Goal: Task Accomplishment & Management: Complete application form

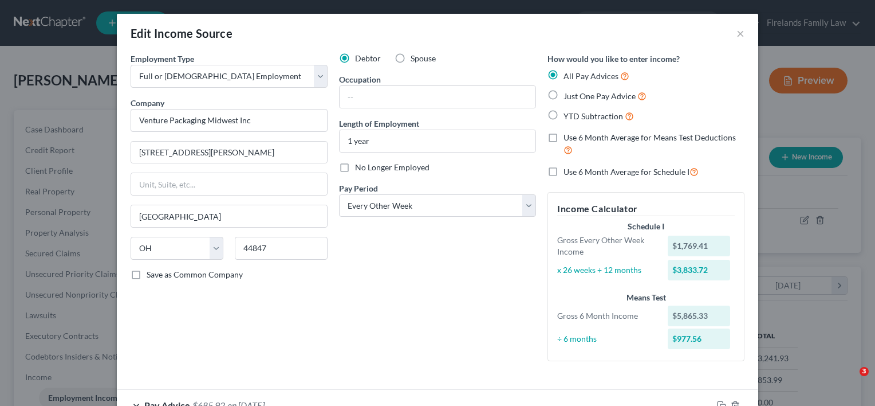
select select "0"
select select "36"
select select "2"
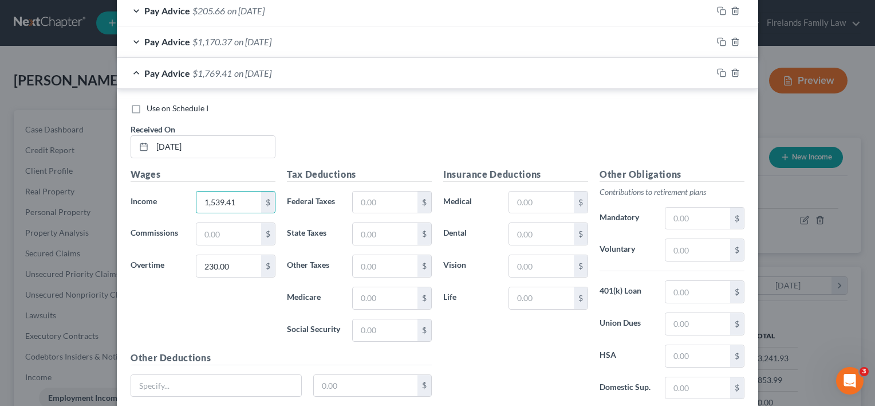
click at [231, 318] on div "Wages Income * 1,539.41 $ Commissions $ Overtime 230.00 $" at bounding box center [203, 258] width 156 height 183
drag, startPoint x: 541, startPoint y: 231, endPoint x: 533, endPoint y: 225, distance: 10.7
click at [541, 231] on input "text" at bounding box center [541, 234] width 65 height 22
type input "38.18"
drag, startPoint x: 529, startPoint y: 263, endPoint x: 518, endPoint y: 247, distance: 19.7
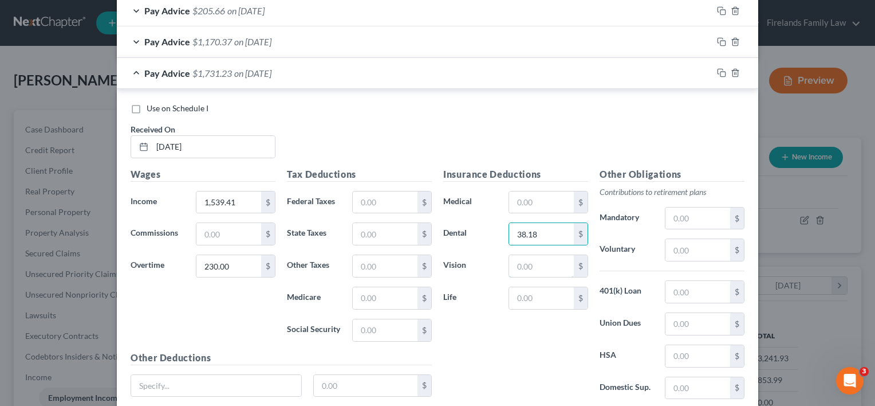
click at [529, 263] on input "text" at bounding box center [541, 266] width 65 height 22
type input "11.04"
click at [533, 197] on input "text" at bounding box center [541, 202] width 65 height 22
type input "0.74"
click at [525, 292] on input "text" at bounding box center [541, 298] width 65 height 22
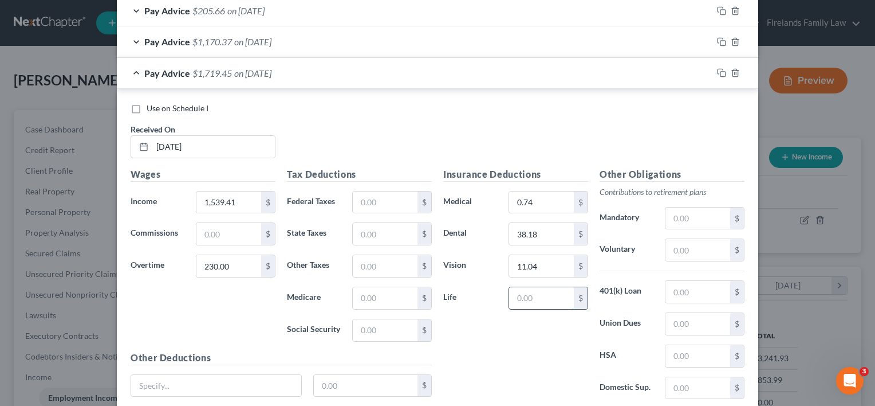
click at [532, 293] on input "text" at bounding box center [541, 298] width 65 height 22
type input "6.01"
click at [379, 199] on input "text" at bounding box center [385, 202] width 65 height 22
type input "128.02"
click at [390, 326] on input "text" at bounding box center [385, 330] width 65 height 22
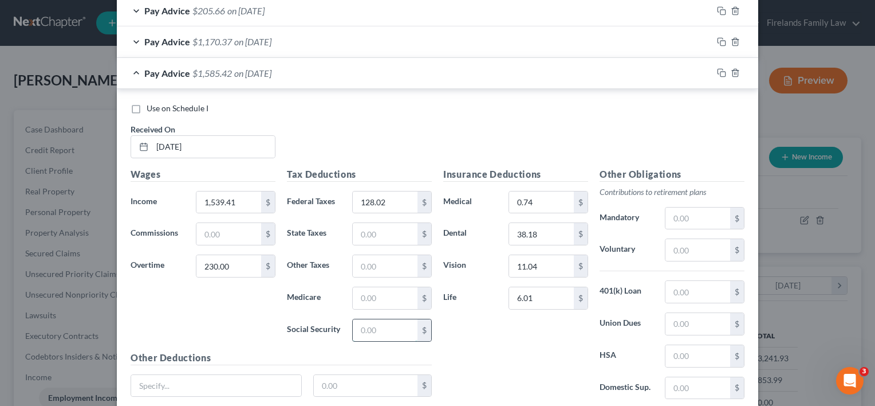
type input "0"
type input "106.65"
click at [371, 292] on input "text" at bounding box center [385, 298] width 65 height 22
type input "24.94"
click at [373, 228] on input "text" at bounding box center [385, 234] width 65 height 22
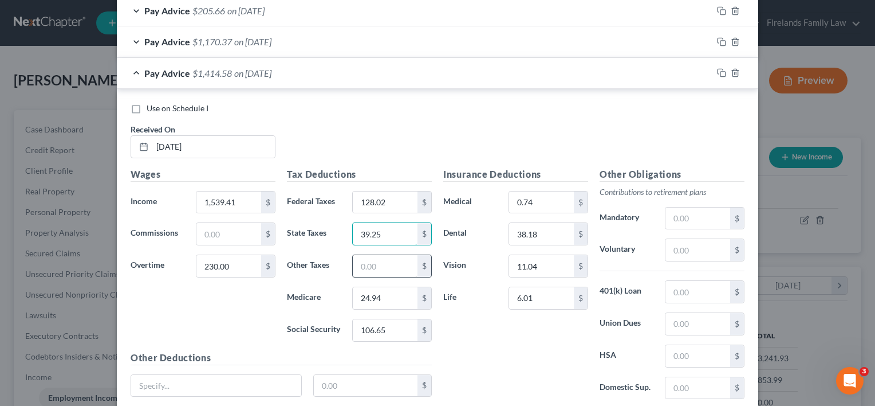
type input "39.25"
click at [385, 257] on input "text" at bounding box center [385, 266] width 65 height 22
type input "34.28"
click at [499, 354] on div "Insurance Deductions Medical 0.74 $ Dental 38.18 $ Vision 11.04 $ Life 6.01 $" at bounding box center [516, 287] width 156 height 241
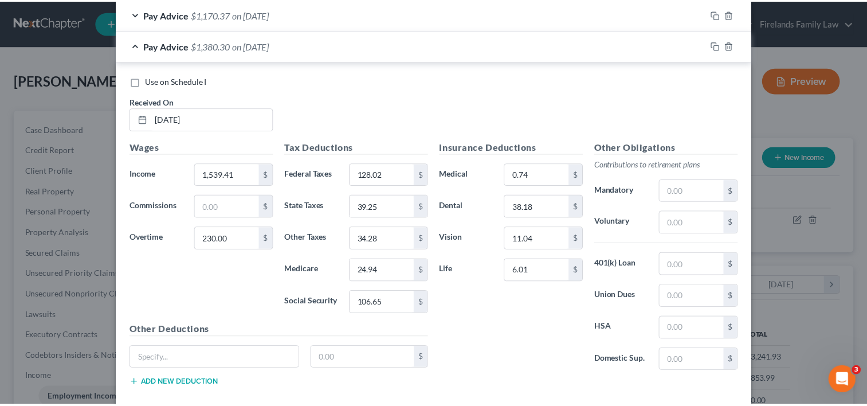
scroll to position [637, 0]
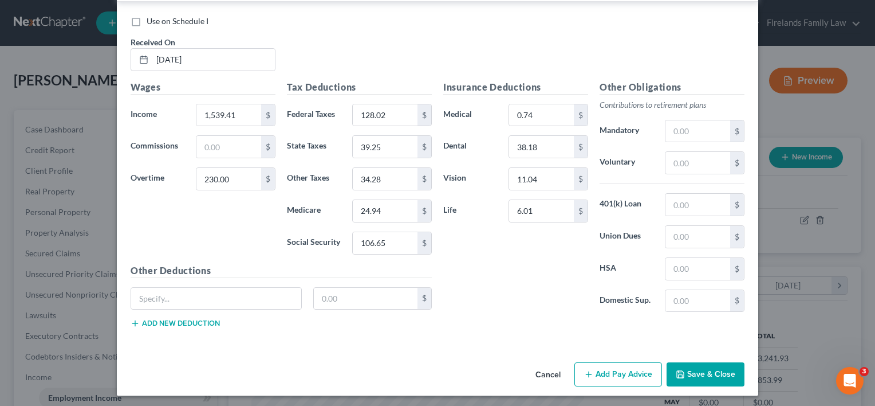
click at [695, 372] on button "Save & Close" at bounding box center [706, 374] width 78 height 24
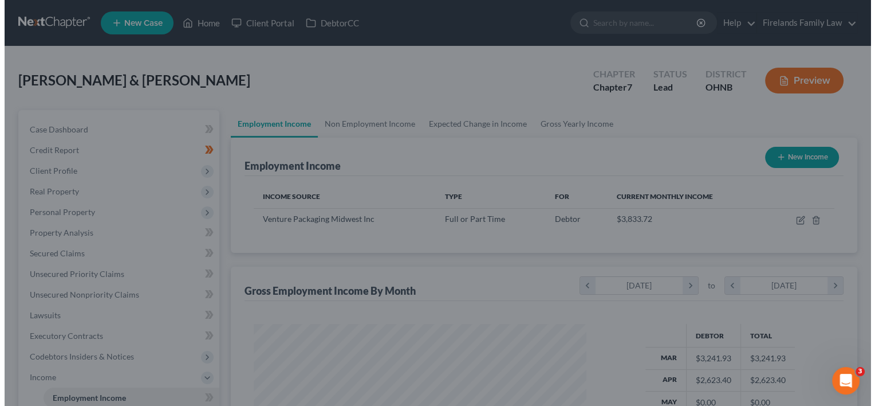
scroll to position [572572, 572424]
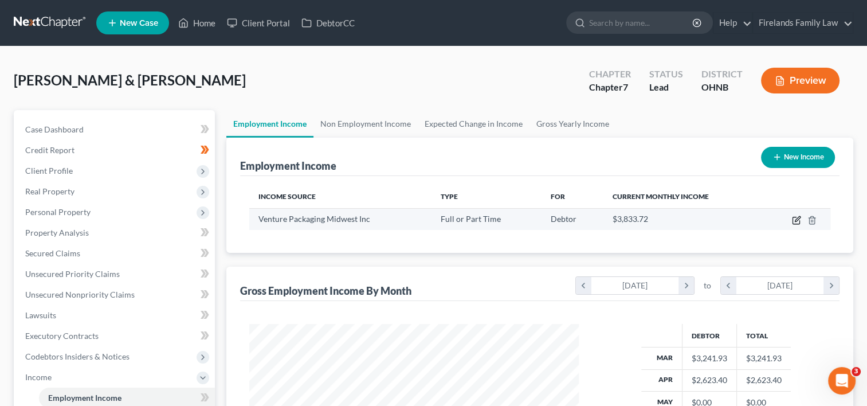
click at [797, 220] on icon "button" at bounding box center [796, 219] width 9 height 9
select select "0"
select select "36"
select select "2"
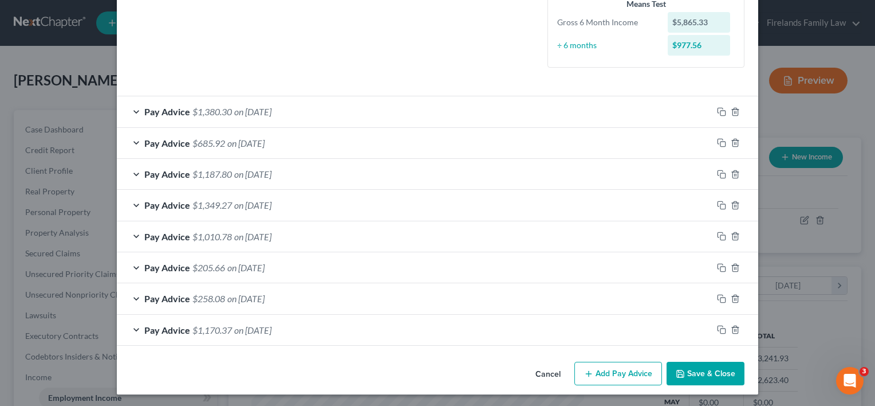
scroll to position [294, 0]
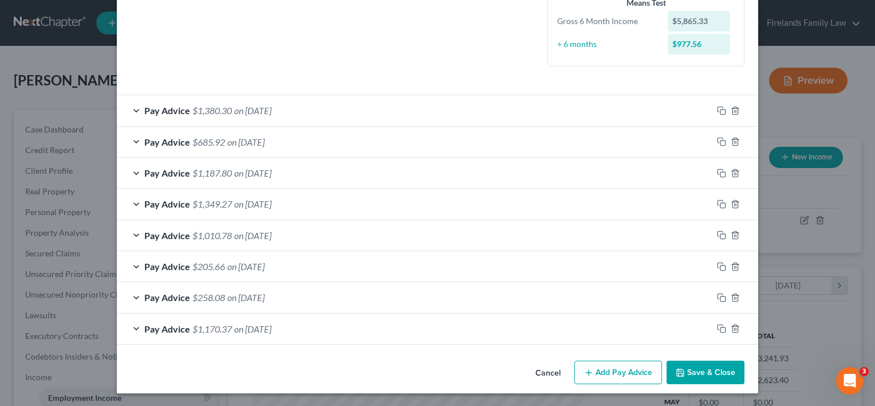
click at [614, 372] on button "Add Pay Advice" at bounding box center [618, 372] width 88 height 24
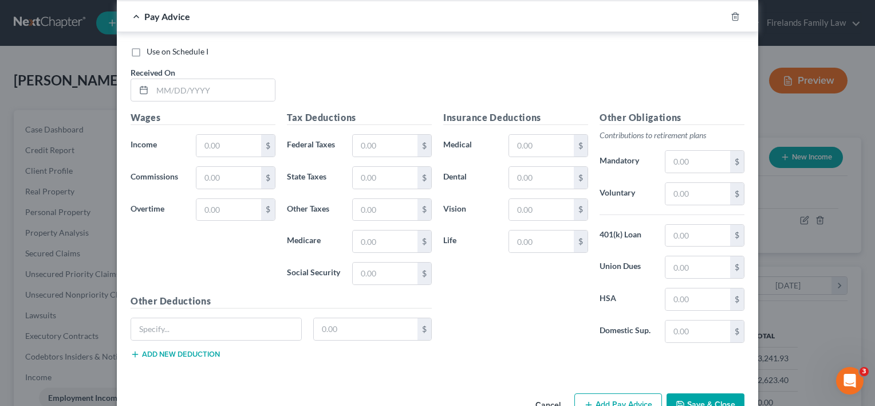
scroll to position [638, 0]
click at [199, 88] on input "text" at bounding box center [213, 89] width 123 height 22
type input "[DATE]"
click at [225, 136] on input "text" at bounding box center [228, 145] width 65 height 22
type input "1,349.72"
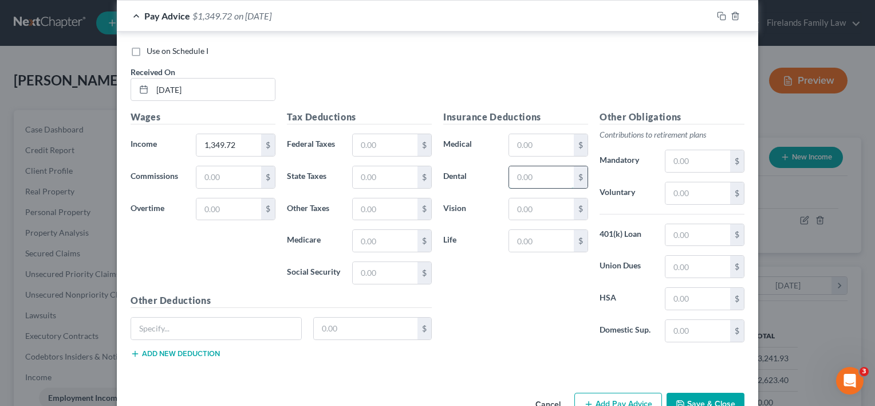
click at [539, 174] on input "text" at bounding box center [541, 177] width 65 height 22
click at [543, 130] on div "Insurance Deductions Medical $ Dental $ Vision $ Life $" at bounding box center [516, 230] width 156 height 241
click at [542, 141] on input "text" at bounding box center [541, 145] width 65 height 22
type input "0.74"
click at [545, 172] on input "text" at bounding box center [541, 177] width 65 height 22
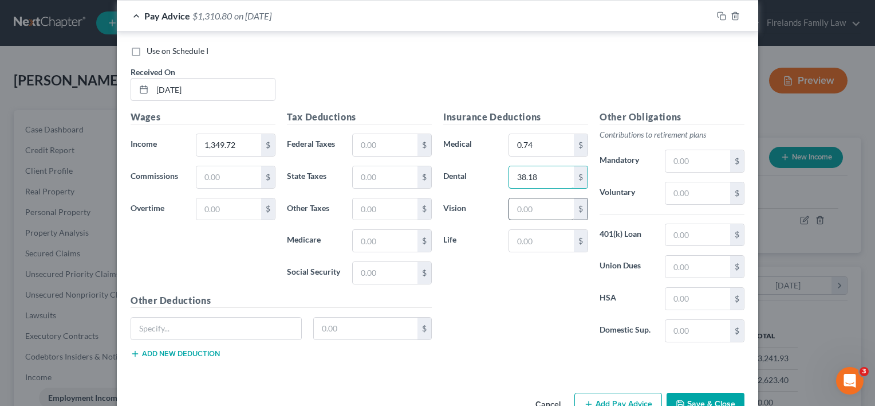
type input "38.18"
click at [549, 208] on input "text" at bounding box center [541, 209] width 65 height 22
type input "11.04"
click at [546, 237] on input "text" at bounding box center [541, 241] width 65 height 22
type input "6.01"
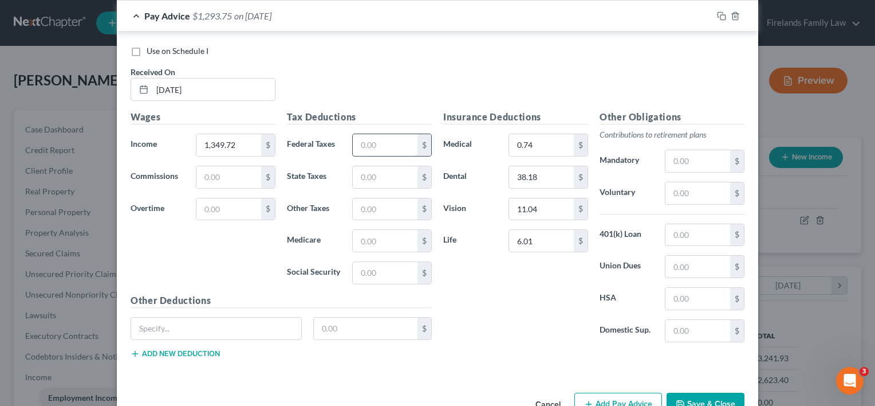
click at [391, 146] on input "text" at bounding box center [385, 145] width 65 height 22
click at [362, 270] on input "text" at bounding box center [385, 273] width 65 height 22
type input "80.63"
click at [371, 139] on input "text" at bounding box center [385, 145] width 65 height 22
type input "77.66"
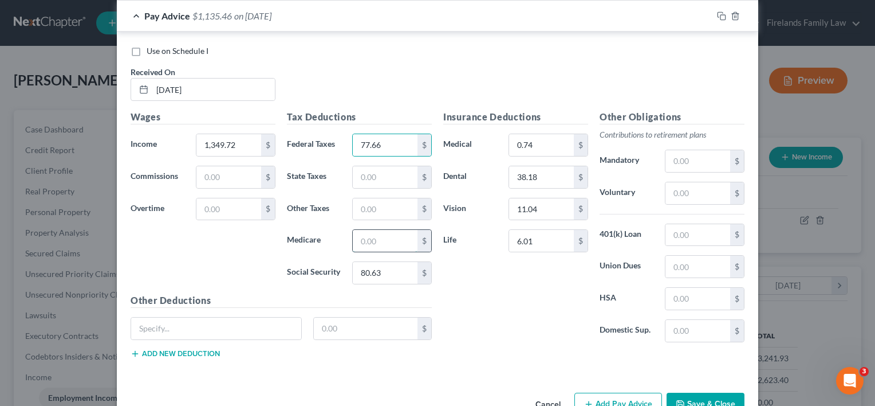
click at [365, 235] on input "text" at bounding box center [385, 241] width 65 height 22
type input "18.86"
click at [369, 175] on input "text" at bounding box center [385, 177] width 65 height 22
type input "26.70"
click at [373, 207] on input "text" at bounding box center [385, 209] width 65 height 22
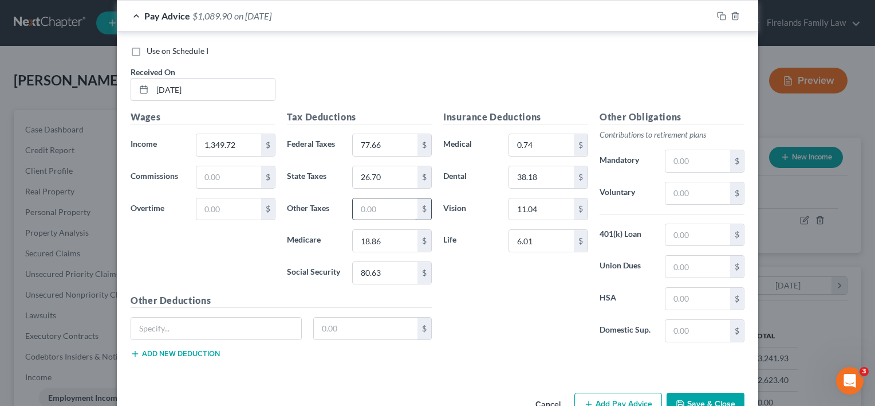
click at [393, 209] on input "text" at bounding box center [385, 209] width 65 height 22
type input "25.89"
click at [513, 337] on div "Insurance Deductions Medical 0.74 $ Dental 38.18 $ Vision 11.04 $ Life 6.01 $" at bounding box center [516, 230] width 156 height 241
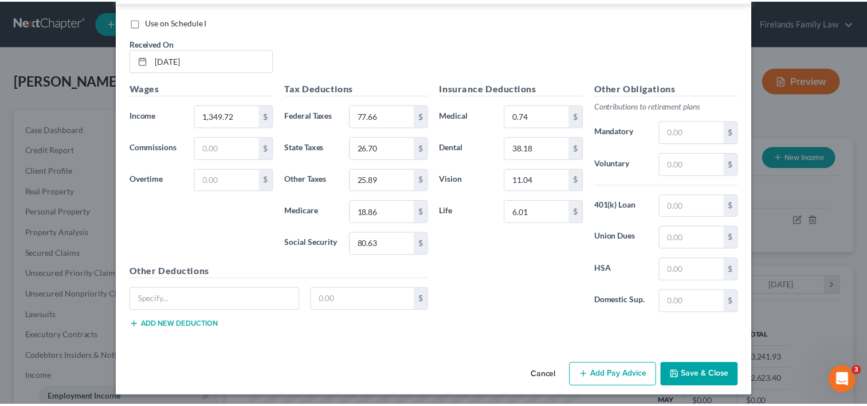
scroll to position [668, 0]
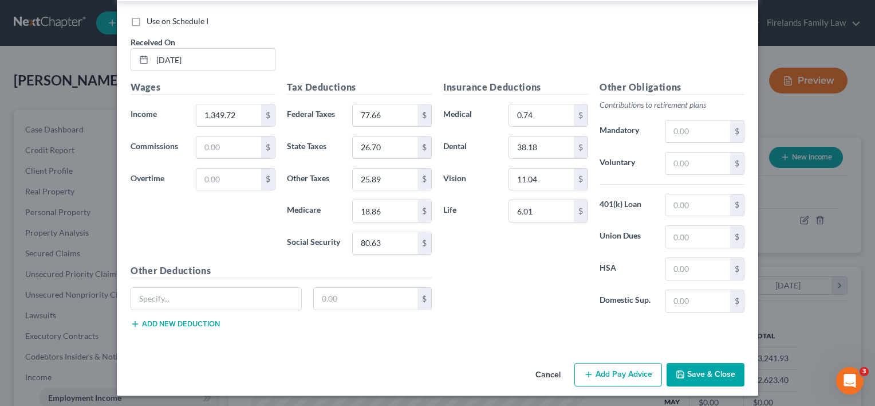
click at [693, 371] on button "Save & Close" at bounding box center [706, 375] width 78 height 24
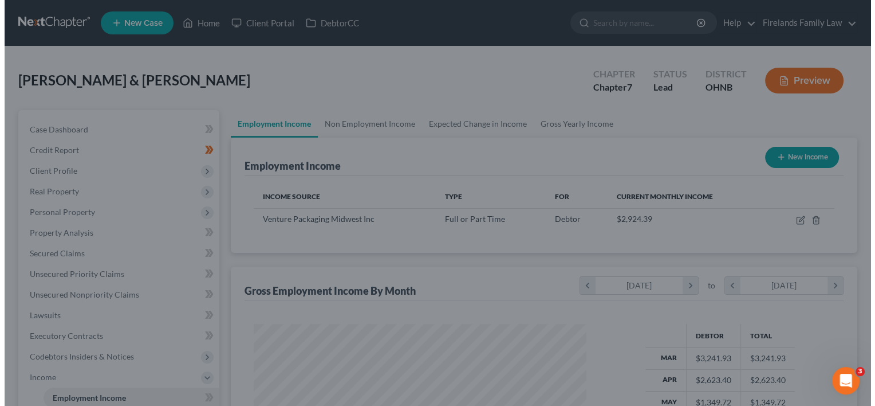
scroll to position [572572, 572424]
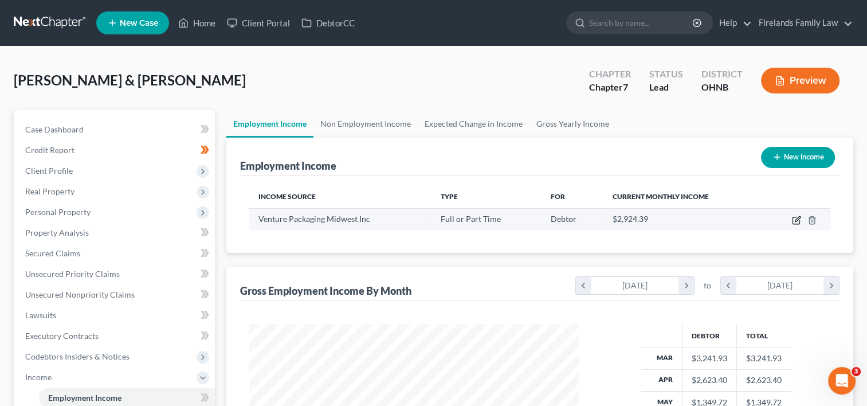
click at [797, 218] on icon "button" at bounding box center [796, 219] width 9 height 9
select select "0"
select select "36"
select select "2"
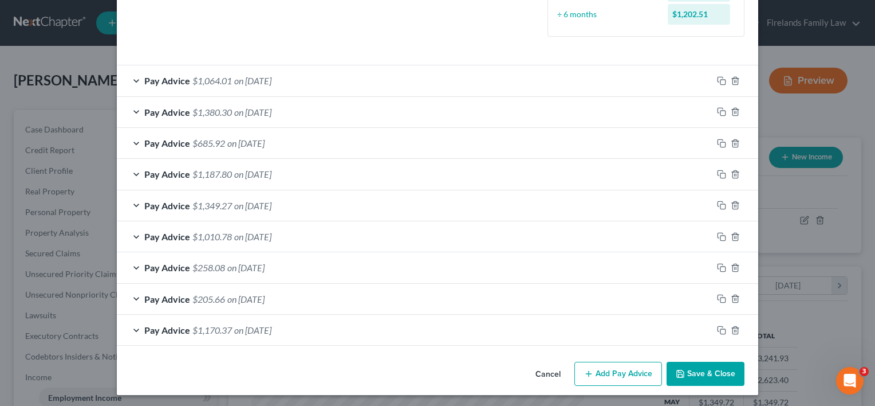
scroll to position [325, 0]
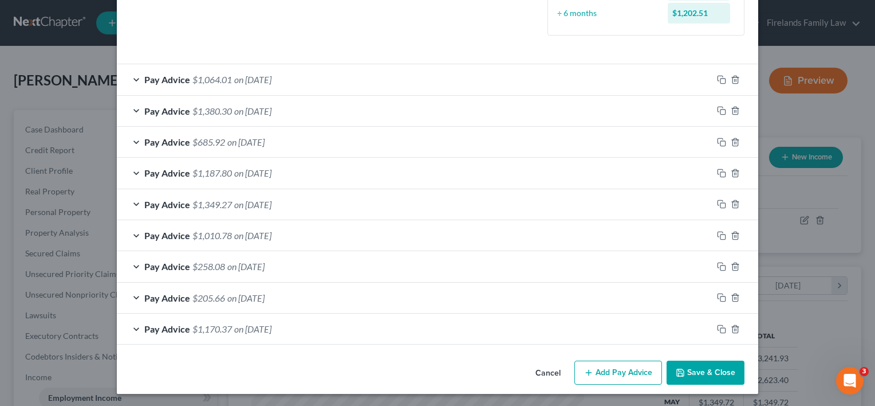
click at [640, 371] on button "Add Pay Advice" at bounding box center [618, 372] width 88 height 24
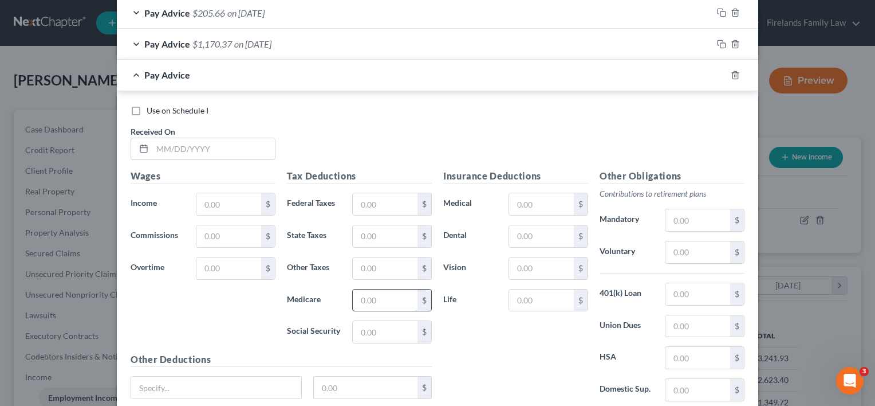
scroll to position [612, 0]
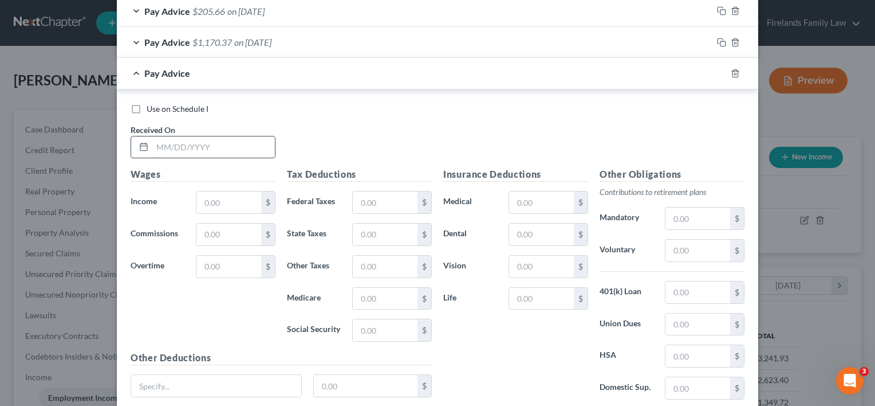
click at [156, 137] on input "text" at bounding box center [213, 147] width 123 height 22
type input "[DATE]"
click at [211, 205] on input "text" at bounding box center [228, 202] width 65 height 22
click at [203, 204] on input "text" at bounding box center [228, 202] width 65 height 22
type input "1,565.89"
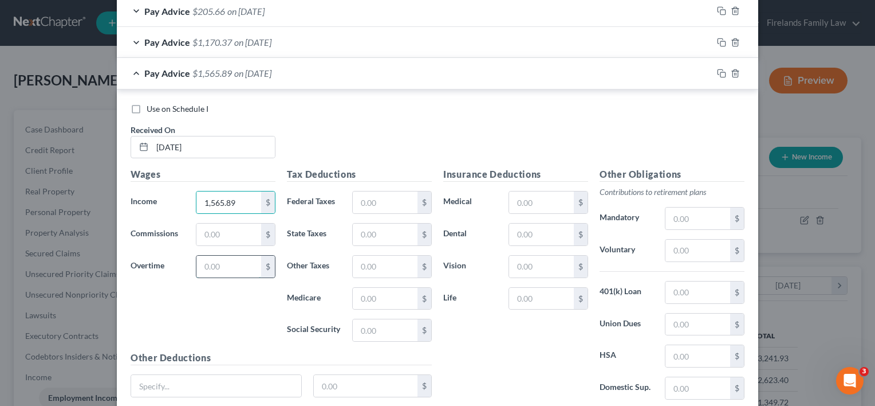
click at [226, 269] on input "text" at bounding box center [228, 266] width 65 height 22
click at [225, 267] on input "text" at bounding box center [228, 266] width 65 height 22
type input "6.36"
click at [203, 304] on div "Wages Income * 1,565.89 $ Commissions $ Overtime 6.36 $" at bounding box center [203, 258] width 156 height 183
click at [543, 199] on input "text" at bounding box center [541, 202] width 65 height 22
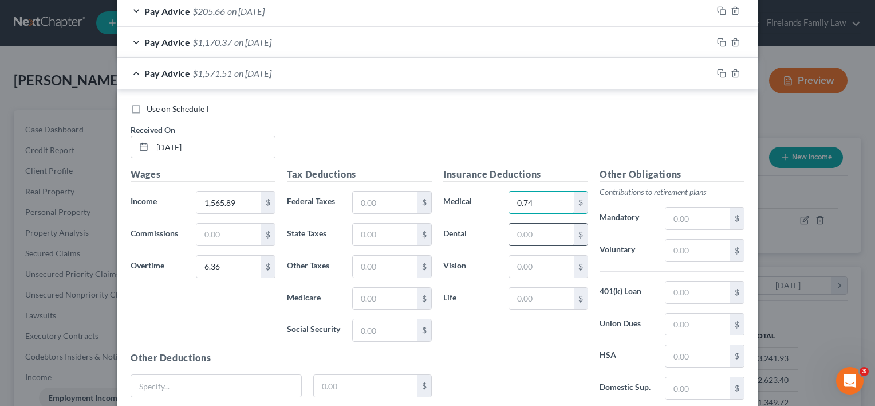
type input "0.74"
click at [540, 234] on input "text" at bounding box center [541, 234] width 65 height 22
type input "38.18"
drag, startPoint x: 531, startPoint y: 266, endPoint x: 526, endPoint y: 263, distance: 5.9
click at [529, 265] on input "text" at bounding box center [541, 266] width 65 height 22
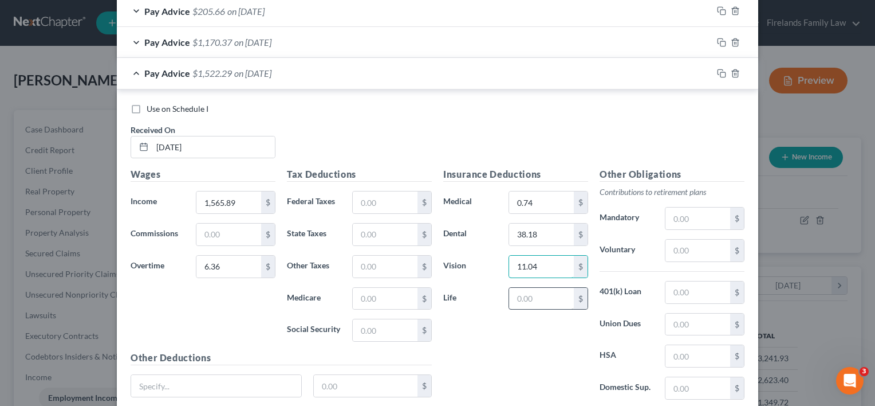
type input "11.04"
click at [538, 289] on input "text" at bounding box center [541, 299] width 65 height 22
click at [550, 293] on input "text" at bounding box center [541, 299] width 65 height 22
type input "3"
type input "6.01"
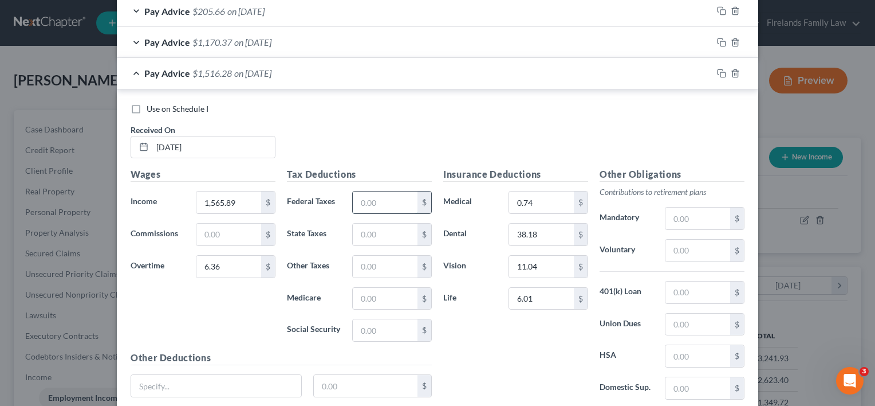
click at [378, 203] on input "text" at bounding box center [385, 202] width 65 height 22
type input "104.36"
click at [383, 326] on input "text" at bounding box center [385, 330] width 65 height 22
type input "94.43"
click at [376, 293] on input "text" at bounding box center [385, 299] width 65 height 22
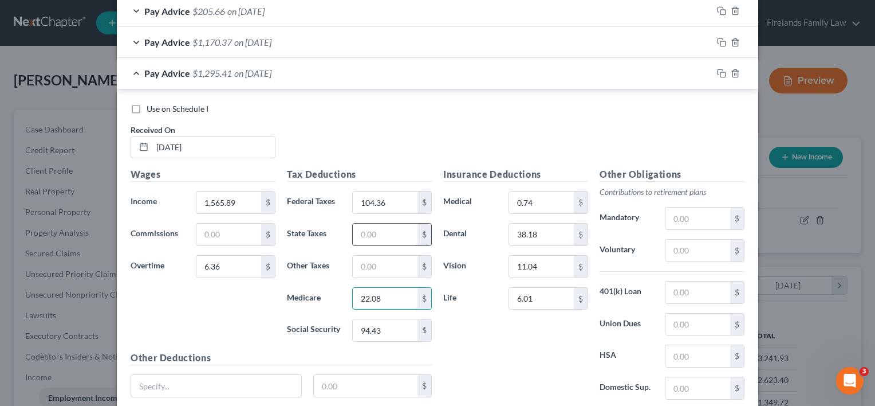
type input "22.08"
click at [371, 231] on input "text" at bounding box center [385, 234] width 65 height 22
type input "33.35"
click at [390, 258] on input "text" at bounding box center [385, 266] width 65 height 22
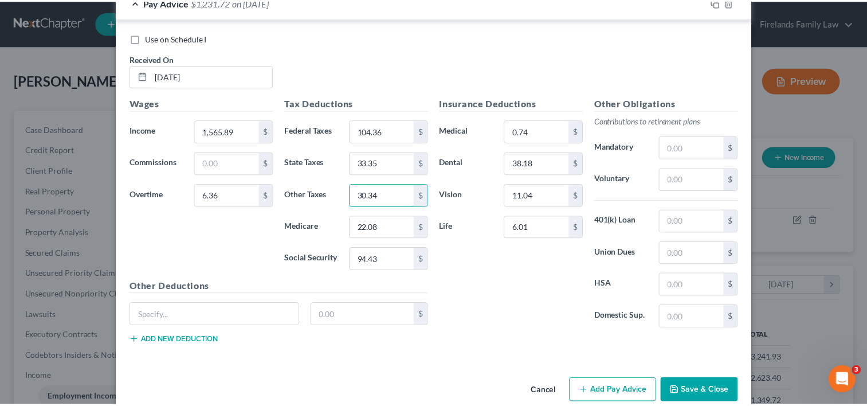
scroll to position [699, 0]
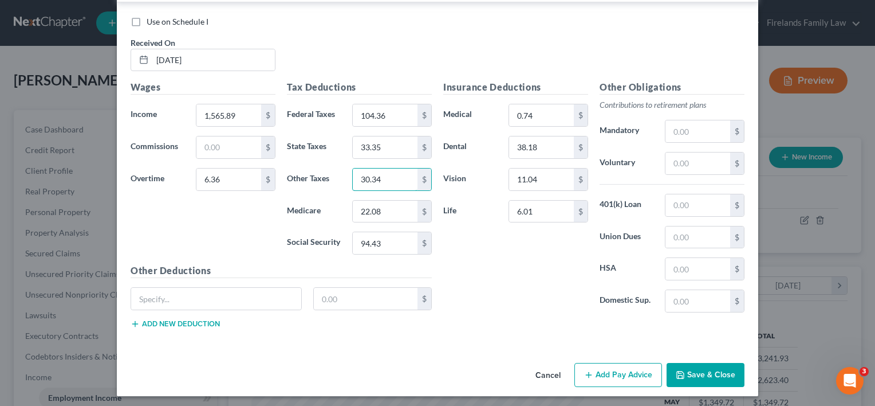
type input "30.34"
click at [721, 370] on button "Save & Close" at bounding box center [706, 375] width 78 height 24
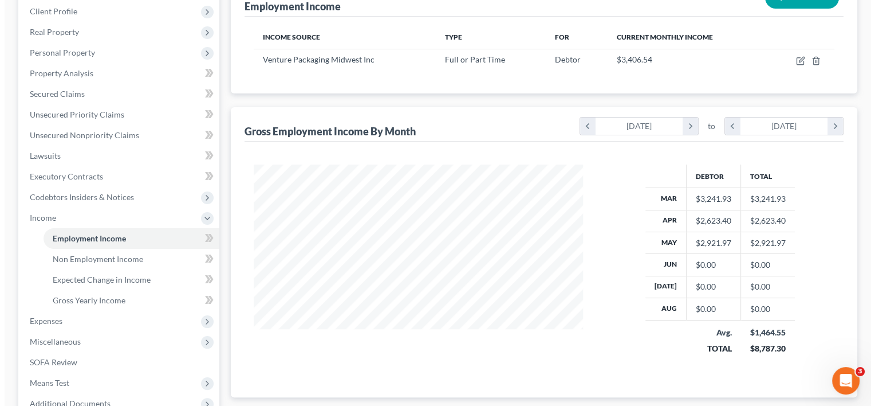
scroll to position [113, 0]
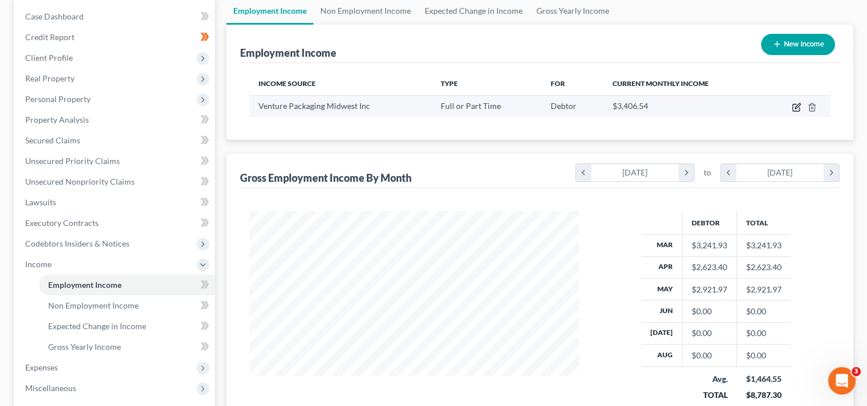
click at [793, 104] on icon "button" at bounding box center [796, 107] width 9 height 9
select select "0"
select select "36"
select select "2"
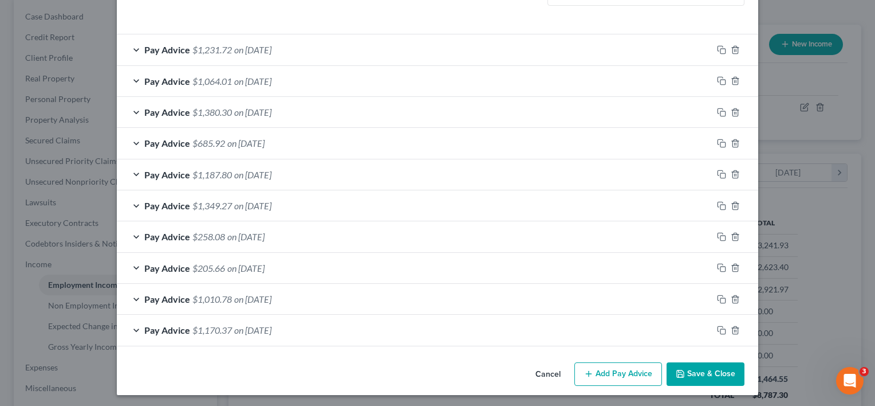
scroll to position [356, 0]
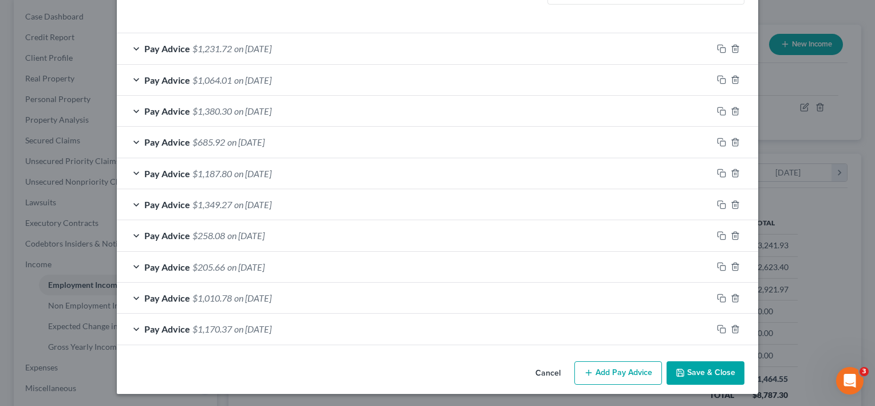
click at [620, 371] on button "Add Pay Advice" at bounding box center [618, 373] width 88 height 24
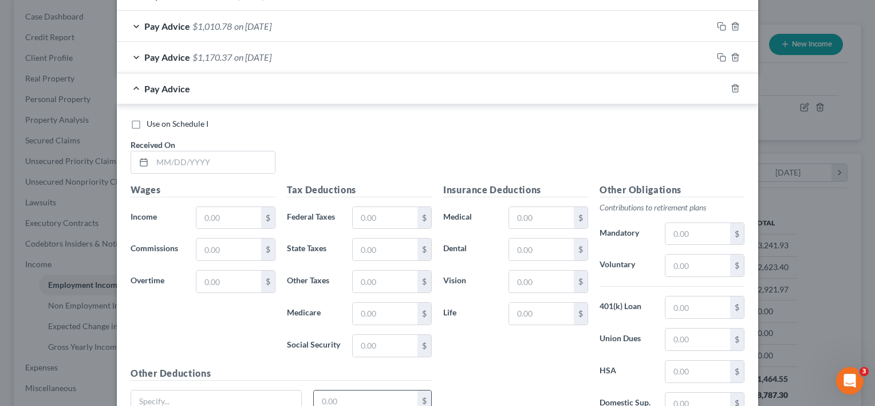
scroll to position [700, 0]
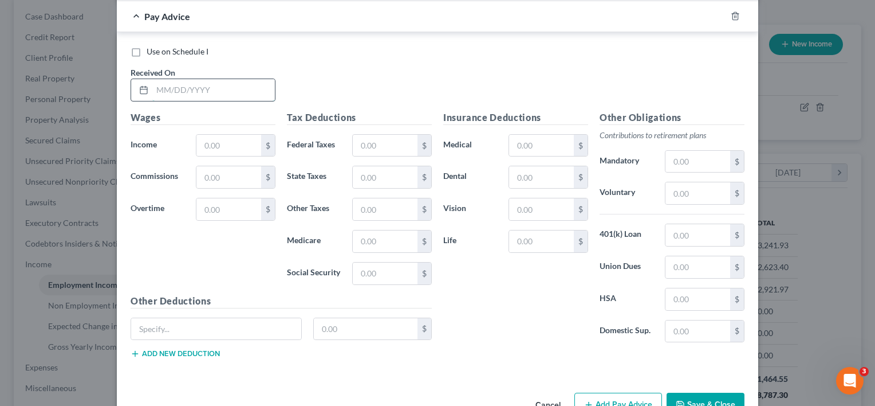
click at [234, 87] on input "text" at bounding box center [213, 90] width 123 height 22
type input "[DATE]"
click at [246, 137] on input "text" at bounding box center [228, 146] width 65 height 22
type input "781.32"
click at [372, 142] on input "text" at bounding box center [385, 146] width 65 height 22
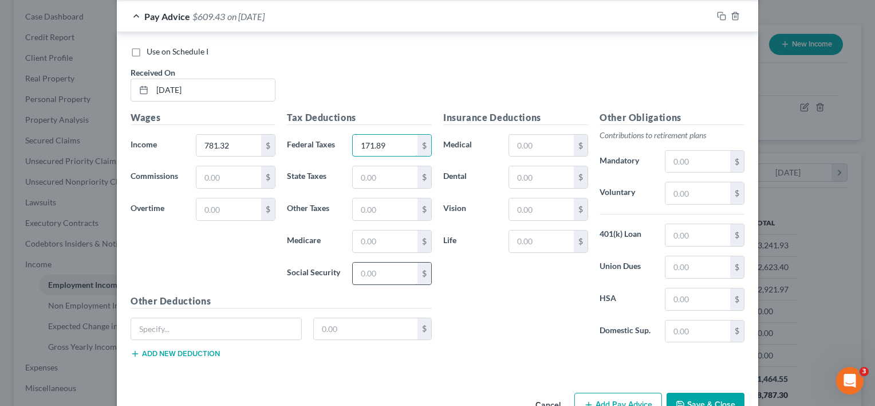
type input "171.89"
click at [379, 267] on input "text" at bounding box center [385, 273] width 65 height 22
type input "48.44"
click at [391, 236] on input "text" at bounding box center [385, 241] width 65 height 22
type input "11.33"
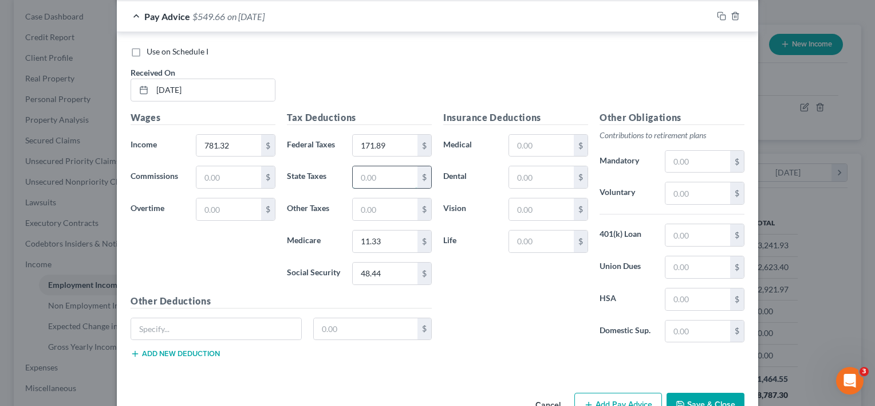
click at [387, 172] on input "text" at bounding box center [385, 177] width 65 height 22
type input "27.35"
click at [383, 198] on input "text" at bounding box center [385, 209] width 65 height 22
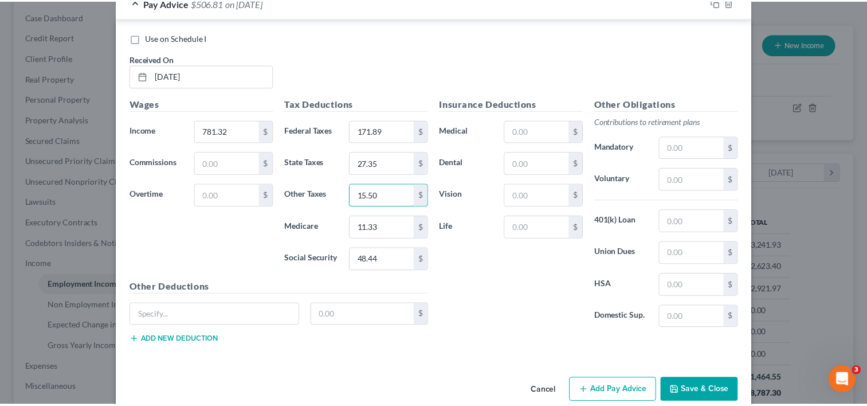
scroll to position [730, 0]
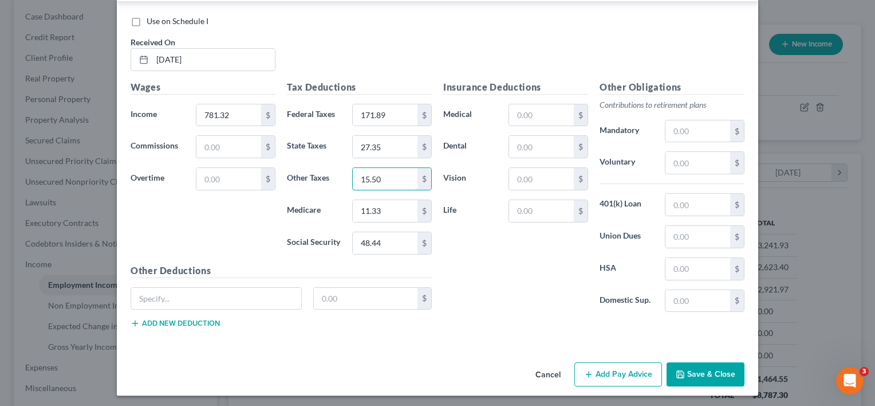
type input "15.50"
click at [701, 376] on button "Save & Close" at bounding box center [706, 374] width 78 height 24
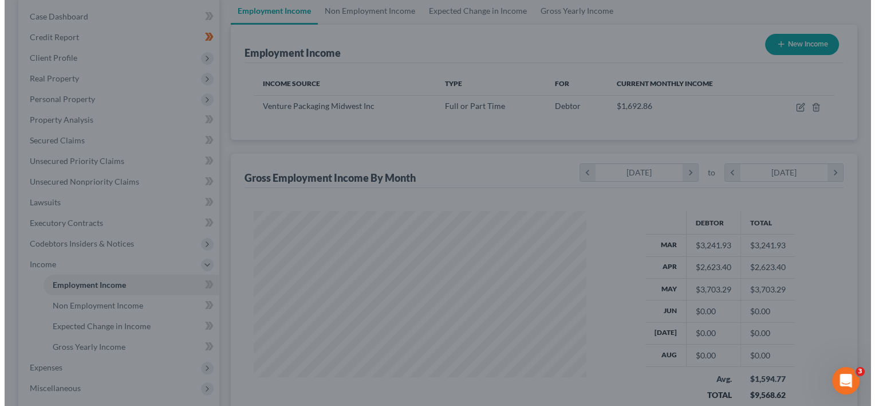
scroll to position [572572, 572424]
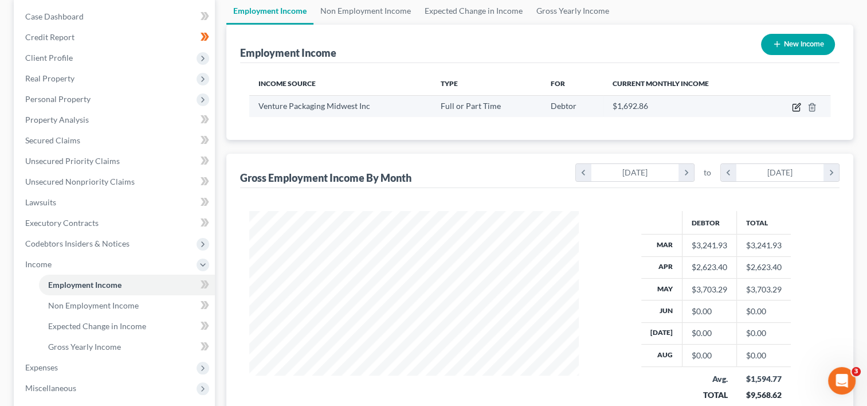
click at [796, 106] on icon "button" at bounding box center [796, 107] width 9 height 9
select select "0"
select select "36"
select select "2"
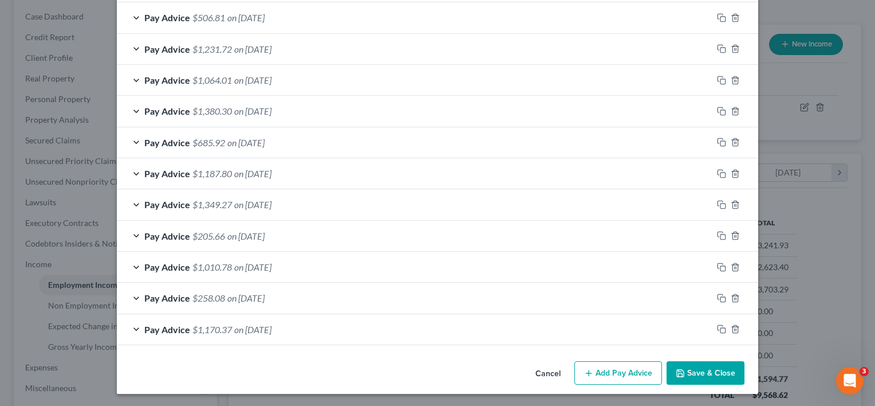
scroll to position [387, 0]
click at [616, 371] on button "Add Pay Advice" at bounding box center [618, 373] width 88 height 24
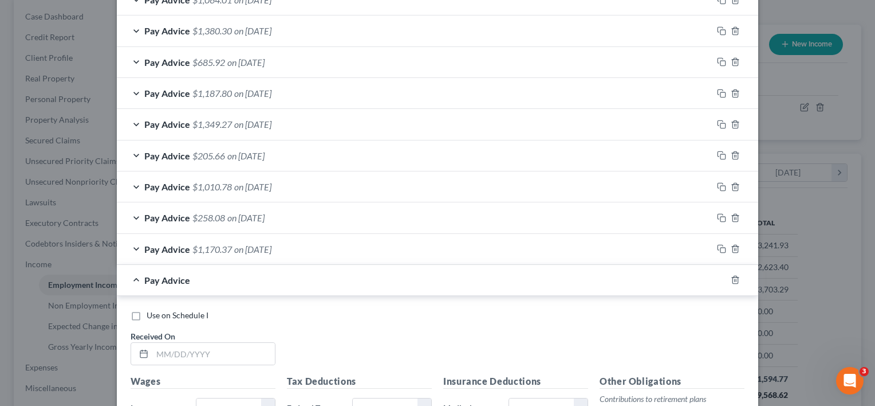
scroll to position [674, 0]
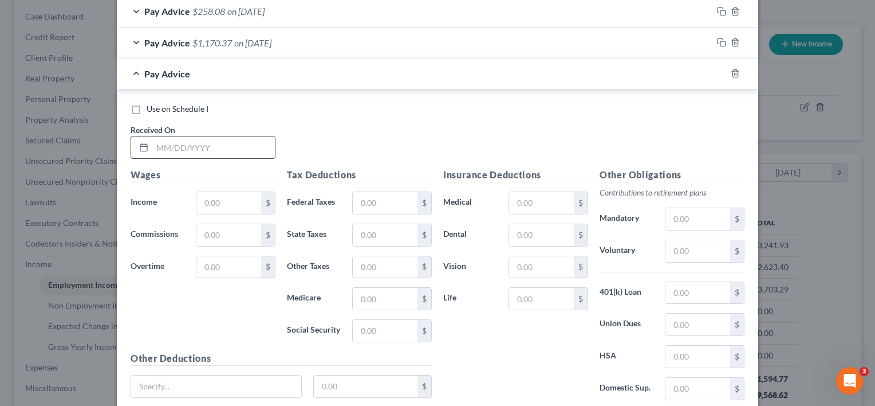
click at [219, 144] on input "text" at bounding box center [213, 147] width 123 height 22
type input "[DATE]"
click at [234, 199] on input "text" at bounding box center [228, 203] width 65 height 22
type input "1,654.92"
click at [231, 259] on input "text" at bounding box center [228, 267] width 65 height 22
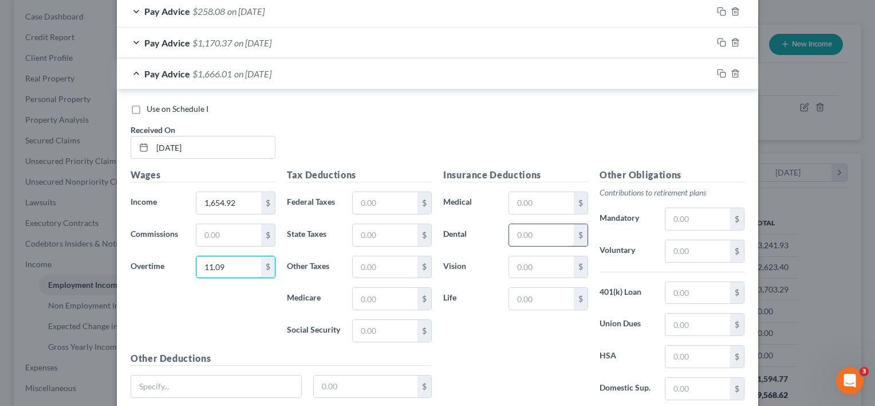
type input "11.09"
click at [529, 231] on input "text" at bounding box center [541, 235] width 65 height 22
type input "38.18"
click at [533, 263] on input "text" at bounding box center [541, 267] width 65 height 22
type input "11.04"
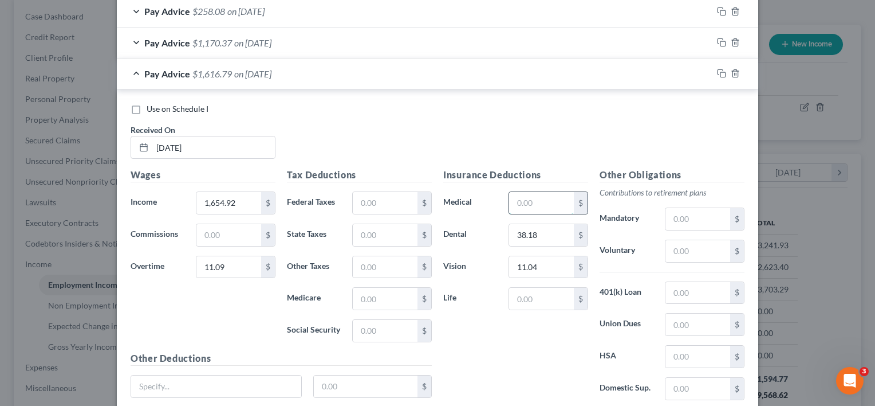
click at [540, 206] on input "text" at bounding box center [541, 203] width 65 height 22
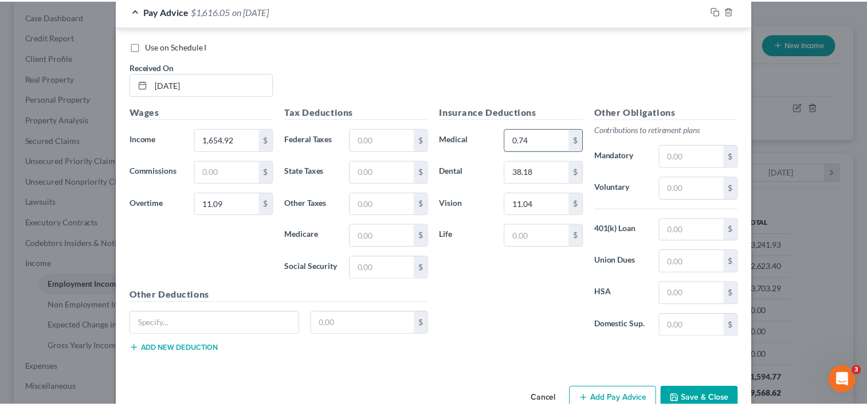
scroll to position [761, 0]
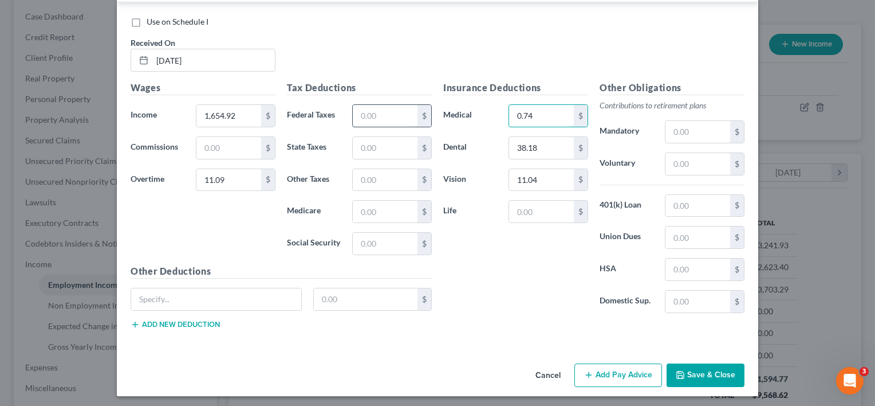
type input "0.74"
click at [377, 117] on input "text" at bounding box center [385, 116] width 65 height 22
type input "115.61"
click at [371, 241] on input "text" at bounding box center [385, 244] width 65 height 22
type input "100.24"
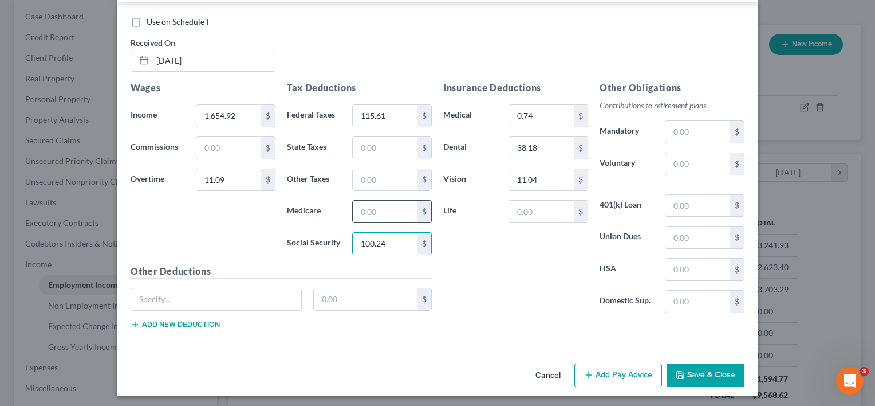
drag, startPoint x: 356, startPoint y: 208, endPoint x: 353, endPoint y: 201, distance: 7.8
click at [356, 208] on input "text" at bounding box center [385, 211] width 65 height 22
type input "23.45"
click at [364, 139] on input "text" at bounding box center [385, 148] width 65 height 22
type input "36.16"
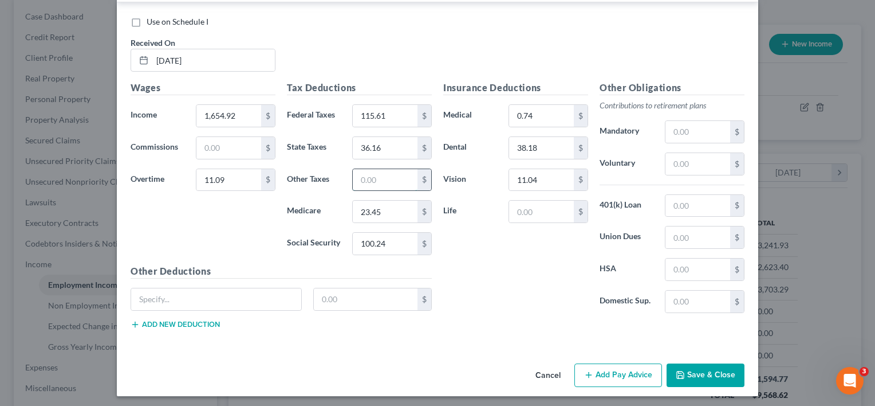
click at [379, 181] on input "text" at bounding box center [385, 180] width 65 height 22
type input "32.21"
click at [537, 215] on input "text" at bounding box center [541, 211] width 65 height 22
type input "6.01"
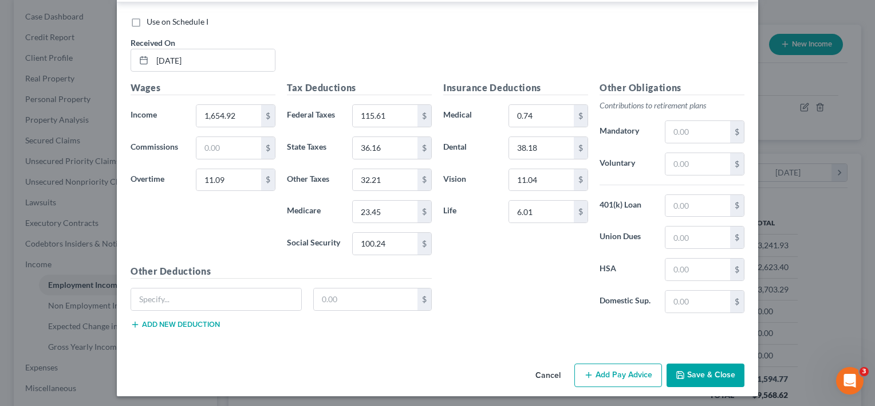
click at [713, 369] on button "Save & Close" at bounding box center [706, 375] width 78 height 24
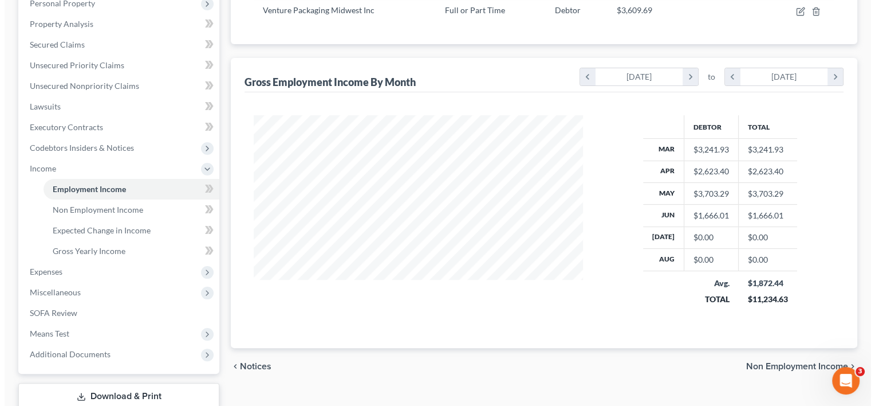
scroll to position [113, 0]
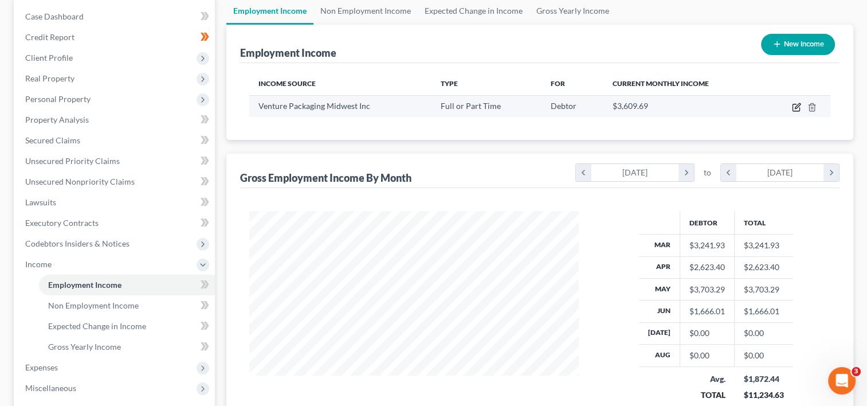
click at [794, 108] on icon "button" at bounding box center [796, 107] width 9 height 9
select select "0"
select select "36"
select select "2"
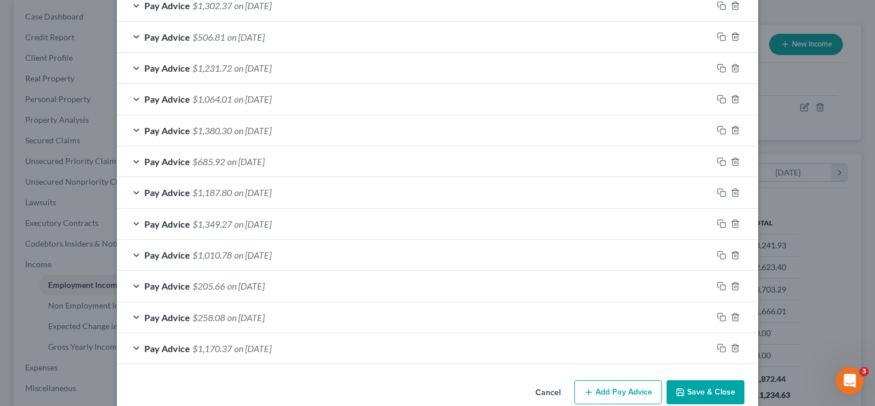
scroll to position [418, 0]
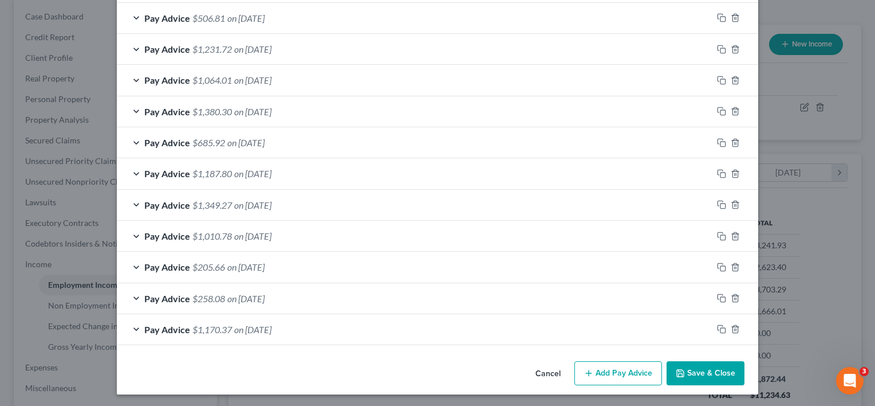
click at [621, 365] on button "Add Pay Advice" at bounding box center [618, 373] width 88 height 24
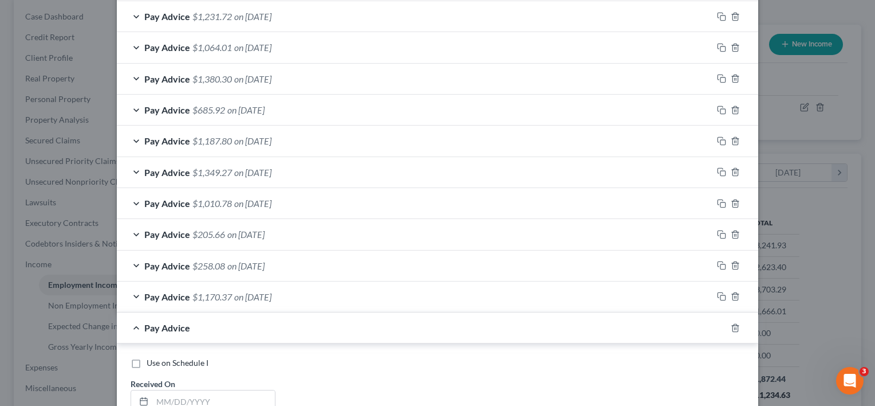
scroll to position [590, 0]
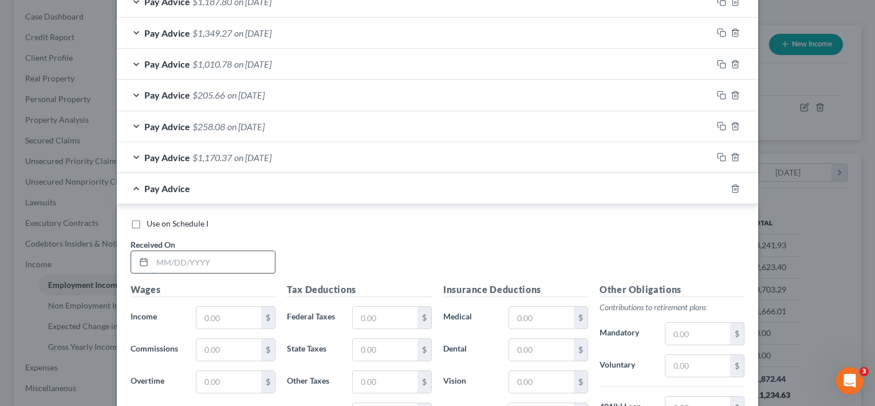
click at [232, 254] on input "text" at bounding box center [213, 262] width 123 height 22
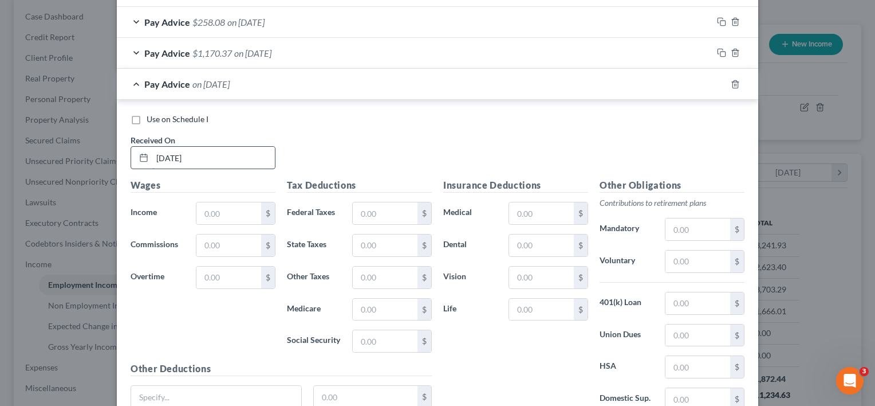
scroll to position [705, 0]
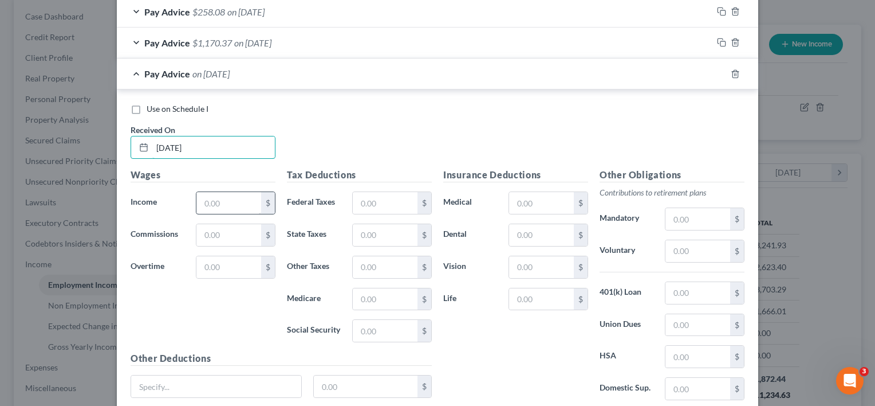
type input "[DATE]"
click at [225, 200] on input "text" at bounding box center [228, 203] width 65 height 22
type input "1,739.99"
click at [249, 261] on input "text" at bounding box center [228, 267] width 65 height 22
type input "153.00"
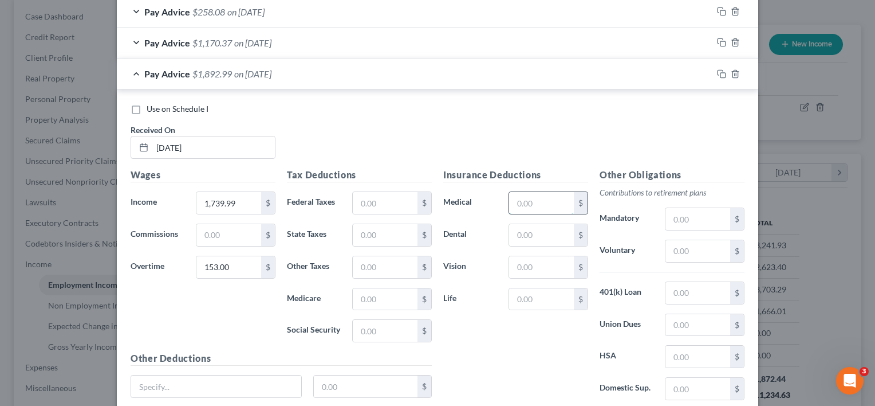
click at [536, 195] on input "text" at bounding box center [541, 203] width 65 height 22
type input "0.74"
click at [550, 231] on input "text" at bounding box center [541, 235] width 65 height 22
type input "38.18"
click at [537, 269] on input "text" at bounding box center [541, 267] width 65 height 22
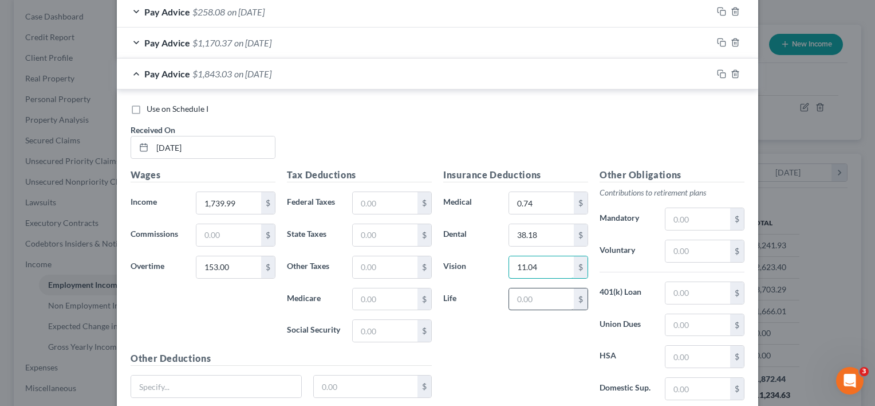
type input "11.04"
click at [545, 298] on input "text" at bounding box center [541, 299] width 65 height 22
type input "6.01"
click at [376, 197] on input "text" at bounding box center [385, 203] width 65 height 22
type input "142.85"
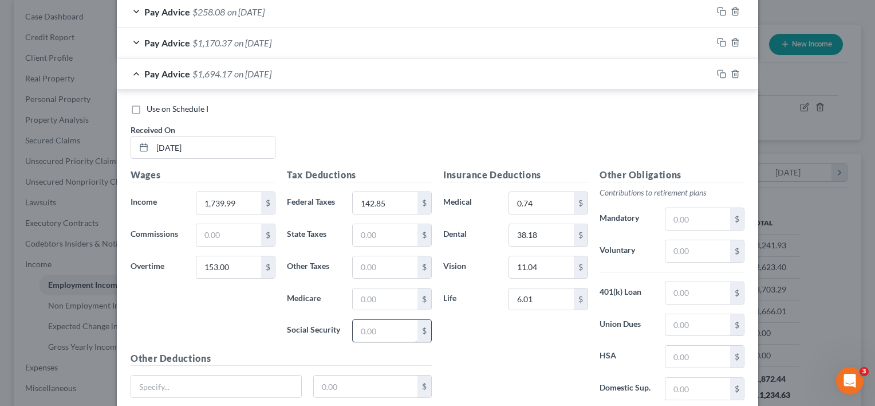
click at [373, 326] on input "text" at bounding box center [385, 331] width 65 height 22
type input "114.31"
click at [376, 294] on input "text" at bounding box center [385, 299] width 65 height 22
type input "26.73"
click at [388, 233] on input "text" at bounding box center [385, 235] width 65 height 22
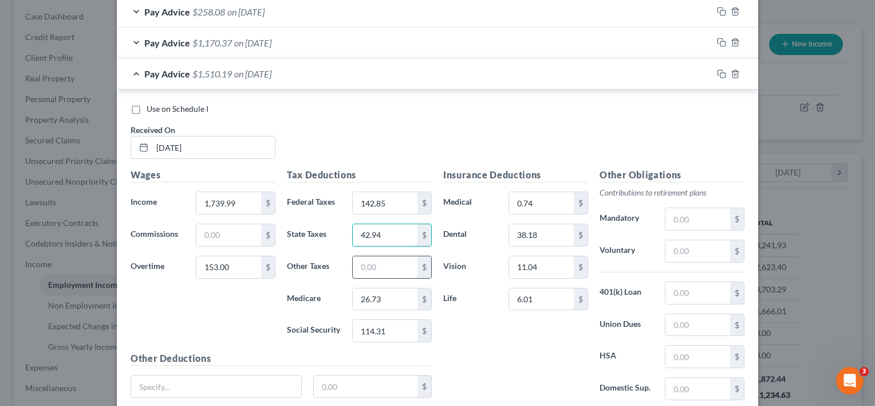
type input "42.94"
click at [390, 261] on input "text" at bounding box center [385, 267] width 65 height 22
type input "36.75"
click at [489, 348] on div "Insurance Deductions Medical 0.74 $ Dental 38.18 $ Vision 11.04 $ Life 6.01 $" at bounding box center [516, 288] width 156 height 241
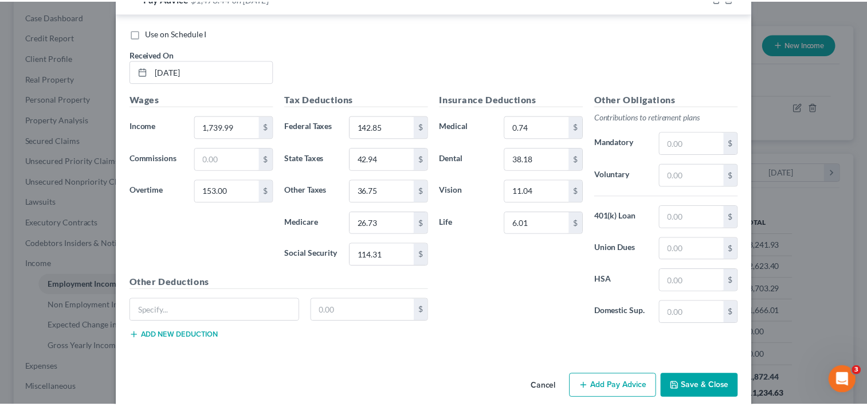
scroll to position [792, 0]
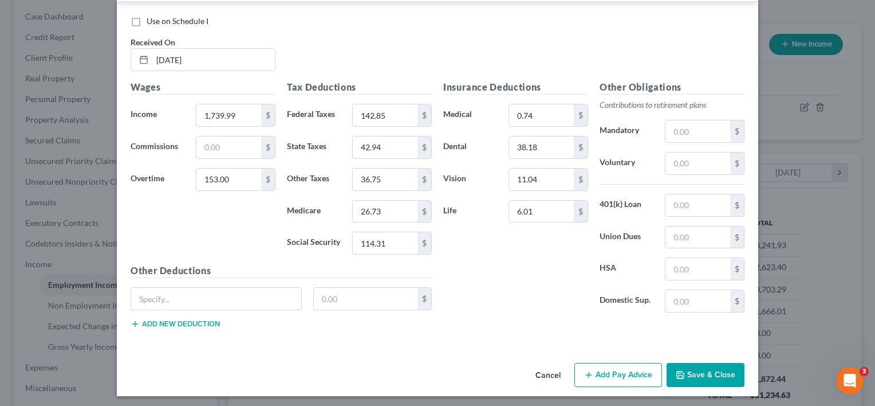
click at [697, 371] on button "Save & Close" at bounding box center [706, 375] width 78 height 24
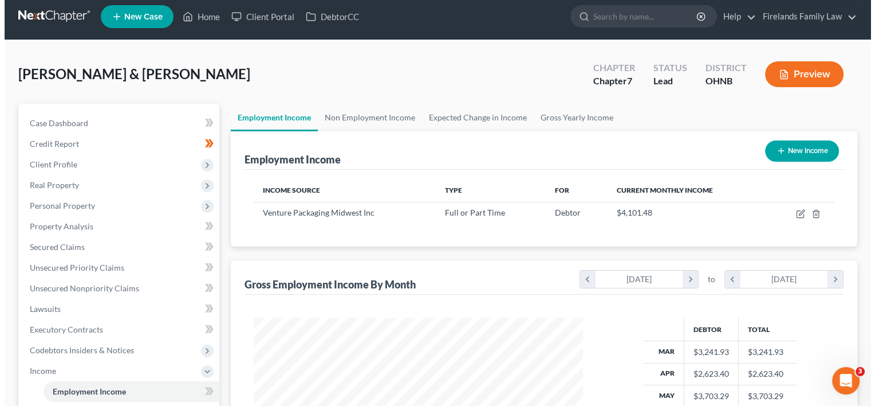
scroll to position [0, 0]
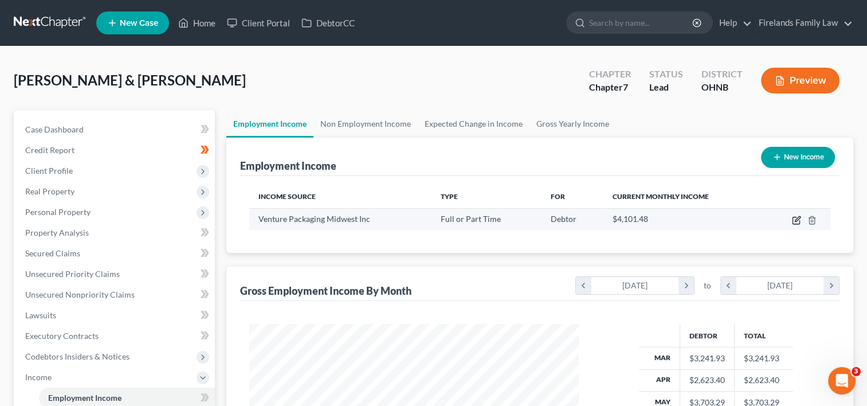
click at [797, 218] on icon "button" at bounding box center [796, 218] width 5 height 5
select select "0"
select select "36"
select select "2"
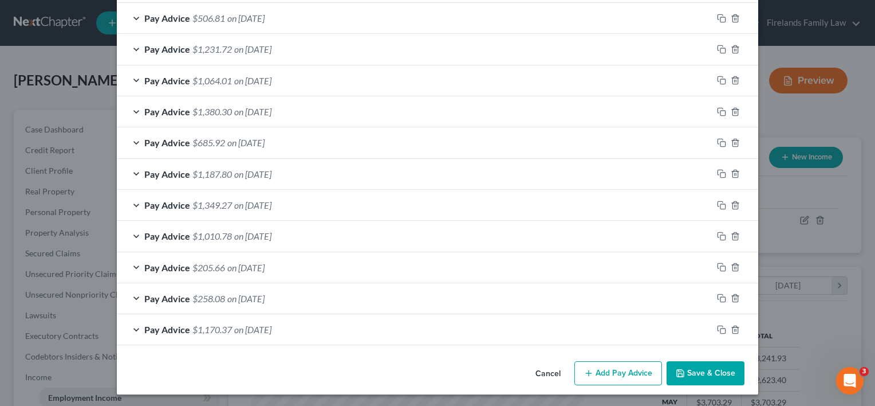
scroll to position [449, 0]
click at [631, 368] on button "Add Pay Advice" at bounding box center [618, 373] width 88 height 24
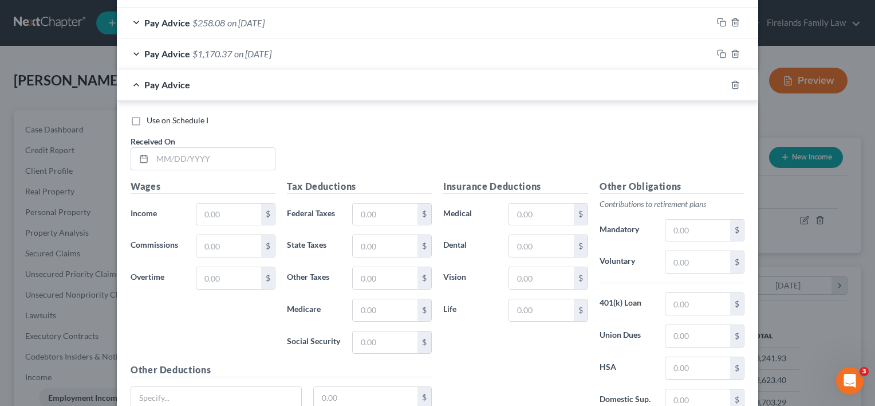
scroll to position [793, 0]
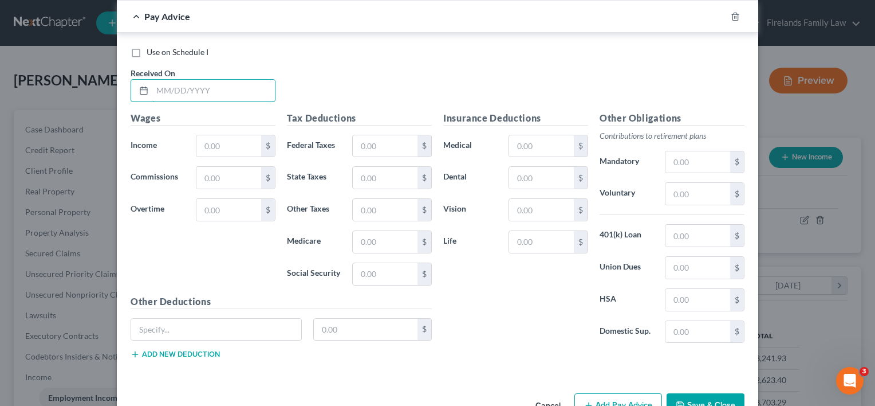
drag, startPoint x: 199, startPoint y: 89, endPoint x: 213, endPoint y: 73, distance: 21.1
click at [203, 85] on input "text" at bounding box center [213, 91] width 123 height 22
type input "[DATE]"
click at [212, 144] on input "text" at bounding box center [228, 146] width 65 height 22
click at [210, 146] on input "text" at bounding box center [228, 146] width 65 height 22
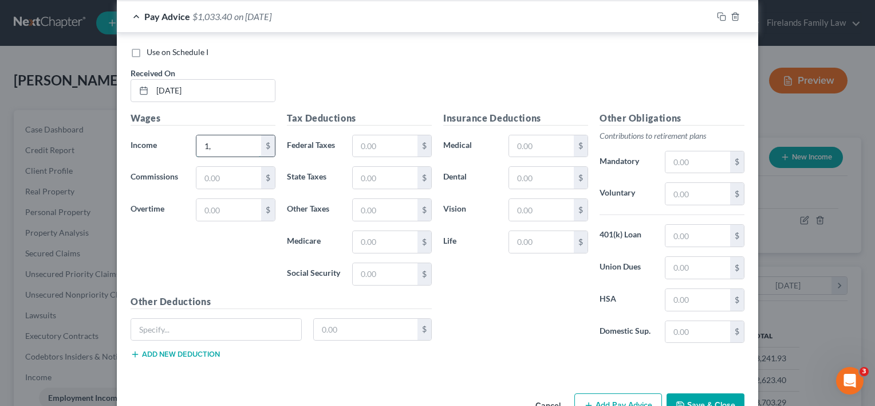
type input "1"
type input "1,705.43"
click at [521, 149] on input "text" at bounding box center [541, 146] width 65 height 22
type input "0.74"
click at [527, 171] on input "text" at bounding box center [541, 178] width 65 height 22
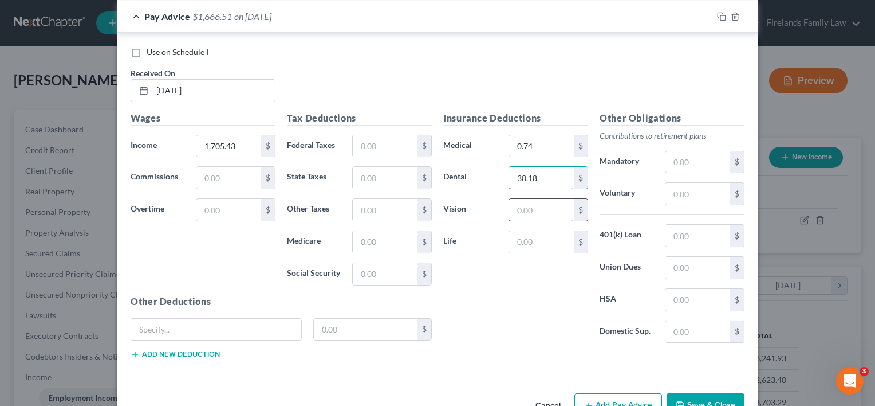
type input "38.18"
click at [524, 208] on input "text" at bounding box center [541, 210] width 65 height 22
type input "11.04"
click at [539, 238] on input "text" at bounding box center [541, 242] width 65 height 22
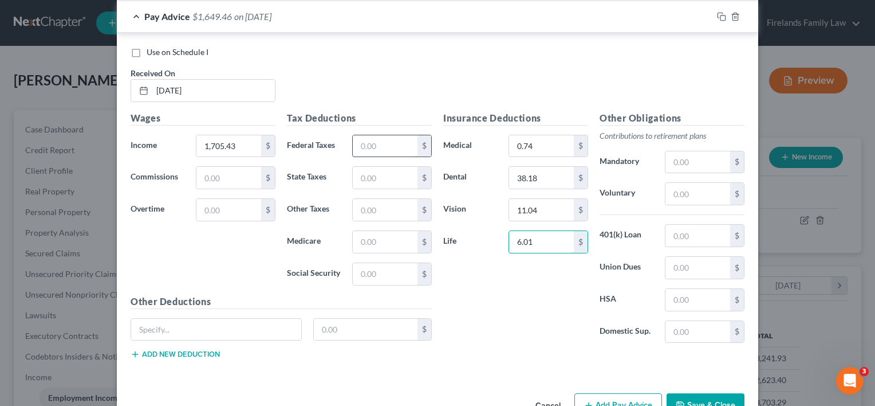
type input "6.01"
click at [384, 148] on input "text" at bounding box center [385, 146] width 65 height 22
type input "120.34"
click at [364, 267] on input "text" at bounding box center [385, 274] width 65 height 22
type input "102.69"
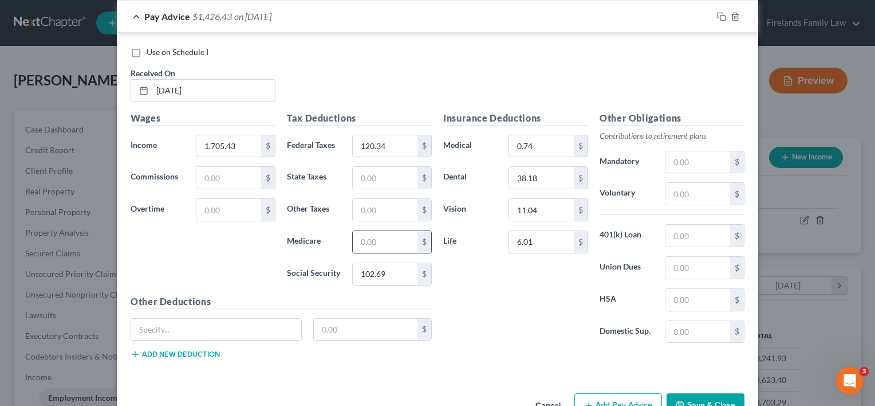
click at [378, 233] on input "text" at bounding box center [385, 242] width 65 height 22
type input "24.02"
click at [357, 176] on input "text" at bounding box center [385, 178] width 65 height 22
type input "37.33"
click at [369, 202] on input "text" at bounding box center [385, 210] width 65 height 22
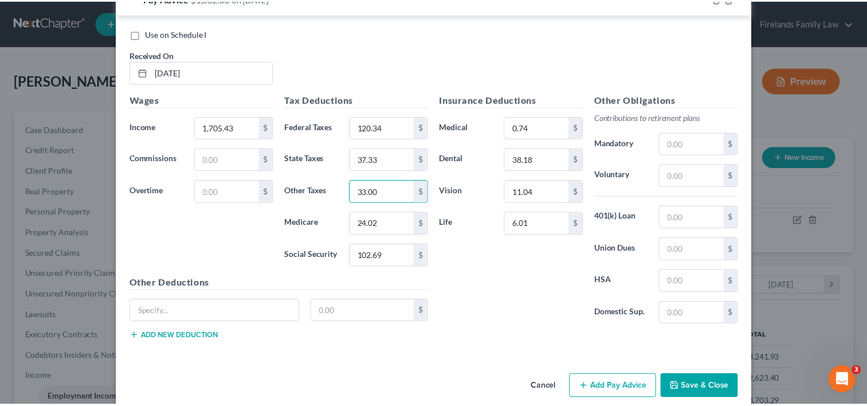
scroll to position [823, 0]
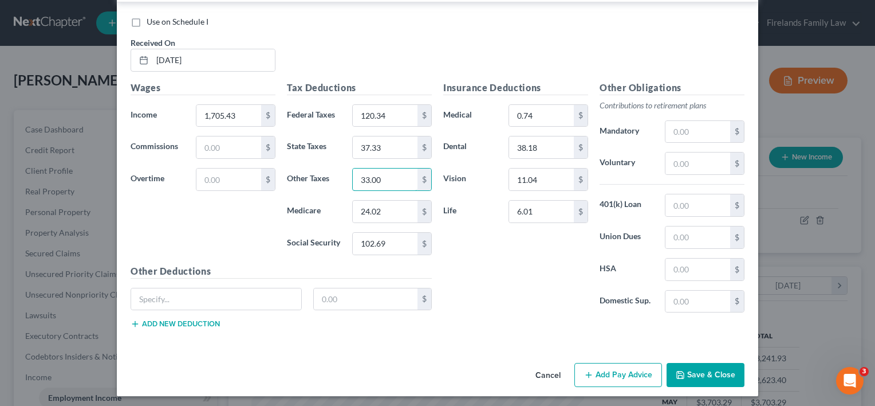
type input "33.00"
click at [696, 365] on button "Save & Close" at bounding box center [706, 375] width 78 height 24
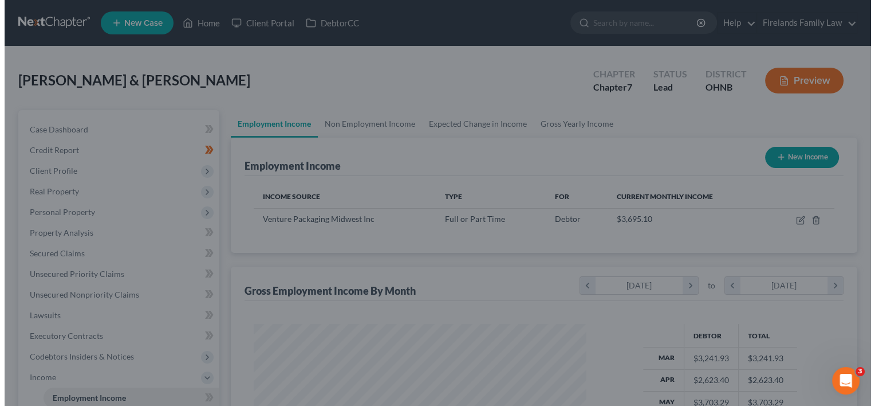
scroll to position [572572, 572424]
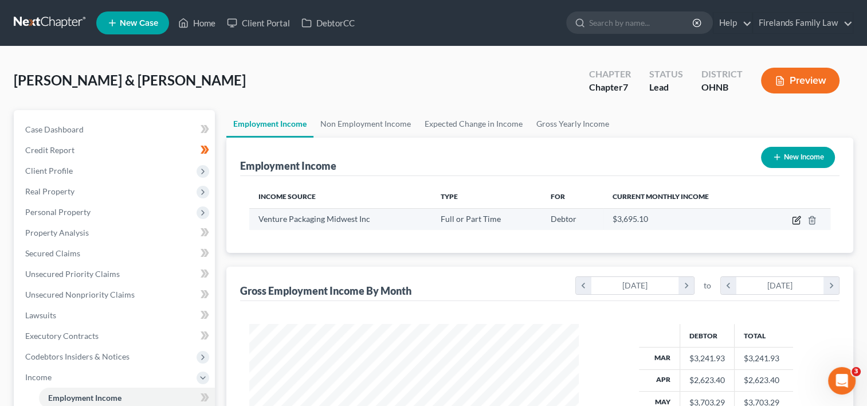
click at [794, 220] on icon "button" at bounding box center [796, 219] width 9 height 9
select select "0"
select select "36"
select select "2"
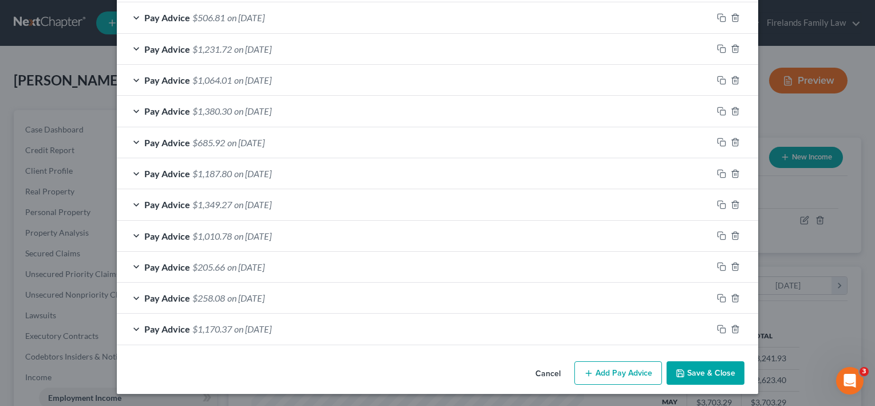
scroll to position [481, 0]
click at [605, 365] on button "Add Pay Advice" at bounding box center [618, 373] width 88 height 24
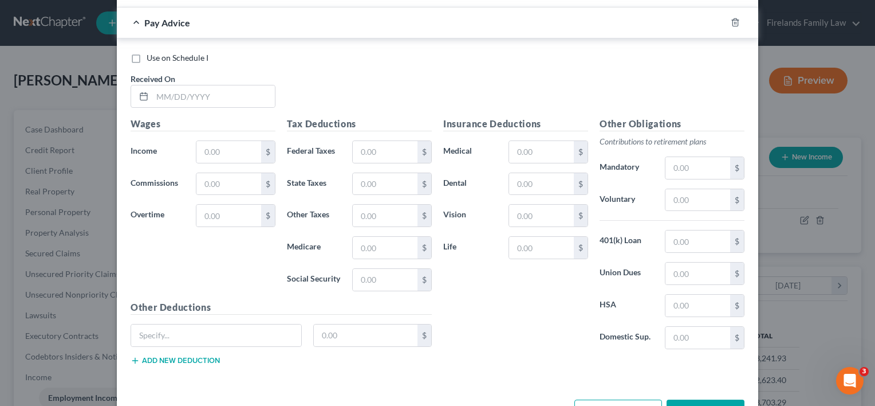
scroll to position [824, 0]
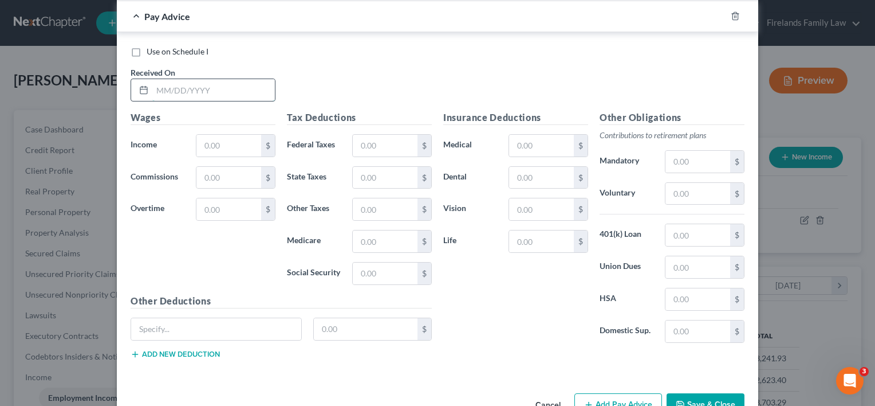
click at [247, 85] on input "text" at bounding box center [213, 90] width 123 height 22
type input "[DATE]"
click at [244, 142] on input "text" at bounding box center [228, 146] width 65 height 22
click at [215, 147] on input "text" at bounding box center [228, 146] width 65 height 22
type input "1,502.01"
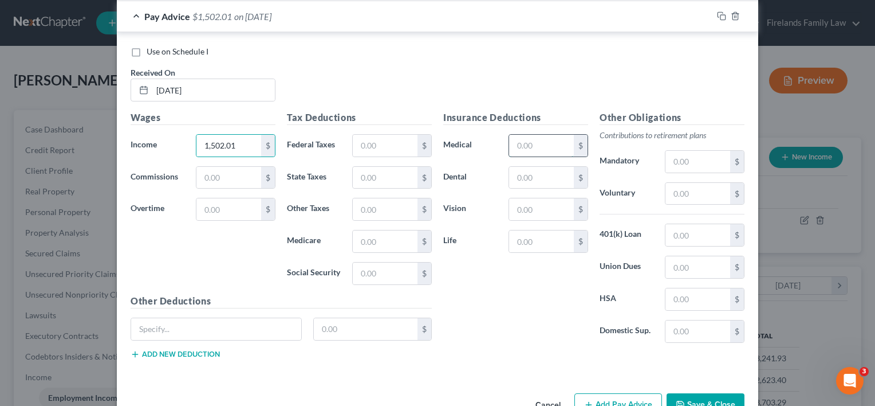
drag, startPoint x: 525, startPoint y: 142, endPoint x: 527, endPoint y: 136, distance: 6.2
click at [526, 140] on input "text" at bounding box center [541, 146] width 65 height 22
type input "0.74"
drag, startPoint x: 529, startPoint y: 169, endPoint x: 528, endPoint y: 162, distance: 6.9
click at [529, 169] on input "text" at bounding box center [541, 178] width 65 height 22
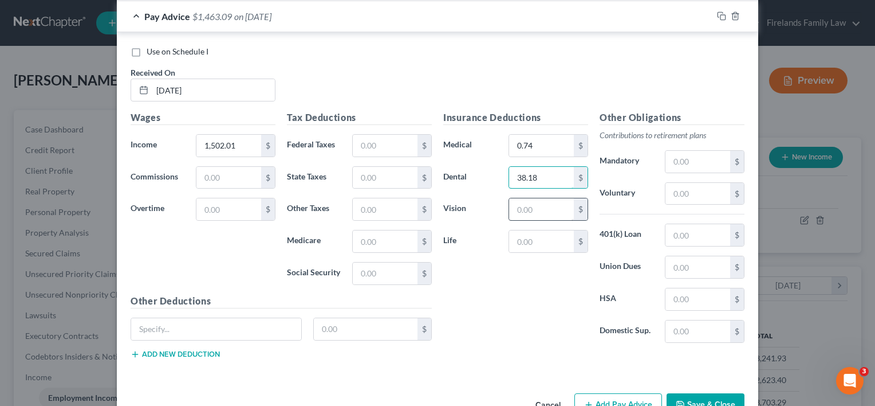
type input "38.18"
click at [533, 206] on input "text" at bounding box center [541, 209] width 65 height 22
type input "11.04"
click at [538, 245] on input "text" at bounding box center [541, 241] width 65 height 22
type input "6.01"
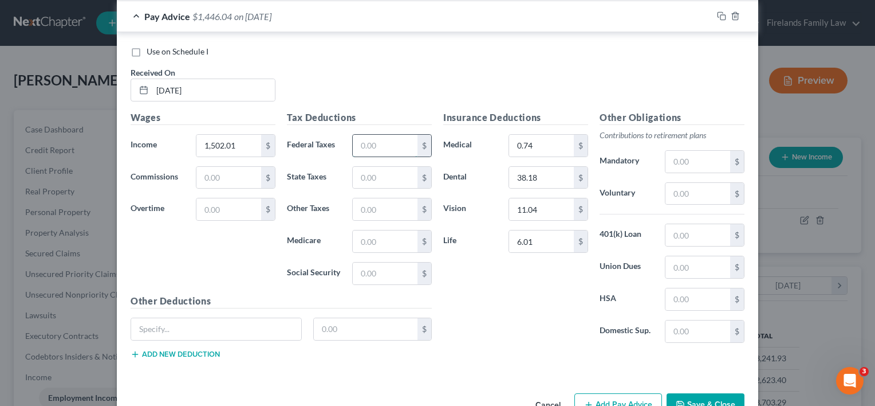
click at [372, 138] on input "text" at bounding box center [385, 146] width 65 height 22
type input "95.93"
click at [379, 262] on input "text" at bounding box center [385, 273] width 65 height 22
type input "90.07"
click at [369, 238] on input "text" at bounding box center [385, 241] width 65 height 22
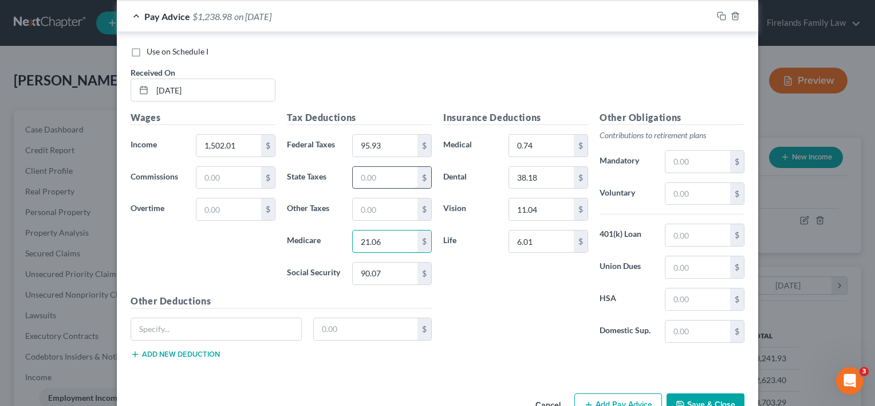
type input "21.06"
click at [364, 175] on input "text" at bounding box center [385, 178] width 65 height 22
type input "31.25"
click at [356, 204] on input "text" at bounding box center [385, 209] width 65 height 22
type input "28.93"
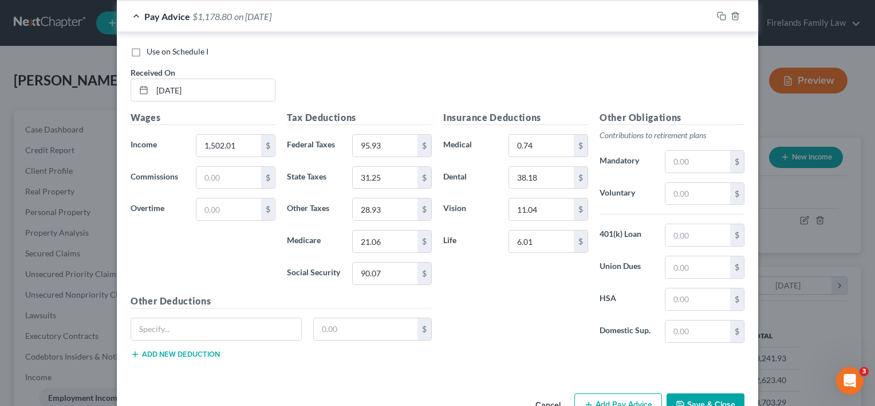
click at [505, 314] on div "Insurance Deductions Medical 0.74 $ Dental 38.18 $ Vision 11.04 $ Life 6.01 $" at bounding box center [516, 231] width 156 height 241
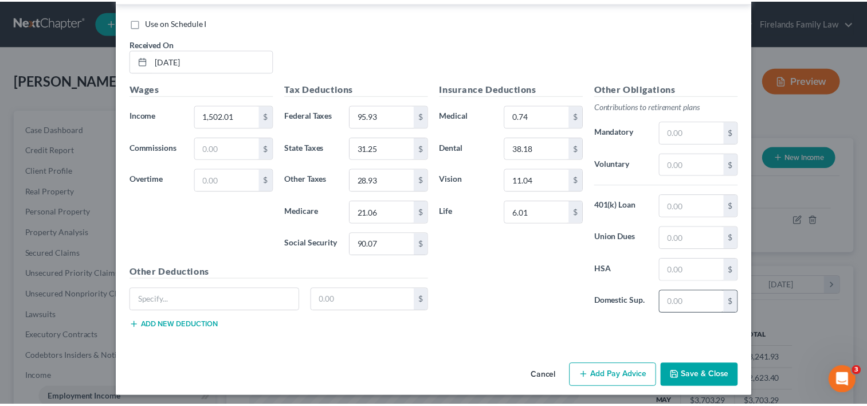
scroll to position [854, 0]
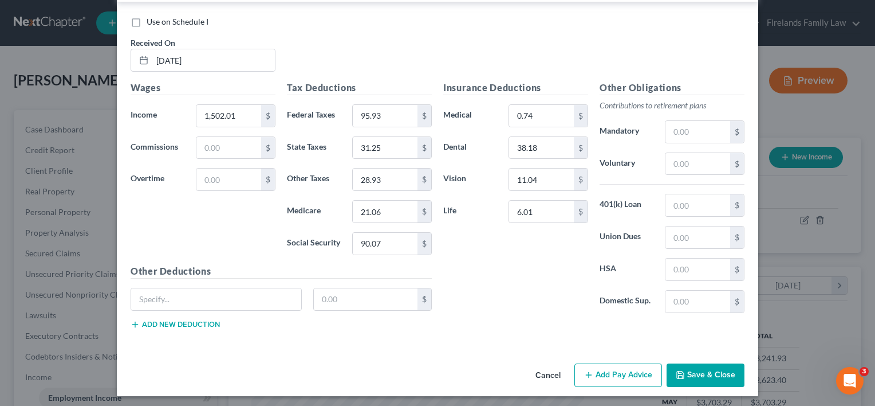
click at [703, 365] on button "Save & Close" at bounding box center [706, 375] width 78 height 24
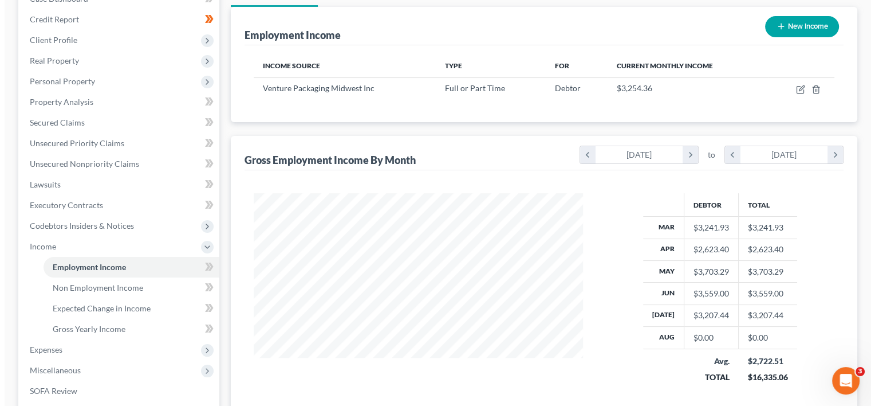
scroll to position [113, 0]
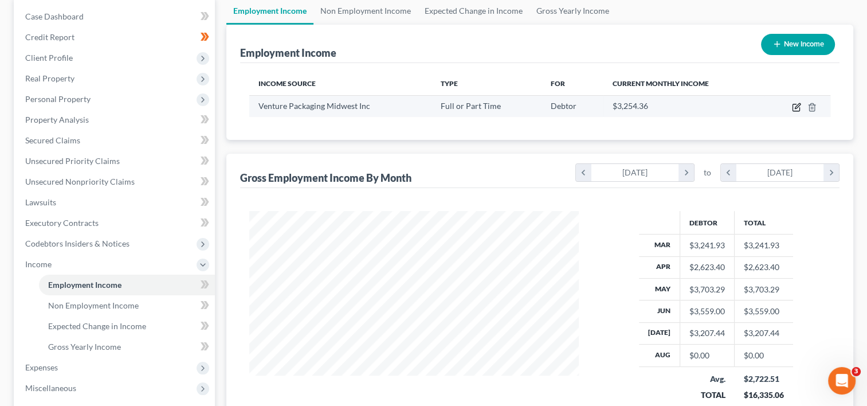
click at [797, 108] on icon "button" at bounding box center [796, 107] width 9 height 9
select select "0"
select select "36"
select select "2"
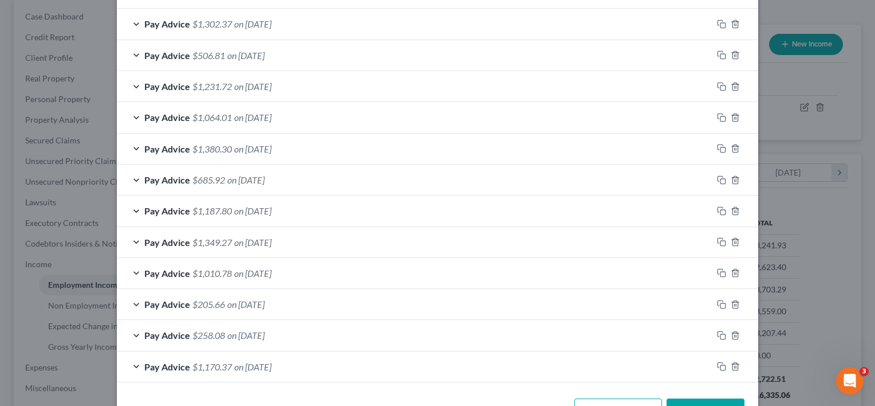
scroll to position [511, 0]
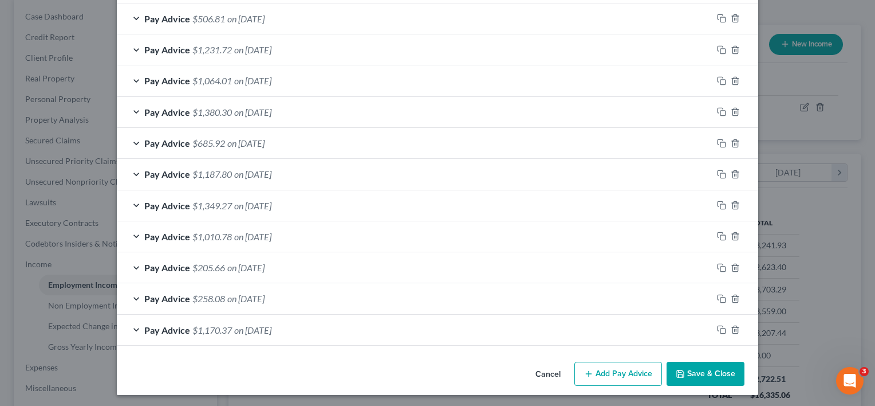
click at [620, 370] on button "Add Pay Advice" at bounding box center [618, 373] width 88 height 24
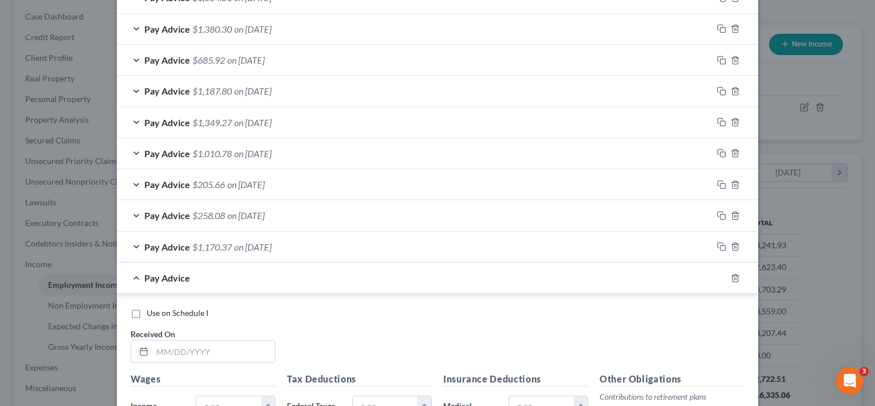
scroll to position [855, 0]
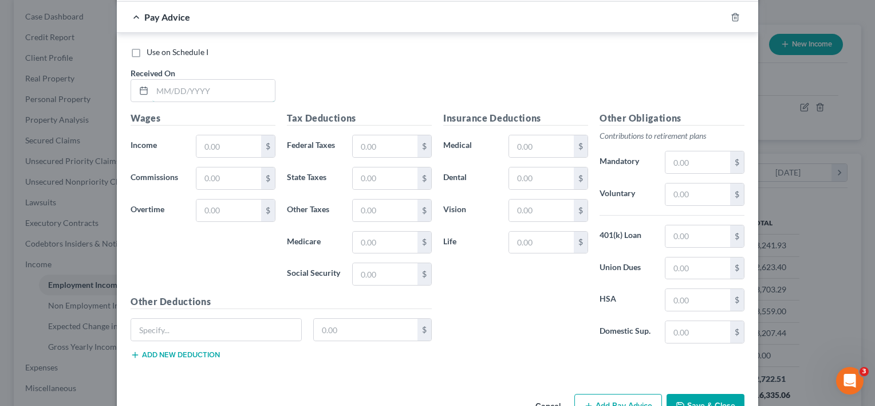
drag, startPoint x: 183, startPoint y: 82, endPoint x: 183, endPoint y: 70, distance: 12.6
click at [186, 82] on input "text" at bounding box center [213, 91] width 123 height 22
type input "[DATE]"
click at [206, 136] on input "text" at bounding box center [228, 146] width 65 height 22
type input "1,738.77"
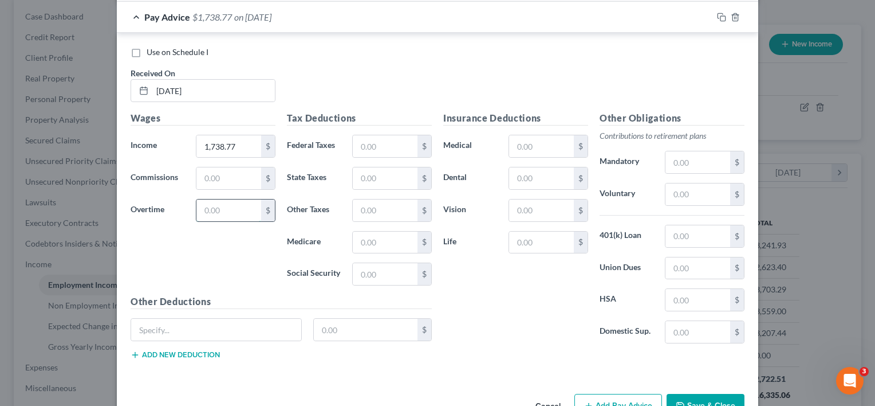
click at [225, 204] on input "text" at bounding box center [228, 210] width 65 height 22
type input "268.51"
click at [226, 140] on input "1,738.77" at bounding box center [228, 146] width 65 height 22
type input "1,738.07"
click at [529, 144] on input "text" at bounding box center [541, 146] width 65 height 22
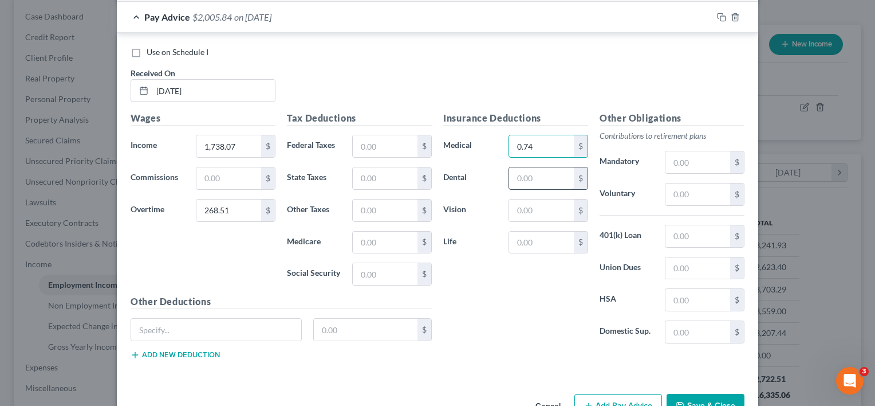
type input "0.74"
click at [529, 172] on input "text" at bounding box center [541, 178] width 65 height 22
type input "38.18"
click at [532, 202] on input "text" at bounding box center [541, 210] width 65 height 22
type input "11.04"
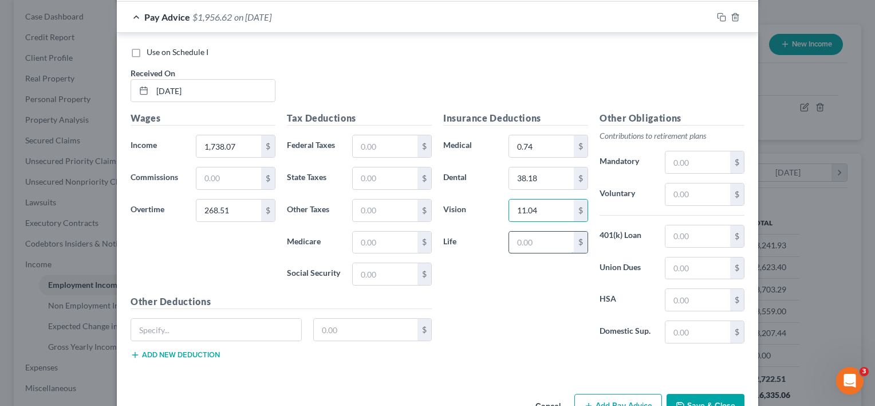
click at [533, 236] on input "text" at bounding box center [541, 242] width 65 height 22
click at [538, 235] on input "text" at bounding box center [541, 242] width 65 height 22
type input "3"
type input "6.01"
click at [399, 138] on input "text" at bounding box center [385, 146] width 65 height 22
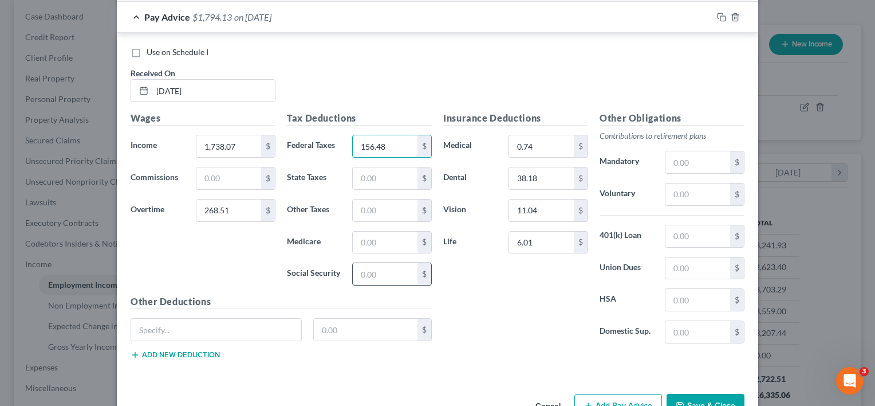
type input "156.48"
click at [371, 268] on input "text" at bounding box center [385, 274] width 65 height 22
type input "121.36"
click at [357, 238] on input "text" at bounding box center [385, 242] width 65 height 22
type input "28.38"
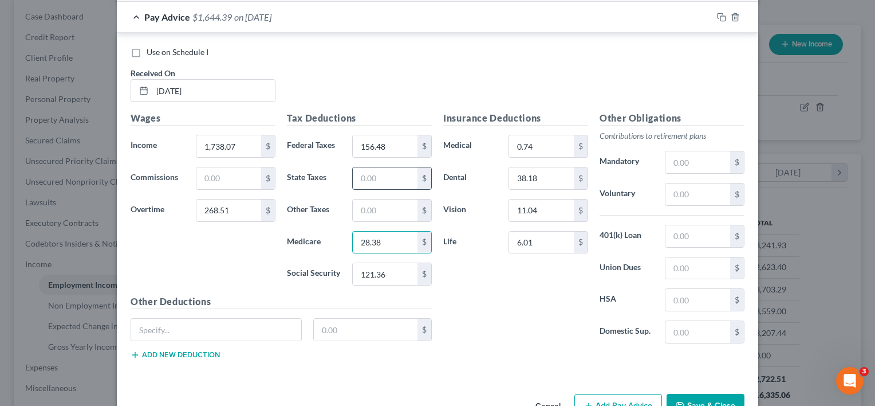
drag, startPoint x: 367, startPoint y: 176, endPoint x: 359, endPoint y: 170, distance: 10.6
click at [367, 176] on input "text" at bounding box center [385, 178] width 65 height 22
type input "46.34"
click at [371, 203] on input "text" at bounding box center [385, 210] width 65 height 22
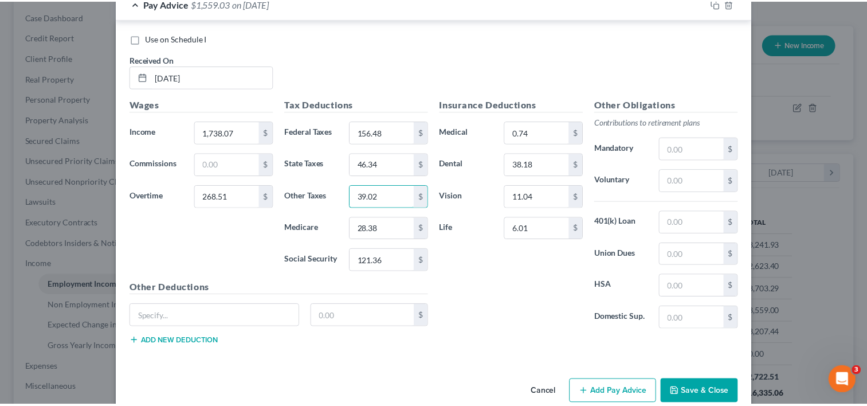
scroll to position [885, 0]
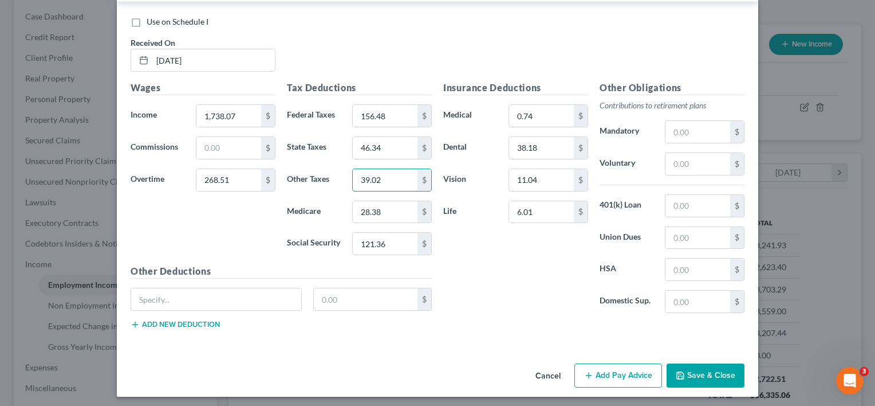
type input "39.02"
click at [710, 368] on button "Save & Close" at bounding box center [706, 375] width 78 height 24
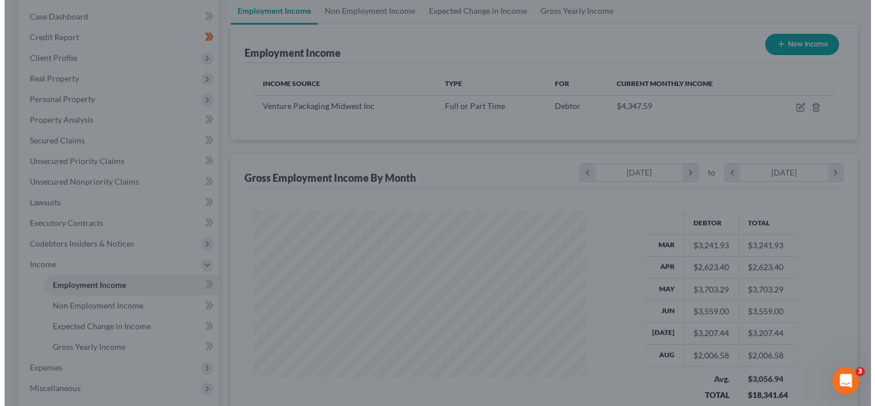
scroll to position [572572, 572424]
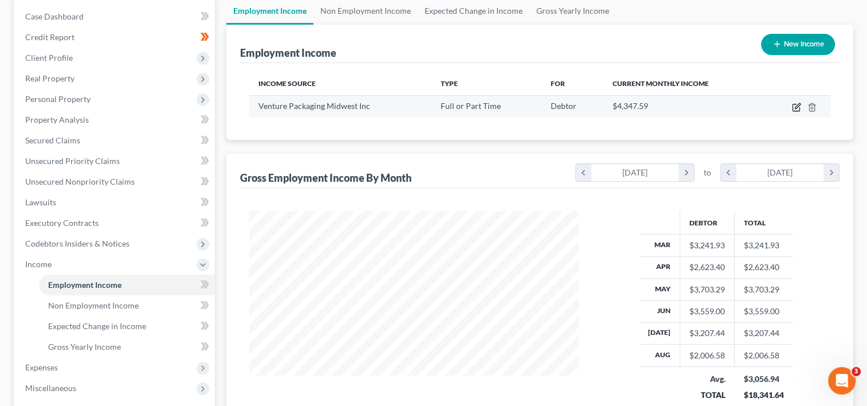
click at [794, 104] on icon "button" at bounding box center [796, 107] width 9 height 9
select select "0"
select select "36"
select select "2"
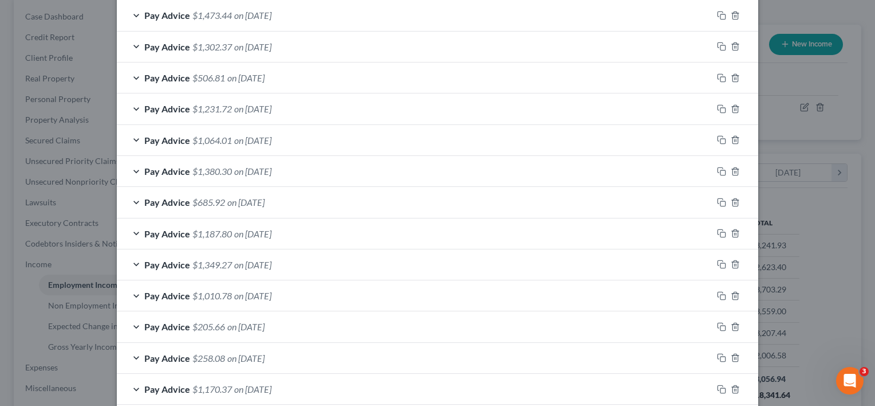
scroll to position [542, 0]
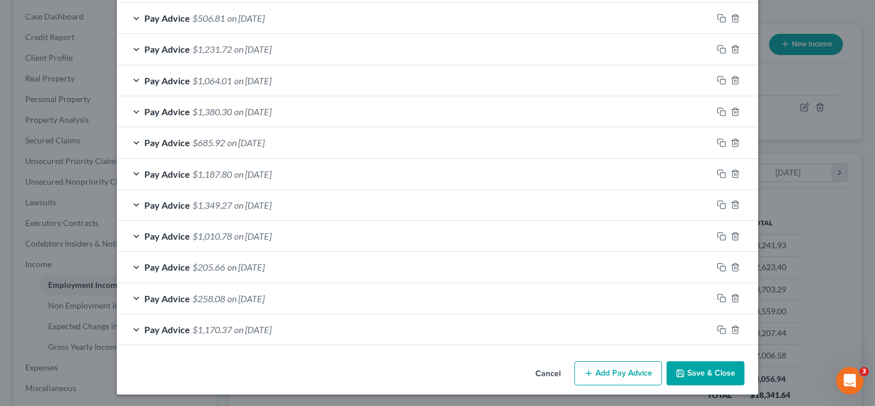
click at [605, 363] on button "Add Pay Advice" at bounding box center [618, 373] width 88 height 24
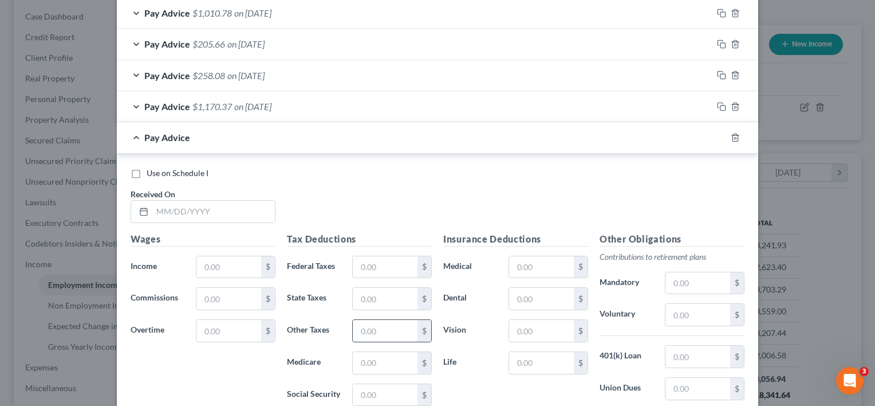
scroll to position [829, 0]
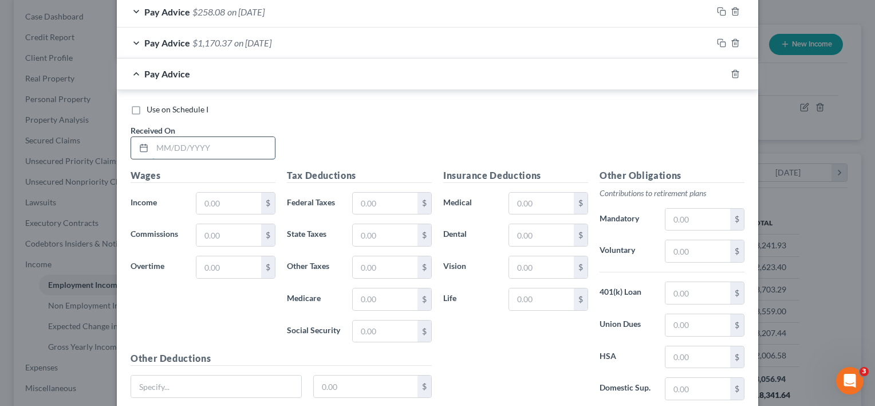
click at [215, 147] on input "text" at bounding box center [213, 148] width 123 height 22
type input "[DATE]"
click at [222, 199] on input "text" at bounding box center [228, 203] width 65 height 22
type input "1,730.95"
drag, startPoint x: 525, startPoint y: 199, endPoint x: 515, endPoint y: 193, distance: 11.8
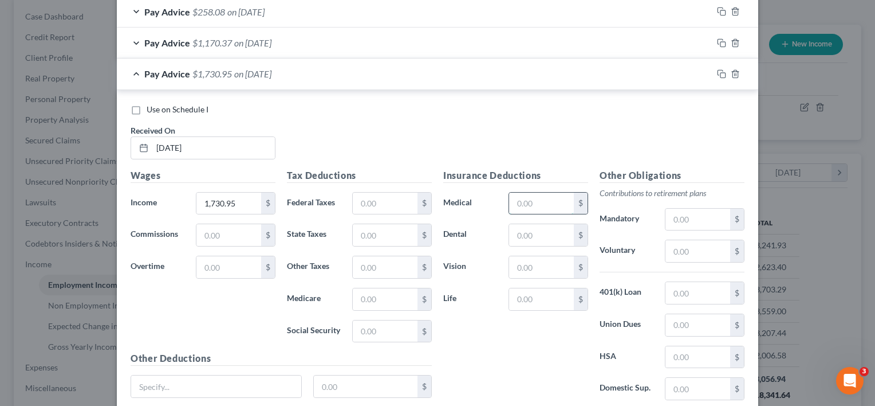
click at [526, 197] on input "text" at bounding box center [541, 203] width 65 height 22
type input "0.74"
click at [521, 224] on input "text" at bounding box center [541, 235] width 65 height 22
type input "38.18"
click at [524, 261] on input "text" at bounding box center [541, 267] width 65 height 22
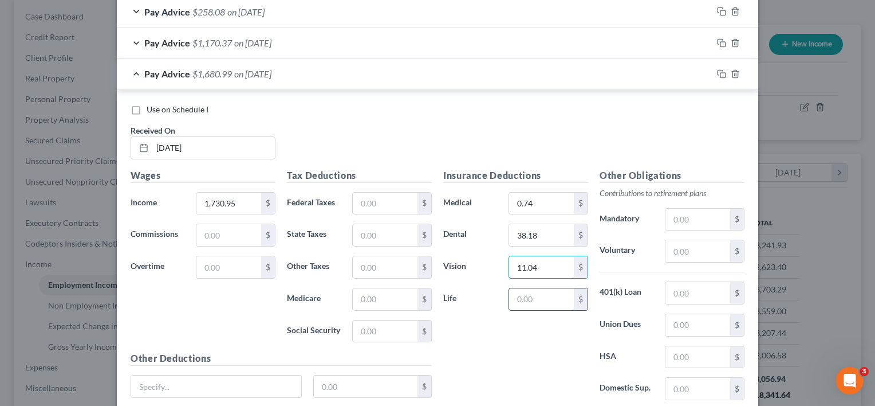
type input "11.04"
click at [553, 291] on input "text" at bounding box center [541, 299] width 65 height 22
click at [501, 385] on div "Insurance Deductions Medical 0.74 $ Dental 38.18 $ Vision 11.04 $ Life $" at bounding box center [516, 288] width 156 height 241
click at [543, 299] on input "text" at bounding box center [541, 299] width 65 height 22
type input "5.41"
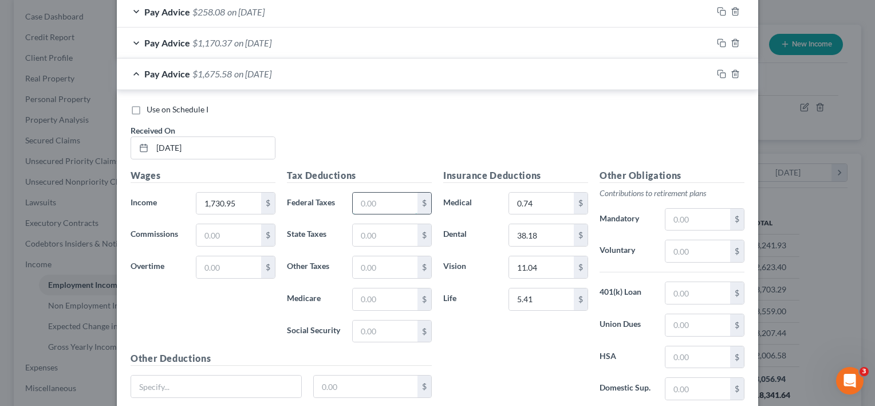
click at [372, 203] on input "text" at bounding box center [385, 203] width 65 height 22
type input "123.40"
click at [378, 328] on input "text" at bounding box center [385, 331] width 65 height 22
type input "104.27"
click at [362, 296] on input "text" at bounding box center [385, 299] width 65 height 22
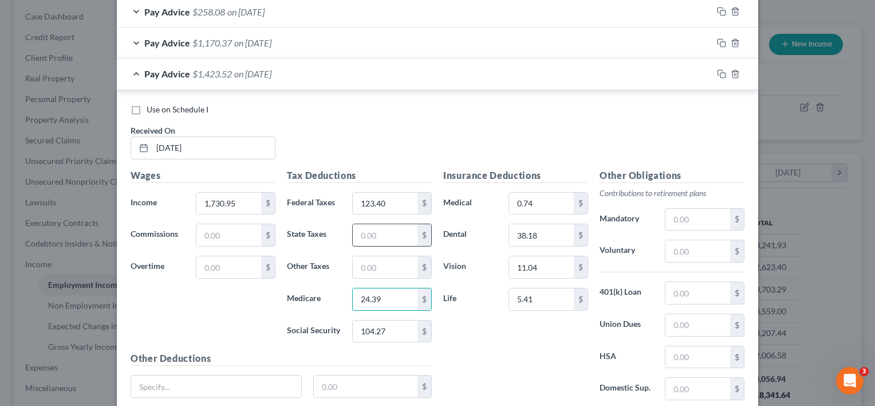
type input "24.39"
click at [375, 233] on input "text" at bounding box center [385, 235] width 65 height 22
type input "38.10"
click at [372, 259] on input "text" at bounding box center [385, 267] width 65 height 22
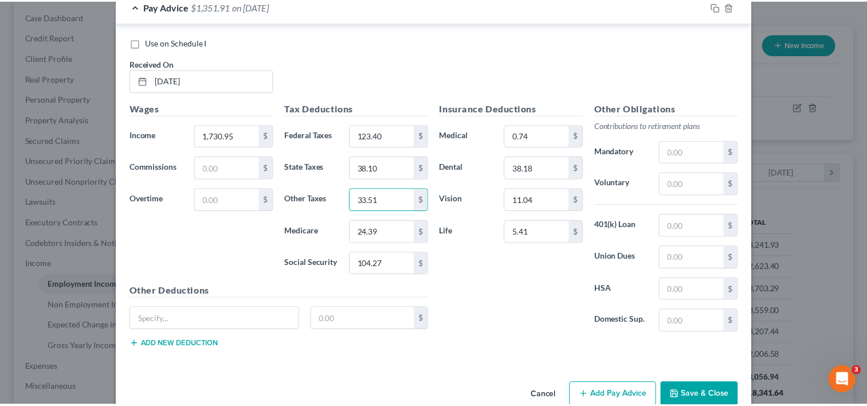
scroll to position [916, 0]
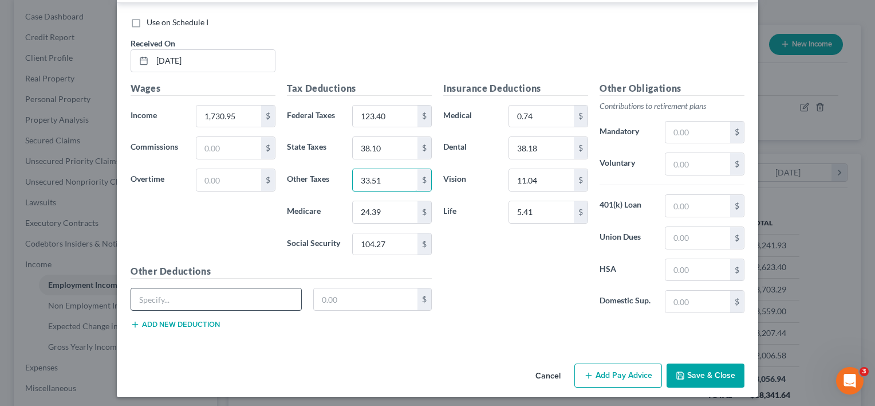
type input "33.51"
click at [213, 297] on input "text" at bounding box center [216, 299] width 170 height 22
type input "Garnishment"
click at [324, 292] on input "text" at bounding box center [366, 299] width 104 height 22
type input "351.64"
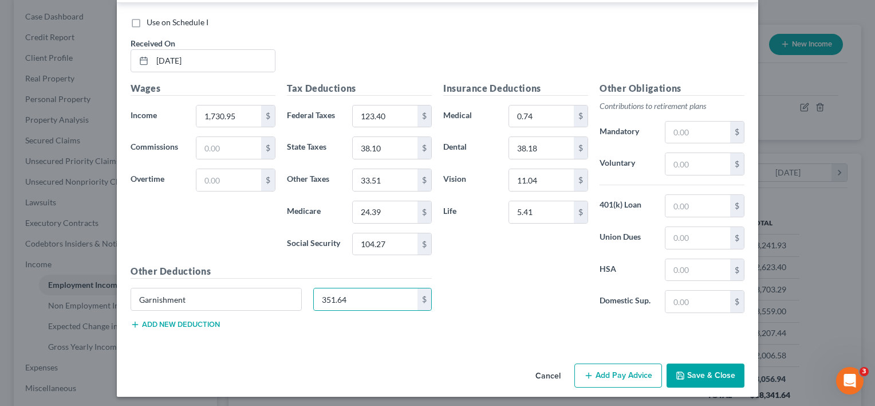
click at [514, 272] on div "Insurance Deductions Medical 0.74 $ Dental 38.18 $ Vision 11.04 $ Life 5.41 $" at bounding box center [516, 201] width 156 height 241
click at [553, 210] on input "5.41" at bounding box center [541, 212] width 65 height 22
type input "6.01"
click at [548, 277] on div "Insurance Deductions Medical 0.74 $ Dental 38.18 $ Vision 11.04 $ Life 6.01 $" at bounding box center [516, 201] width 156 height 241
click at [696, 375] on button "Save & Close" at bounding box center [706, 375] width 78 height 24
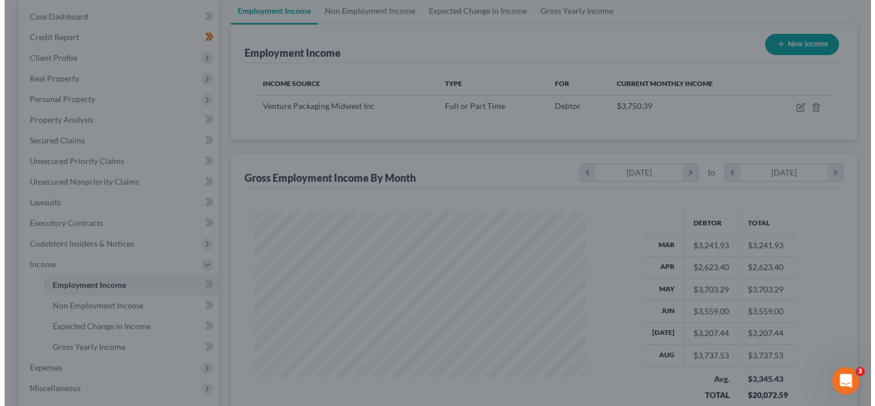
scroll to position [572572, 572424]
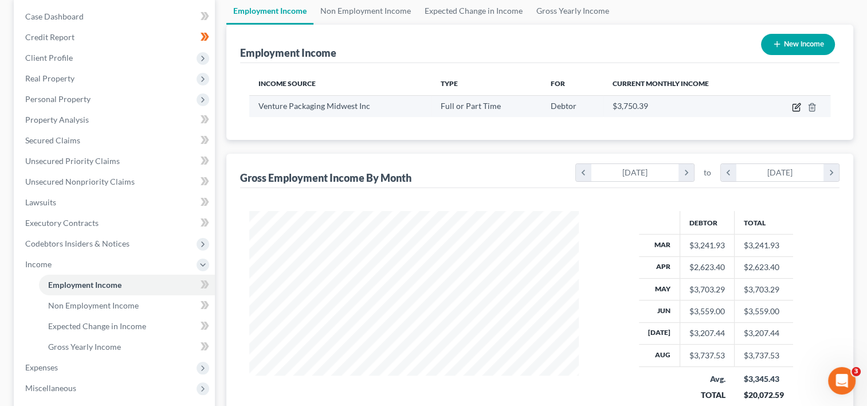
click at [800, 105] on icon "button" at bounding box center [796, 107] width 9 height 9
select select "0"
select select "36"
select select "2"
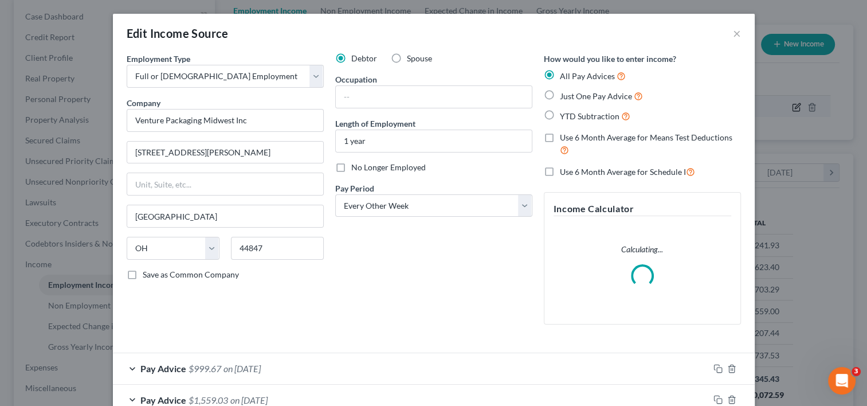
scroll to position [204, 355]
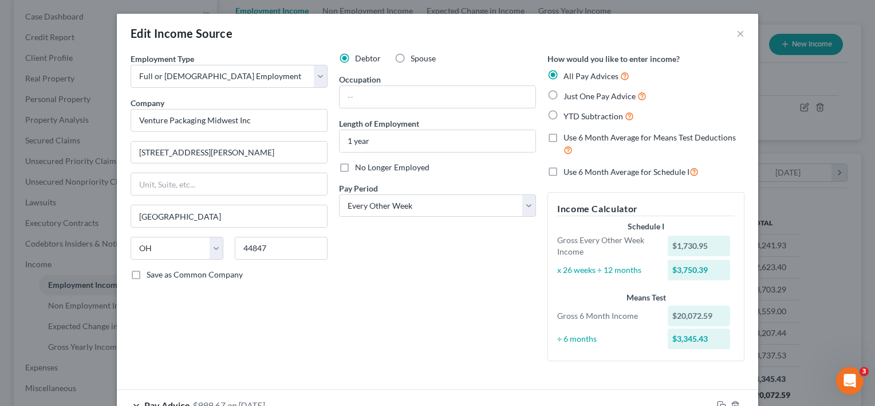
click at [411, 59] on label "Spouse" at bounding box center [423, 58] width 25 height 11
click at [415, 59] on input "Spouse" at bounding box center [418, 56] width 7 height 7
radio input "true"
click at [355, 58] on label "Debtor" at bounding box center [368, 58] width 26 height 11
click at [360, 58] on input "Debtor" at bounding box center [363, 56] width 7 height 7
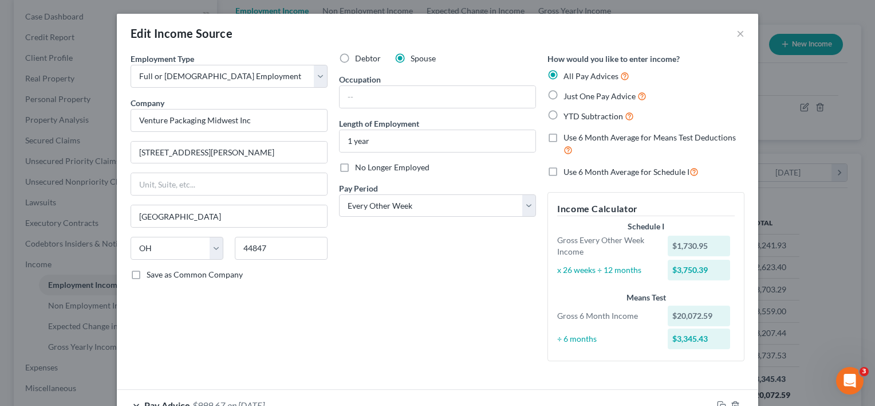
radio input "true"
click at [737, 32] on button "×" at bounding box center [741, 33] width 8 height 14
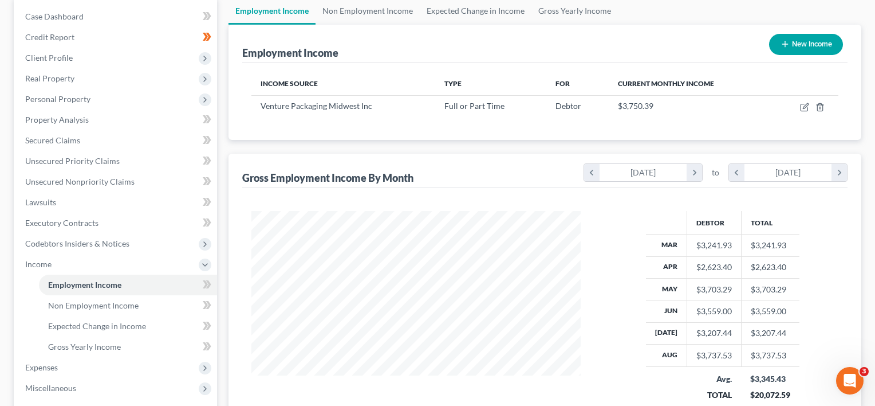
scroll to position [572572, 572424]
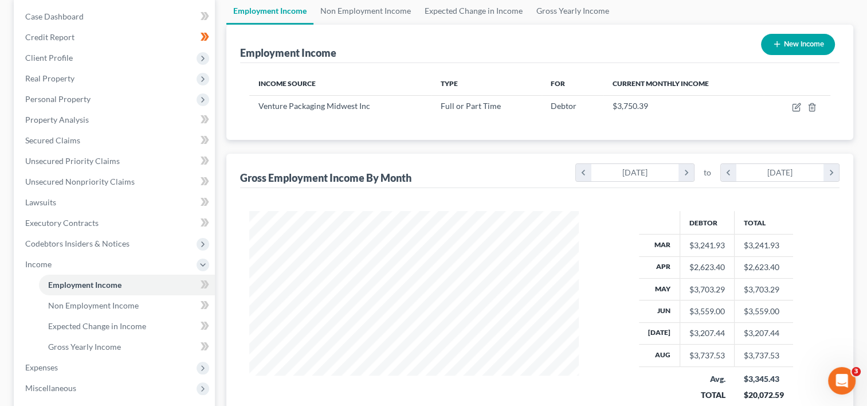
click at [793, 38] on button "New Income" at bounding box center [798, 44] width 74 height 21
select select "0"
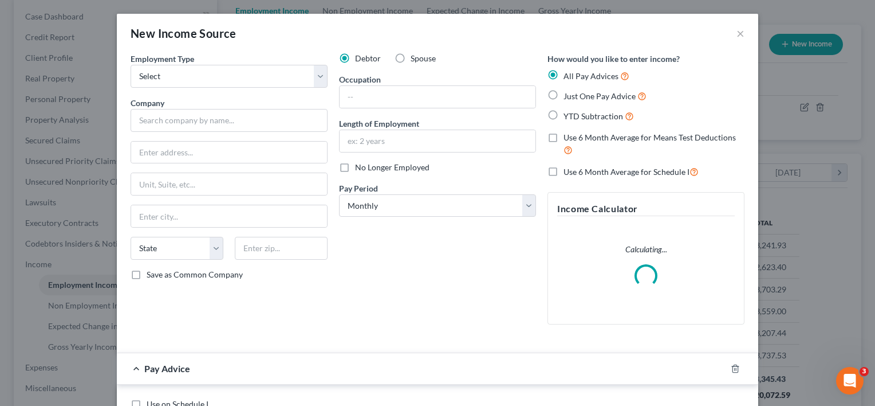
scroll to position [204, 355]
click at [411, 59] on label "Spouse" at bounding box center [423, 58] width 25 height 11
click at [415, 59] on input "Spouse" at bounding box center [418, 56] width 7 height 7
radio input "true"
click at [310, 80] on select "Select Full or [DEMOGRAPHIC_DATA] Employment Self Employment" at bounding box center [229, 76] width 197 height 23
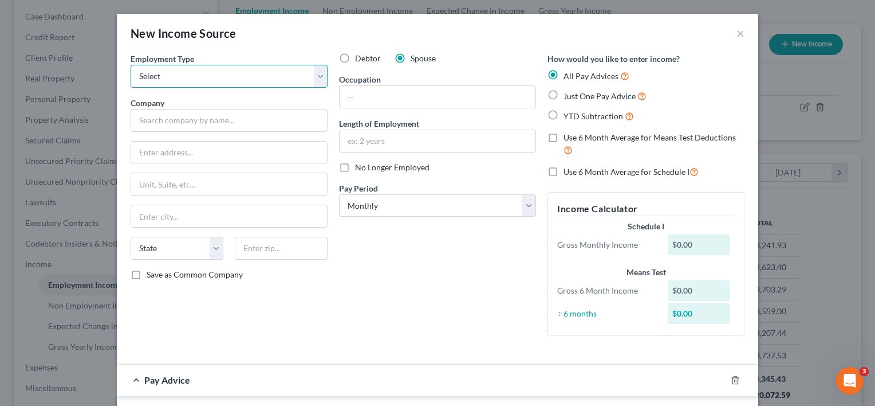
select select "0"
click at [131, 65] on select "Select Full or [DEMOGRAPHIC_DATA] Employment Self Employment" at bounding box center [229, 76] width 197 height 23
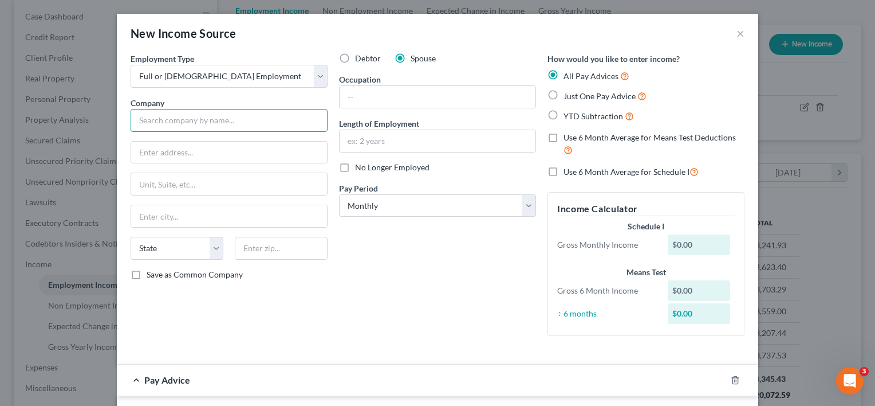
click at [262, 121] on input "text" at bounding box center [229, 120] width 197 height 23
type input "BCA Express Co. LTD"
click at [233, 149] on input "text" at bounding box center [229, 152] width 196 height 22
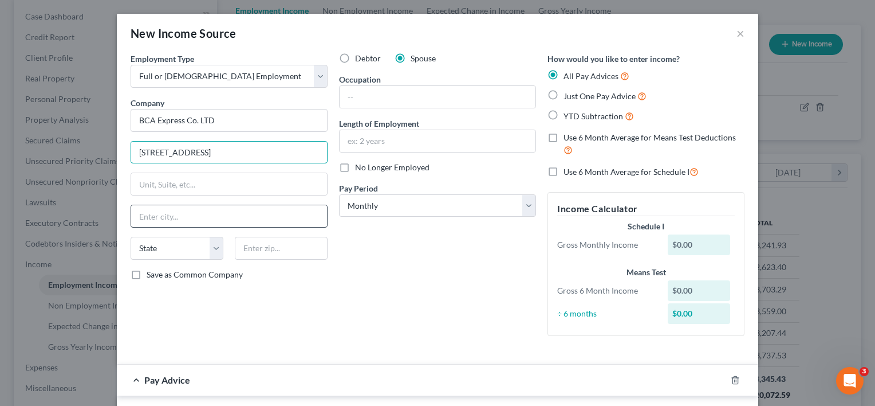
type input "[STREET_ADDRESS]"
click at [241, 208] on input "text" at bounding box center [229, 216] width 196 height 22
type input "Genoa"
click at [215, 245] on select "State [US_STATE] AK AR AZ CA CO CT DE DC [GEOGRAPHIC_DATA] [GEOGRAPHIC_DATA] GU…" at bounding box center [177, 248] width 93 height 23
select select "36"
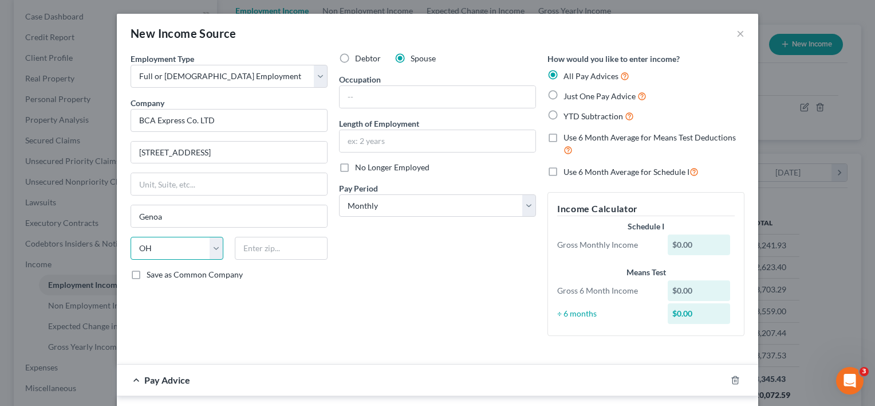
click at [131, 237] on select "State [US_STATE] AK AR AZ CA CO CT DE DC [GEOGRAPHIC_DATA] [GEOGRAPHIC_DATA] GU…" at bounding box center [177, 248] width 93 height 23
click at [249, 247] on input "text" at bounding box center [281, 248] width 93 height 23
type input "43430"
click at [524, 200] on select "Select Monthly Twice Monthly Every Other Week Weekly" at bounding box center [437, 205] width 197 height 23
select select "3"
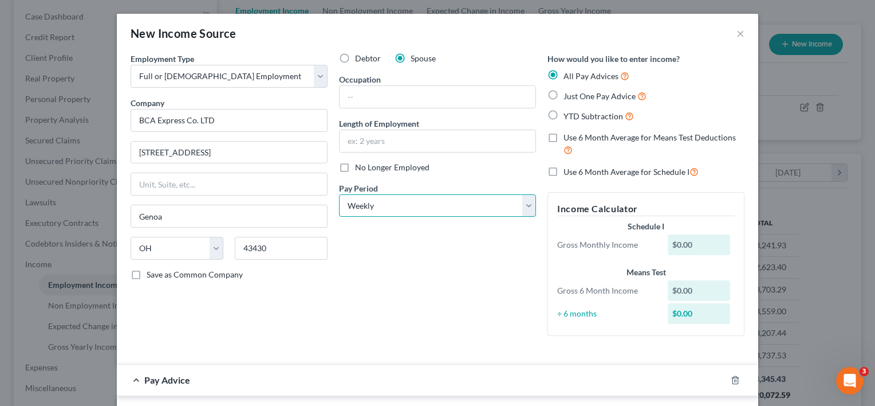
click at [339, 194] on select "Select Monthly Twice Monthly Every Other Week Weekly" at bounding box center [437, 205] width 197 height 23
click at [147, 270] on label "Save as Common Company" at bounding box center [195, 274] width 96 height 11
click at [151, 270] on input "Save as Common Company" at bounding box center [154, 272] width 7 height 7
checkbox input "true"
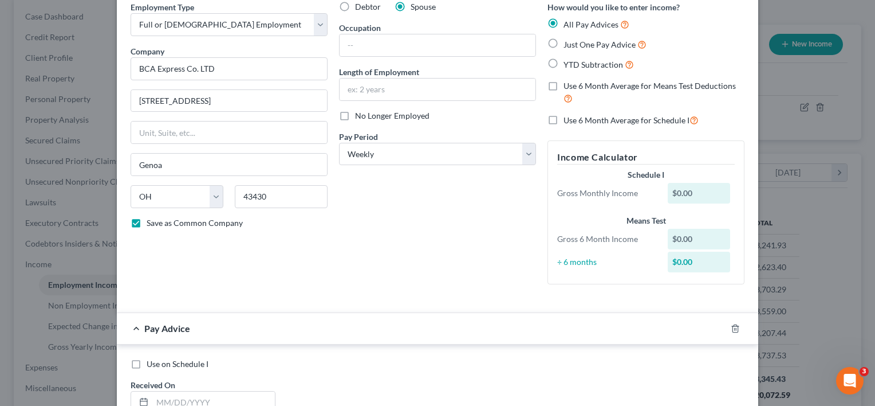
scroll to position [229, 0]
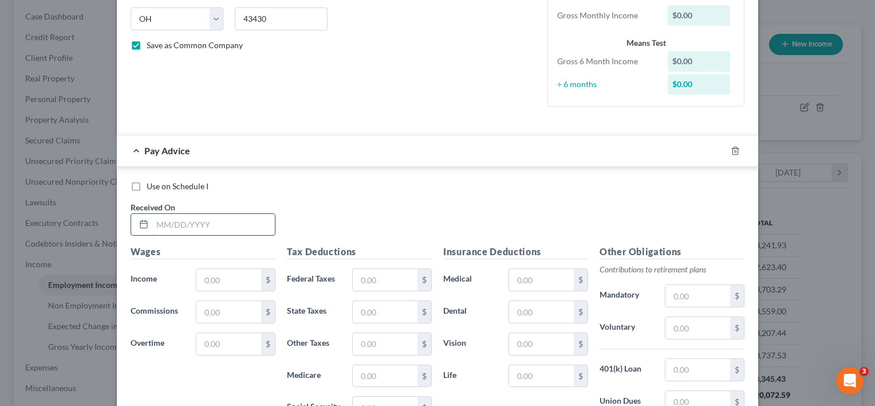
click at [206, 225] on input "text" at bounding box center [213, 225] width 123 height 22
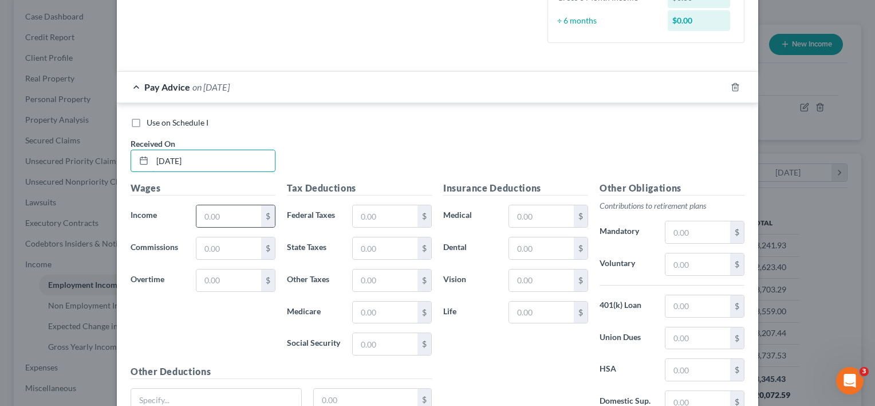
scroll to position [344, 0]
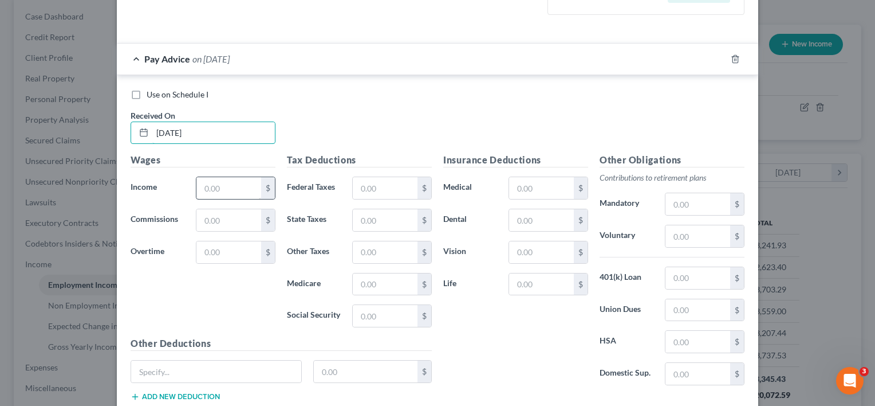
type input "[DATE]"
click at [245, 187] on input "text" at bounding box center [228, 188] width 65 height 22
type input "1,544.00"
click at [364, 190] on input "text" at bounding box center [385, 188] width 65 height 22
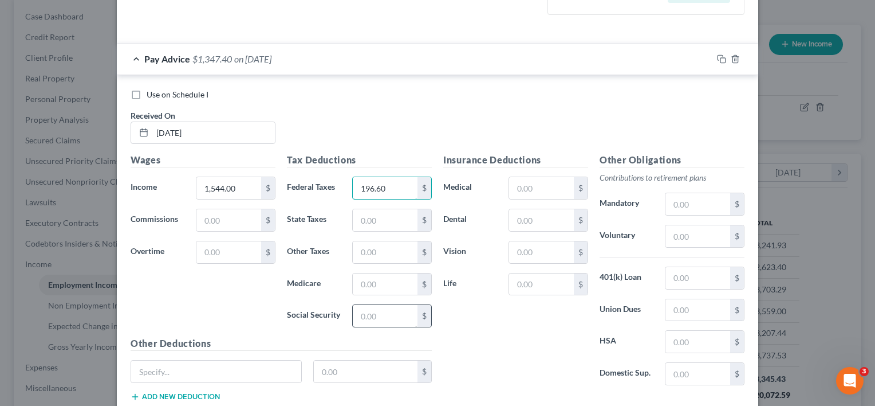
type input "196.60"
drag, startPoint x: 381, startPoint y: 312, endPoint x: 375, endPoint y: 308, distance: 7.5
click at [381, 312] on input "text" at bounding box center [385, 316] width 65 height 22
type input "95.72"
click at [355, 282] on input "text" at bounding box center [385, 284] width 65 height 22
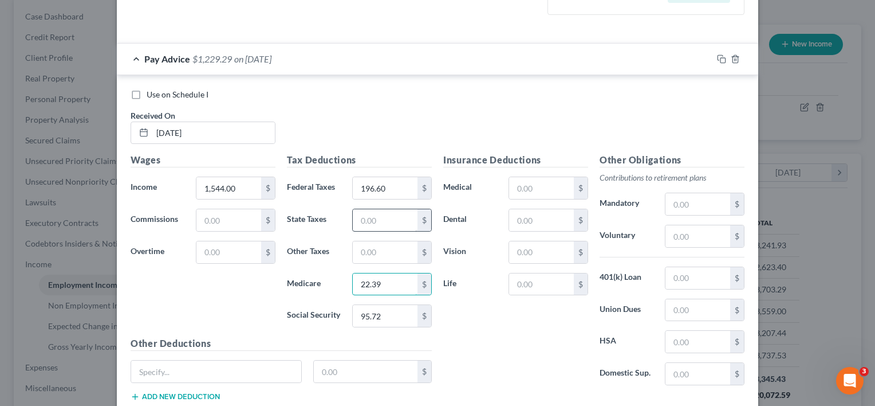
type input "22.39"
drag, startPoint x: 364, startPoint y: 214, endPoint x: 359, endPoint y: 206, distance: 9.4
click at [364, 214] on input "text" at bounding box center [385, 220] width 65 height 22
type input "40.07"
click at [372, 249] on input "text" at bounding box center [385, 252] width 65 height 22
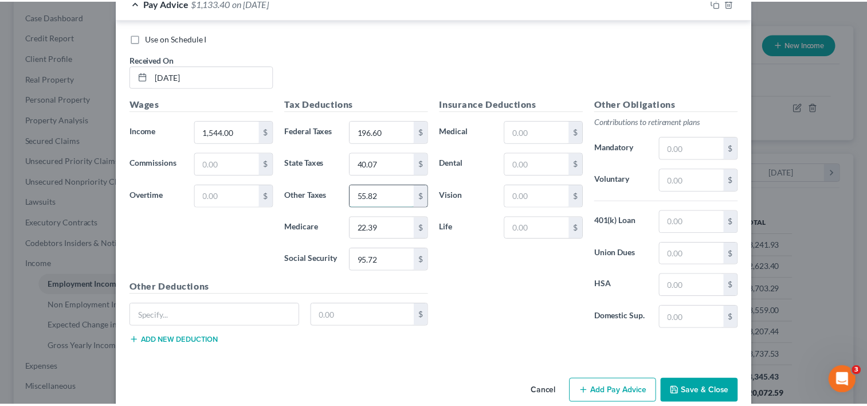
scroll to position [401, 0]
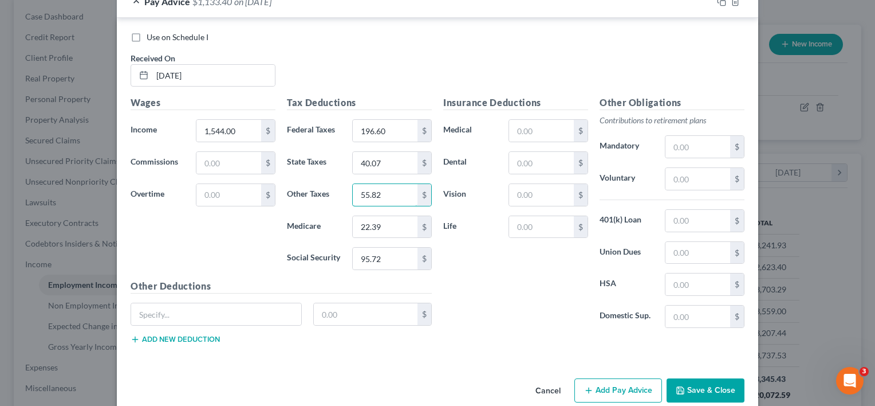
type input "55.82"
click at [490, 337] on div "Insurance Deductions Medical $ Dental $ Vision $ Life $ Other Obligations Contr…" at bounding box center [594, 224] width 313 height 257
click at [703, 384] on button "Save & Close" at bounding box center [706, 390] width 78 height 24
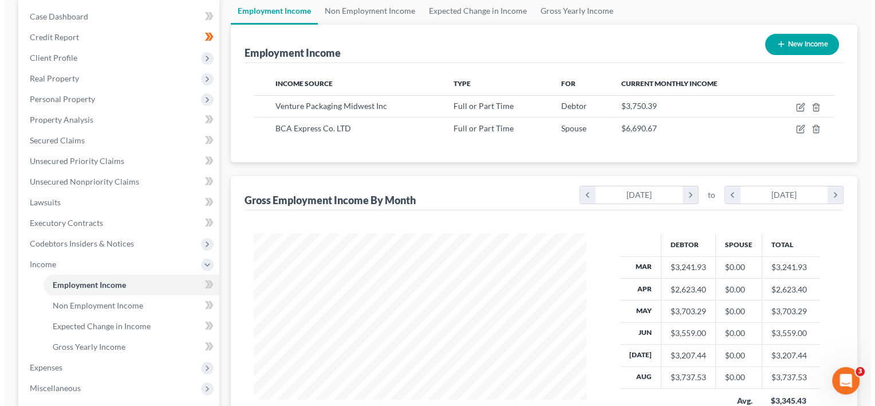
scroll to position [572572, 572424]
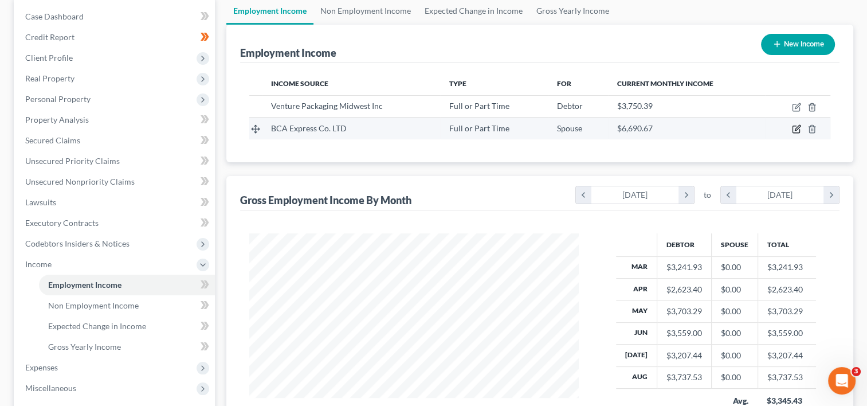
click at [795, 127] on icon "button" at bounding box center [796, 128] width 9 height 9
select select "0"
select select "36"
select select "3"
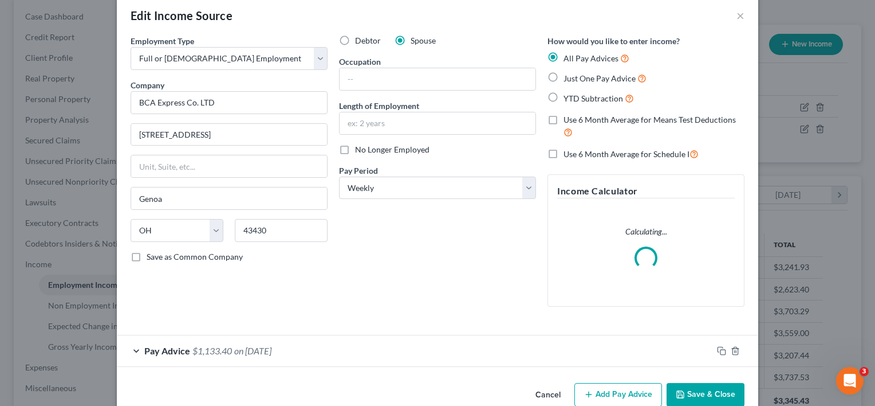
scroll to position [41, 0]
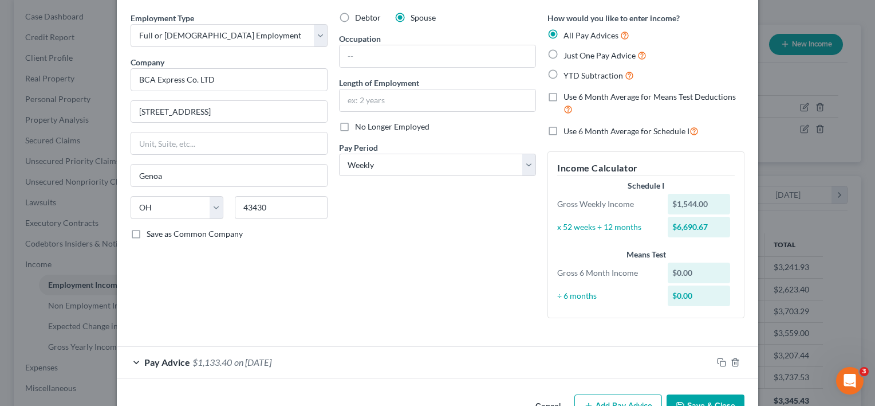
drag, startPoint x: 604, startPoint y: 371, endPoint x: 582, endPoint y: 369, distance: 21.9
click at [603, 370] on div "Pay Advice $1,133.40 on [DATE]" at bounding box center [415, 362] width 596 height 30
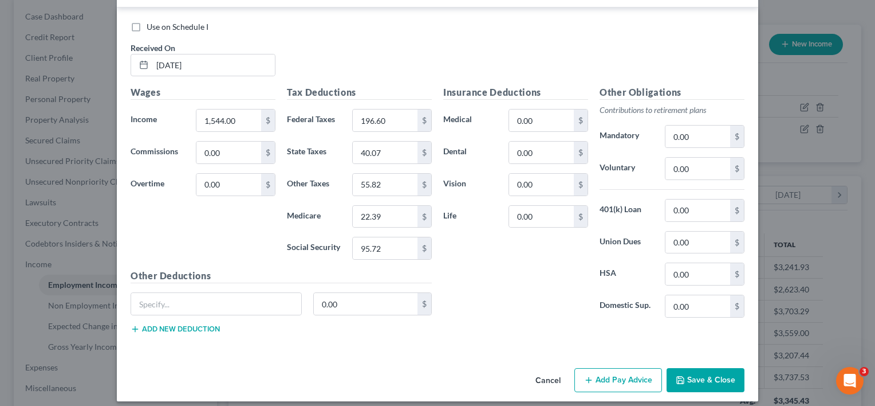
scroll to position [418, 0]
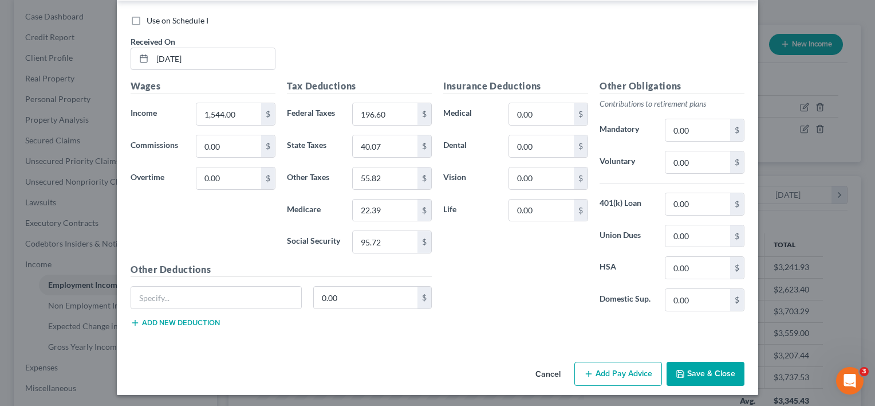
click at [589, 372] on icon "button" at bounding box center [588, 373] width 9 height 9
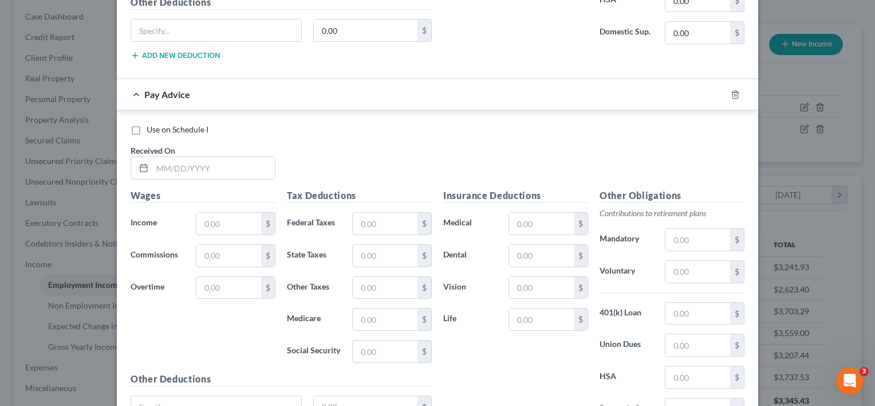
scroll to position [704, 0]
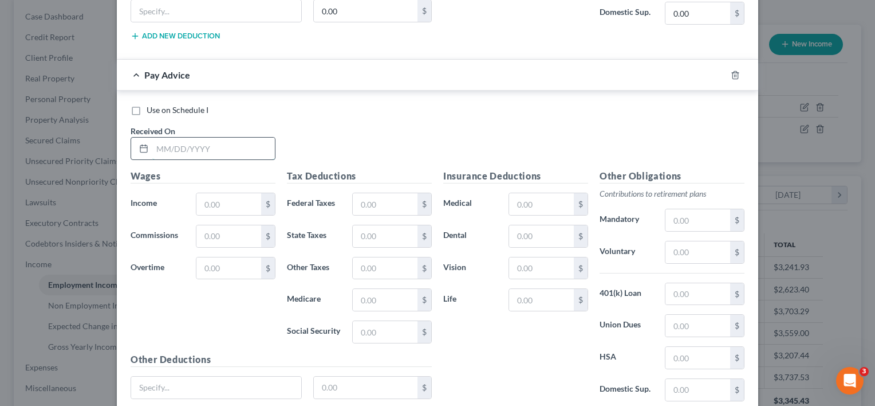
click at [188, 145] on input "text" at bounding box center [213, 148] width 123 height 22
type input "[DATE]"
click at [199, 204] on input "text" at bounding box center [228, 204] width 65 height 22
type input "1,254.00"
click at [387, 204] on input "text" at bounding box center [385, 204] width 65 height 22
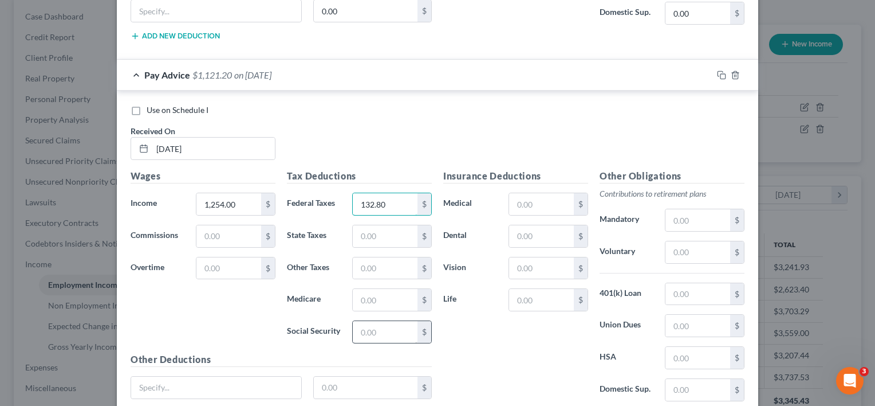
type input "132.80"
click at [357, 328] on input "text" at bounding box center [385, 332] width 65 height 22
type input "77.75"
click at [359, 296] on input "text" at bounding box center [385, 300] width 65 height 22
type input "18.18"
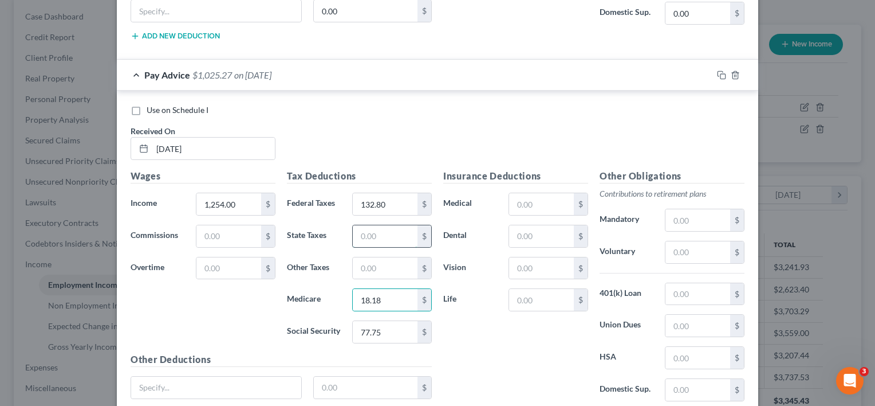
click at [370, 233] on input "text" at bounding box center [385, 236] width 65 height 22
type input "31.40"
click at [365, 259] on input "text" at bounding box center [385, 268] width 65 height 22
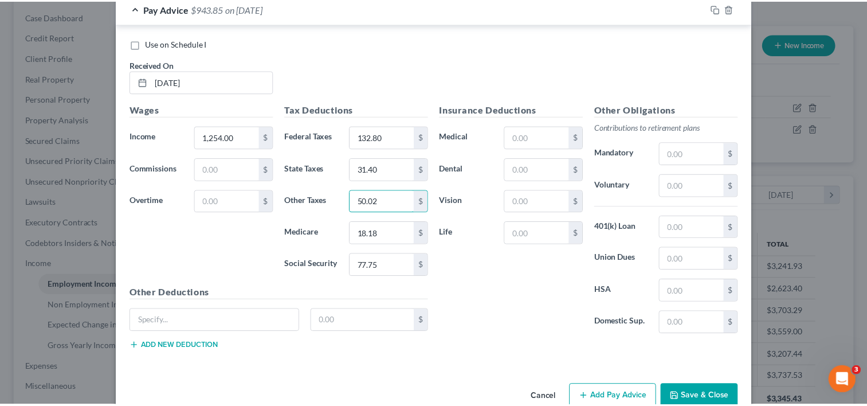
scroll to position [792, 0]
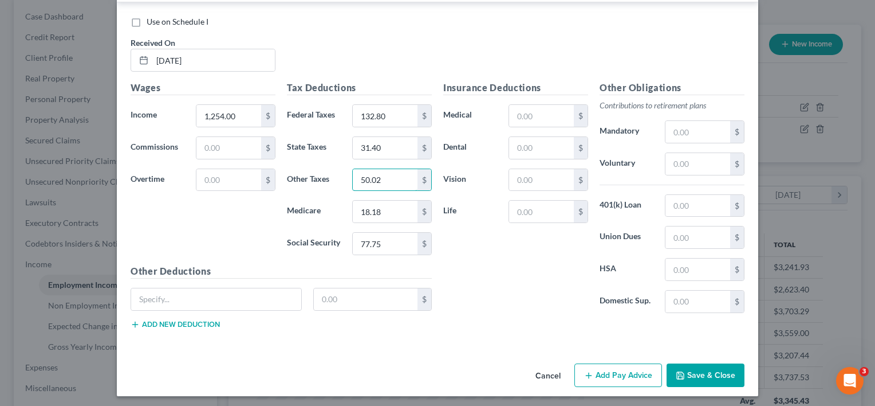
type input "50.02"
click at [705, 369] on button "Save & Close" at bounding box center [706, 375] width 78 height 24
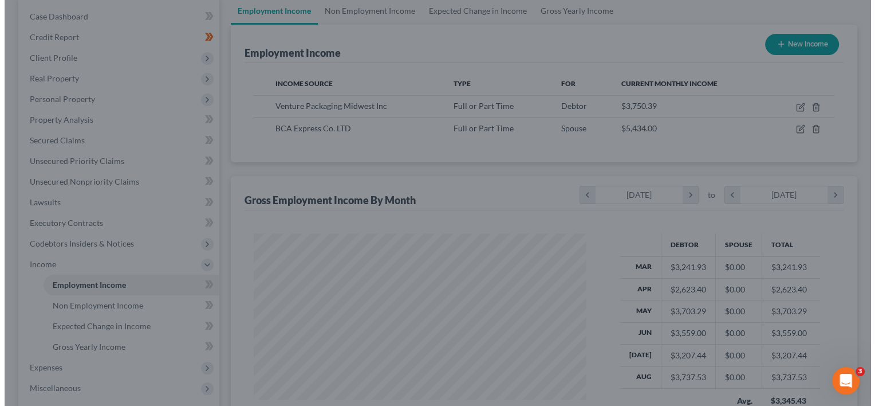
scroll to position [572572, 572424]
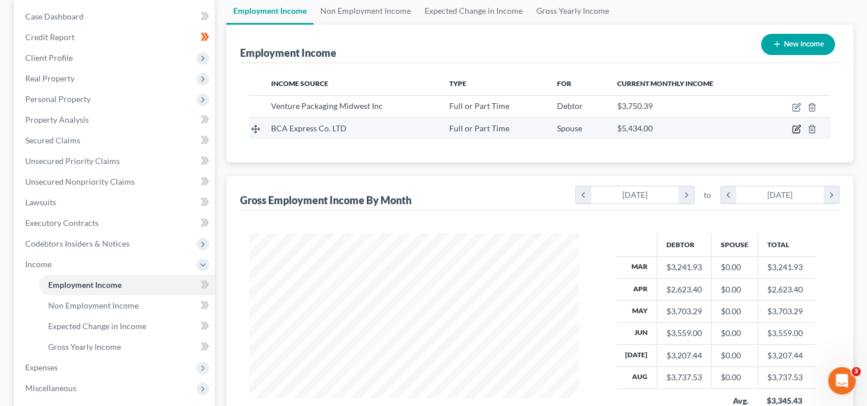
click at [796, 128] on icon "button" at bounding box center [796, 128] width 9 height 9
select select "0"
select select "36"
select select "3"
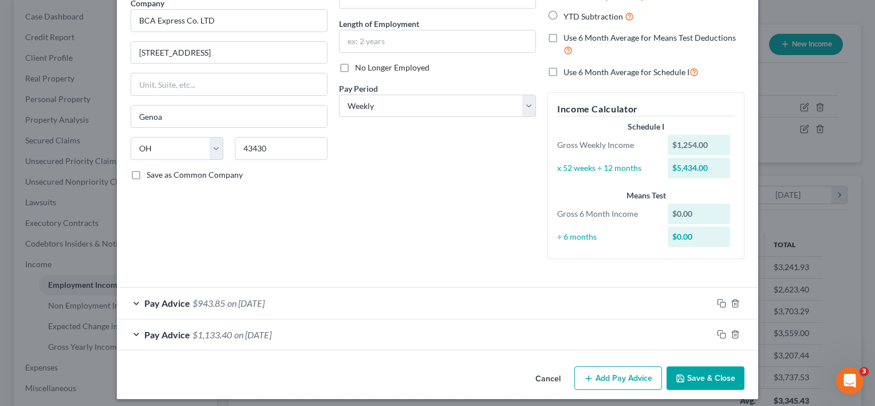
scroll to position [106, 0]
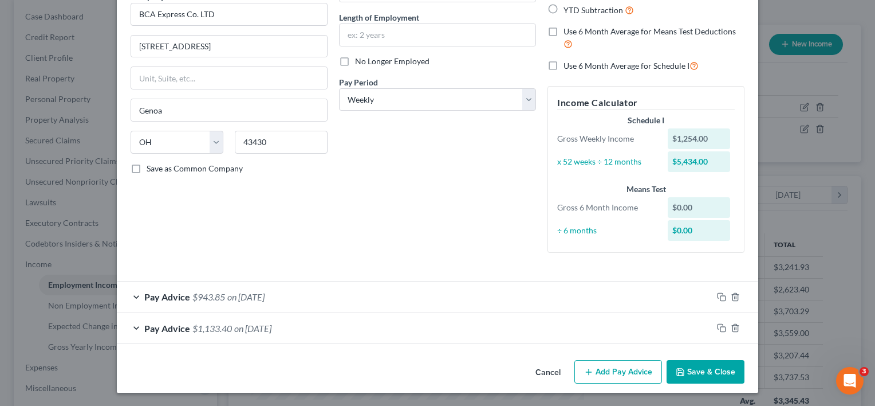
click at [639, 369] on button "Add Pay Advice" at bounding box center [618, 372] width 88 height 24
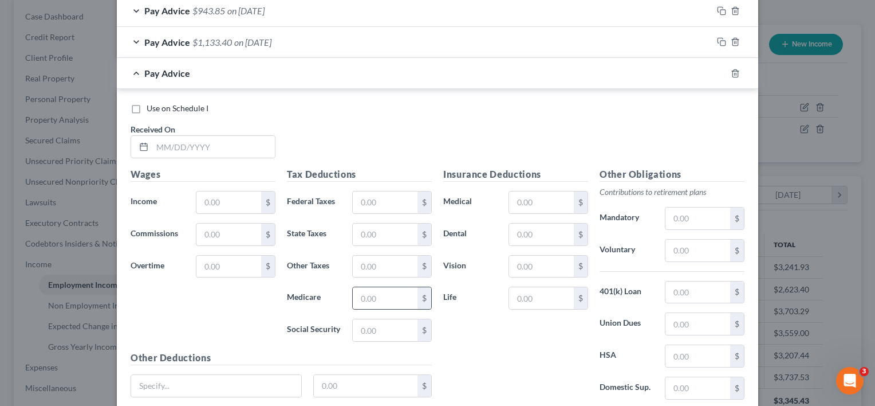
scroll to position [392, 0]
click at [178, 144] on input "text" at bounding box center [213, 146] width 123 height 22
type input "[DATE]"
click at [212, 197] on input "text" at bounding box center [228, 202] width 65 height 22
type input "1,574.00"
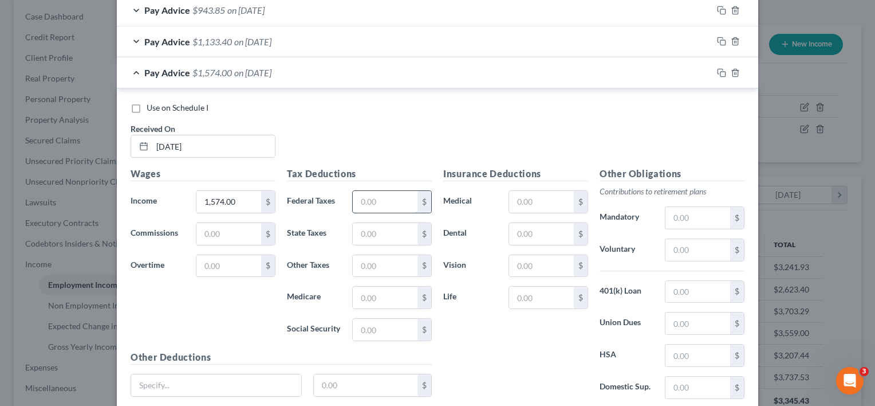
click at [357, 203] on input "text" at bounding box center [385, 202] width 65 height 22
type input "203.20"
click at [378, 328] on input "text" at bounding box center [385, 329] width 65 height 22
type input "97.59"
click at [365, 295] on input "text" at bounding box center [385, 297] width 65 height 22
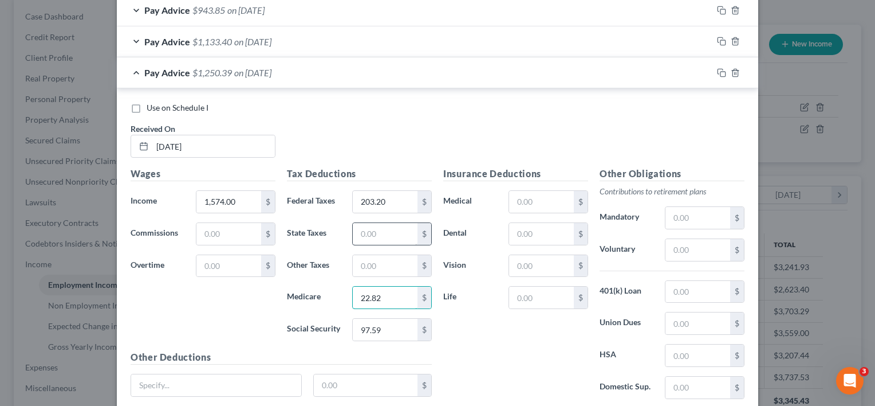
type input "22.82"
click at [361, 229] on input "text" at bounding box center [385, 234] width 65 height 22
type input "40.97"
click at [369, 259] on input "text" at bounding box center [385, 266] width 65 height 22
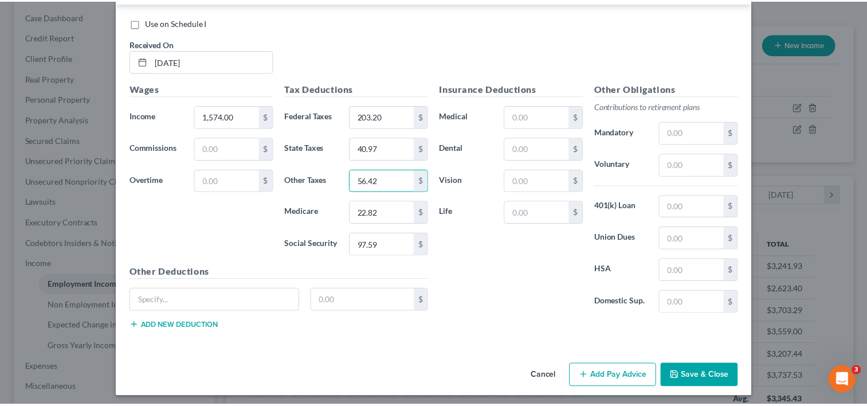
scroll to position [479, 0]
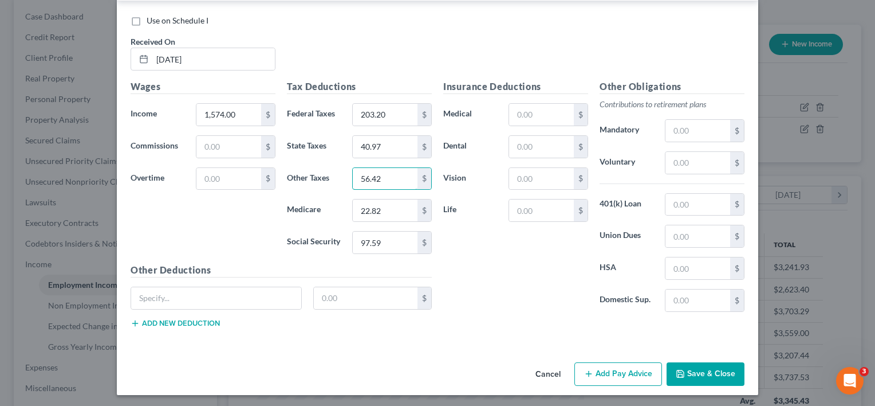
type input "56.42"
click at [713, 371] on button "Save & Close" at bounding box center [706, 374] width 78 height 24
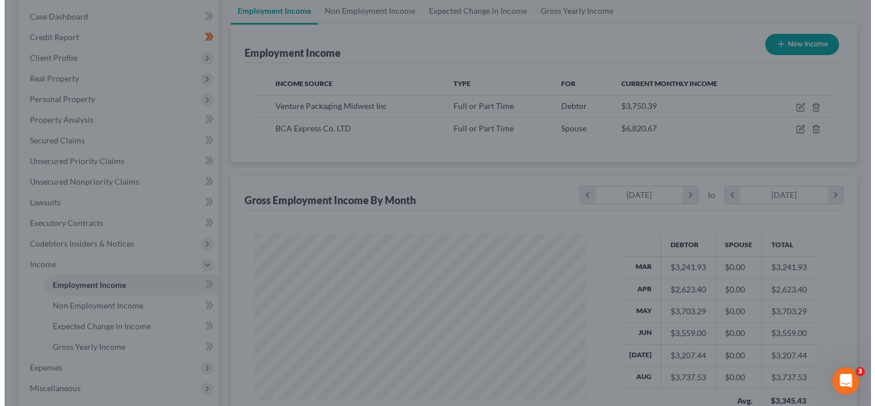
scroll to position [572572, 572424]
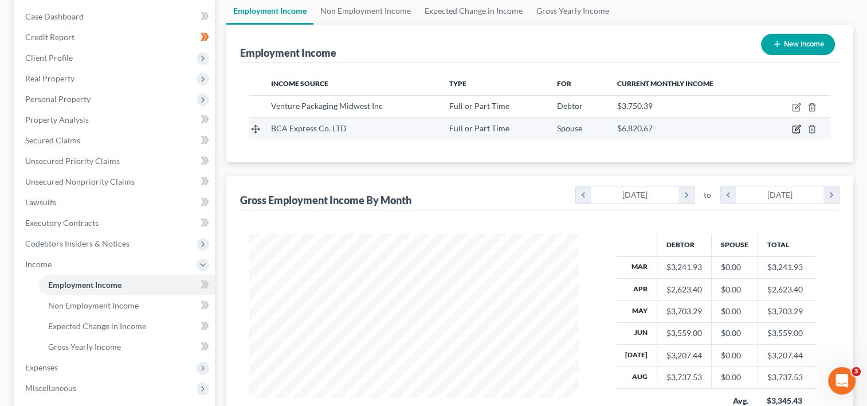
click at [798, 124] on icon "button" at bounding box center [796, 128] width 9 height 9
select select "0"
select select "36"
select select "3"
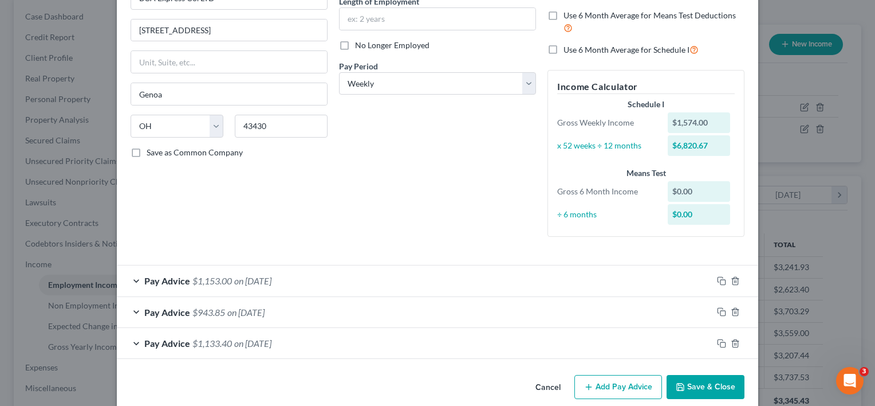
scroll to position [137, 0]
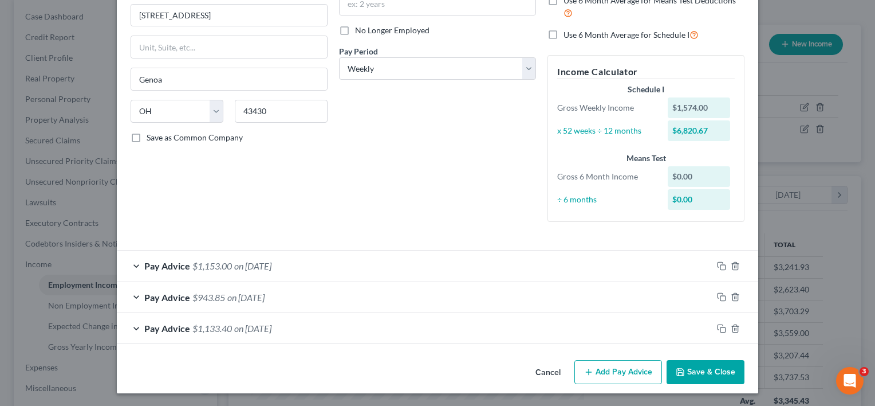
click at [612, 367] on button "Add Pay Advice" at bounding box center [618, 372] width 88 height 24
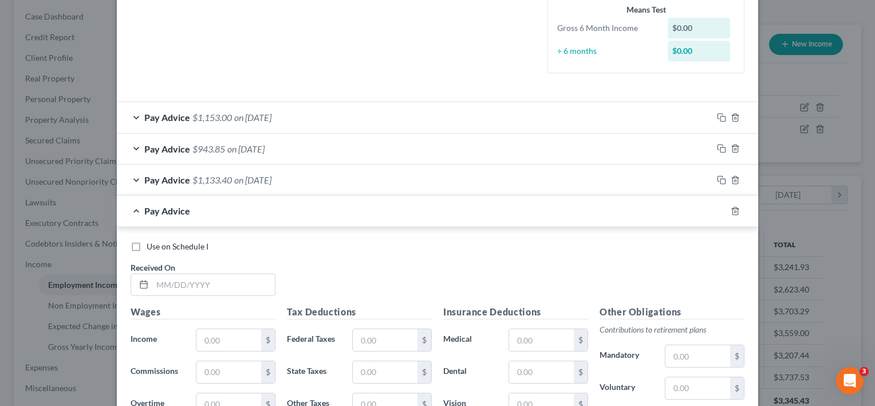
scroll to position [366, 0]
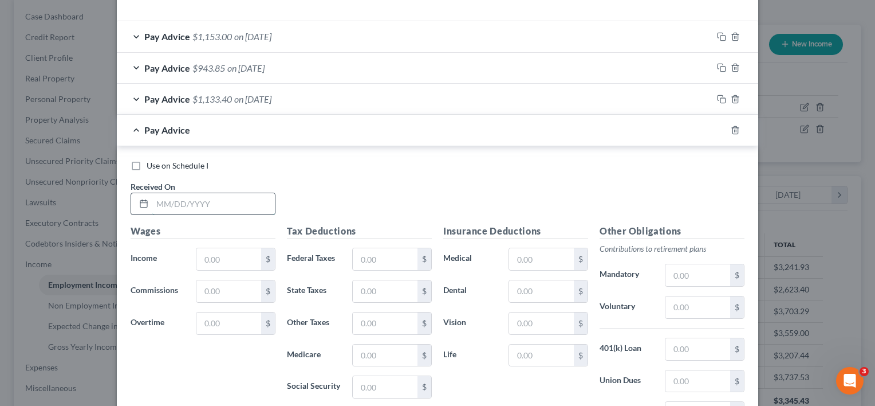
click at [203, 204] on input "text" at bounding box center [213, 204] width 123 height 22
type input "[DATE]"
click at [222, 262] on input "text" at bounding box center [228, 259] width 65 height 22
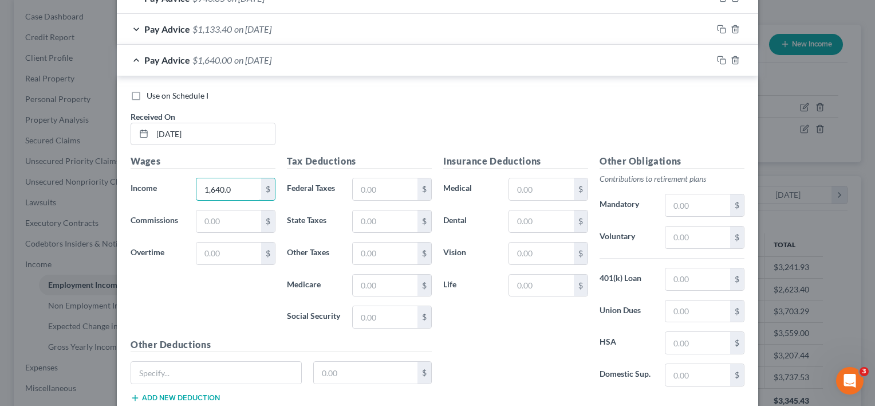
scroll to position [481, 0]
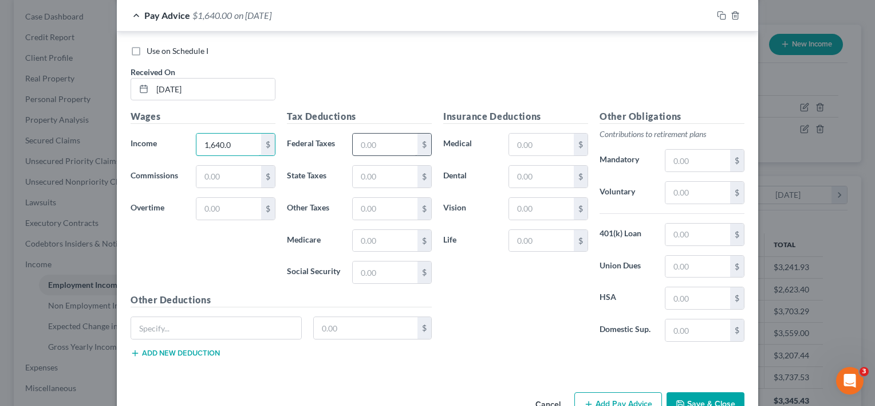
type input "1,640.0"
click at [387, 137] on input "text" at bounding box center [385, 144] width 65 height 22
type input "217.72"
click at [385, 167] on input "text" at bounding box center [385, 177] width 65 height 22
click at [358, 270] on input "text" at bounding box center [385, 272] width 65 height 22
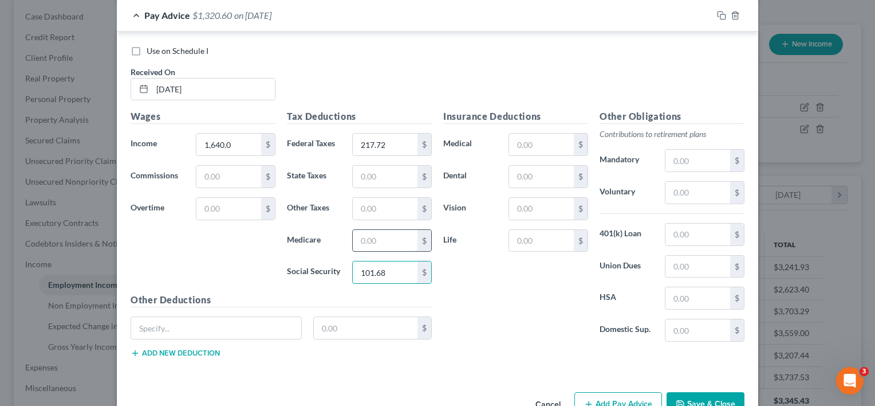
type input "101.68"
click at [380, 237] on input "text" at bounding box center [385, 241] width 65 height 22
type input "23.68"
drag, startPoint x: 367, startPoint y: 173, endPoint x: 372, endPoint y: 159, distance: 14.9
click at [367, 173] on input "text" at bounding box center [385, 177] width 65 height 22
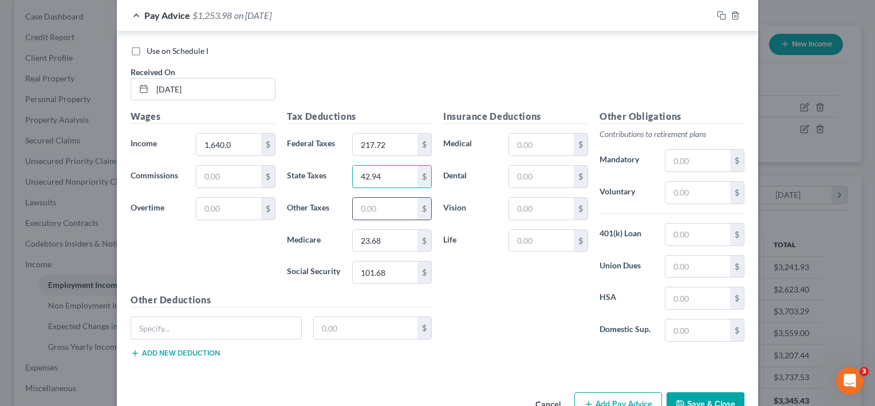
type input "42.94"
click at [383, 211] on input "text" at bounding box center [385, 209] width 65 height 22
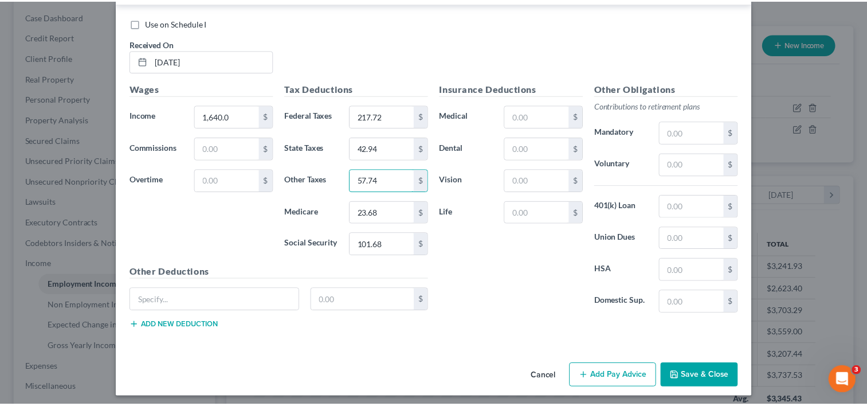
scroll to position [511, 0]
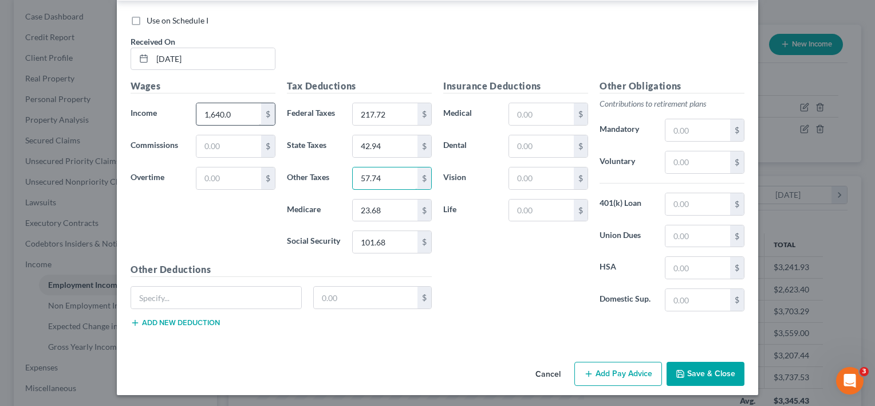
type input "57.74"
click at [237, 111] on input "1,640.0" at bounding box center [228, 114] width 65 height 22
type input "1,640.00"
click at [400, 208] on input "23.68" at bounding box center [385, 210] width 65 height 22
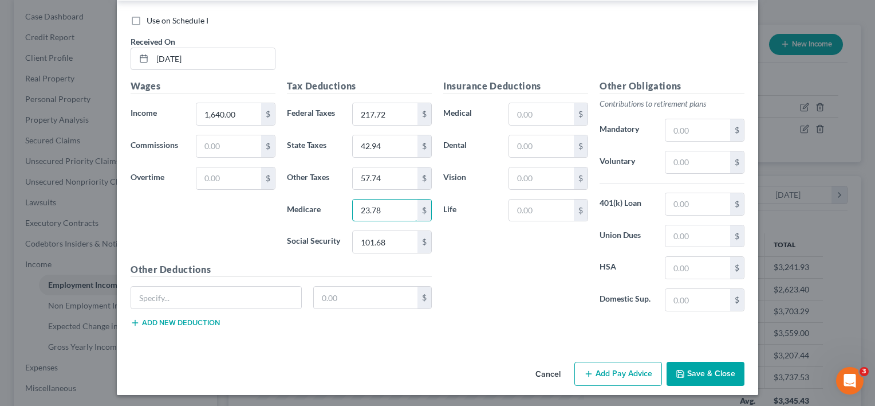
type input "23.78"
click at [549, 277] on div "Insurance Deductions Medical $ Dental $ Vision $ Life $" at bounding box center [516, 199] width 156 height 241
click at [701, 373] on button "Save & Close" at bounding box center [706, 373] width 78 height 24
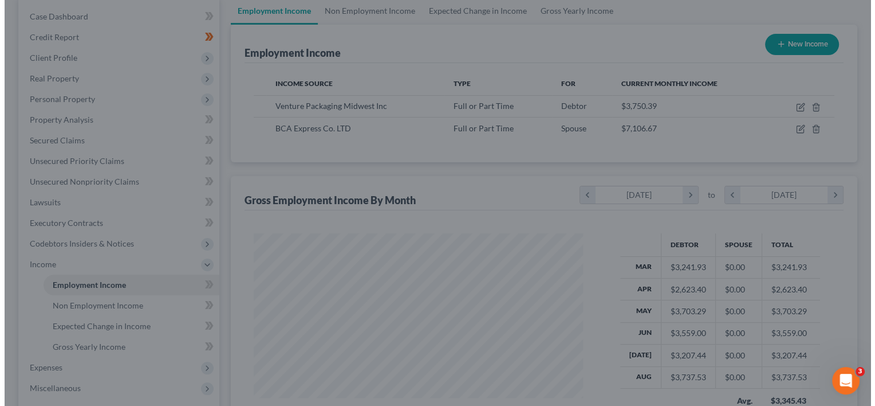
scroll to position [572572, 572424]
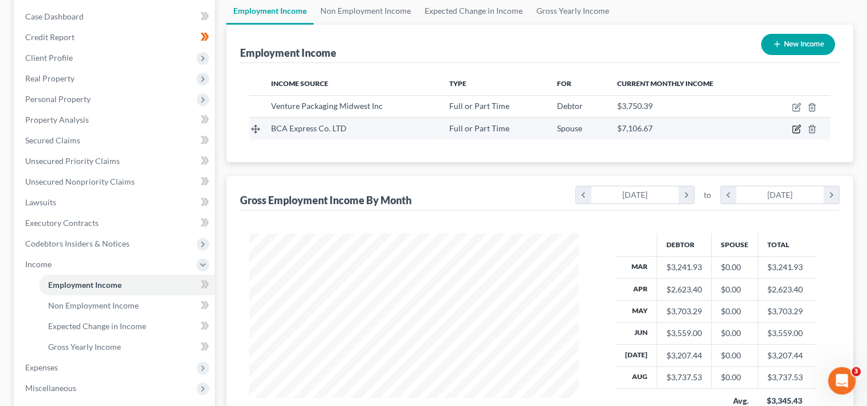
click at [797, 126] on icon "button" at bounding box center [796, 127] width 5 height 5
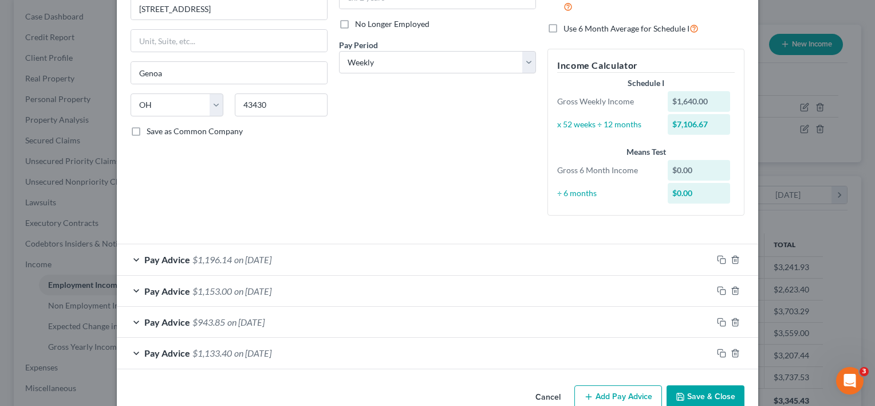
scroll to position [168, 0]
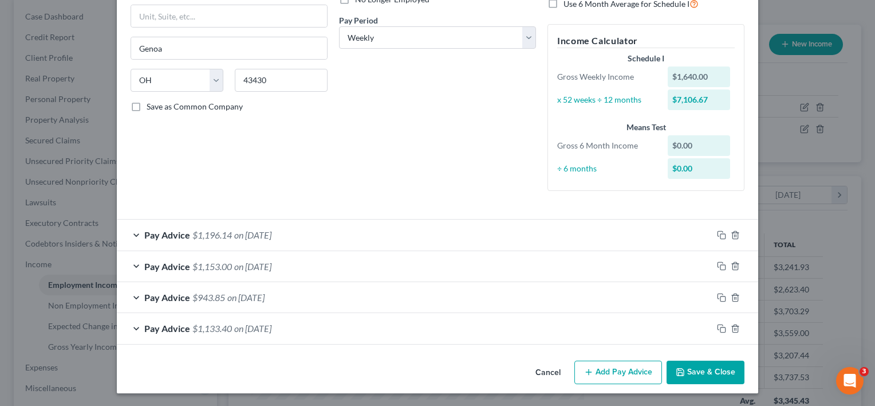
click at [642, 371] on button "Add Pay Advice" at bounding box center [618, 372] width 88 height 24
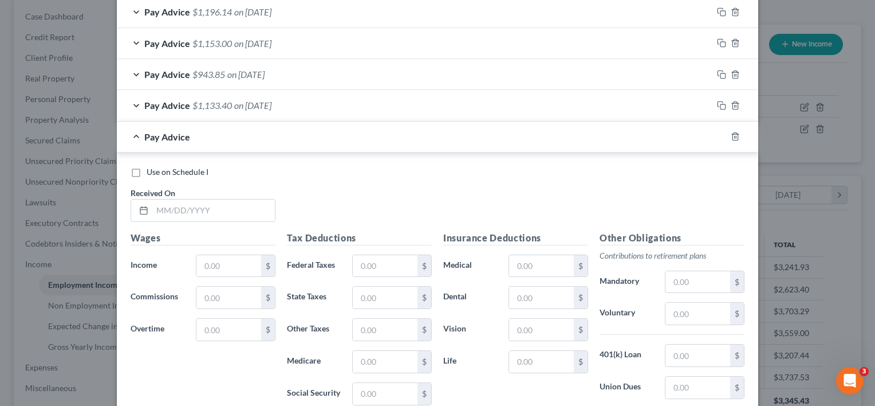
scroll to position [397, 0]
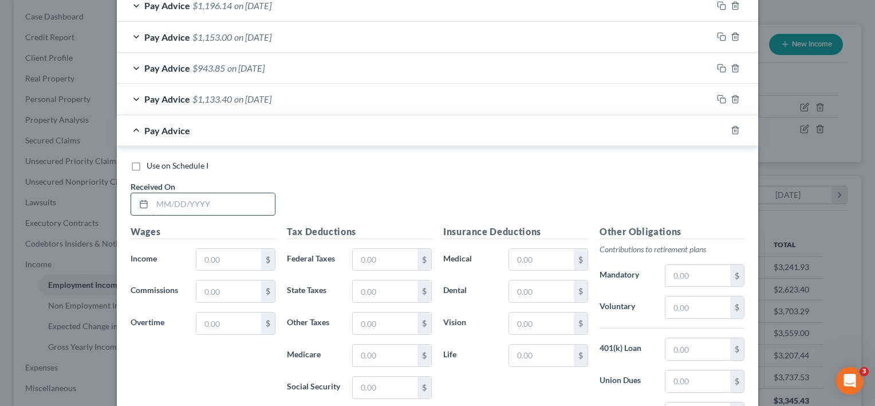
click at [240, 200] on input "text" at bounding box center [213, 204] width 123 height 22
click at [221, 253] on input "text" at bounding box center [228, 260] width 65 height 22
click at [372, 258] on input "text" at bounding box center [385, 260] width 65 height 22
click at [376, 380] on input "text" at bounding box center [385, 387] width 65 height 22
click at [375, 352] on input "text" at bounding box center [385, 355] width 65 height 22
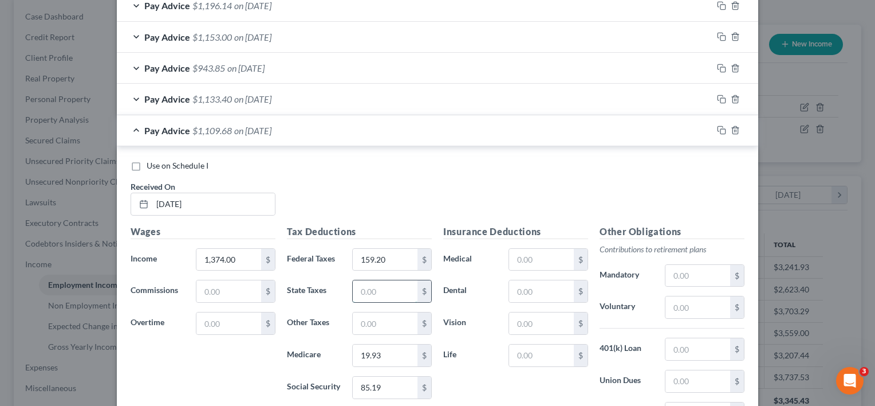
click at [369, 291] on input "text" at bounding box center [385, 291] width 65 height 22
click at [398, 318] on input "text" at bounding box center [385, 323] width 65 height 22
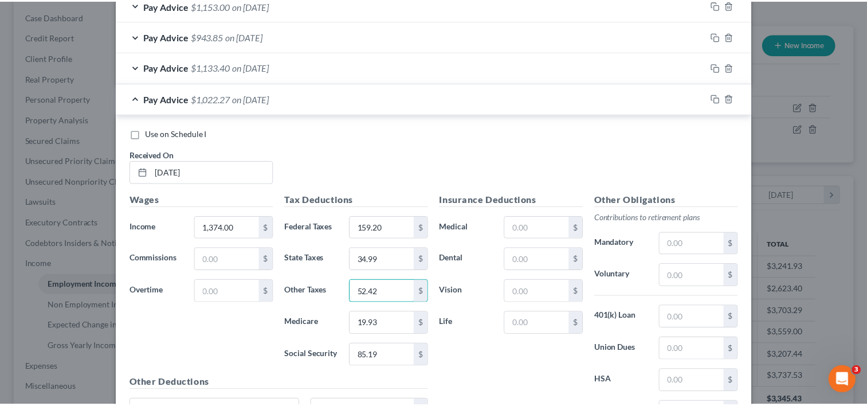
scroll to position [542, 0]
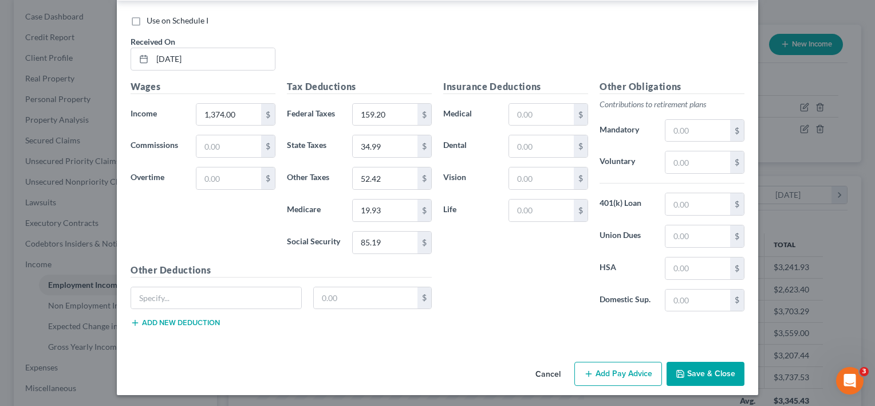
click at [683, 369] on button "Save & Close" at bounding box center [706, 373] width 78 height 24
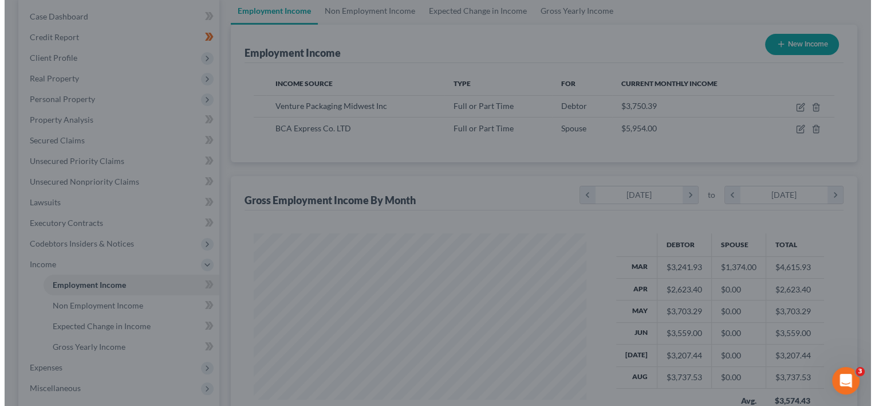
scroll to position [572572, 572424]
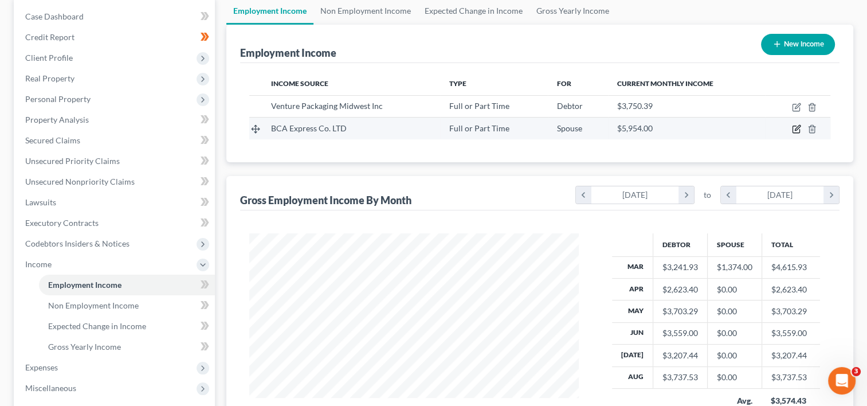
click at [795, 129] on icon "button" at bounding box center [796, 127] width 5 height 5
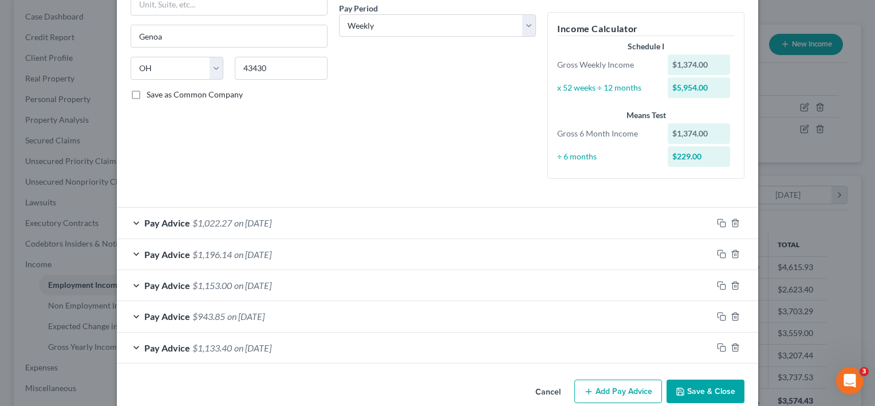
scroll to position [199, 0]
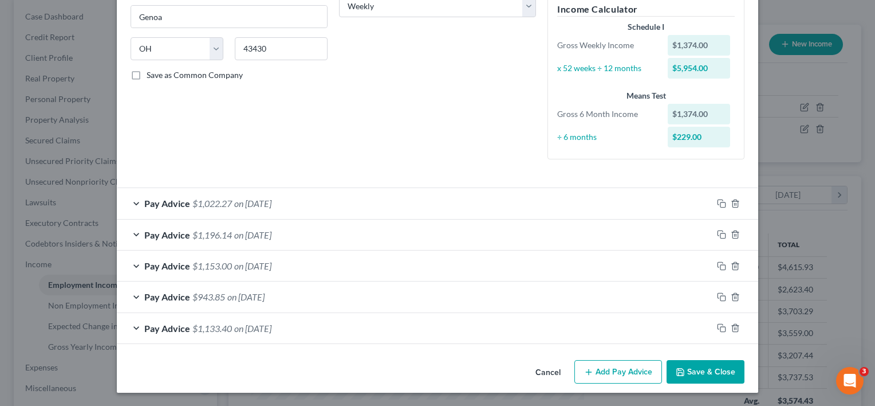
click at [607, 367] on button "Add Pay Advice" at bounding box center [618, 372] width 88 height 24
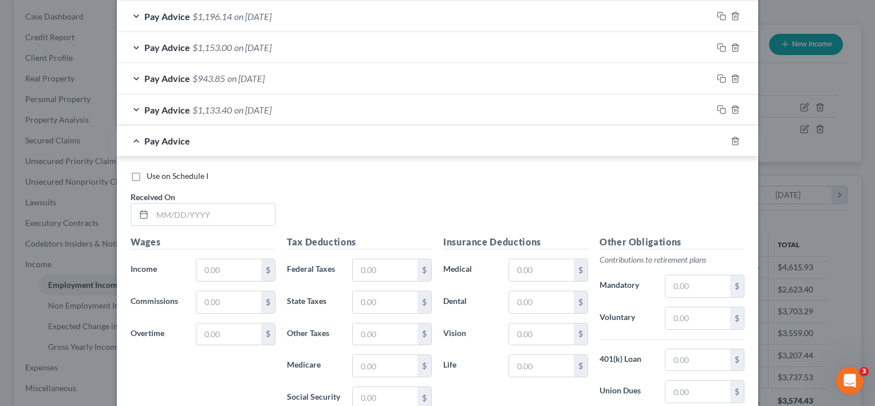
scroll to position [486, 0]
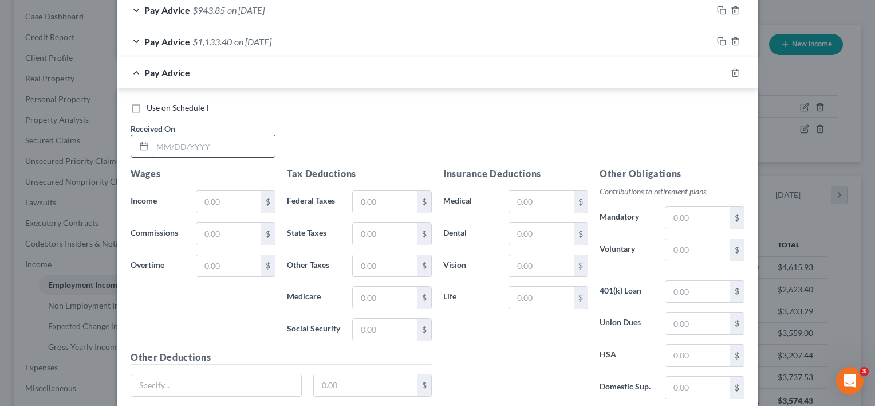
click at [203, 141] on input "text" at bounding box center [213, 146] width 123 height 22
click at [233, 195] on input "text" at bounding box center [228, 202] width 65 height 22
click at [365, 206] on input "text" at bounding box center [385, 202] width 65 height 22
click at [386, 325] on input "text" at bounding box center [385, 329] width 65 height 22
click at [366, 300] on input "text" at bounding box center [385, 297] width 65 height 22
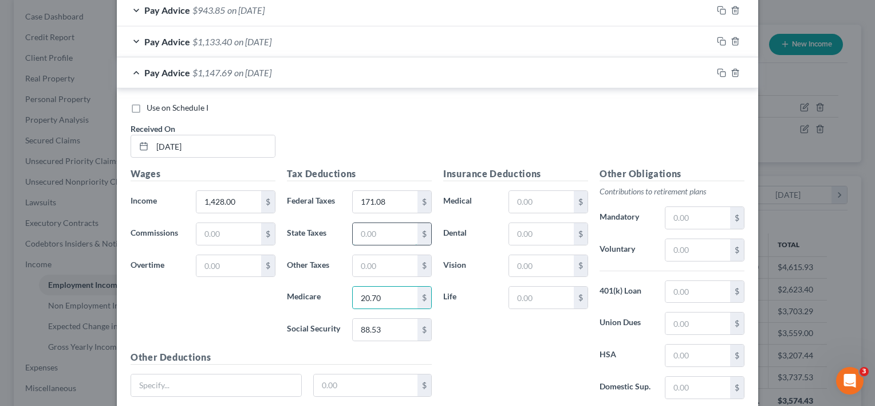
drag, startPoint x: 364, startPoint y: 228, endPoint x: 360, endPoint y: 223, distance: 6.5
click at [364, 228] on input "text" at bounding box center [385, 234] width 65 height 22
click at [381, 270] on input "text" at bounding box center [385, 266] width 65 height 22
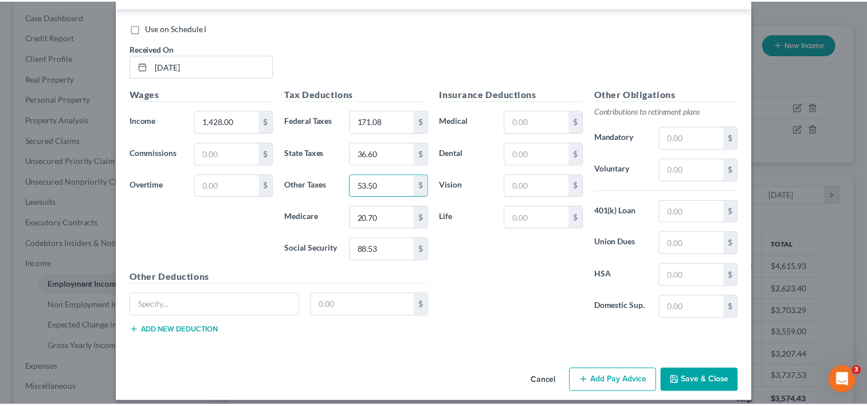
scroll to position [573, 0]
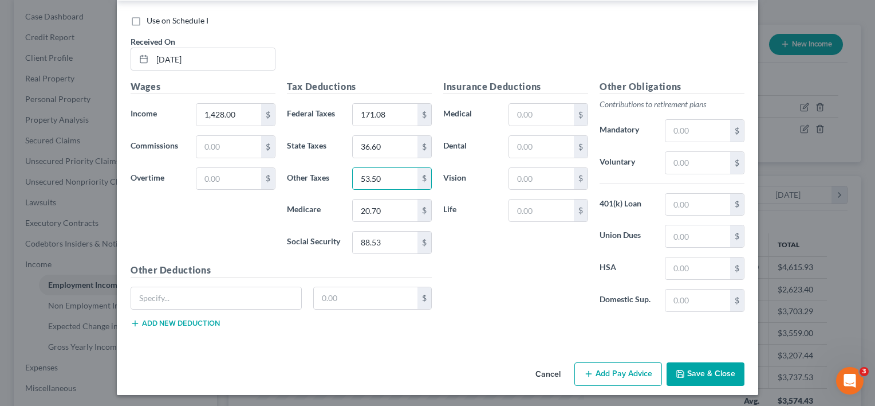
click at [713, 369] on button "Save & Close" at bounding box center [706, 374] width 78 height 24
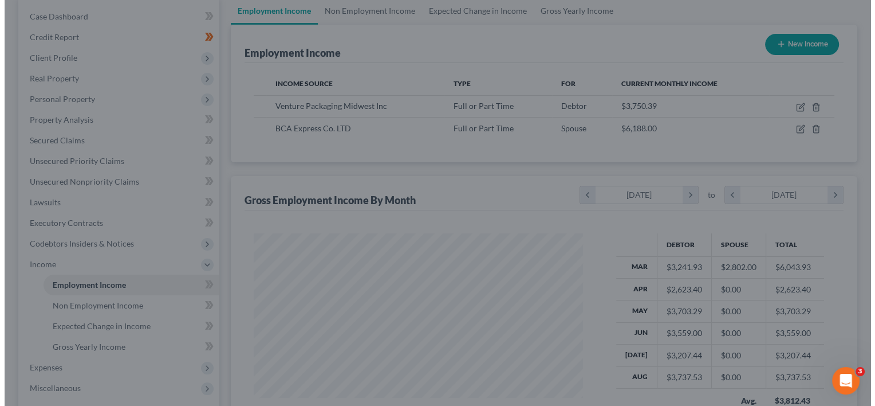
scroll to position [572572, 572424]
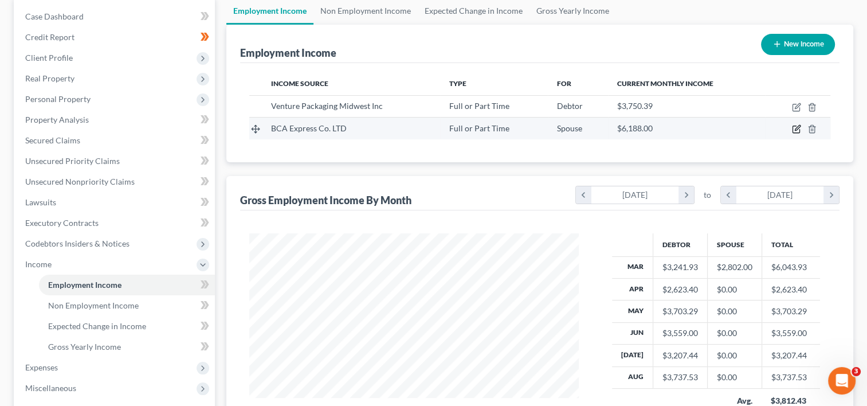
click at [793, 127] on icon "button" at bounding box center [796, 128] width 9 height 9
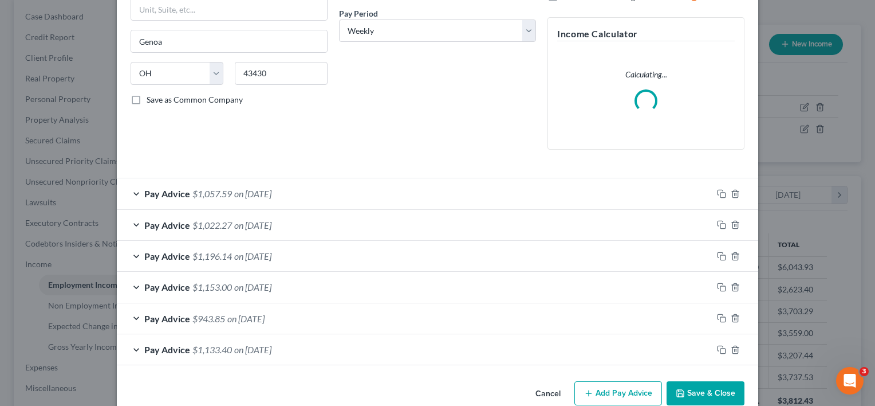
scroll to position [195, 0]
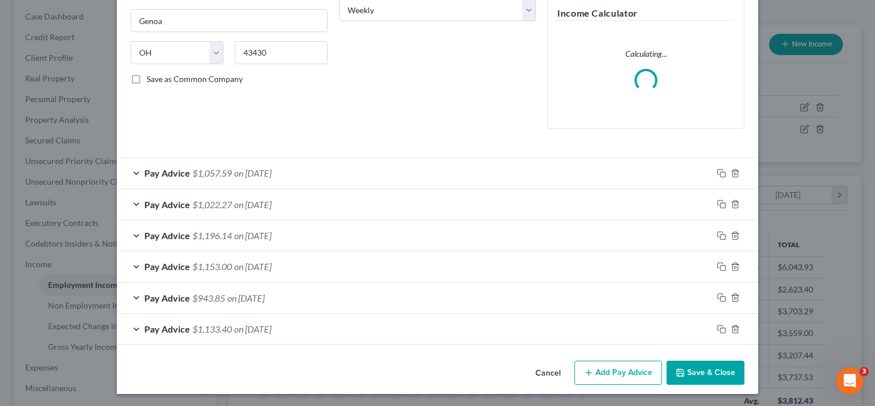
click at [606, 369] on div "Edit Income Source × Employment Type * Select Full or [DEMOGRAPHIC_DATA] Employ…" at bounding box center [438, 105] width 642 height 575
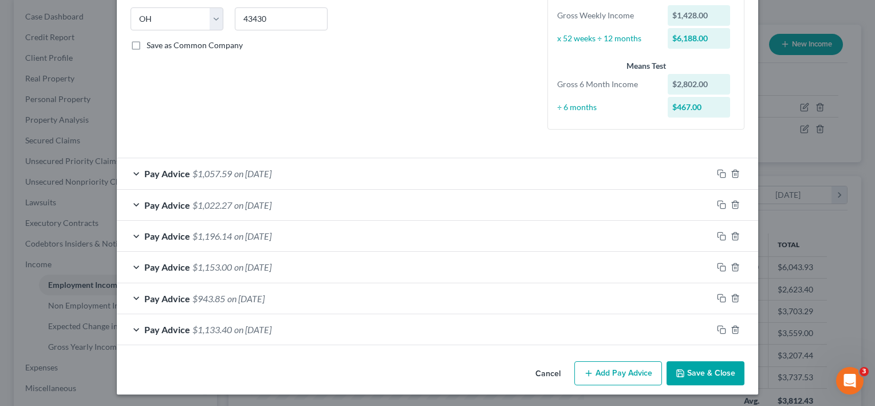
scroll to position [230, 0]
click at [616, 364] on button "Add Pay Advice" at bounding box center [618, 372] width 88 height 24
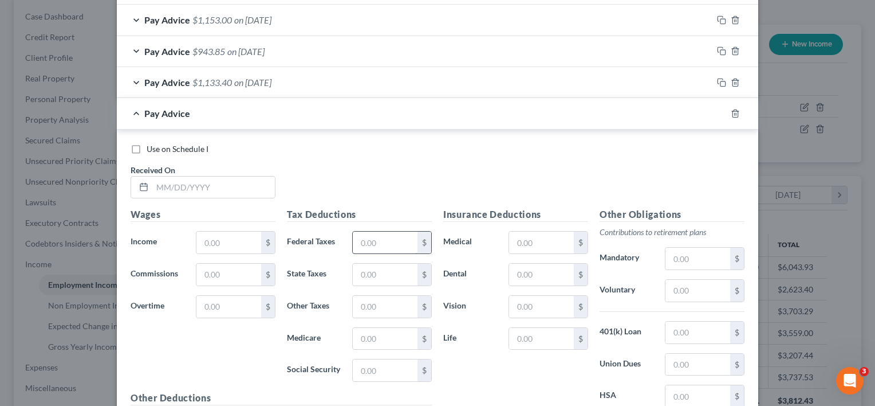
scroll to position [516, 0]
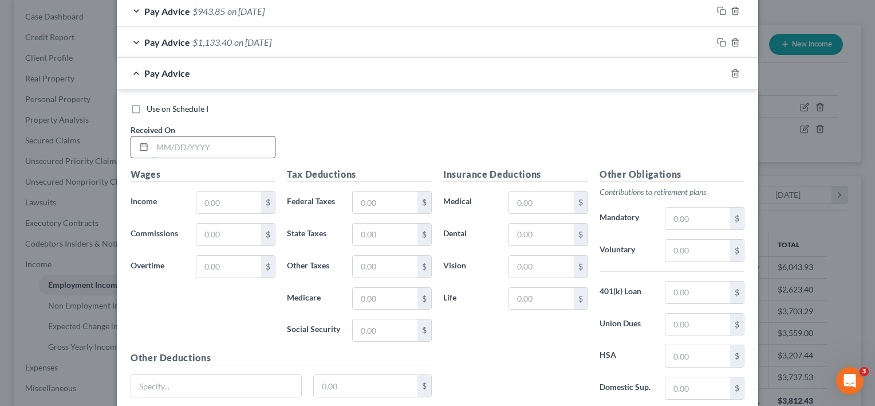
click at [219, 144] on input "text" at bounding box center [213, 147] width 123 height 22
click at [229, 205] on input "text" at bounding box center [228, 202] width 65 height 22
click at [365, 206] on input "text" at bounding box center [385, 202] width 65 height 22
click at [380, 234] on input "text" at bounding box center [385, 234] width 65 height 22
click at [364, 325] on input "text" at bounding box center [385, 330] width 65 height 22
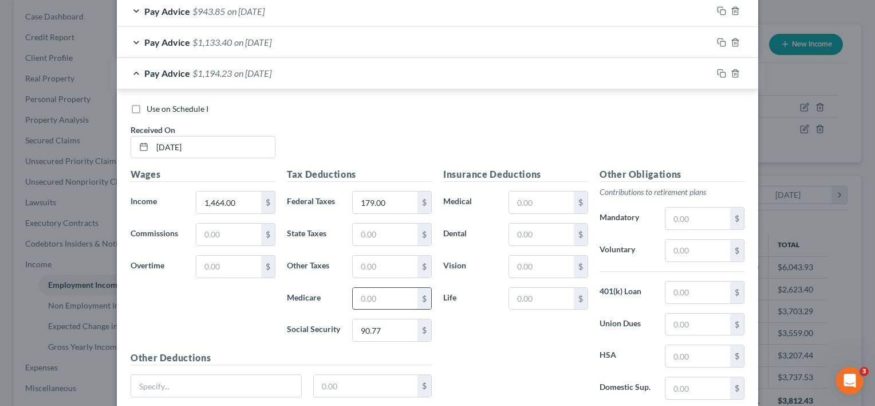
click at [356, 293] on input "text" at bounding box center [385, 299] width 65 height 22
click at [364, 235] on input "text" at bounding box center [385, 234] width 65 height 22
click at [404, 262] on input "text" at bounding box center [385, 266] width 65 height 22
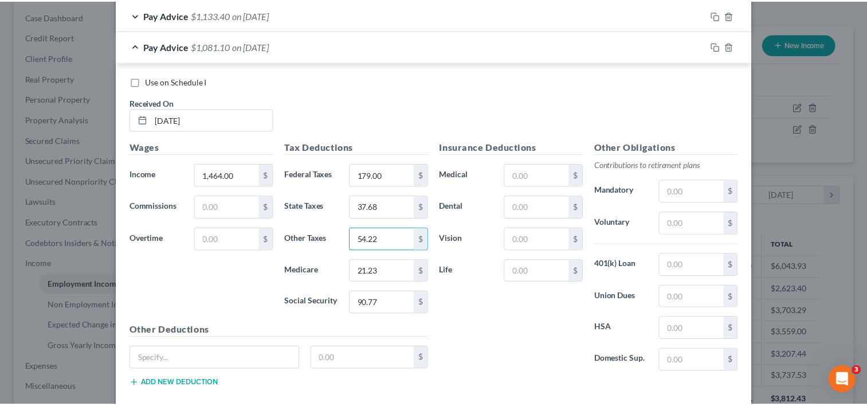
scroll to position [604, 0]
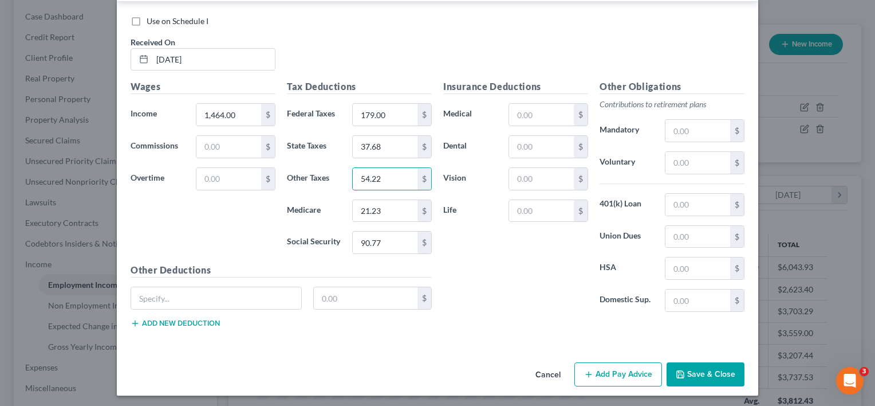
click at [704, 372] on button "Save & Close" at bounding box center [706, 374] width 78 height 24
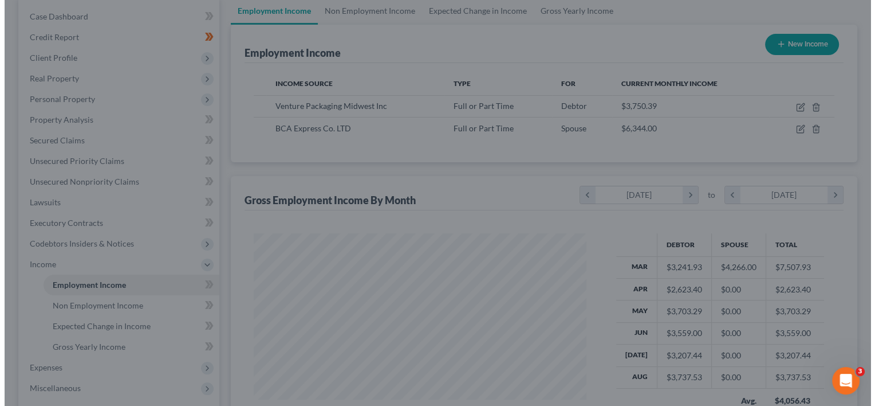
scroll to position [572572, 572424]
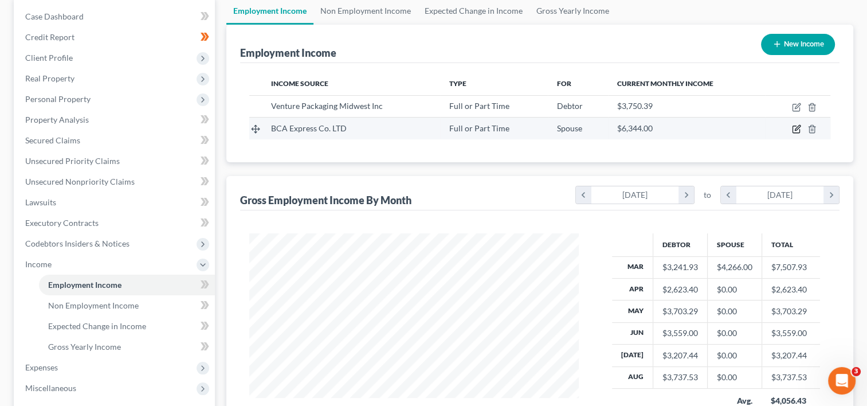
click at [793, 126] on icon "button" at bounding box center [796, 128] width 9 height 9
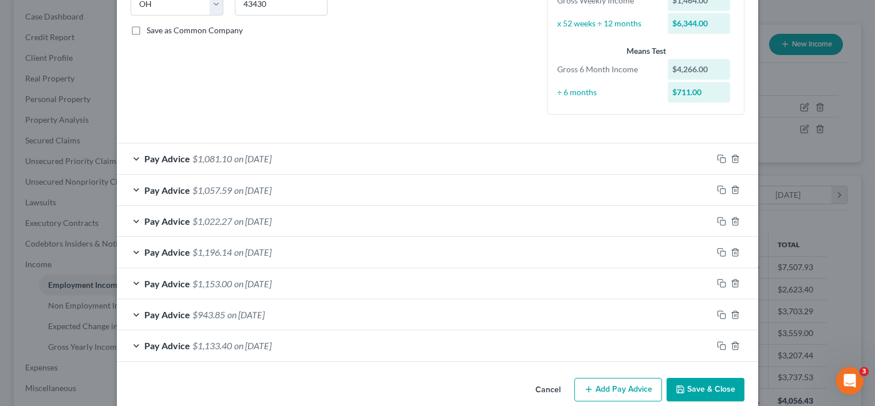
scroll to position [261, 0]
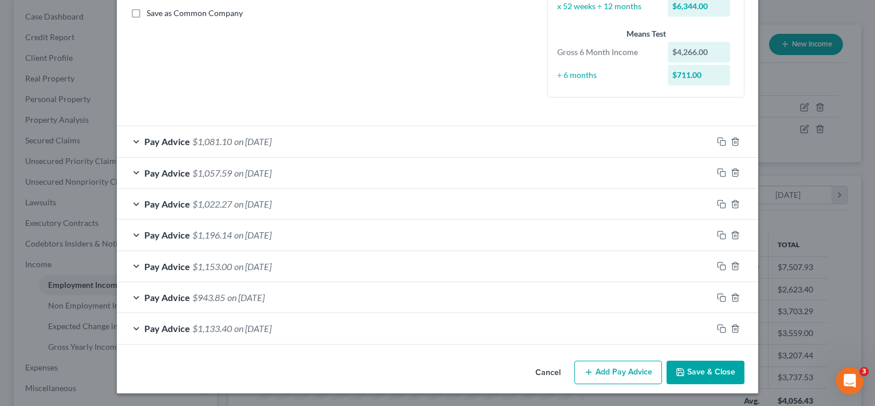
click at [615, 365] on button "Add Pay Advice" at bounding box center [618, 372] width 88 height 24
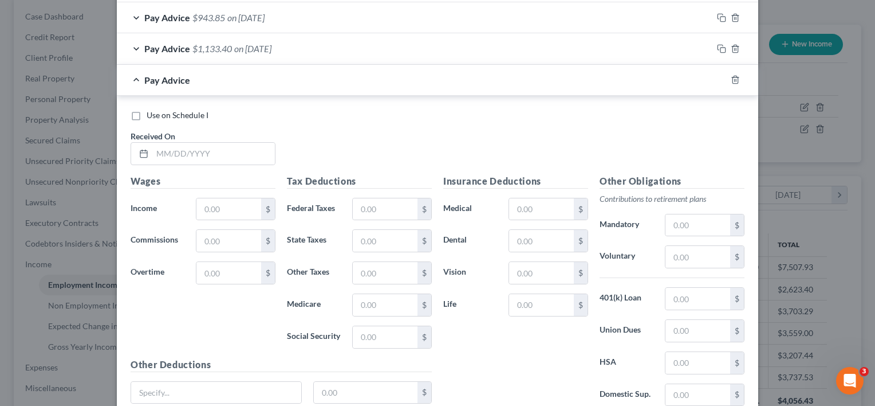
scroll to position [548, 0]
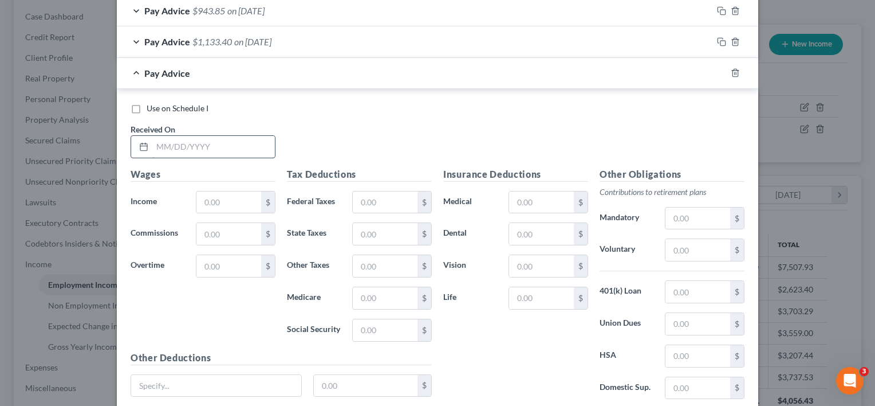
click at [180, 142] on input "text" at bounding box center [213, 147] width 123 height 22
click at [222, 197] on input "text" at bounding box center [228, 202] width 65 height 22
click at [374, 198] on input "text" at bounding box center [385, 202] width 65 height 22
click at [373, 200] on input "text" at bounding box center [385, 202] width 65 height 22
click at [389, 332] on input "text" at bounding box center [385, 330] width 65 height 22
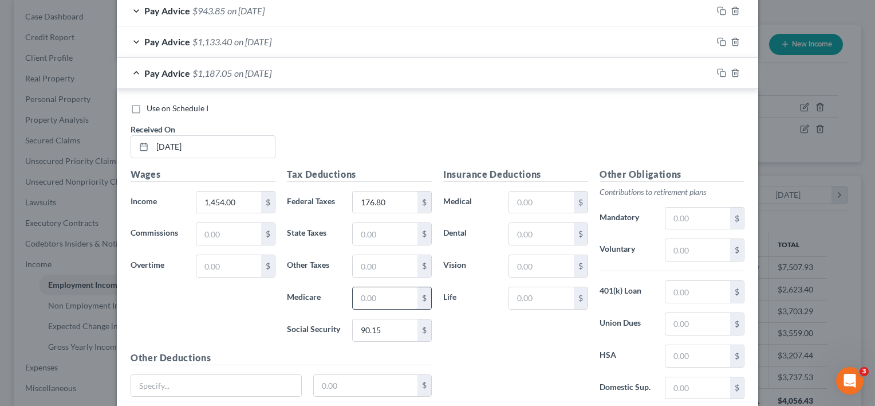
click at [371, 291] on input "text" at bounding box center [385, 298] width 65 height 22
click at [373, 235] on input "text" at bounding box center [385, 234] width 65 height 22
click at [378, 259] on input "text" at bounding box center [385, 266] width 65 height 22
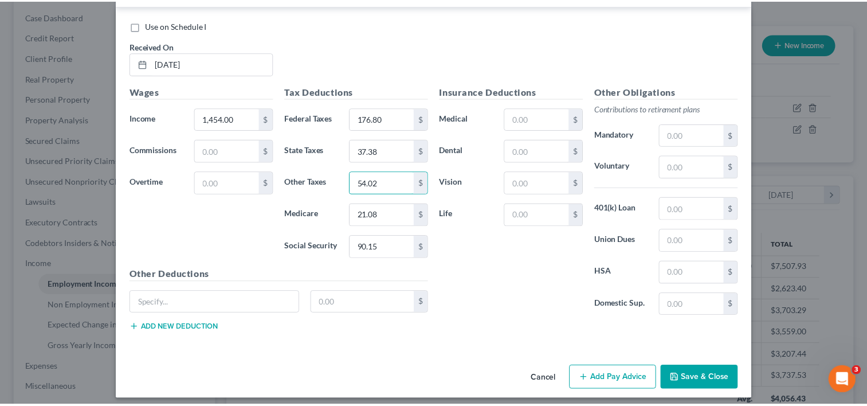
scroll to position [635, 0]
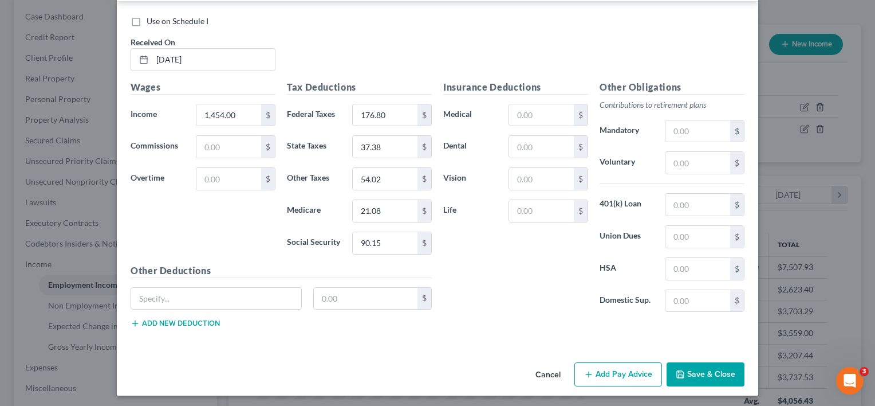
click at [685, 364] on button "Save & Close" at bounding box center [706, 374] width 78 height 24
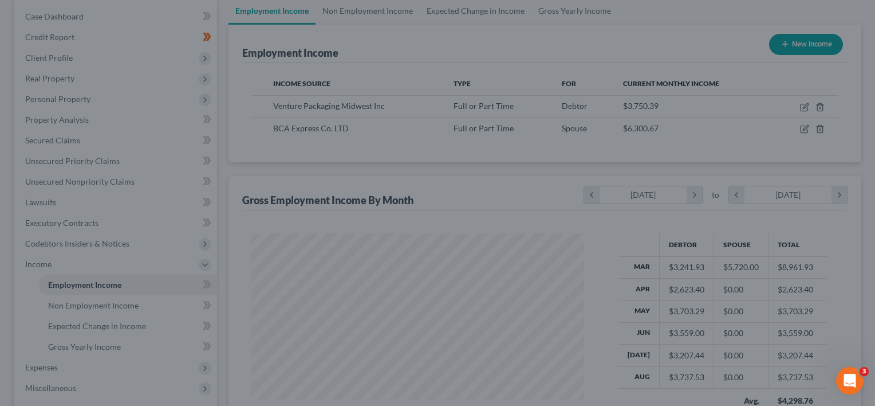
scroll to position [572572, 572424]
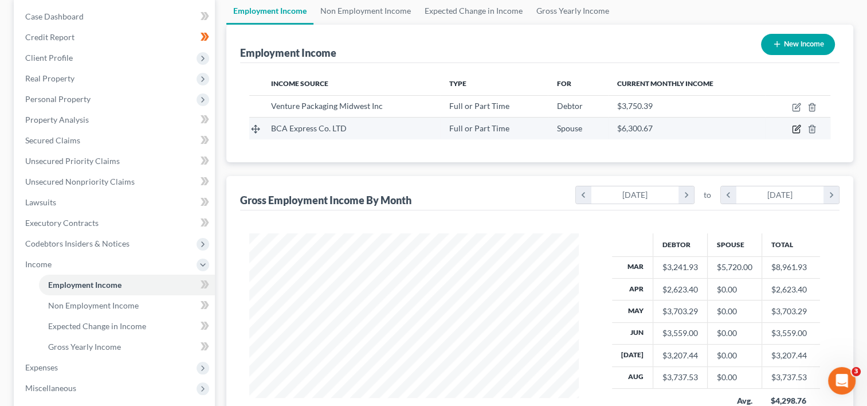
click at [797, 126] on icon "button" at bounding box center [796, 127] width 5 height 5
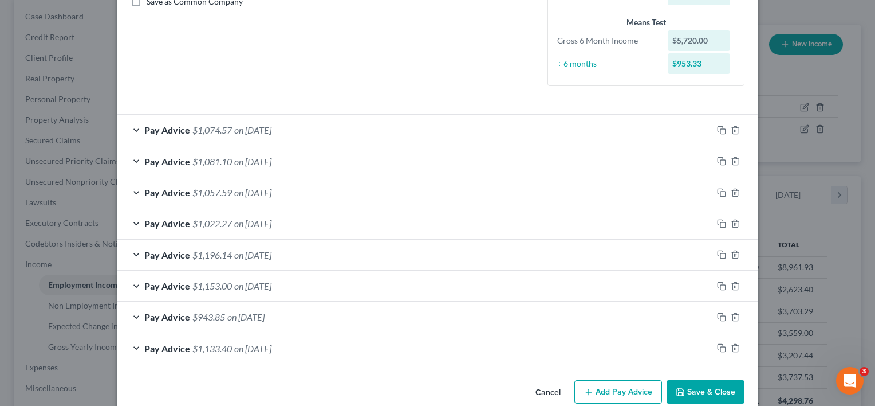
scroll to position [292, 0]
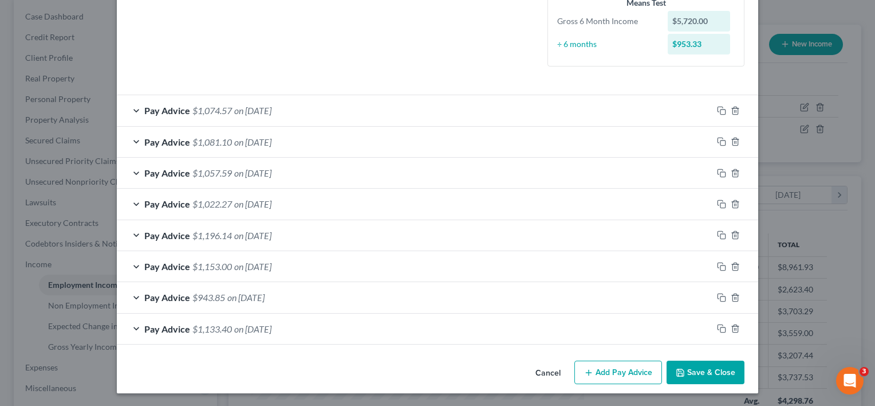
click at [598, 376] on button "Add Pay Advice" at bounding box center [618, 372] width 88 height 24
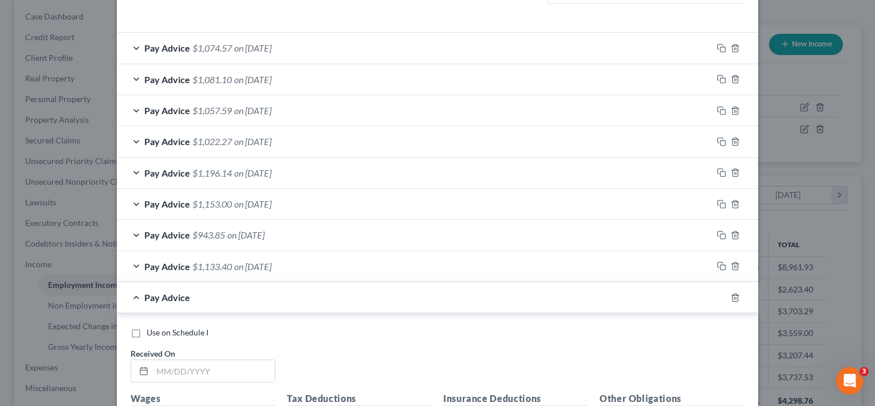
scroll to position [636, 0]
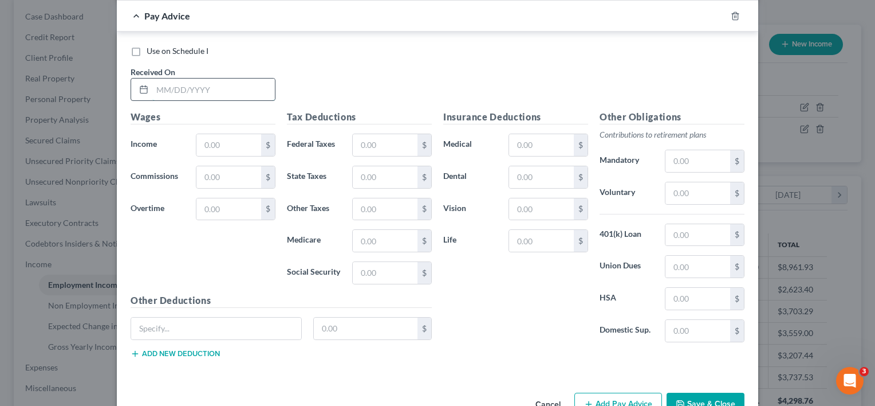
click at [203, 89] on input "text" at bounding box center [213, 89] width 123 height 22
click at [227, 140] on input "text" at bounding box center [228, 145] width 65 height 22
click at [380, 134] on input "text" at bounding box center [385, 145] width 65 height 22
drag, startPoint x: 368, startPoint y: 271, endPoint x: 365, endPoint y: 261, distance: 10.3
click at [368, 271] on input "text" at bounding box center [385, 273] width 65 height 22
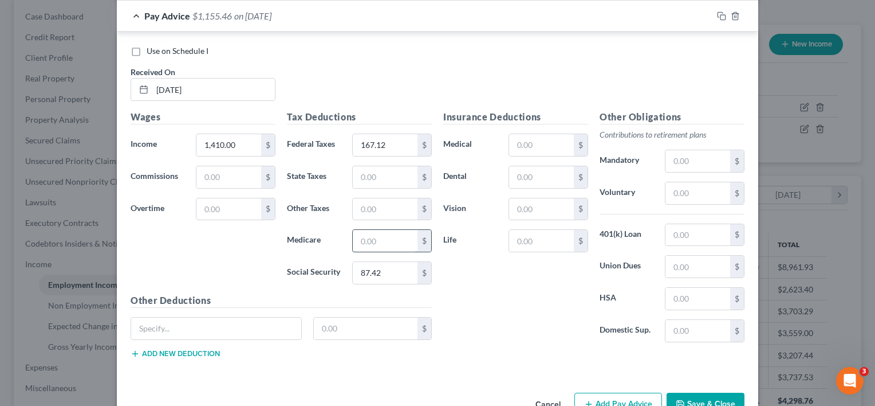
click at [367, 230] on input "text" at bounding box center [385, 241] width 65 height 22
click at [372, 174] on input "text" at bounding box center [385, 177] width 65 height 22
click at [391, 198] on input "text" at bounding box center [385, 209] width 65 height 22
click at [399, 201] on input "text" at bounding box center [385, 209] width 65 height 22
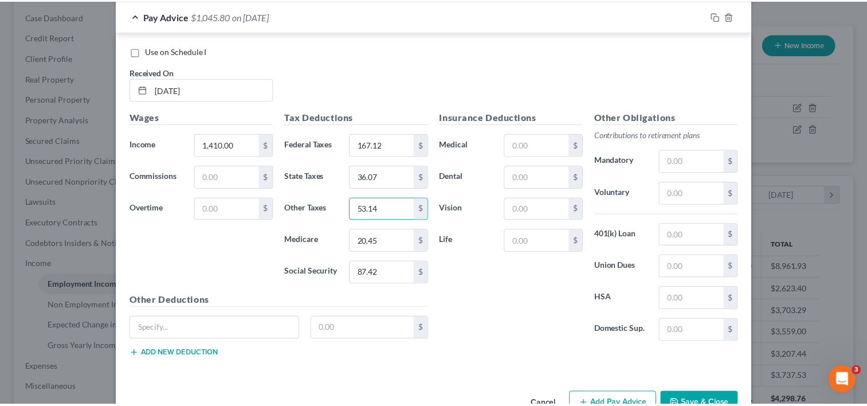
scroll to position [666, 0]
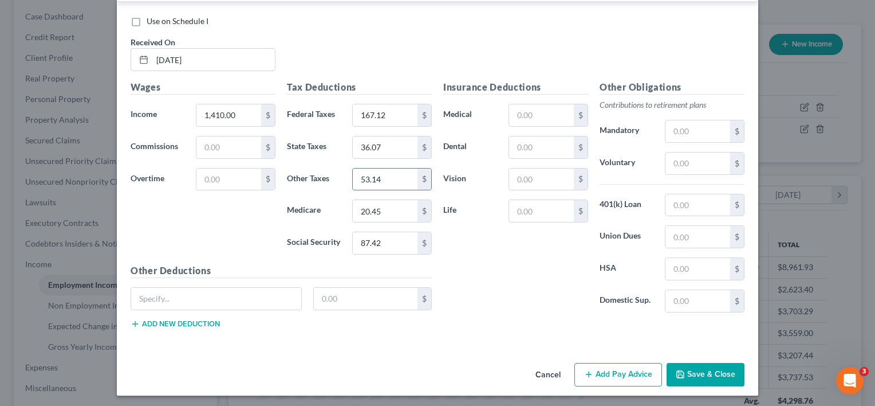
click at [694, 371] on button "Save & Close" at bounding box center [706, 375] width 78 height 24
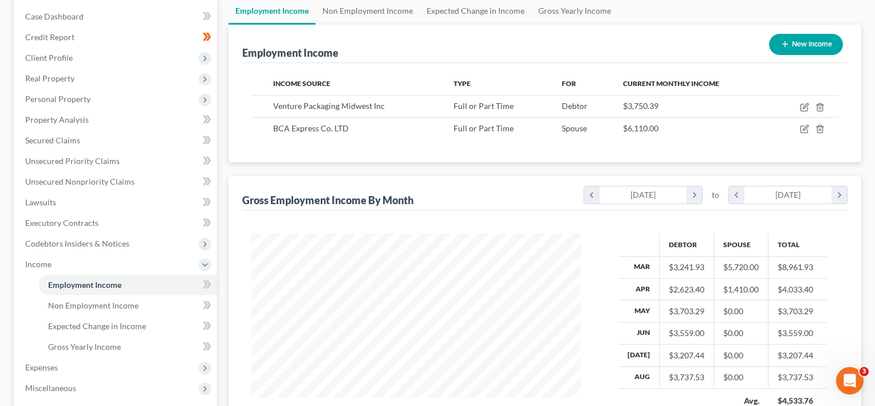
scroll to position [572572, 572424]
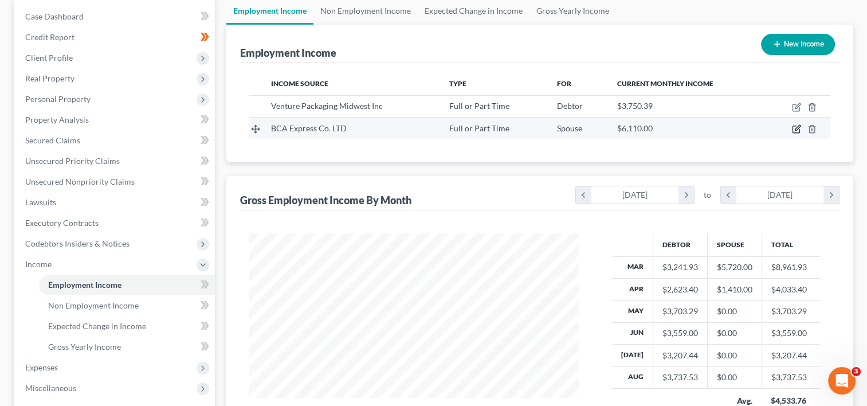
click at [795, 125] on icon "button" at bounding box center [796, 128] width 9 height 9
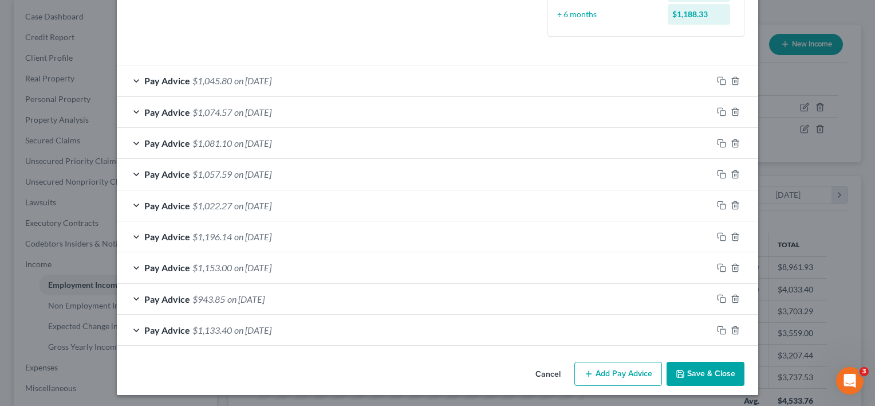
scroll to position [323, 0]
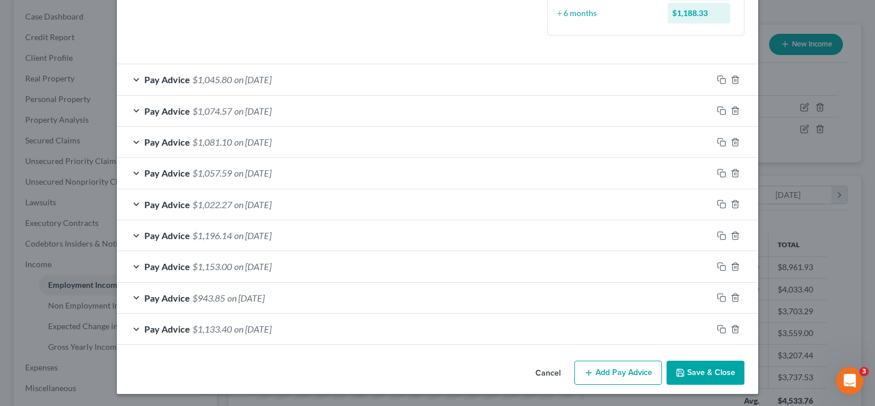
click at [621, 372] on button "Add Pay Advice" at bounding box center [618, 372] width 88 height 24
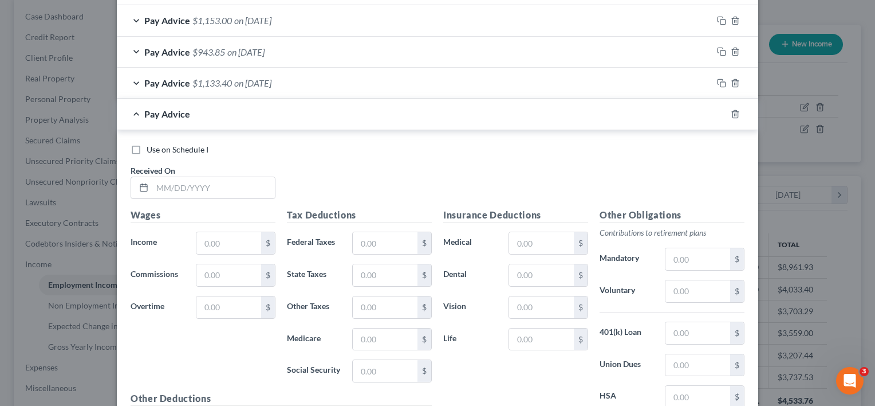
scroll to position [667, 0]
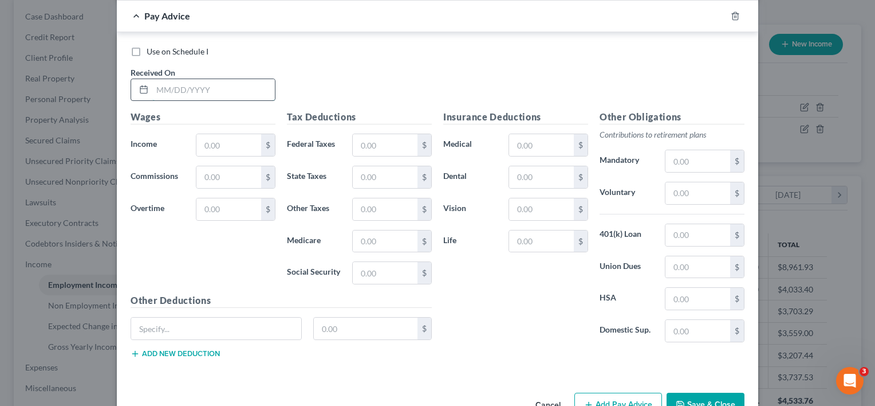
click at [222, 90] on input "text" at bounding box center [213, 90] width 123 height 22
click at [230, 137] on input "text" at bounding box center [228, 145] width 65 height 22
click at [382, 139] on input "text" at bounding box center [385, 145] width 65 height 22
click at [376, 266] on input "text" at bounding box center [385, 273] width 65 height 22
click at [369, 237] on input "text" at bounding box center [385, 241] width 65 height 22
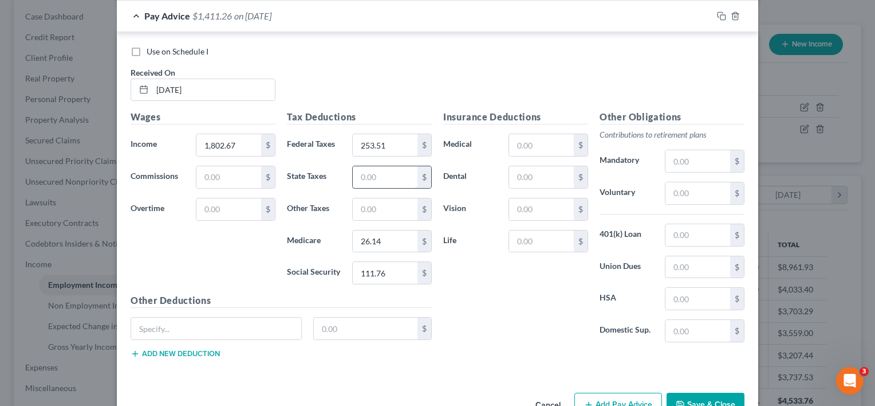
click at [370, 172] on input "text" at bounding box center [385, 177] width 65 height 22
click at [374, 203] on input "text" at bounding box center [385, 209] width 65 height 22
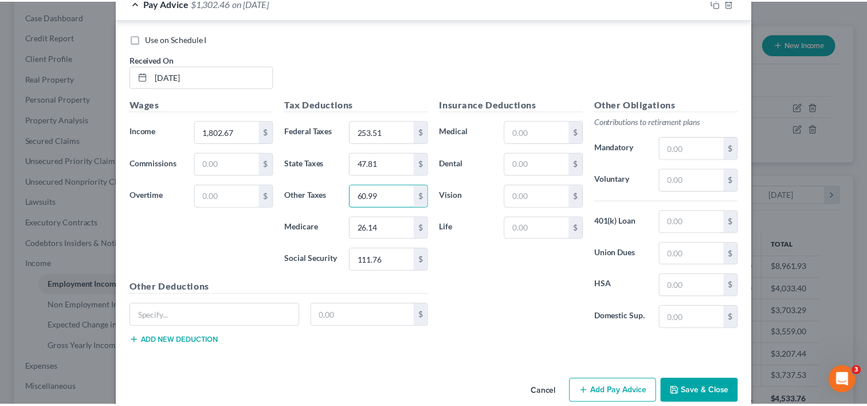
scroll to position [696, 0]
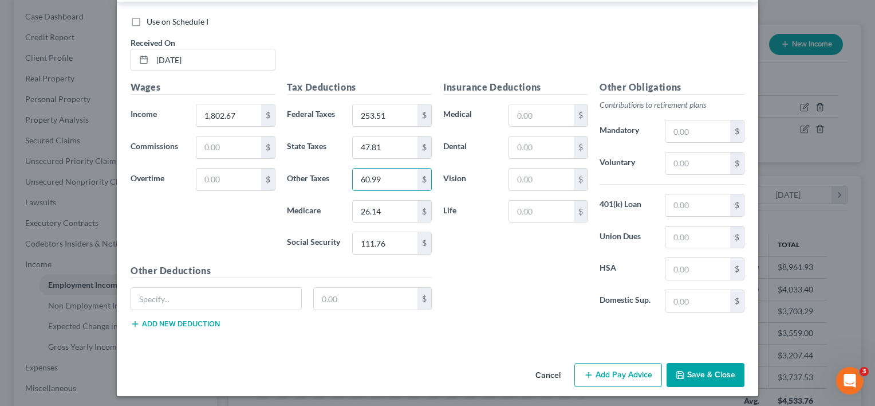
click at [698, 368] on button "Save & Close" at bounding box center [706, 375] width 78 height 24
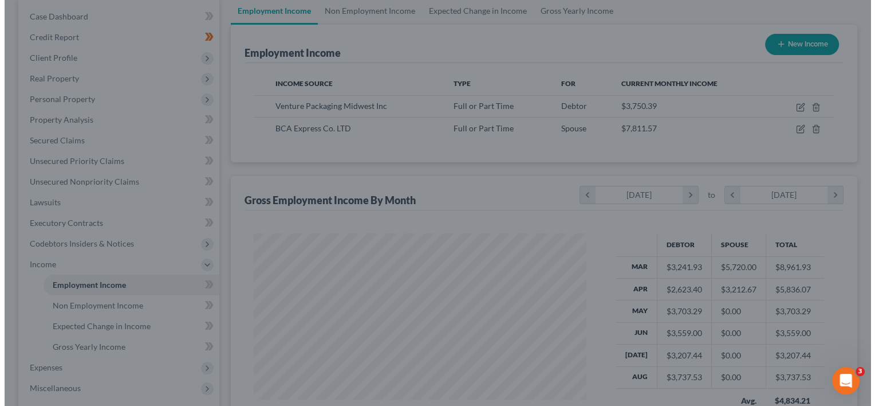
scroll to position [572572, 572424]
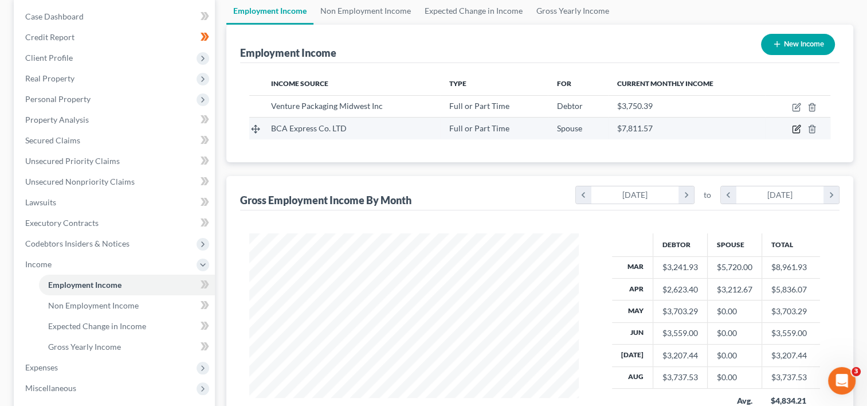
click at [795, 126] on icon "button" at bounding box center [796, 128] width 9 height 9
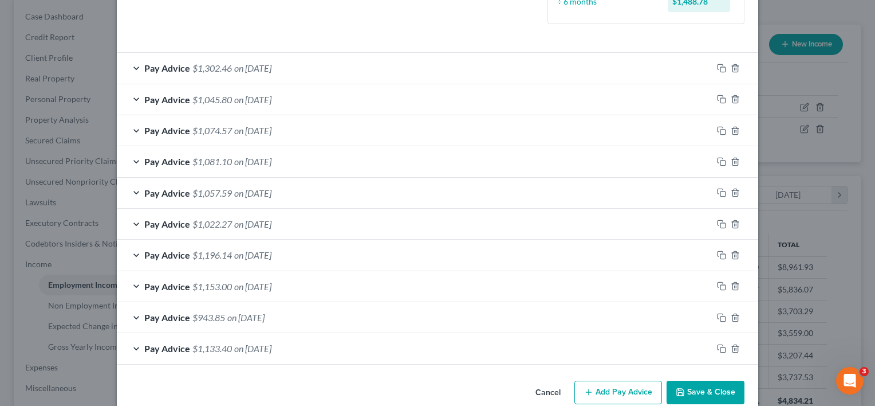
scroll to position [354, 0]
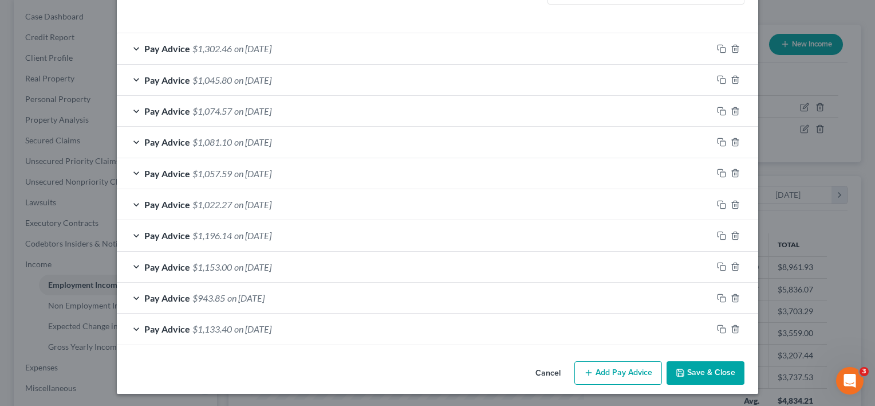
click at [600, 370] on button "Add Pay Advice" at bounding box center [618, 373] width 88 height 24
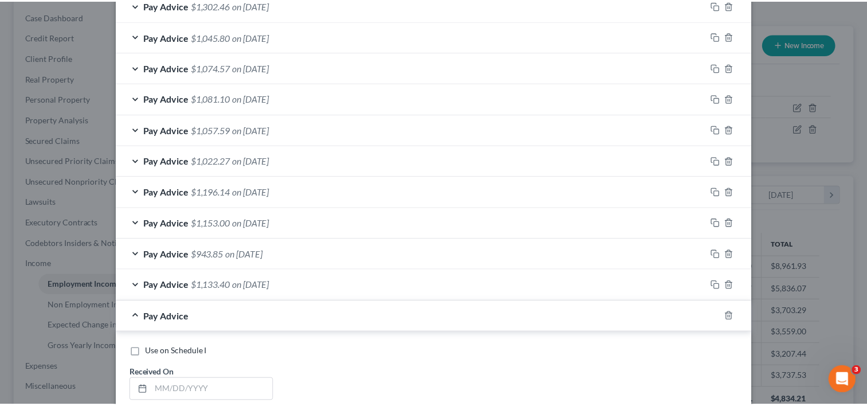
scroll to position [728, 0]
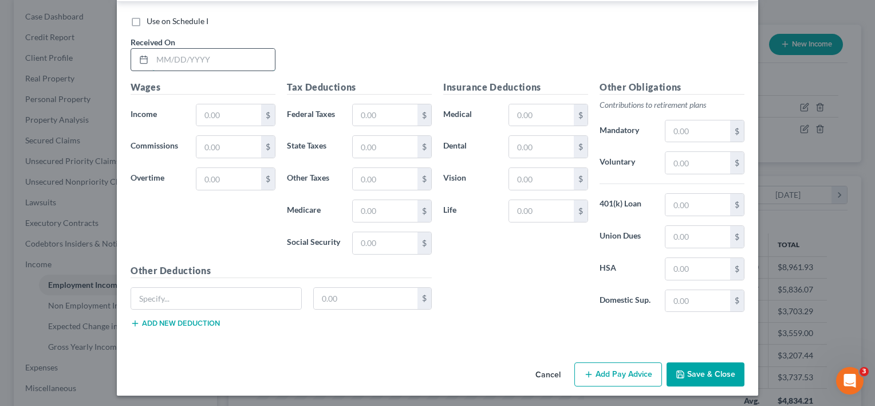
click at [162, 53] on input "text" at bounding box center [213, 60] width 123 height 22
click at [212, 108] on input "text" at bounding box center [228, 115] width 65 height 22
click at [372, 116] on input "text" at bounding box center [385, 115] width 65 height 22
click at [384, 140] on input "text" at bounding box center [385, 147] width 65 height 22
click at [358, 237] on input "text" at bounding box center [385, 243] width 65 height 22
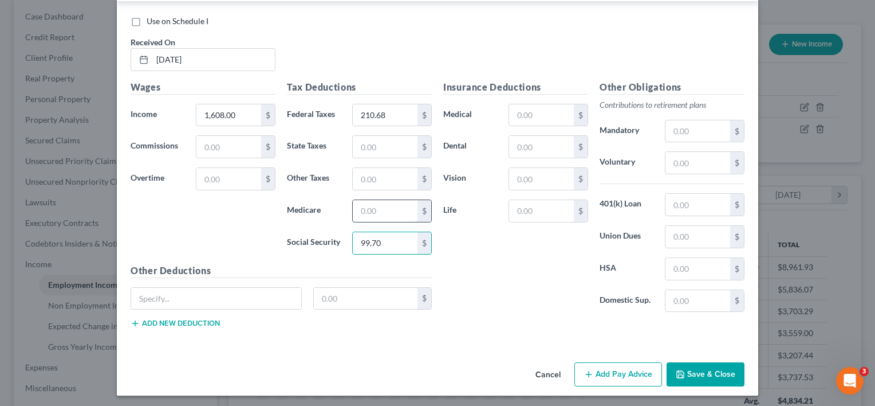
click at [366, 205] on input "text" at bounding box center [385, 211] width 65 height 22
click at [366, 145] on input "text" at bounding box center [385, 147] width 65 height 22
click at [391, 177] on input "text" at bounding box center [385, 179] width 65 height 22
click at [473, 275] on div "Insurance Deductions Medical $ Dental $ Vision $ Life $" at bounding box center [516, 200] width 156 height 241
click at [702, 373] on button "Save & Close" at bounding box center [706, 374] width 78 height 24
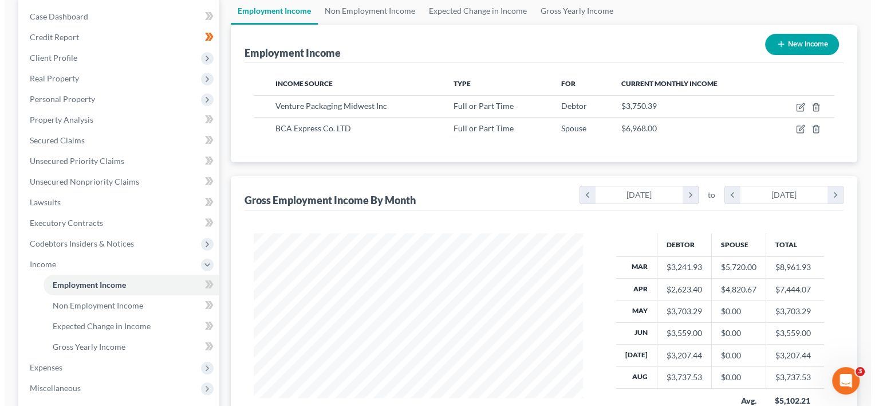
scroll to position [572572, 572424]
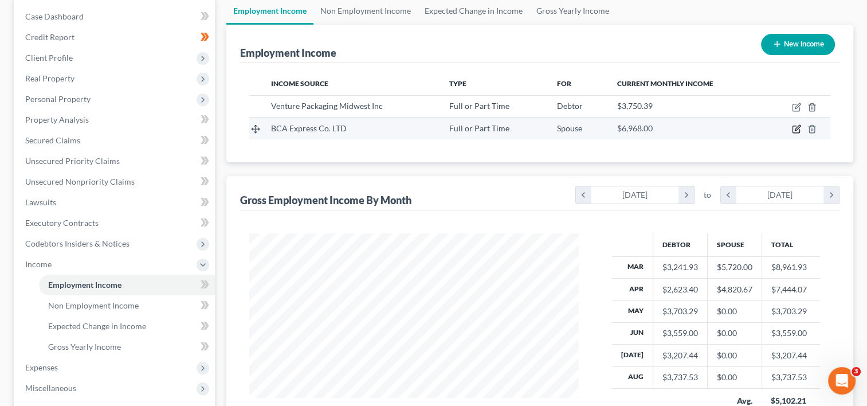
click at [795, 126] on icon "button" at bounding box center [795, 129] width 7 height 7
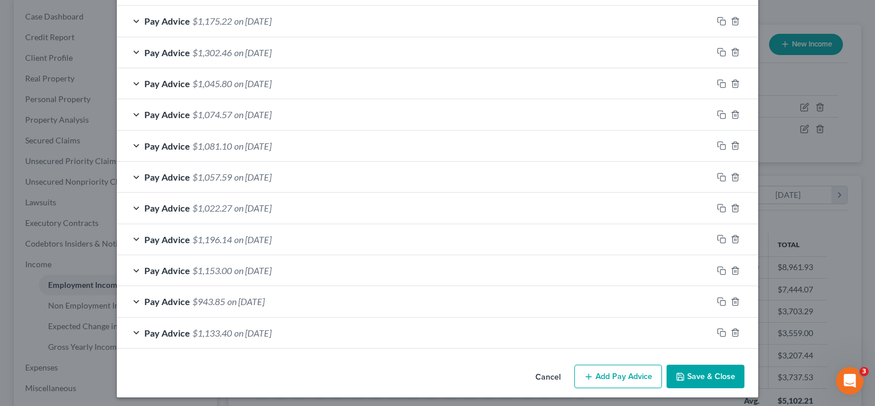
scroll to position [351, 0]
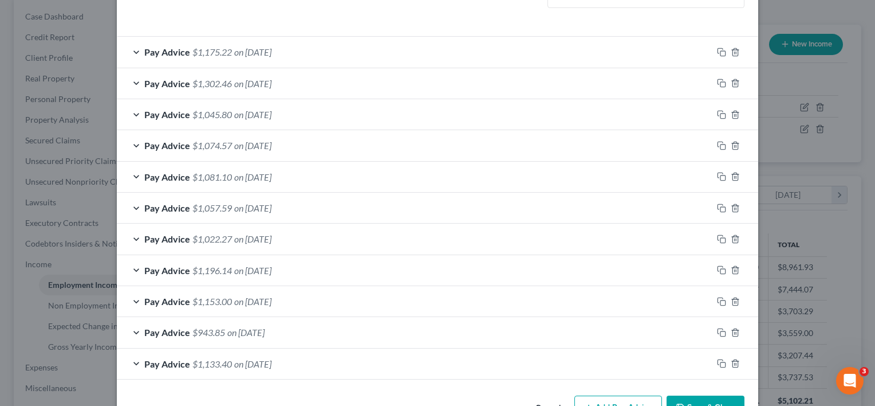
click at [599, 395] on button "Add Pay Advice" at bounding box center [618, 407] width 88 height 24
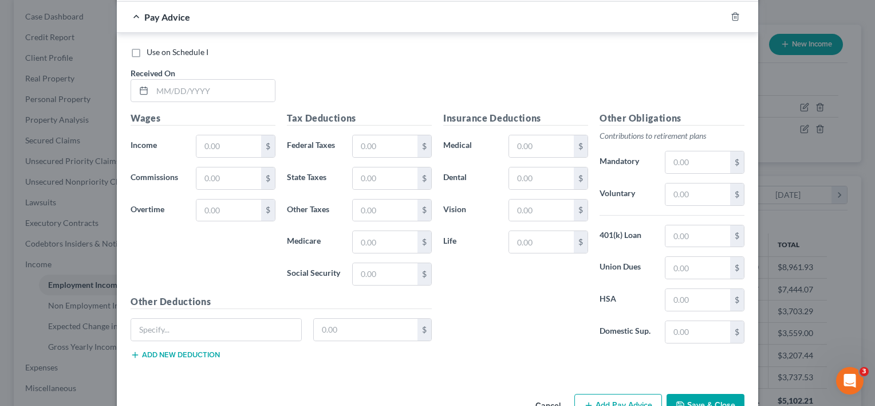
scroll to position [729, 0]
drag, startPoint x: 175, startPoint y: 88, endPoint x: 173, endPoint y: 71, distance: 16.7
click at [175, 88] on input "text" at bounding box center [213, 90] width 123 height 22
click at [219, 141] on input "text" at bounding box center [228, 146] width 65 height 22
click at [354, 144] on input "text" at bounding box center [385, 146] width 65 height 22
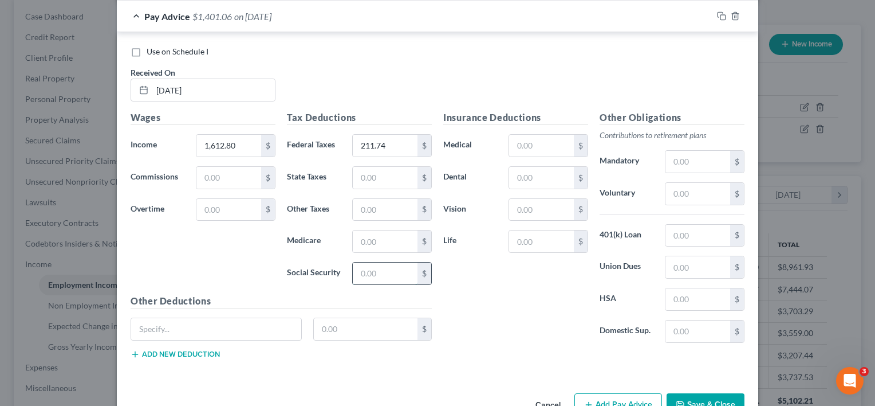
click at [371, 266] on input "text" at bounding box center [385, 273] width 65 height 22
drag, startPoint x: 361, startPoint y: 234, endPoint x: 362, endPoint y: 227, distance: 7.5
click at [361, 234] on input "text" at bounding box center [385, 241] width 65 height 22
click at [373, 179] on input "text" at bounding box center [385, 178] width 65 height 22
click at [382, 207] on input "text" at bounding box center [385, 210] width 65 height 22
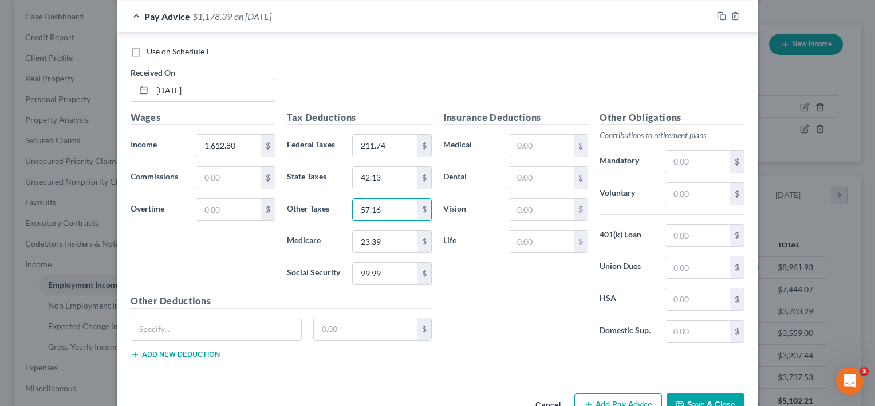
click at [492, 285] on div "Insurance Deductions Medical $ Dental $ Vision $ Life $" at bounding box center [516, 231] width 156 height 241
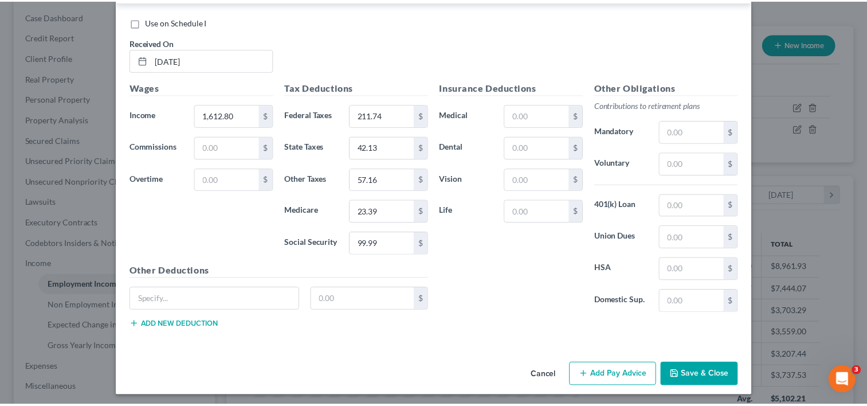
scroll to position [758, 0]
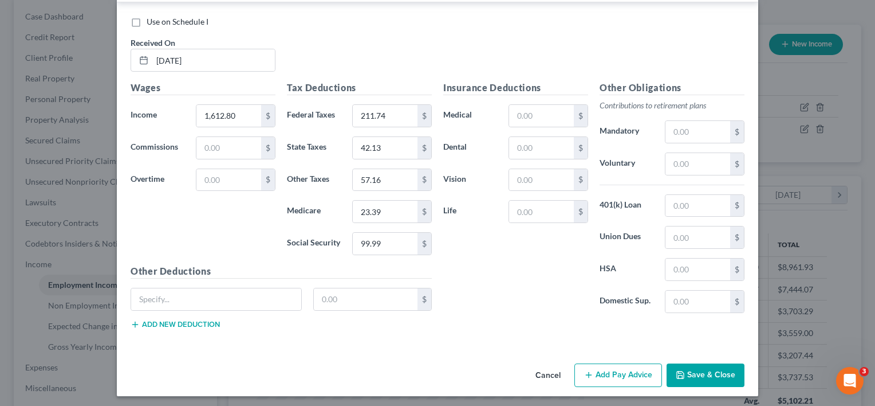
click at [726, 372] on button "Save & Close" at bounding box center [706, 375] width 78 height 24
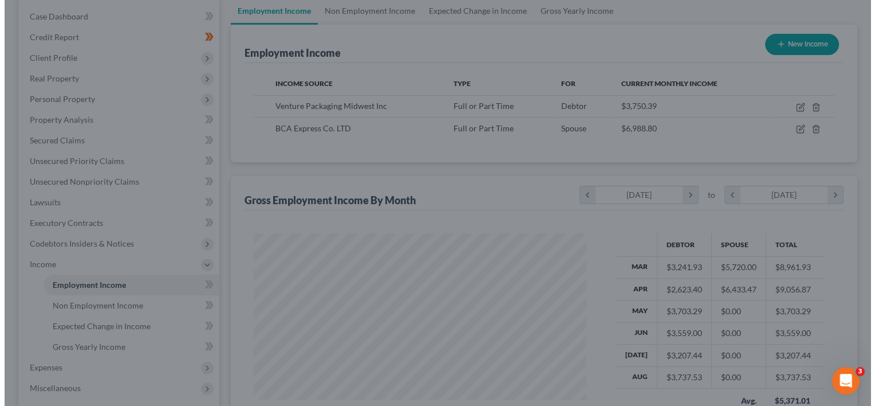
scroll to position [572572, 572424]
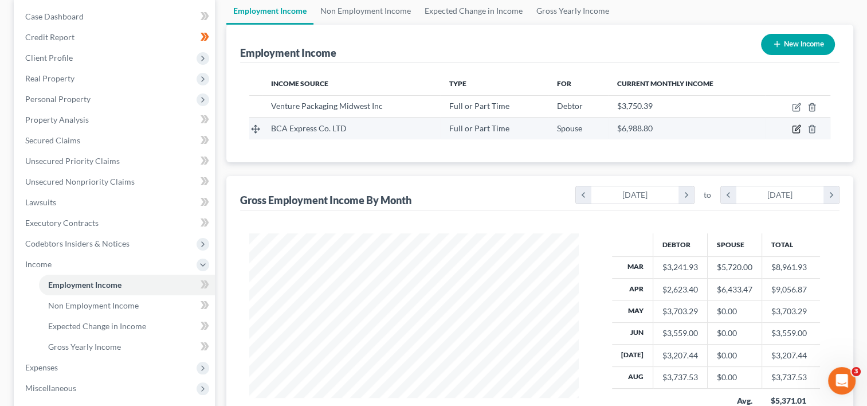
click at [795, 128] on icon "button" at bounding box center [796, 128] width 9 height 9
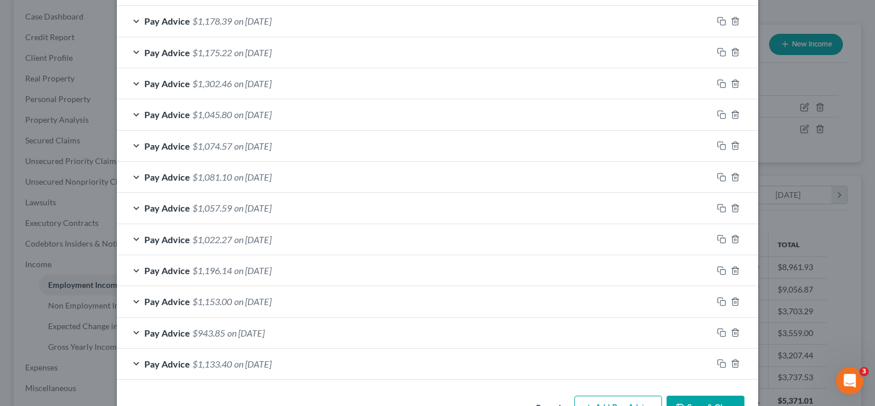
scroll to position [416, 0]
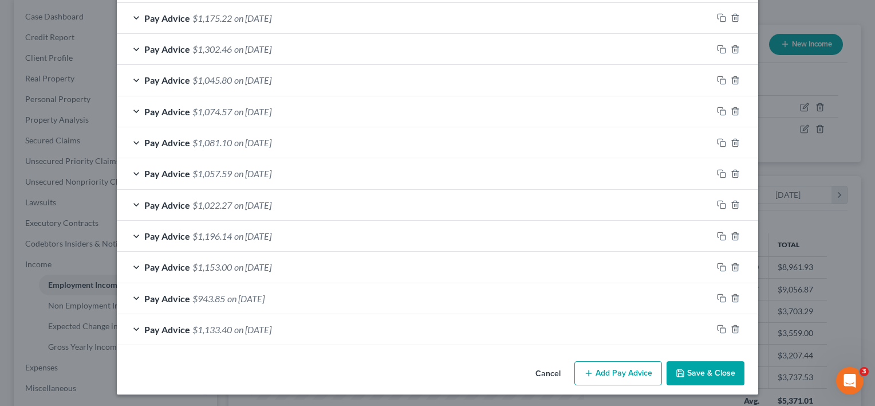
click at [610, 371] on button "Add Pay Advice" at bounding box center [618, 373] width 88 height 24
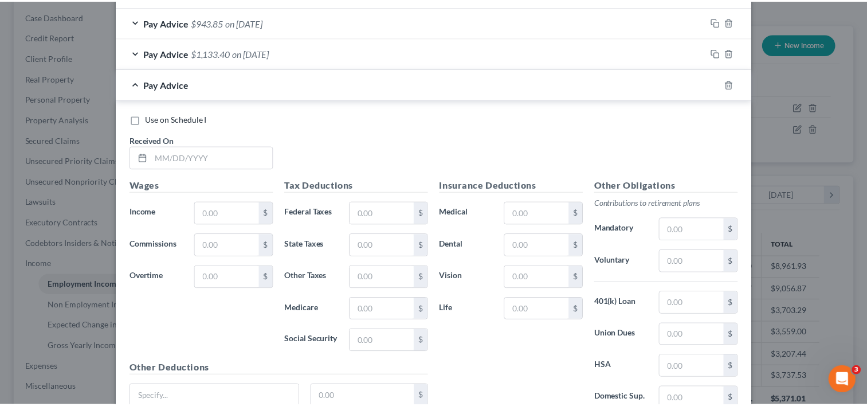
scroll to position [790, 0]
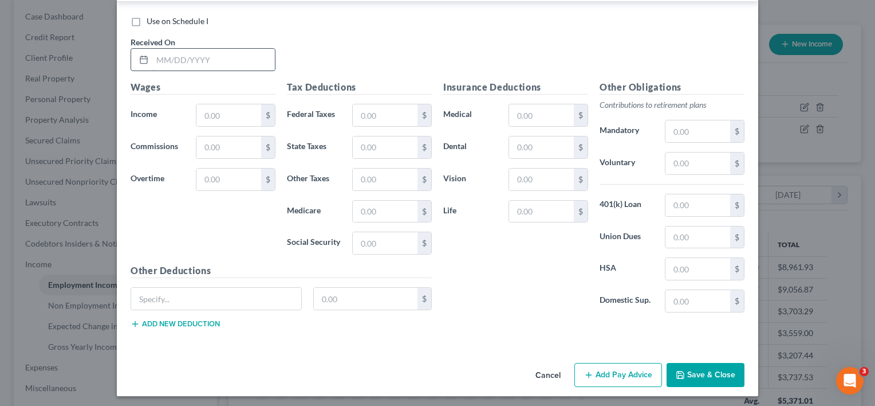
click at [174, 54] on input "text" at bounding box center [213, 60] width 123 height 22
click at [211, 108] on input "text" at bounding box center [228, 115] width 65 height 22
click at [376, 107] on input "text" at bounding box center [385, 115] width 65 height 22
click at [363, 232] on input "text" at bounding box center [385, 243] width 65 height 22
click at [353, 210] on input "text" at bounding box center [385, 211] width 65 height 22
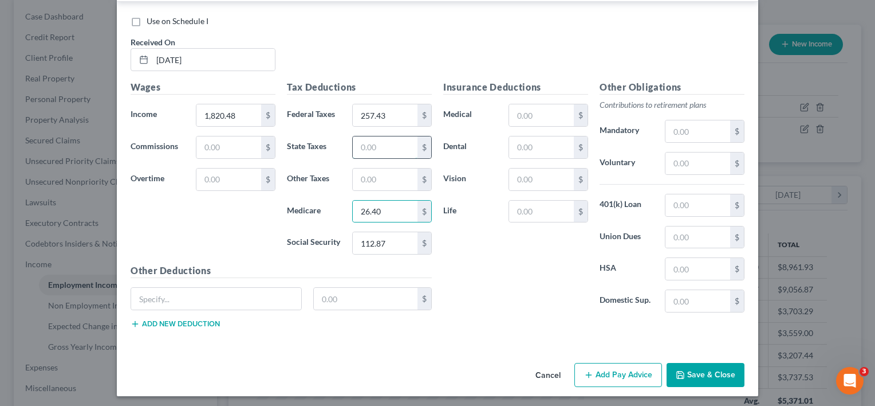
click at [381, 150] on input "text" at bounding box center [385, 147] width 65 height 22
drag, startPoint x: 384, startPoint y: 180, endPoint x: 386, endPoint y: 167, distance: 13.9
click at [385, 178] on input "text" at bounding box center [385, 179] width 65 height 22
click at [394, 171] on input "text" at bounding box center [385, 179] width 65 height 22
click at [475, 318] on div "Insurance Deductions Medical $ Dental $ Vision $ Life $ Other Obligations Contr…" at bounding box center [594, 208] width 313 height 257
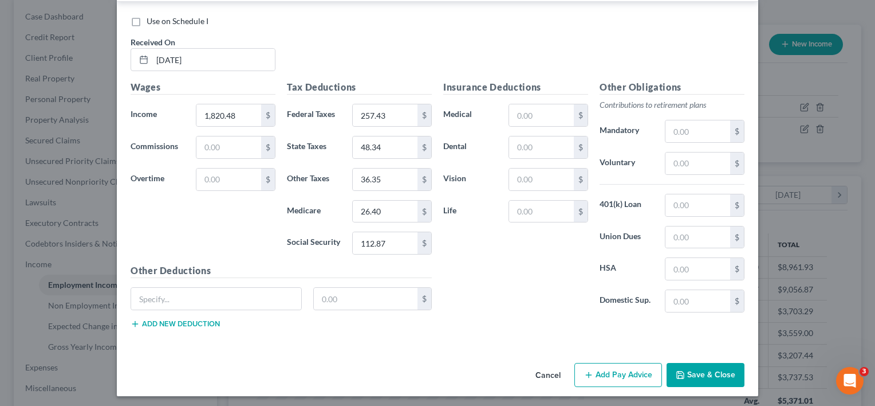
click at [696, 363] on button "Save & Close" at bounding box center [706, 375] width 78 height 24
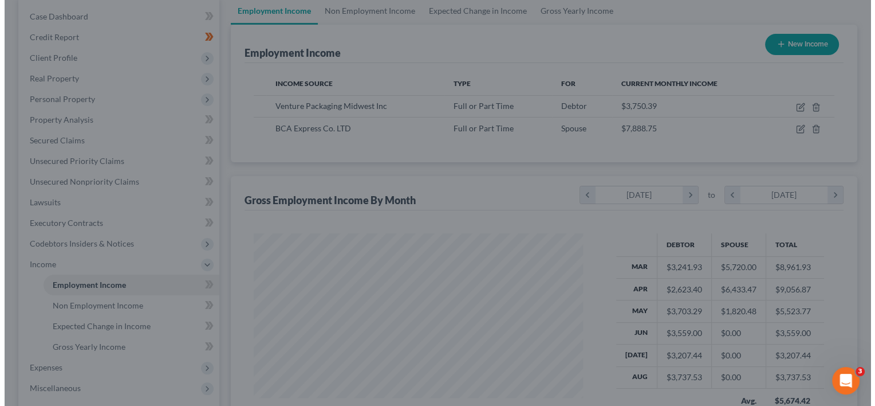
scroll to position [572572, 572424]
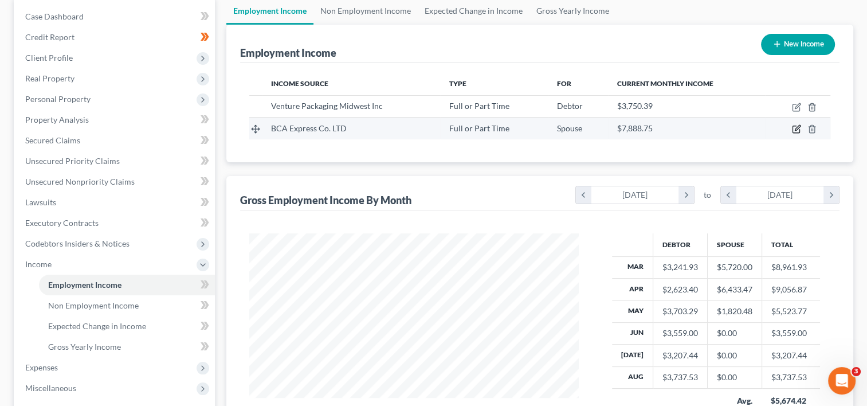
click at [797, 127] on icon "button" at bounding box center [796, 128] width 9 height 9
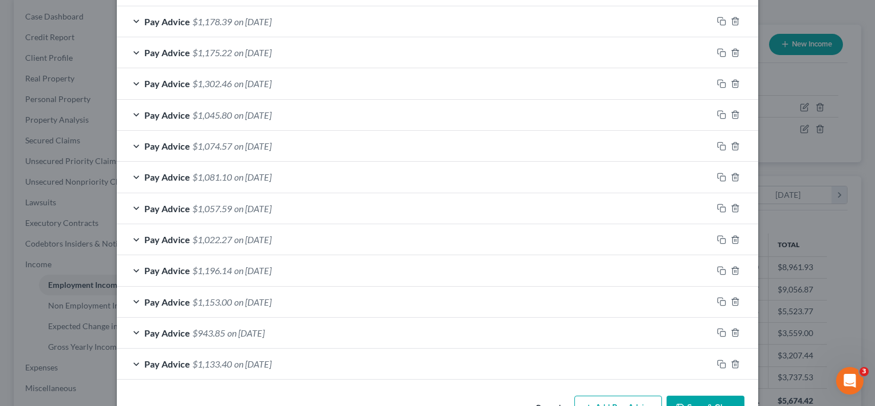
scroll to position [447, 0]
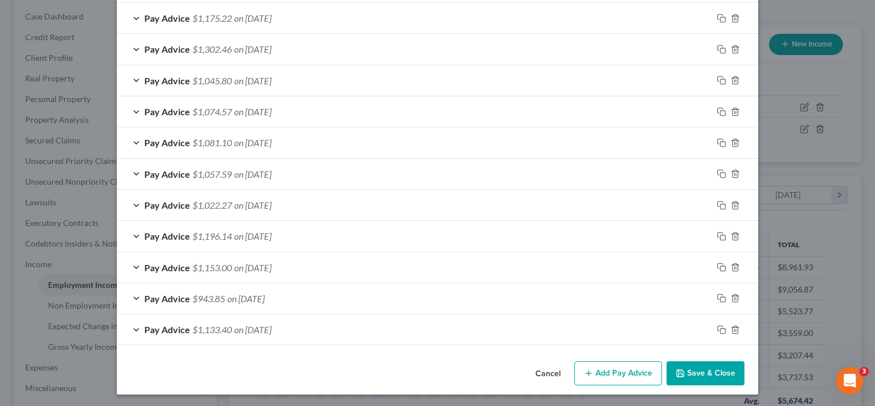
click at [609, 364] on button "Add Pay Advice" at bounding box center [618, 373] width 88 height 24
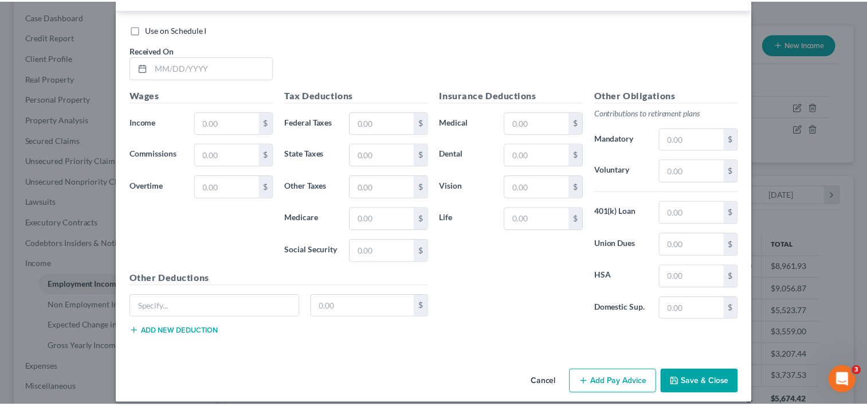
scroll to position [821, 0]
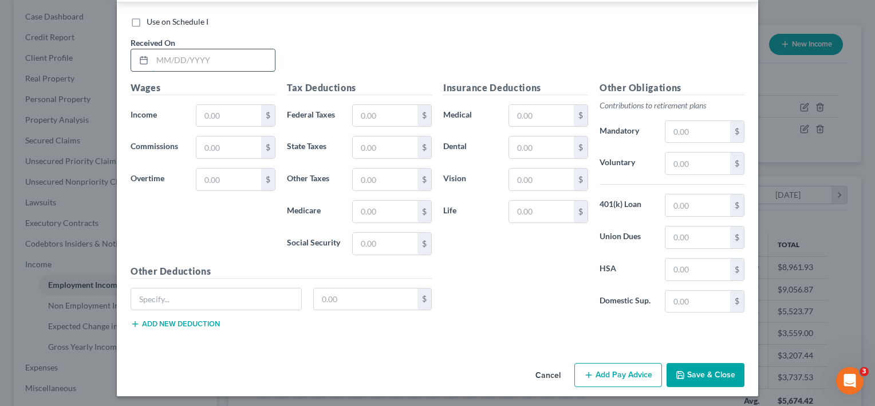
click at [237, 60] on input "text" at bounding box center [213, 60] width 123 height 22
click at [243, 115] on input "text" at bounding box center [228, 116] width 65 height 22
click at [389, 109] on input "text" at bounding box center [385, 116] width 65 height 22
click at [376, 238] on input "text" at bounding box center [385, 244] width 65 height 22
click at [356, 203] on input "text" at bounding box center [385, 211] width 65 height 22
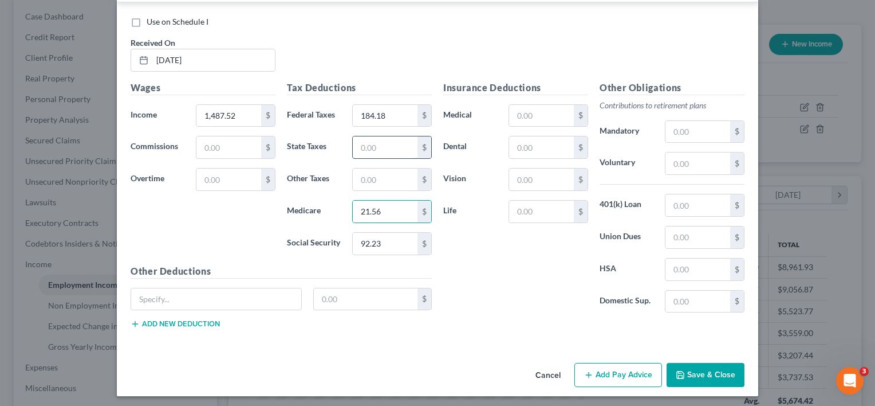
drag, startPoint x: 366, startPoint y: 144, endPoint x: 368, endPoint y: 137, distance: 6.5
click at [366, 144] on input "text" at bounding box center [385, 147] width 65 height 22
click at [364, 172] on input "text" at bounding box center [385, 179] width 65 height 22
drag, startPoint x: 514, startPoint y: 259, endPoint x: 511, endPoint y: 246, distance: 12.9
click at [514, 257] on div "Insurance Deductions Medical $ Dental $ Vision $ Life $" at bounding box center [516, 201] width 156 height 241
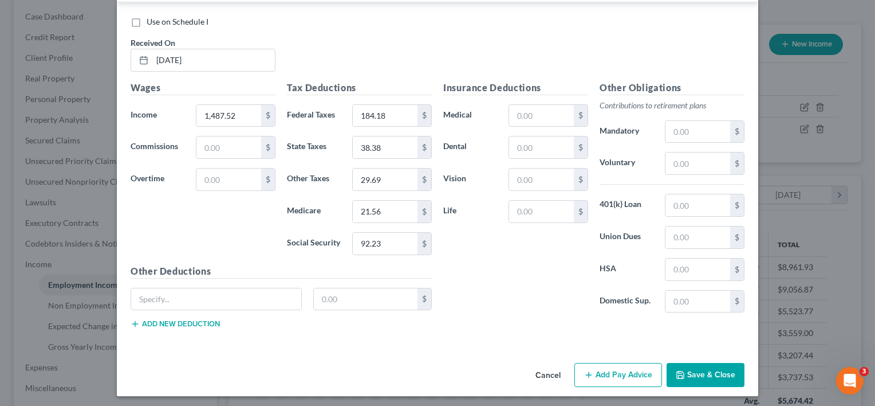
click at [712, 371] on button "Save & Close" at bounding box center [706, 375] width 78 height 24
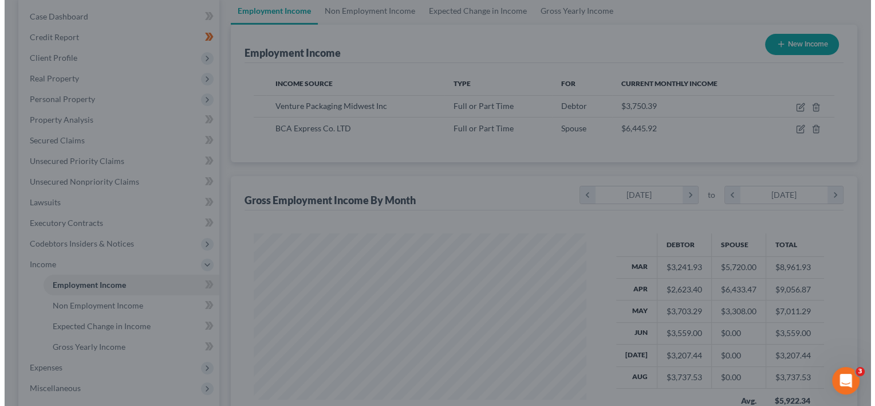
scroll to position [572572, 572424]
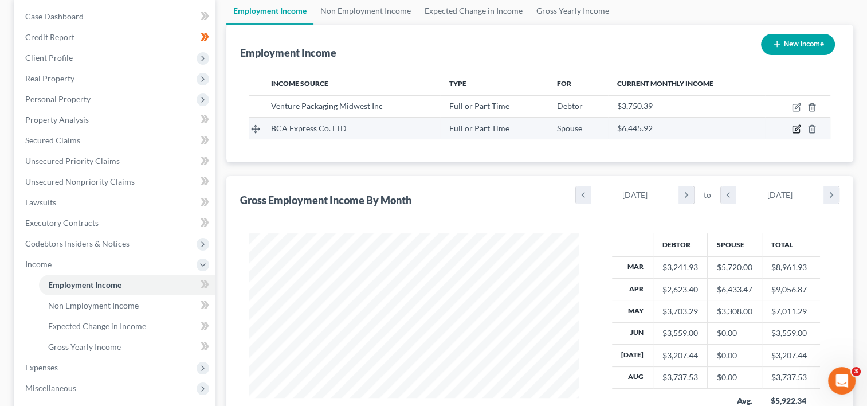
click at [793, 125] on icon "button" at bounding box center [796, 128] width 9 height 9
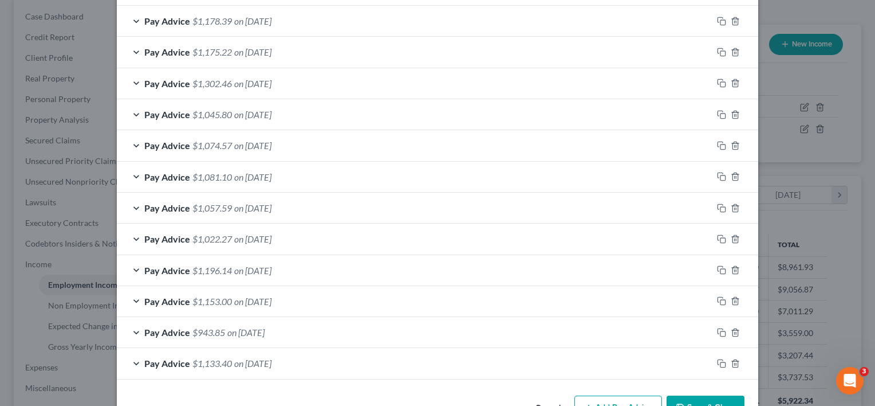
scroll to position [478, 0]
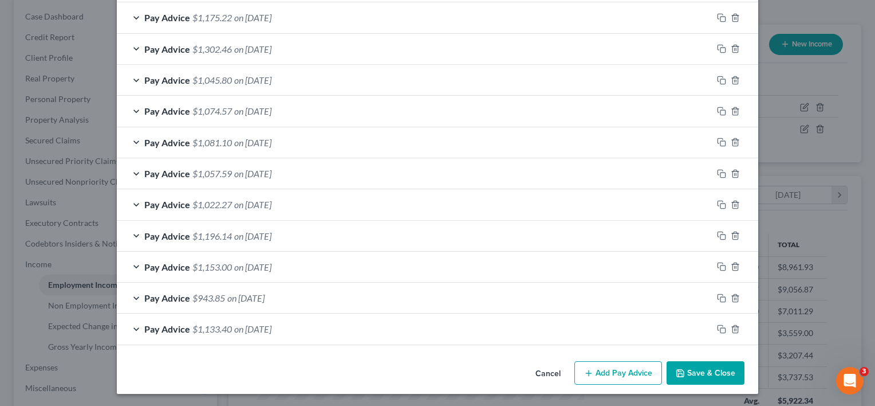
click at [625, 370] on button "Add Pay Advice" at bounding box center [618, 373] width 88 height 24
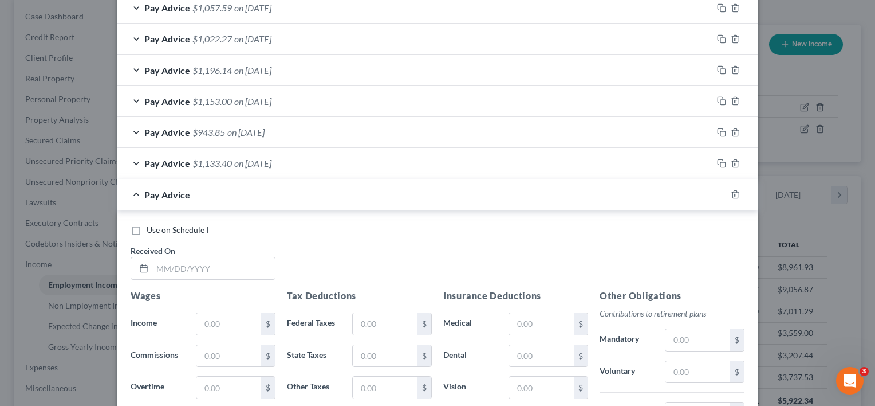
scroll to position [765, 0]
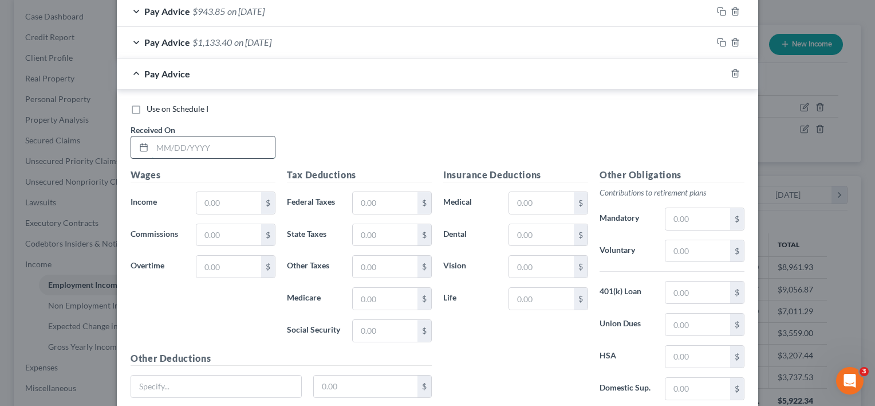
click at [181, 142] on input "text" at bounding box center [213, 147] width 123 height 22
click at [230, 193] on input "text" at bounding box center [228, 203] width 65 height 22
click at [381, 198] on input "text" at bounding box center [385, 203] width 65 height 22
click at [385, 332] on input "text" at bounding box center [385, 331] width 65 height 22
drag, startPoint x: 372, startPoint y: 297, endPoint x: 367, endPoint y: 293, distance: 7.0
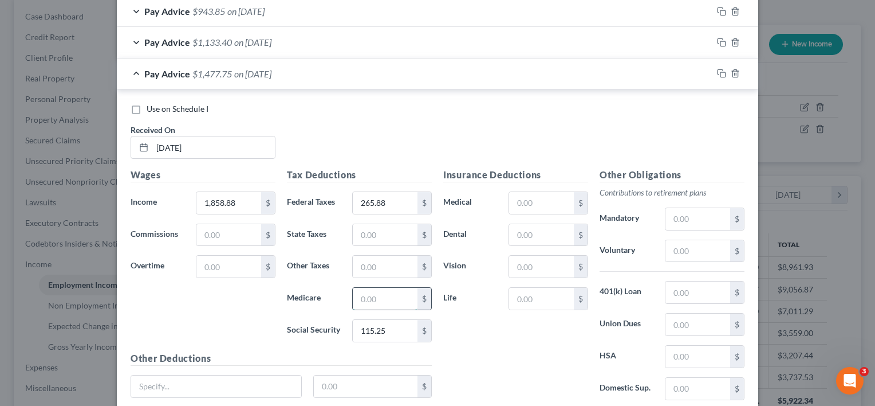
click at [372, 297] on input "text" at bounding box center [385, 299] width 65 height 22
click at [381, 230] on input "text" at bounding box center [385, 235] width 65 height 22
click at [383, 264] on input "text" at bounding box center [385, 266] width 65 height 22
click at [382, 266] on input "text" at bounding box center [385, 266] width 65 height 22
click at [484, 341] on div "Insurance Deductions Medical $ Dental $ Vision $ Life $" at bounding box center [516, 288] width 156 height 241
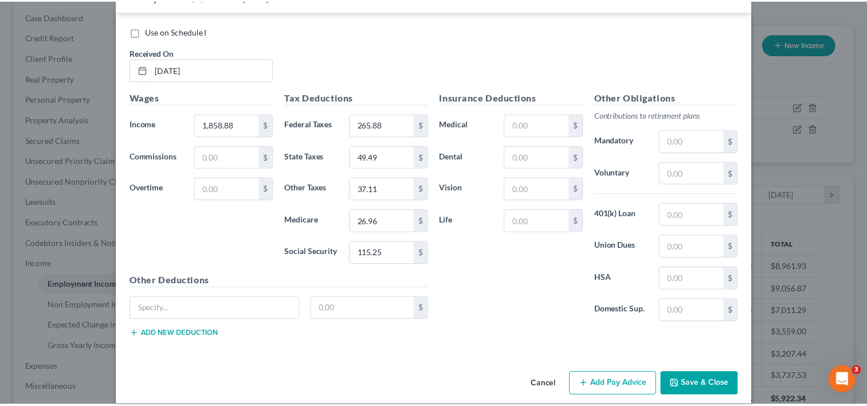
scroll to position [852, 0]
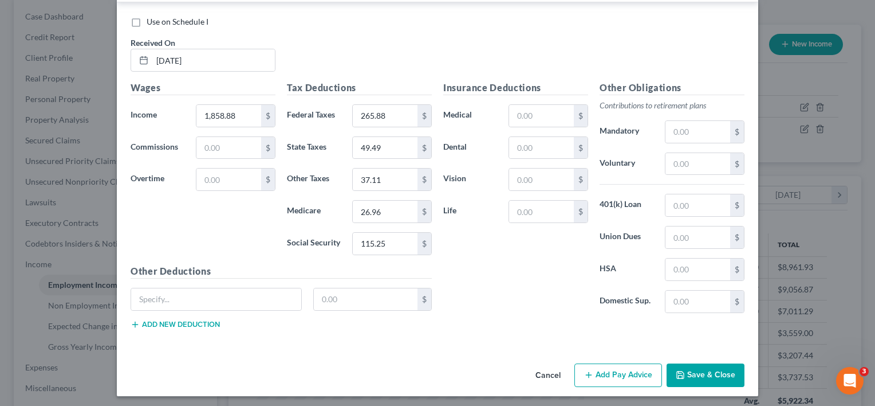
click at [711, 367] on button "Save & Close" at bounding box center [706, 375] width 78 height 24
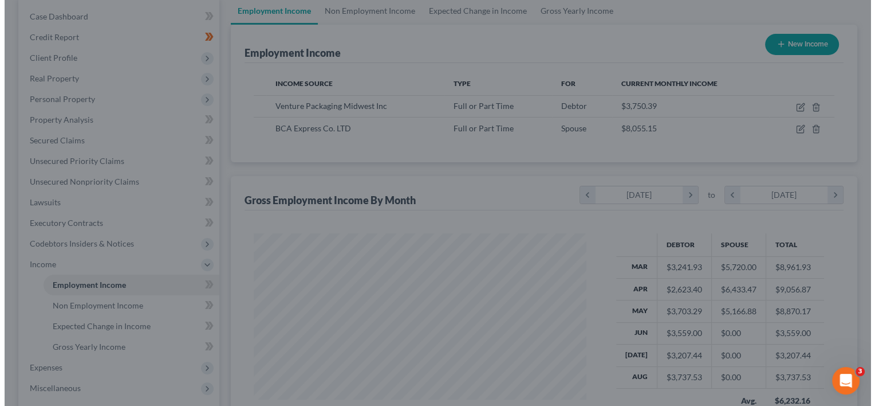
scroll to position [572572, 572424]
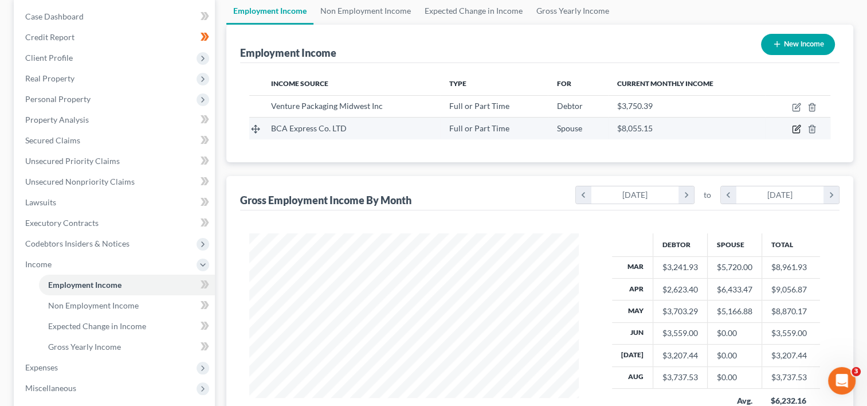
click at [798, 128] on icon "button" at bounding box center [796, 128] width 9 height 9
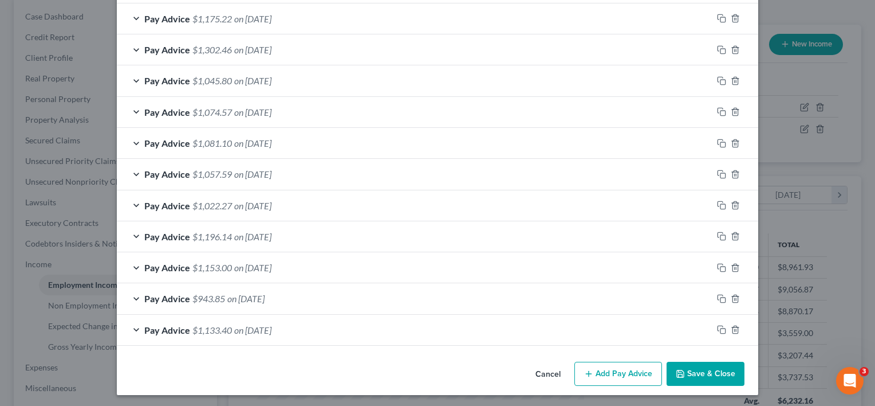
scroll to position [509, 0]
click at [588, 369] on icon "button" at bounding box center [588, 373] width 9 height 9
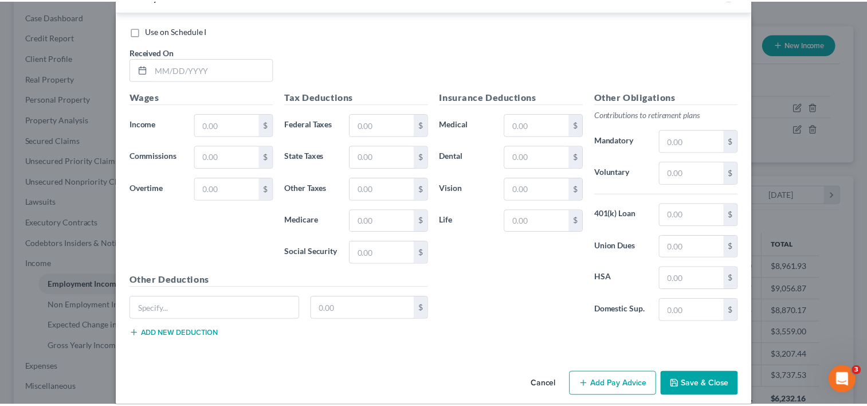
scroll to position [883, 0]
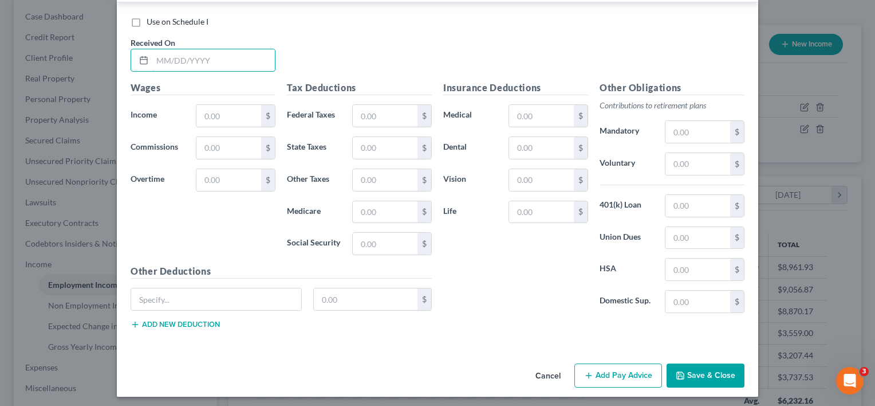
click at [208, 52] on input "text" at bounding box center [213, 60] width 123 height 22
click at [241, 118] on input "text" at bounding box center [228, 116] width 65 height 22
click at [393, 117] on input "text" at bounding box center [385, 116] width 65 height 22
drag, startPoint x: 398, startPoint y: 231, endPoint x: 390, endPoint y: 227, distance: 8.7
click at [398, 233] on input "text" at bounding box center [385, 244] width 65 height 22
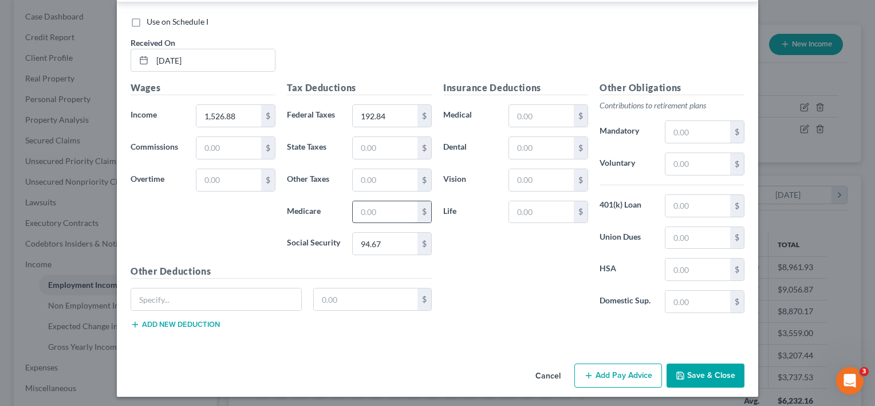
click at [383, 208] on input "text" at bounding box center [385, 212] width 65 height 22
click at [384, 150] on input "text" at bounding box center [385, 148] width 65 height 22
click at [396, 175] on input "text" at bounding box center [385, 180] width 65 height 22
click at [510, 291] on div "Insurance Deductions Medical $ Dental $ Vision $ Life $" at bounding box center [516, 201] width 156 height 241
click at [710, 365] on button "Save & Close" at bounding box center [706, 375] width 78 height 24
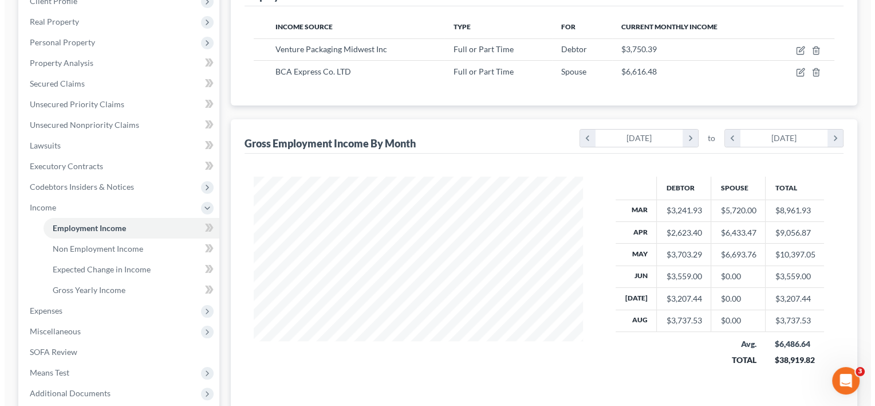
scroll to position [170, 0]
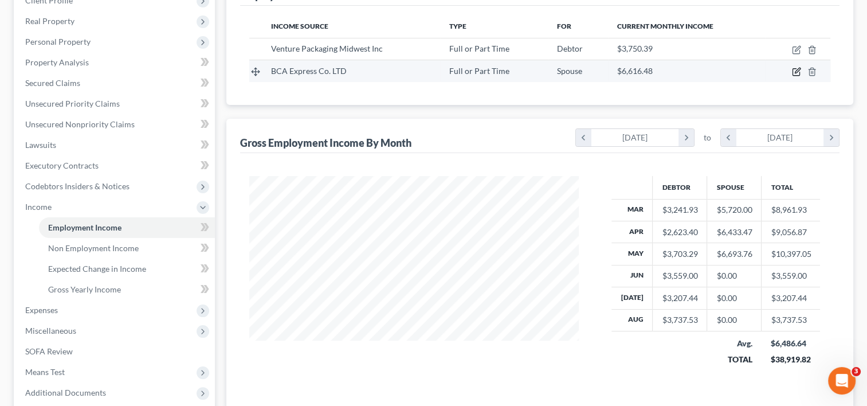
click at [795, 70] on icon "button" at bounding box center [796, 70] width 5 height 5
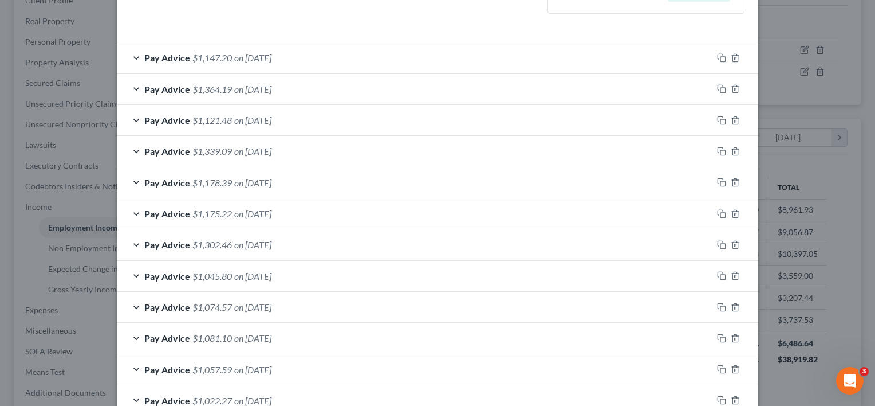
scroll to position [540, 0]
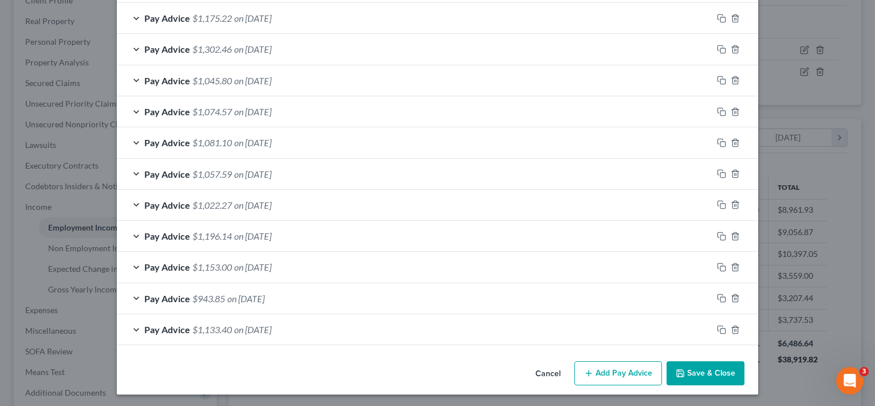
click at [609, 371] on button "Add Pay Advice" at bounding box center [618, 373] width 88 height 24
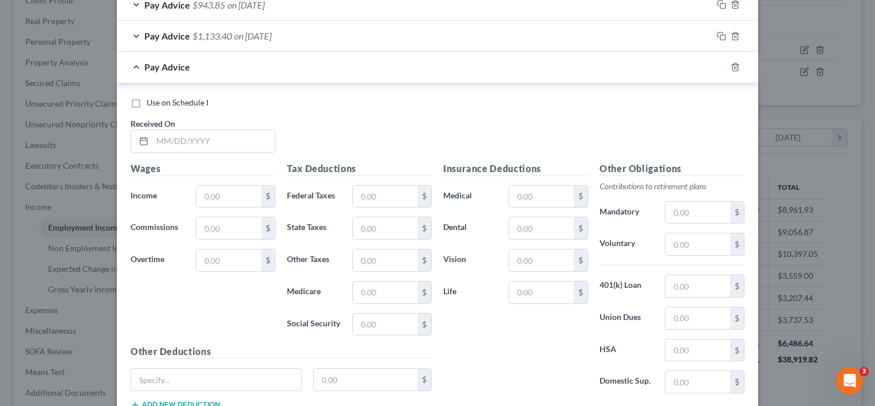
scroll to position [884, 0]
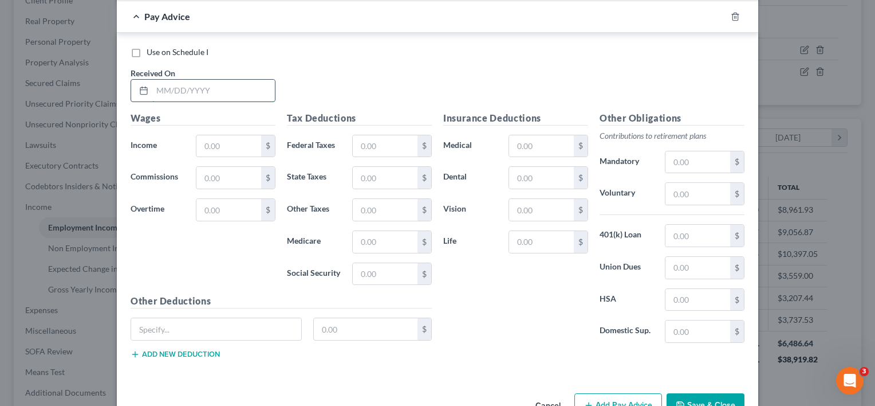
click at [238, 87] on input "text" at bounding box center [213, 91] width 123 height 22
click at [233, 147] on input "text" at bounding box center [228, 146] width 65 height 22
click at [381, 137] on input "text" at bounding box center [385, 146] width 65 height 22
click at [390, 269] on input "text" at bounding box center [385, 274] width 65 height 22
click at [392, 234] on input "text" at bounding box center [385, 242] width 65 height 22
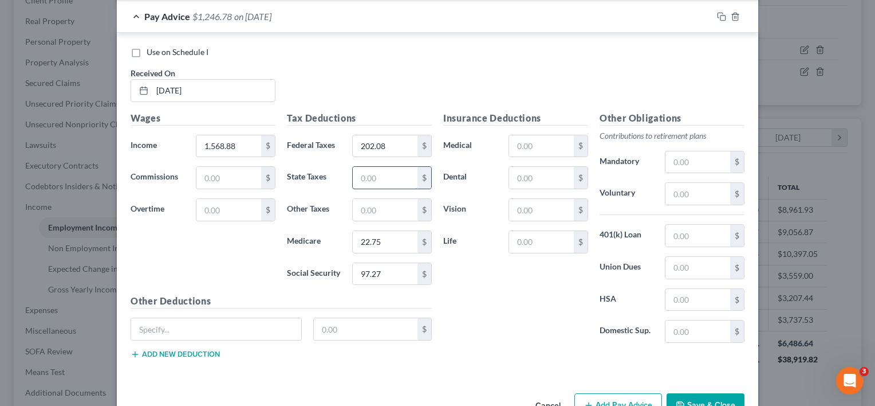
click at [383, 171] on input "text" at bounding box center [385, 178] width 65 height 22
click at [385, 201] on input "text" at bounding box center [385, 210] width 65 height 22
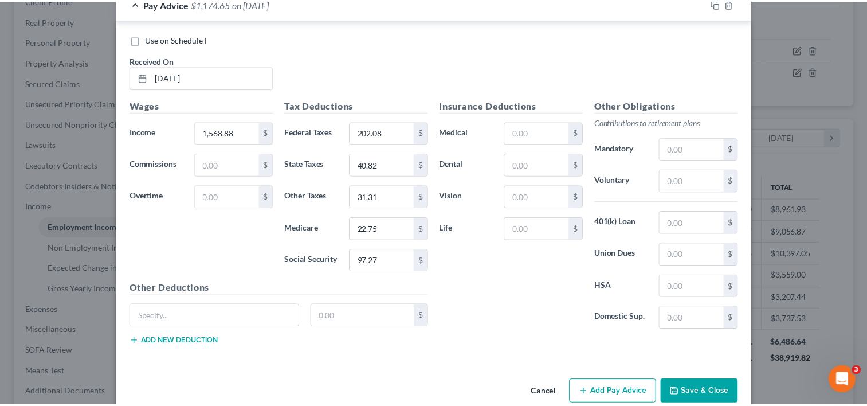
scroll to position [914, 0]
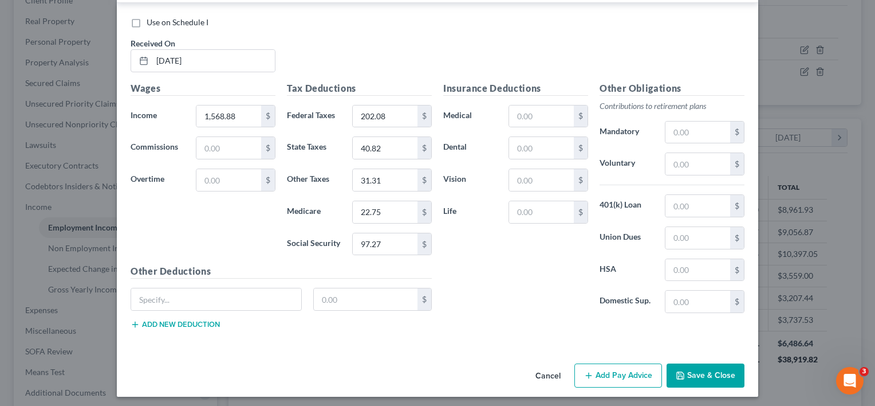
click at [696, 369] on button "Save & Close" at bounding box center [706, 375] width 78 height 24
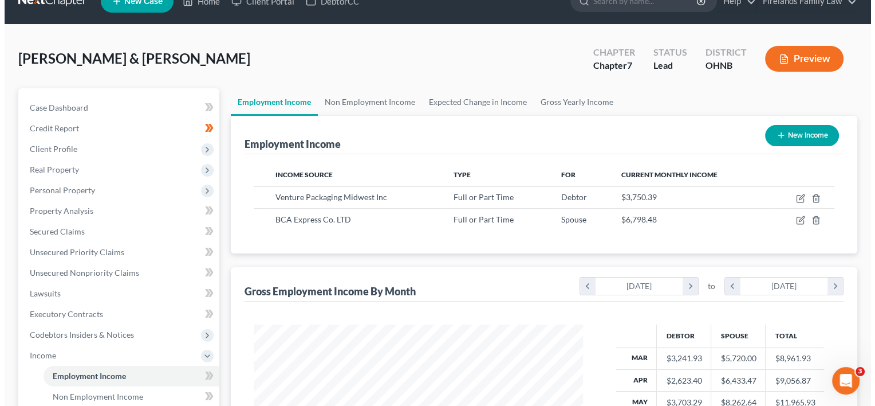
scroll to position [0, 0]
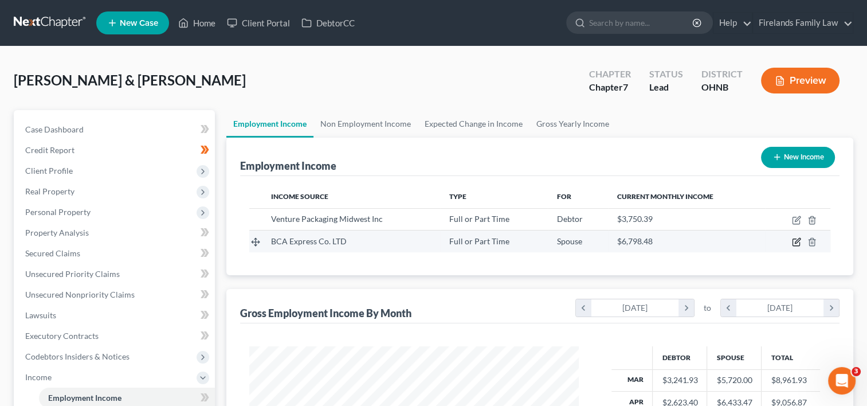
click at [794, 241] on icon "button" at bounding box center [796, 241] width 9 height 9
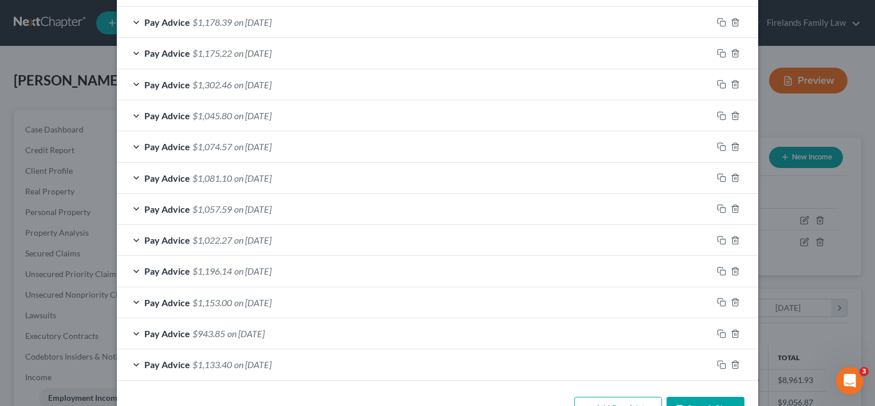
scroll to position [570, 0]
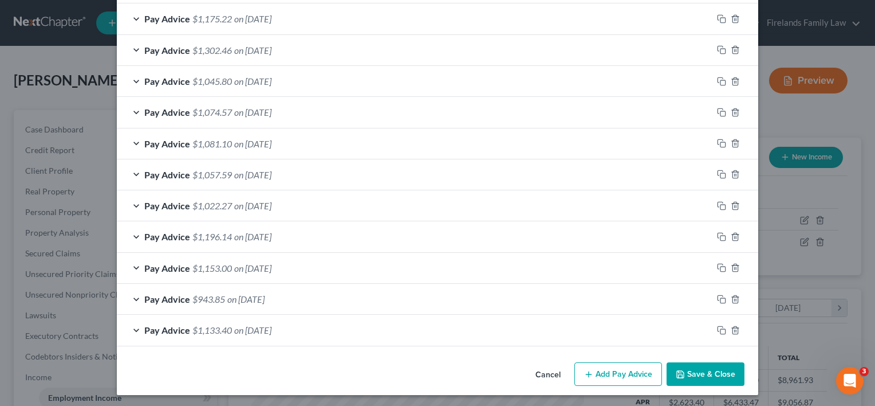
click at [605, 367] on button "Add Pay Advice" at bounding box center [618, 374] width 88 height 24
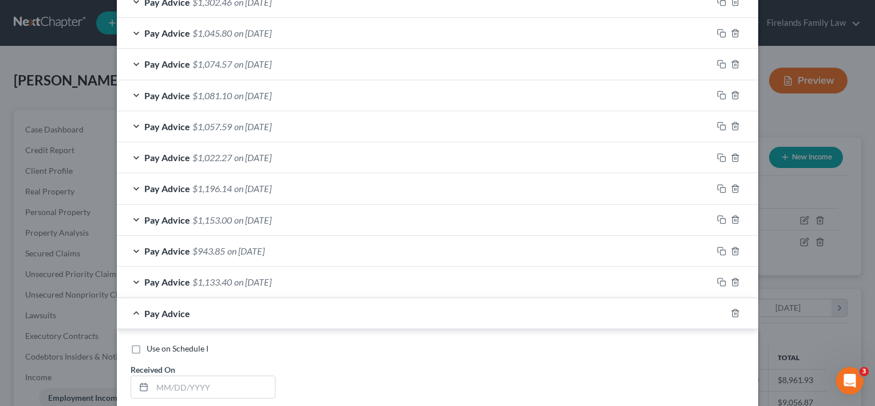
scroll to position [800, 0]
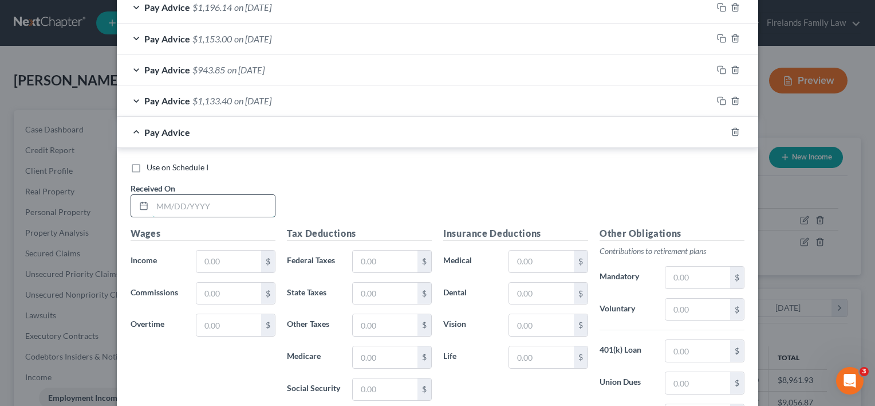
click at [208, 206] on input "text" at bounding box center [213, 206] width 123 height 22
click at [239, 256] on input "text" at bounding box center [228, 261] width 65 height 22
click at [358, 258] on input "text" at bounding box center [385, 261] width 65 height 22
click at [375, 380] on input "text" at bounding box center [385, 389] width 65 height 22
click at [369, 349] on input "text" at bounding box center [385, 357] width 65 height 22
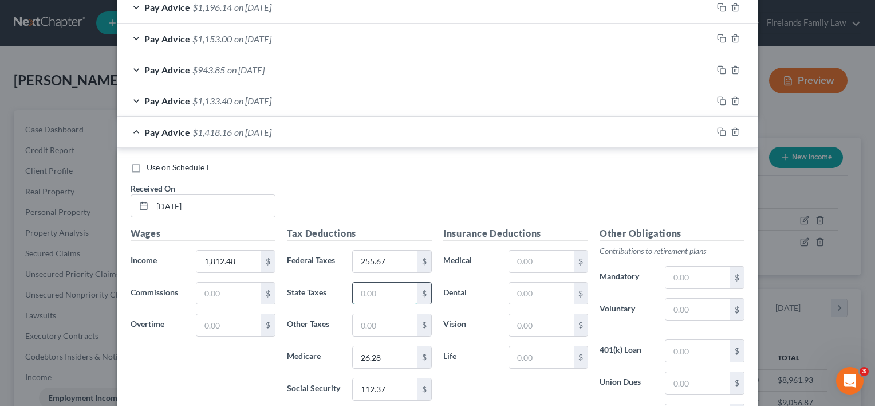
click at [369, 287] on input "text" at bounding box center [385, 293] width 65 height 22
click at [376, 317] on input "text" at bounding box center [385, 325] width 65 height 22
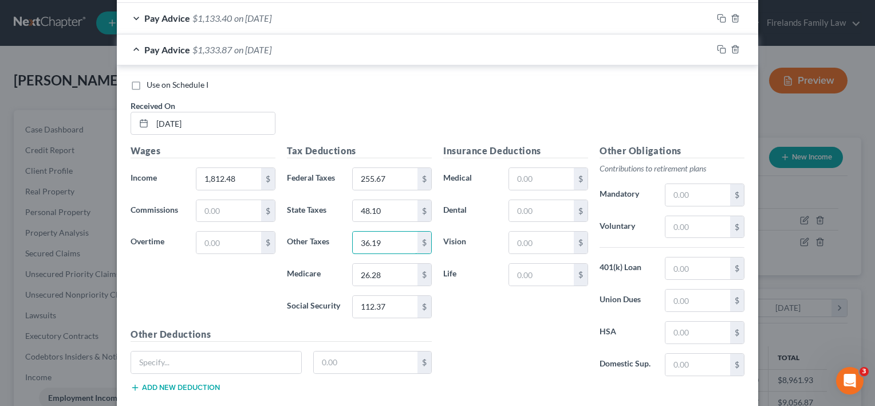
scroll to position [914, 0]
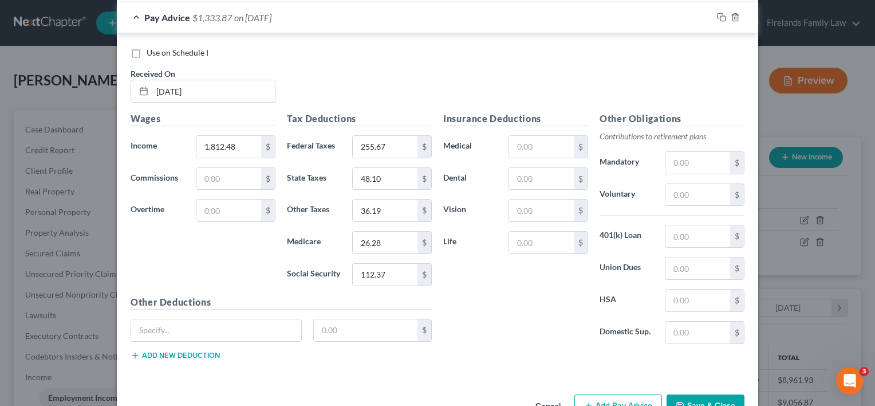
click at [495, 367] on div "Use on Schedule I Received On * [DATE] Wages Income * 1,812.48 $ Commissions $ …" at bounding box center [438, 205] width 642 height 344
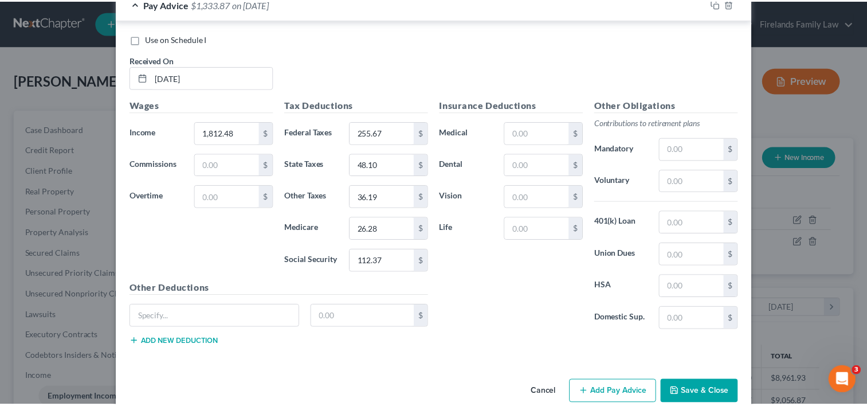
scroll to position [945, 0]
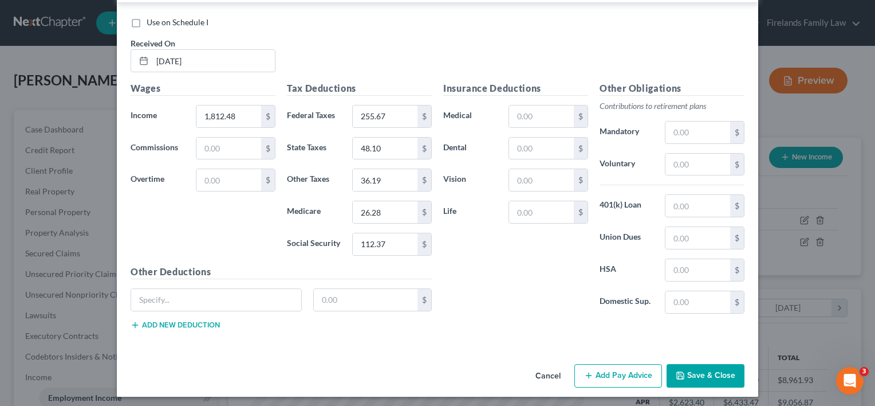
click at [703, 366] on button "Save & Close" at bounding box center [706, 376] width 78 height 24
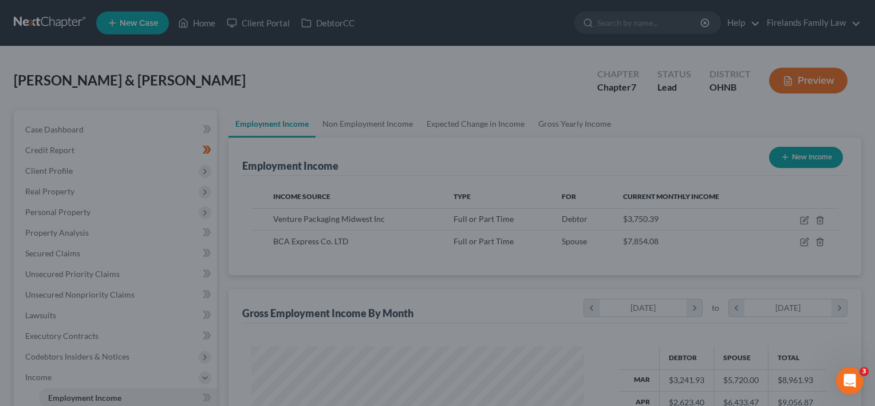
scroll to position [572572, 572424]
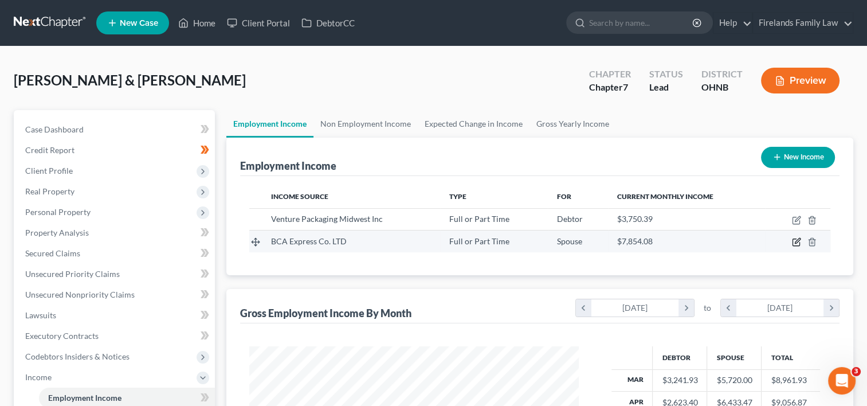
click at [796, 241] on icon "button" at bounding box center [796, 241] width 9 height 9
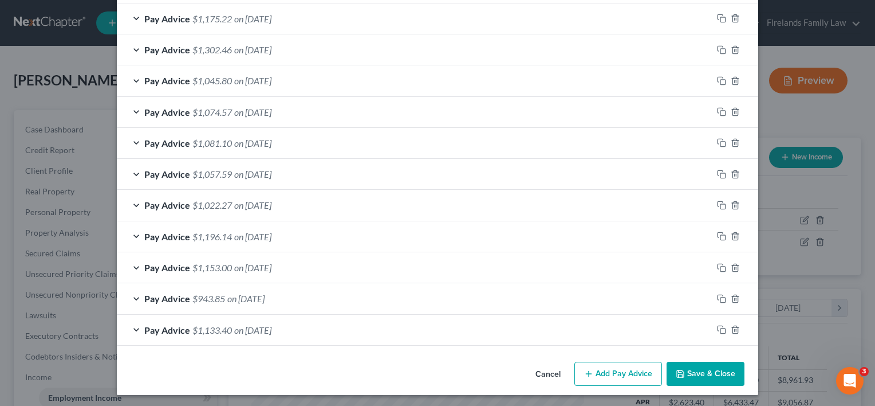
scroll to position [602, 0]
click at [604, 372] on button "Add Pay Advice" at bounding box center [618, 373] width 88 height 24
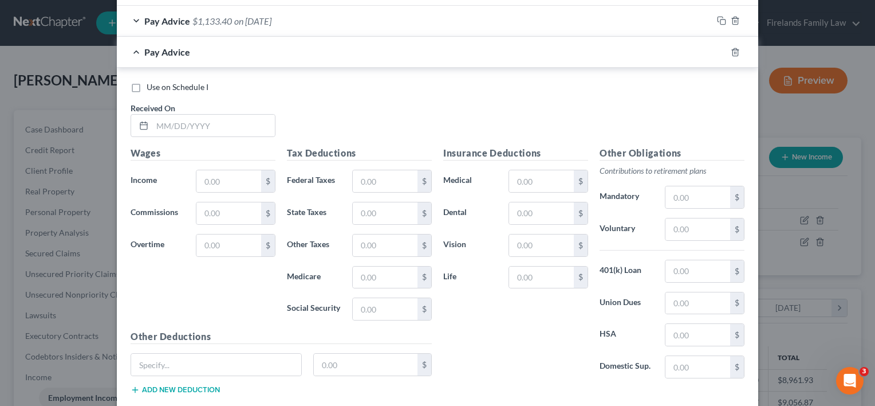
scroll to position [946, 0]
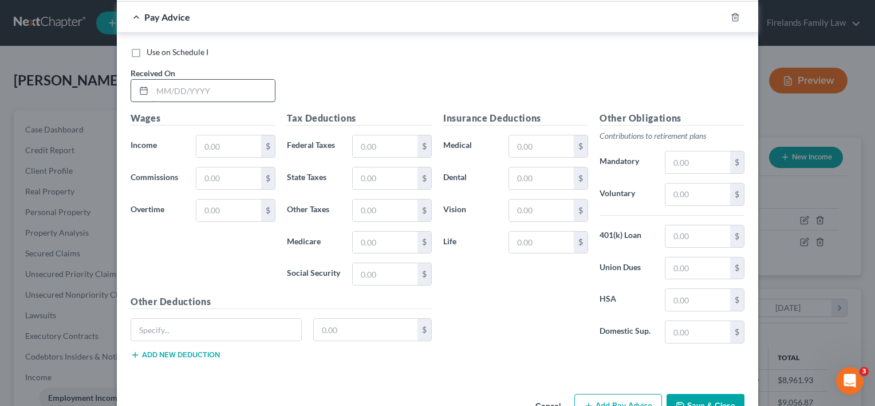
drag, startPoint x: 166, startPoint y: 88, endPoint x: 167, endPoint y: 80, distance: 8.8
click at [167, 88] on input "text" at bounding box center [213, 91] width 123 height 22
click at [223, 137] on input "text" at bounding box center [228, 146] width 65 height 22
click at [389, 144] on input "text" at bounding box center [385, 146] width 65 height 22
click at [363, 271] on input "text" at bounding box center [385, 274] width 65 height 22
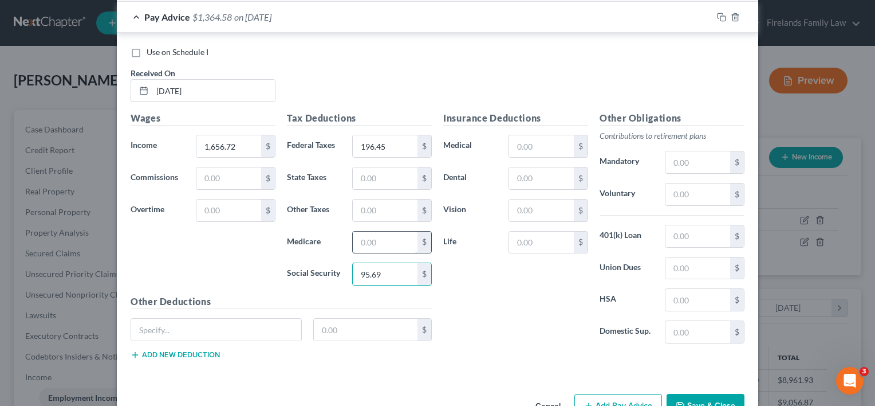
click at [372, 239] on input "text" at bounding box center [385, 242] width 65 height 22
click at [373, 175] on input "text" at bounding box center [385, 178] width 65 height 22
drag, startPoint x: 383, startPoint y: 217, endPoint x: 385, endPoint y: 211, distance: 6.2
click at [384, 214] on input "text" at bounding box center [385, 210] width 65 height 22
click at [506, 335] on div "Insurance Deductions Medical $ Dental $ Vision $ Life $" at bounding box center [516, 231] width 156 height 241
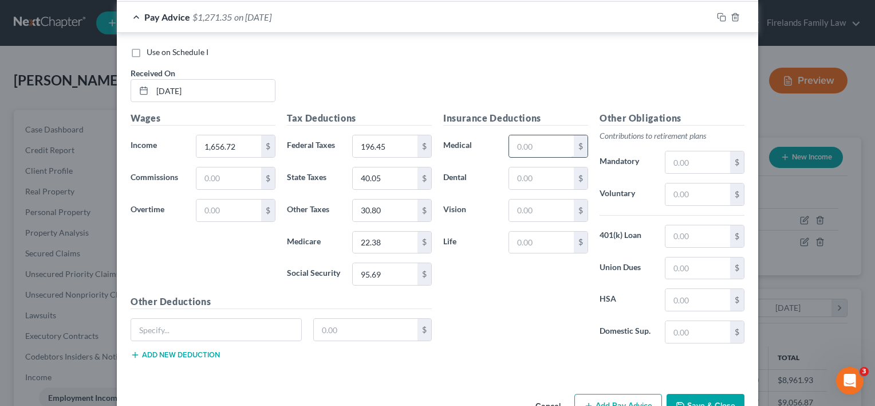
drag, startPoint x: 530, startPoint y: 143, endPoint x: 537, endPoint y: 140, distance: 7.4
click at [532, 143] on input "text" at bounding box center [541, 146] width 65 height 22
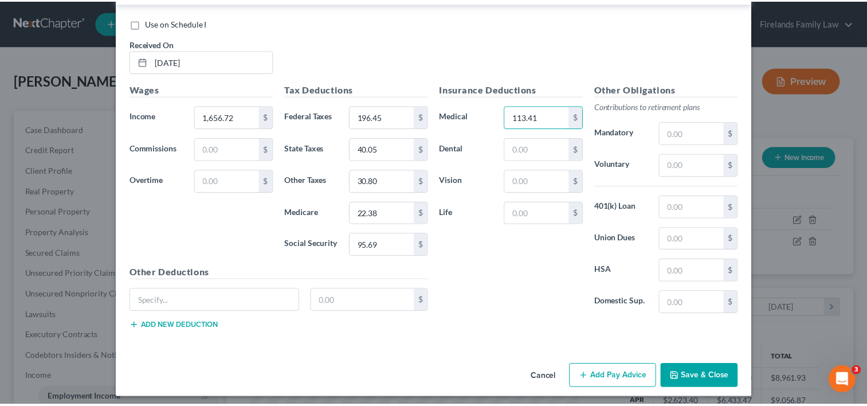
scroll to position [976, 0]
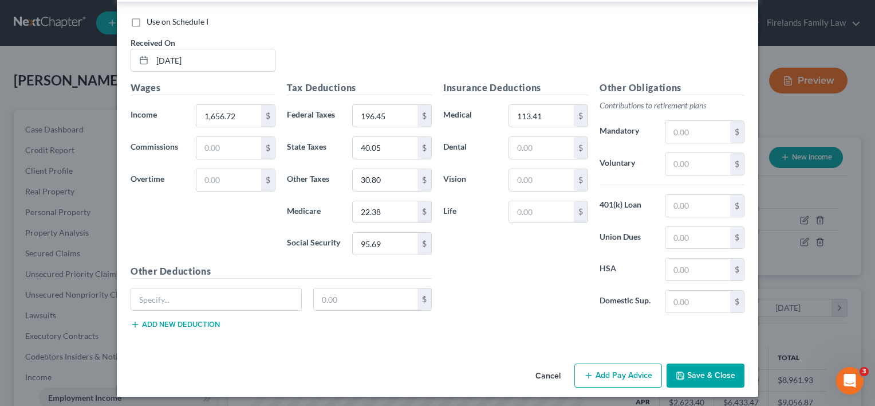
click at [707, 374] on button "Save & Close" at bounding box center [706, 375] width 78 height 24
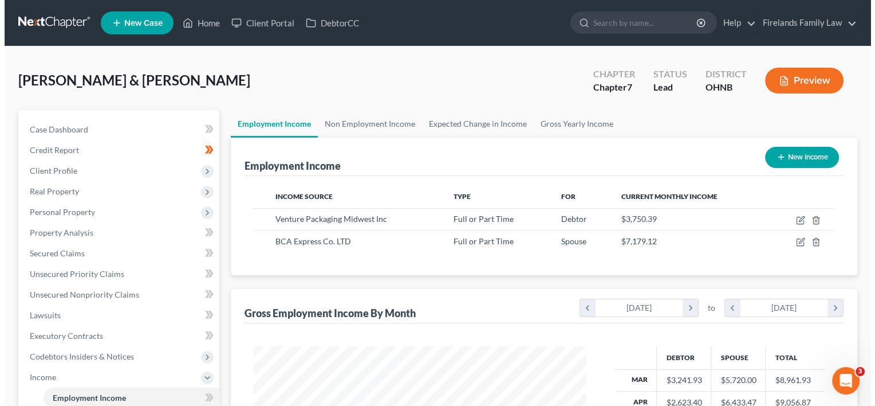
scroll to position [572572, 572424]
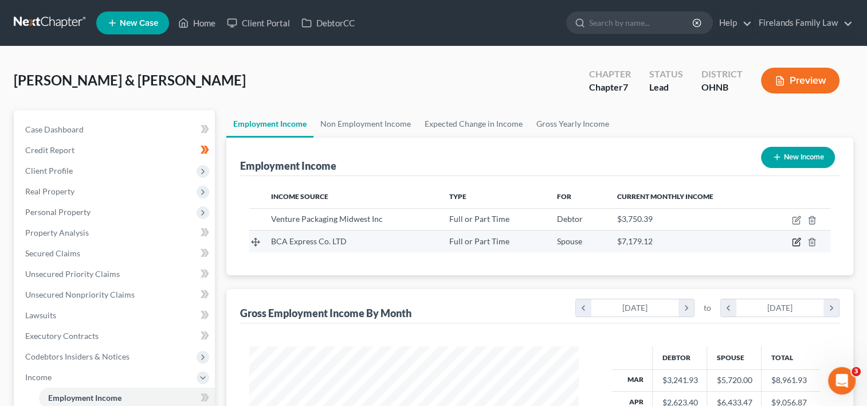
click at [799, 238] on icon "button" at bounding box center [796, 241] width 9 height 9
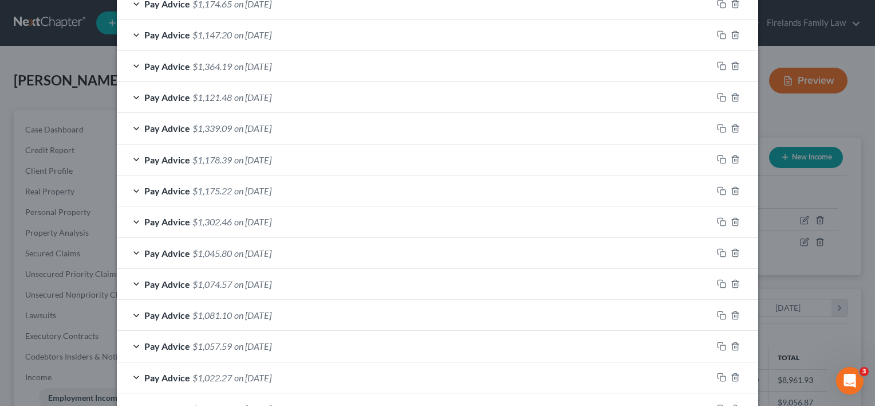
scroll to position [599, 0]
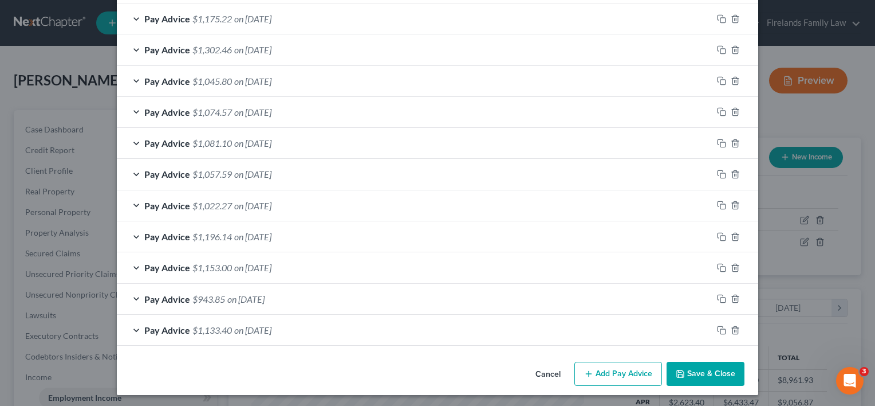
click at [591, 367] on button "Add Pay Advice" at bounding box center [618, 373] width 88 height 24
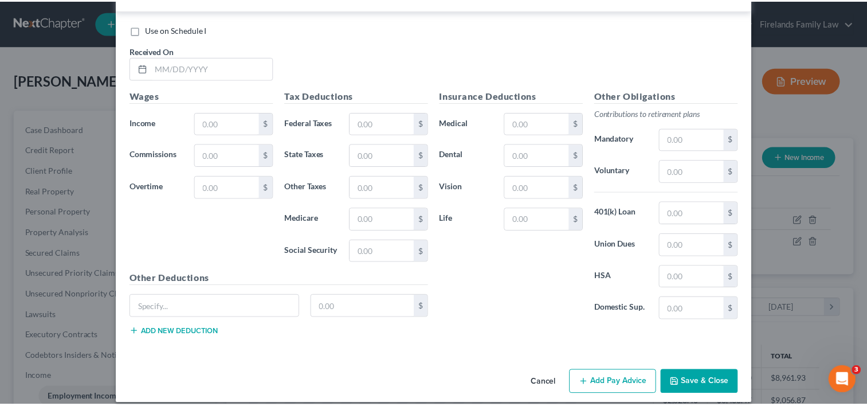
scroll to position [1006, 0]
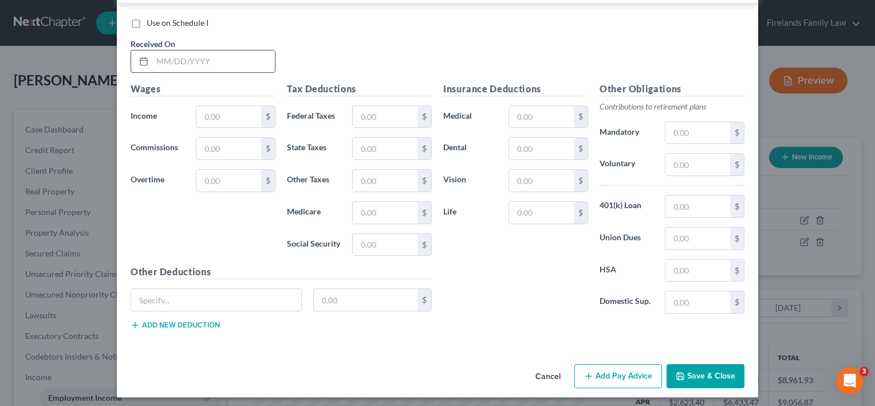
click at [205, 58] on input "text" at bounding box center [213, 61] width 123 height 22
click at [234, 116] on input "text" at bounding box center [228, 117] width 65 height 22
click at [405, 110] on input "text" at bounding box center [385, 117] width 65 height 22
click at [362, 242] on input "text" at bounding box center [385, 245] width 65 height 22
click at [392, 206] on input "text" at bounding box center [385, 213] width 65 height 22
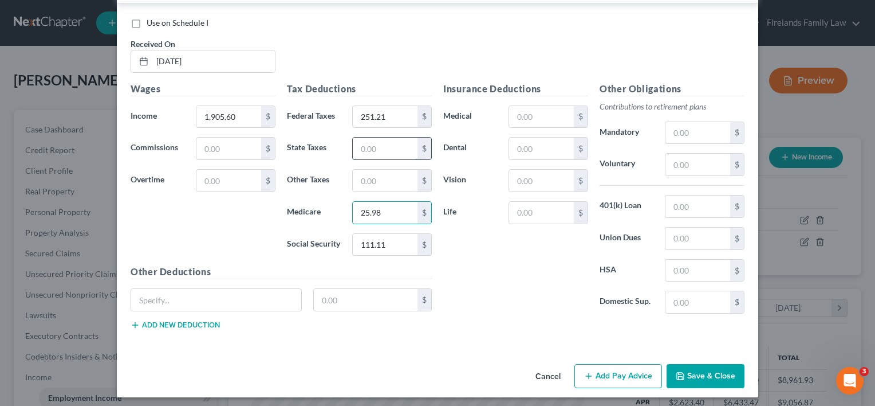
click at [367, 145] on input "text" at bounding box center [385, 148] width 65 height 22
click at [373, 175] on input "text" at bounding box center [385, 181] width 65 height 22
click at [525, 115] on input "text" at bounding box center [541, 117] width 65 height 22
click at [442, 325] on div "Insurance Deductions Medical 113.41 $ Dental $ Vision $ Life $ Other Obligation…" at bounding box center [594, 210] width 313 height 257
click at [707, 371] on button "Save & Close" at bounding box center [706, 376] width 78 height 24
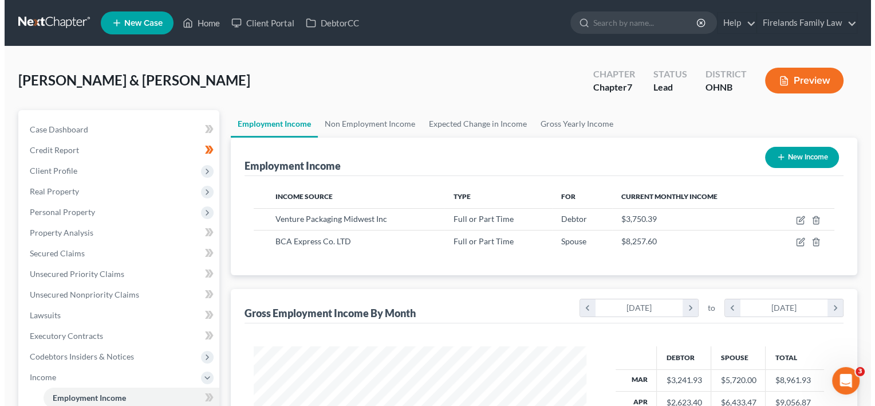
scroll to position [572572, 572424]
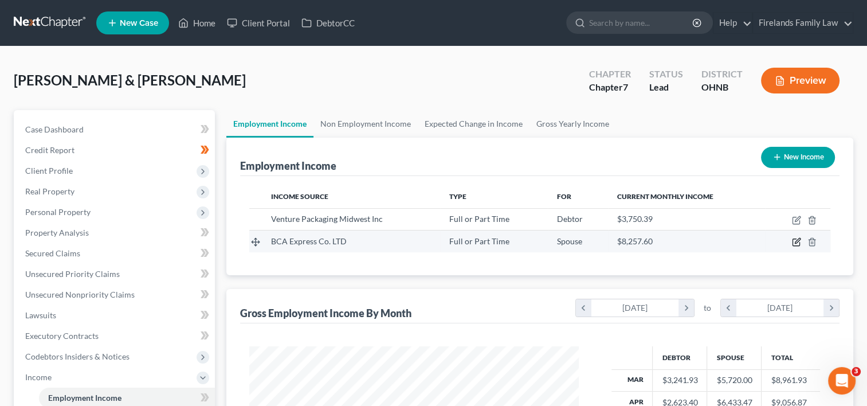
click at [797, 242] on icon "button" at bounding box center [796, 241] width 9 height 9
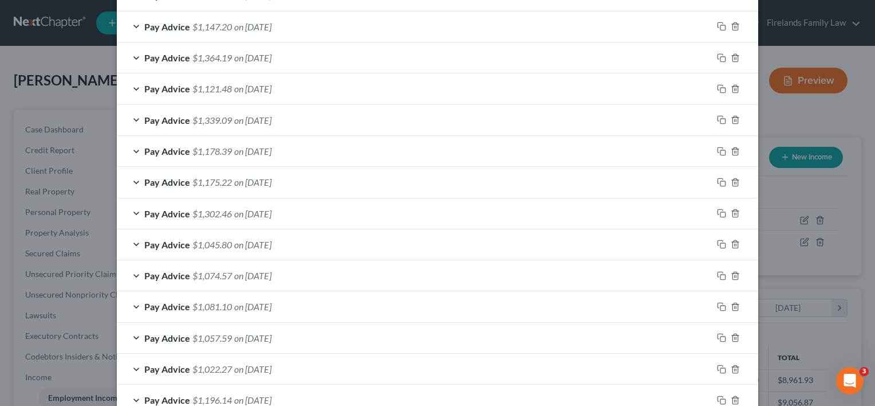
scroll to position [629, 0]
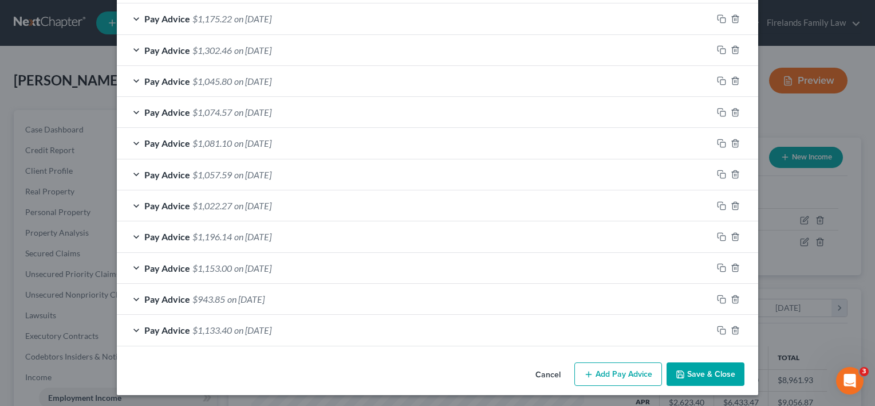
click at [614, 367] on button "Add Pay Advice" at bounding box center [618, 374] width 88 height 24
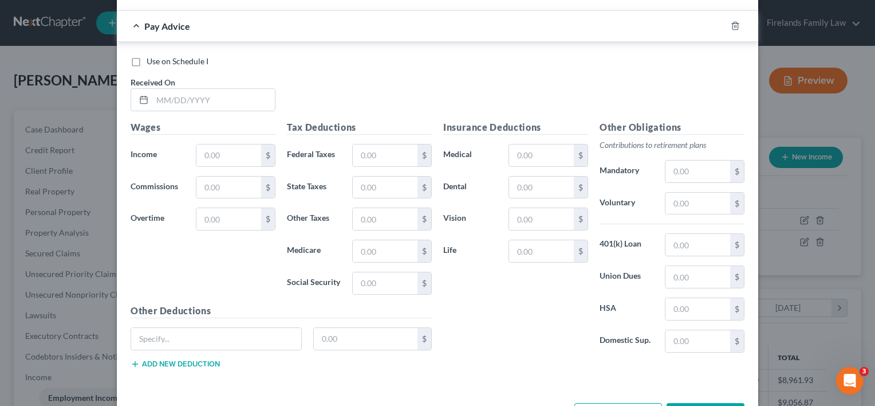
scroll to position [1008, 0]
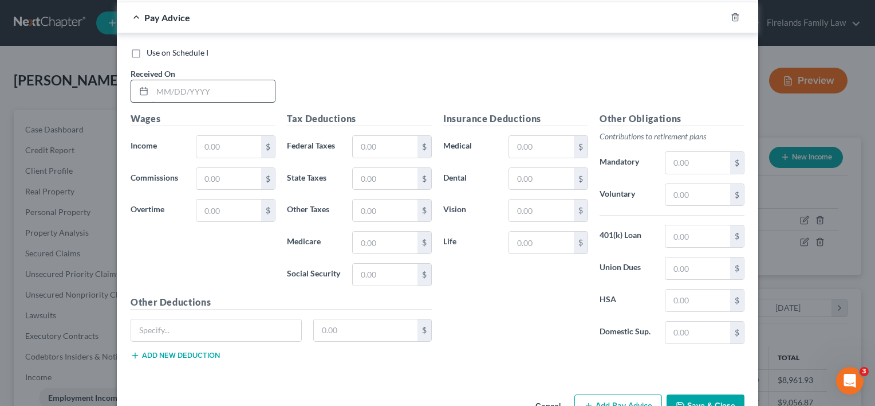
click at [225, 88] on input "text" at bounding box center [213, 91] width 123 height 22
click at [206, 145] on input "text" at bounding box center [228, 147] width 65 height 22
click at [371, 142] on input "text" at bounding box center [385, 147] width 65 height 22
click at [381, 263] on input "text" at bounding box center [385, 274] width 65 height 22
click at [361, 239] on input "text" at bounding box center [385, 242] width 65 height 22
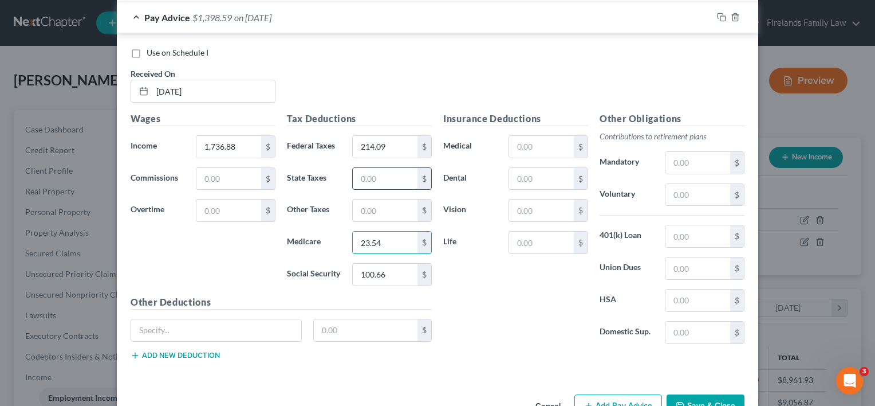
click at [360, 175] on input "text" at bounding box center [385, 179] width 65 height 22
click at [363, 202] on input "text" at bounding box center [385, 210] width 65 height 22
click at [404, 204] on input "text" at bounding box center [385, 210] width 65 height 22
click at [550, 144] on input "text" at bounding box center [541, 147] width 65 height 22
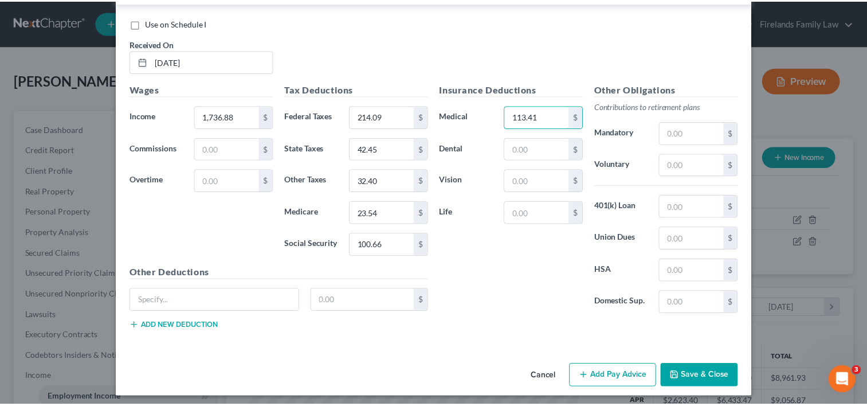
scroll to position [1038, 0]
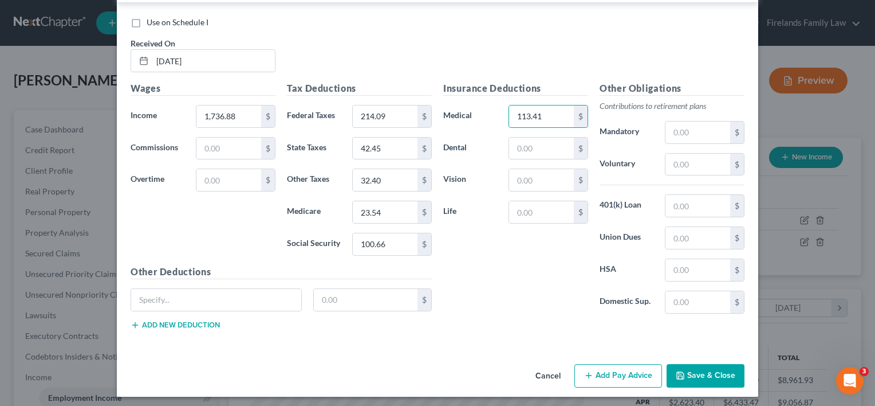
click at [680, 372] on icon "button" at bounding box center [680, 375] width 7 height 7
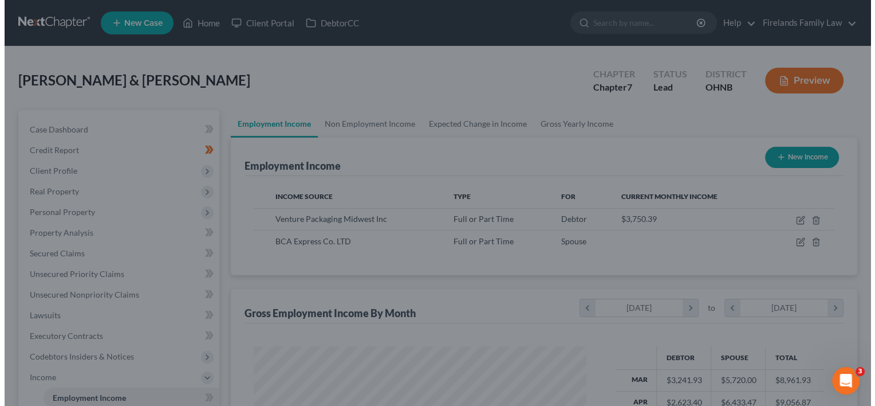
scroll to position [572572, 572424]
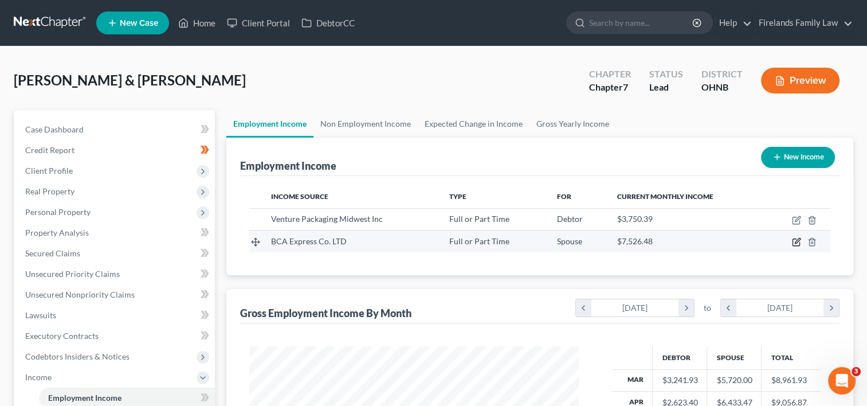
click at [796, 243] on icon "button" at bounding box center [796, 241] width 9 height 9
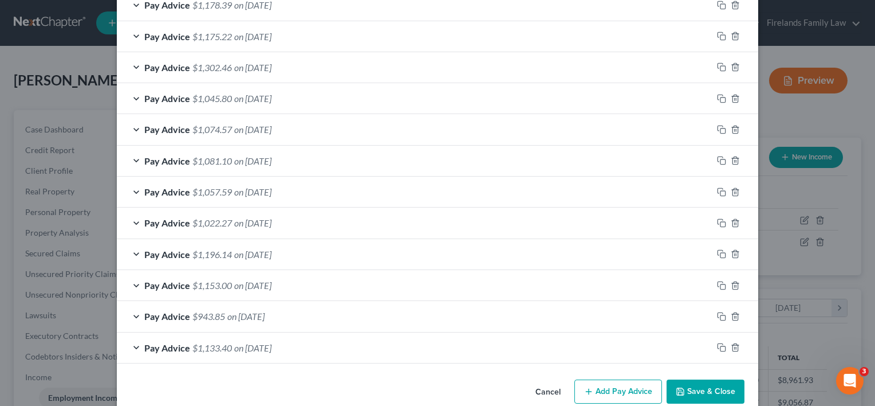
scroll to position [660, 0]
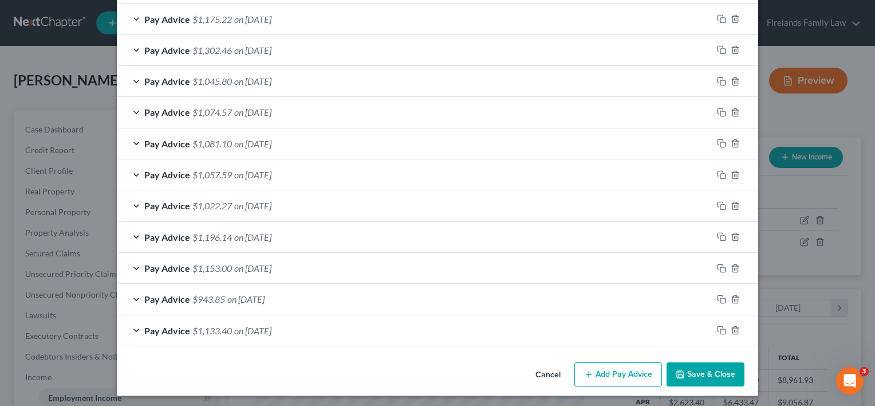
click at [597, 369] on button "Add Pay Advice" at bounding box center [618, 374] width 88 height 24
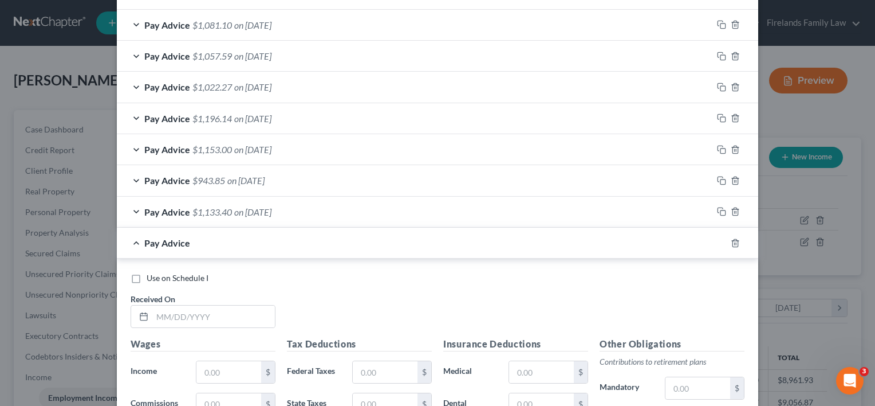
scroll to position [1038, 0]
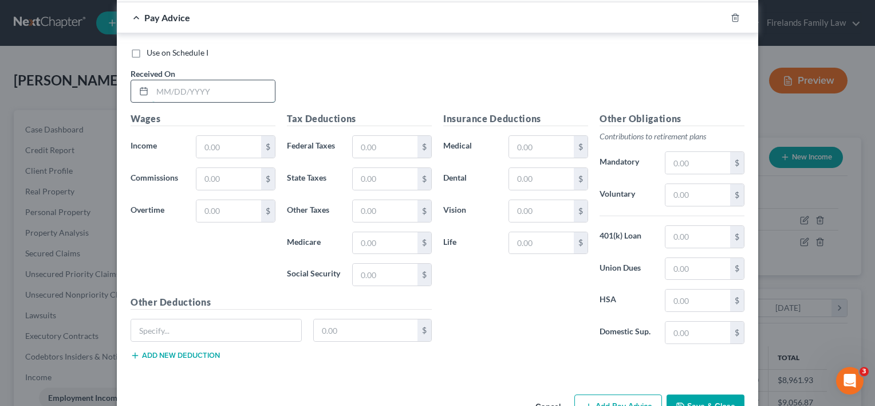
click at [215, 89] on input "text" at bounding box center [213, 91] width 123 height 22
click at [237, 145] on input "text" at bounding box center [228, 147] width 65 height 22
click at [387, 137] on input "text" at bounding box center [385, 147] width 65 height 22
click at [371, 266] on input "text" at bounding box center [385, 274] width 65 height 22
click at [369, 236] on input "text" at bounding box center [385, 243] width 65 height 22
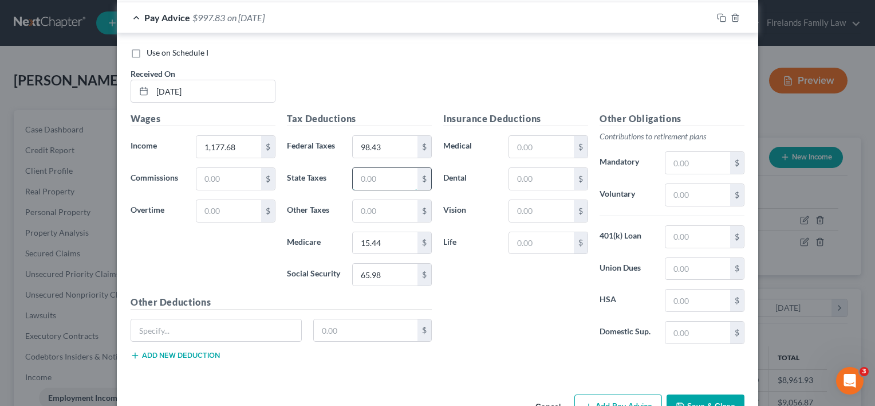
click at [375, 176] on input "text" at bounding box center [385, 179] width 65 height 22
click at [377, 202] on input "text" at bounding box center [385, 211] width 65 height 22
click at [522, 143] on input "text" at bounding box center [541, 147] width 65 height 22
click at [520, 321] on div "Insurance Deductions Medical 113.41 $ Dental $ Vision $ Life $" at bounding box center [516, 232] width 156 height 241
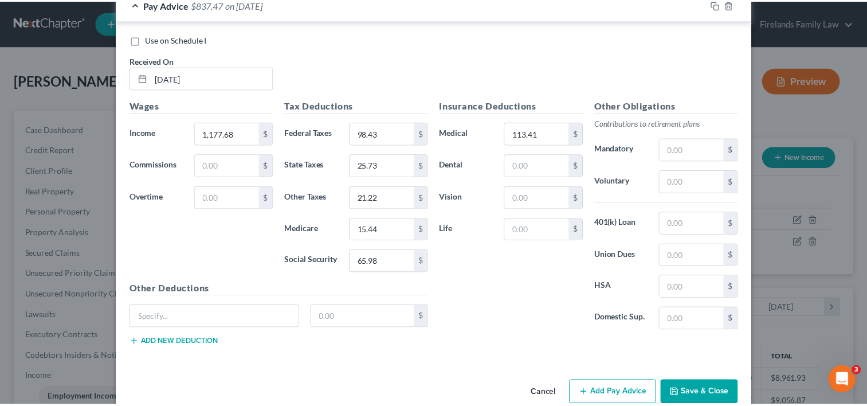
scroll to position [1069, 0]
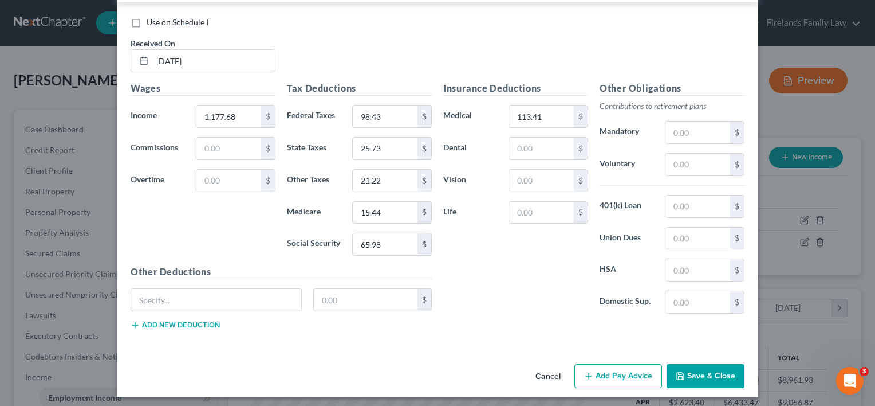
click at [699, 364] on button "Save & Close" at bounding box center [706, 376] width 78 height 24
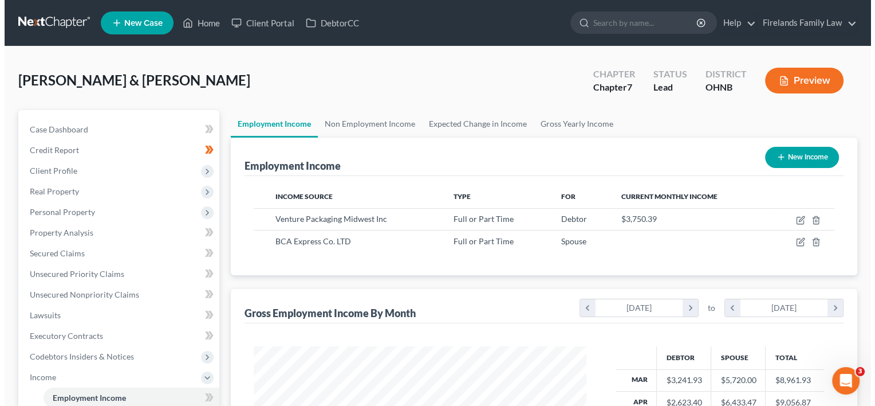
scroll to position [572572, 572424]
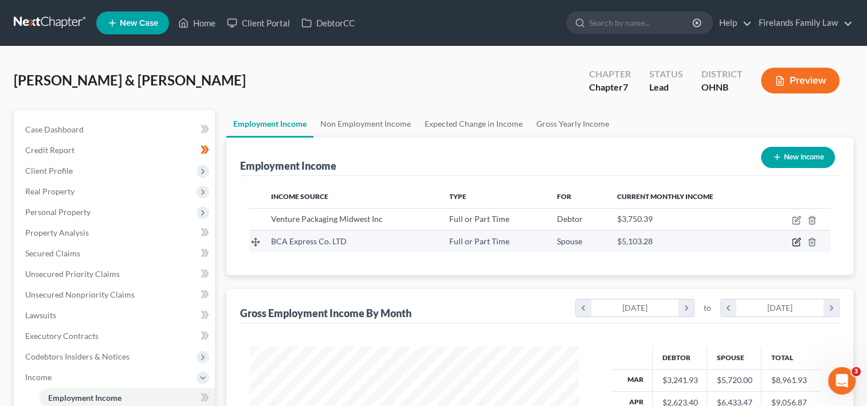
click at [796, 242] on icon "button" at bounding box center [796, 240] width 5 height 5
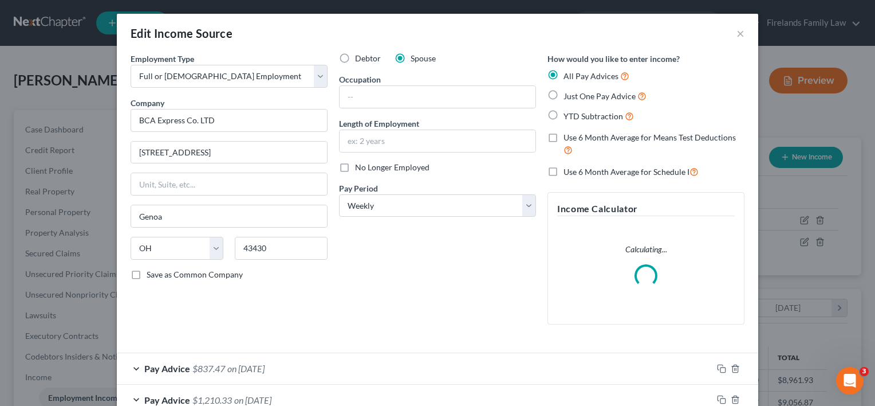
scroll to position [204, 355]
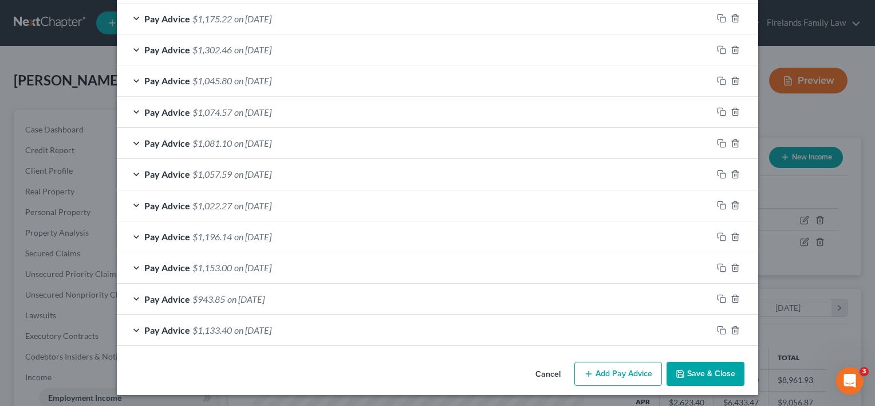
click at [605, 368] on button "Add Pay Advice" at bounding box center [618, 373] width 88 height 24
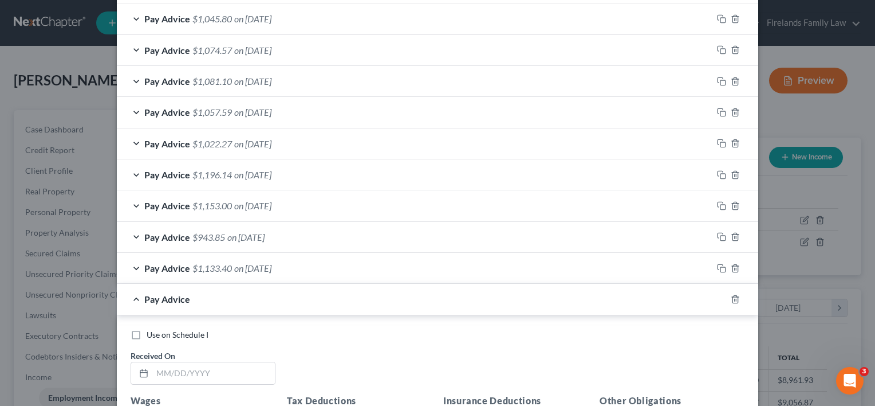
scroll to position [1070, 0]
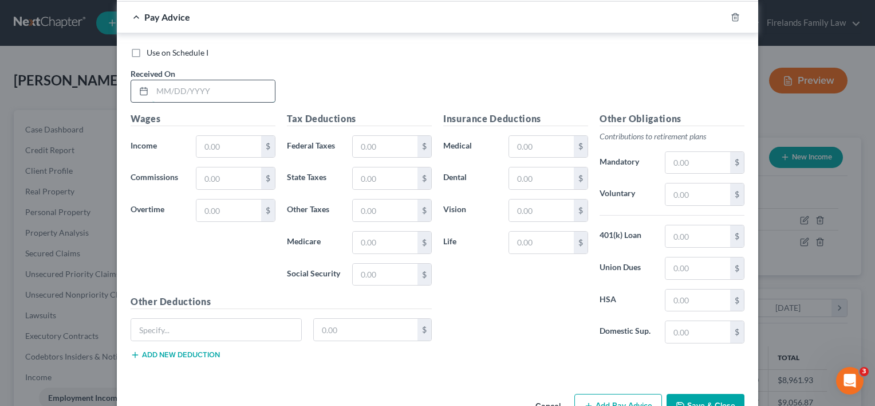
click at [242, 84] on input "text" at bounding box center [213, 91] width 123 height 22
click at [245, 138] on input "text" at bounding box center [228, 147] width 65 height 22
click at [377, 143] on input "text" at bounding box center [385, 147] width 65 height 22
click at [392, 270] on input "text" at bounding box center [385, 274] width 65 height 22
click at [368, 240] on input "text" at bounding box center [385, 242] width 65 height 22
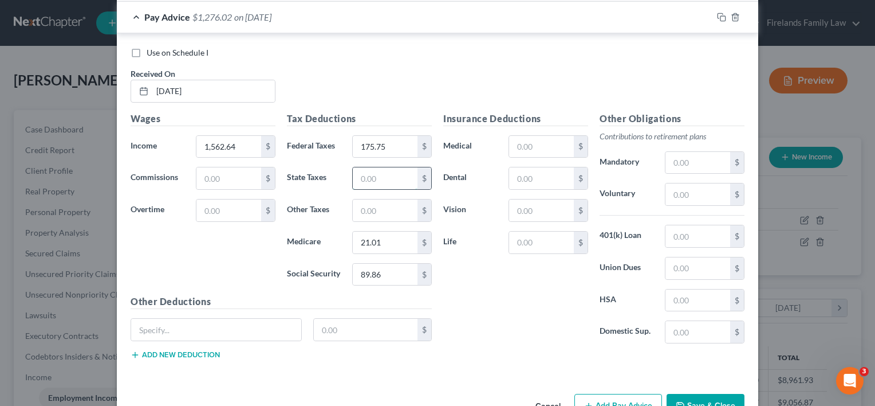
drag, startPoint x: 373, startPoint y: 180, endPoint x: 377, endPoint y: 175, distance: 6.1
click at [378, 180] on input "text" at bounding box center [385, 178] width 65 height 22
click at [375, 199] on input "text" at bounding box center [385, 210] width 65 height 22
click at [400, 209] on input "text" at bounding box center [385, 210] width 65 height 22
click at [512, 147] on input "text" at bounding box center [541, 147] width 65 height 22
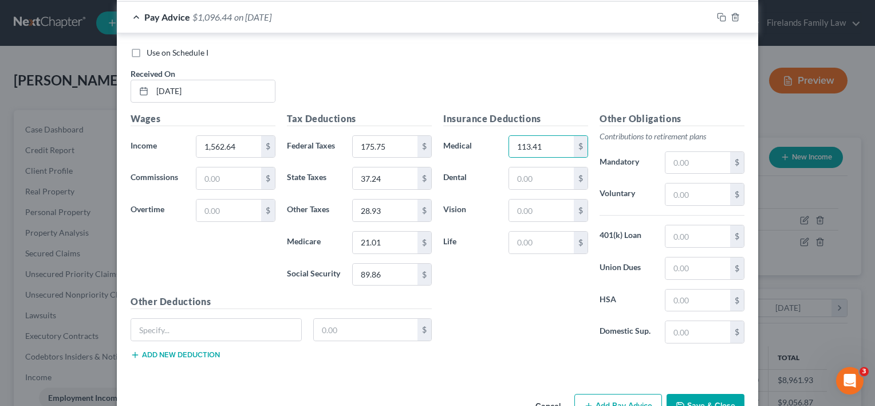
click at [506, 334] on div "Insurance Deductions Medical 113.41 $ Dental $ Vision $ Life $" at bounding box center [516, 232] width 156 height 241
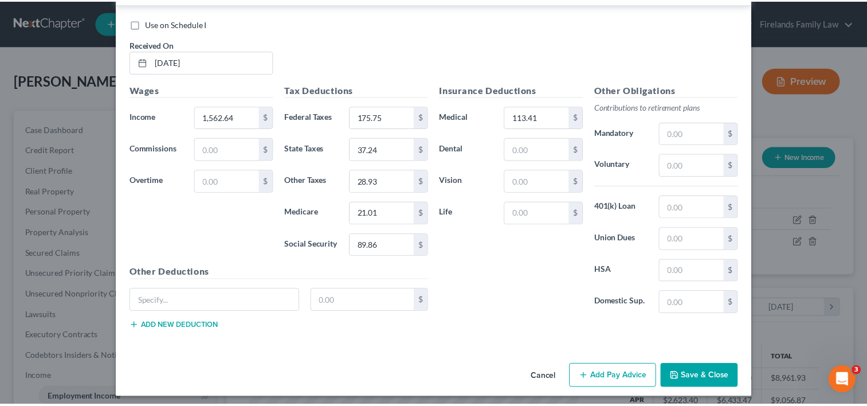
scroll to position [1100, 0]
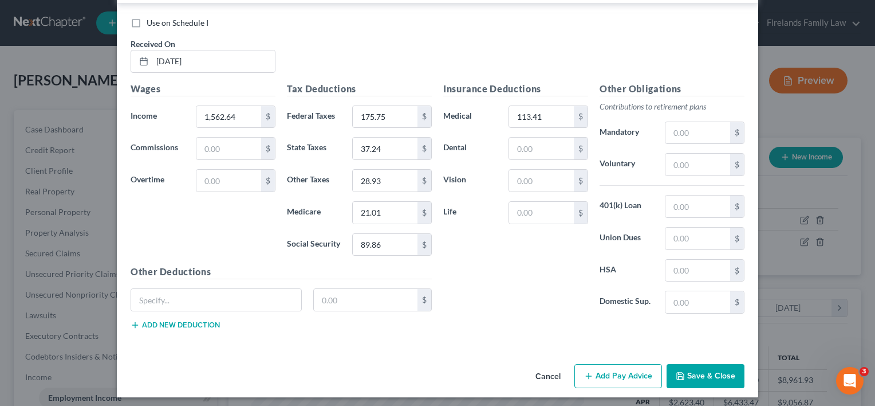
click at [721, 371] on button "Save & Close" at bounding box center [706, 376] width 78 height 24
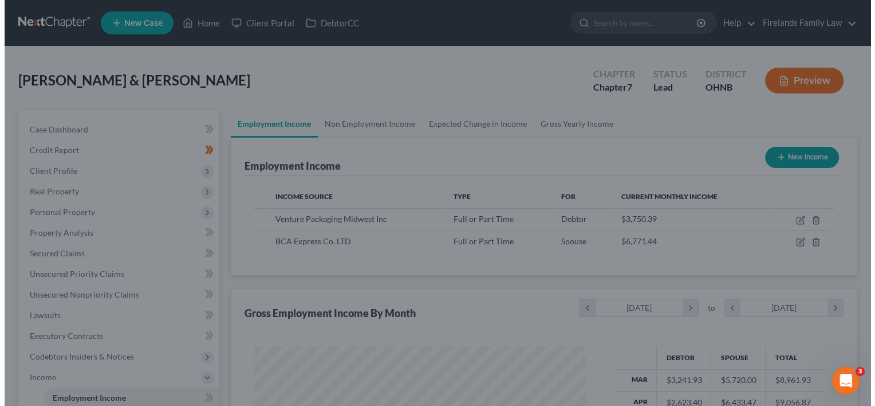
scroll to position [572572, 572424]
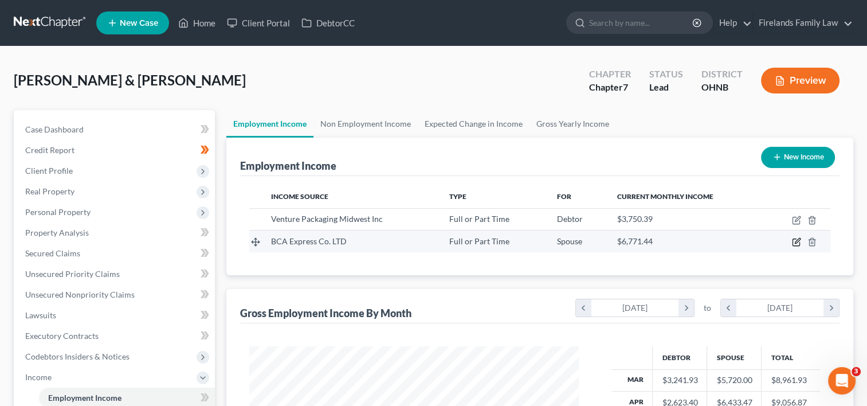
click at [797, 241] on icon "button" at bounding box center [796, 240] width 5 height 5
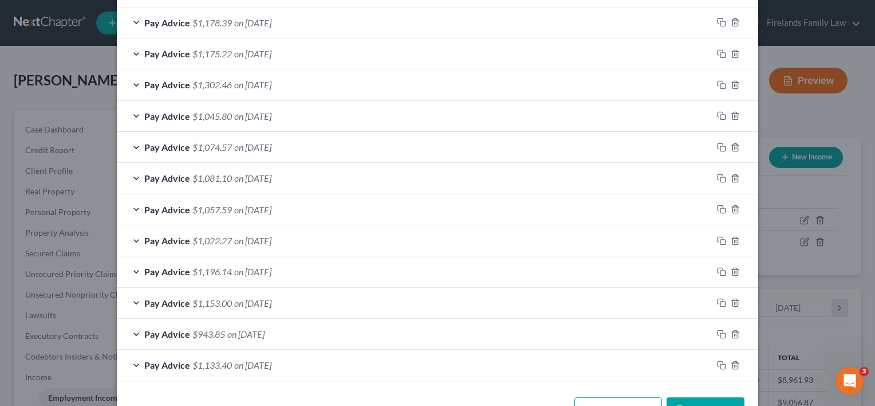
scroll to position [757, 0]
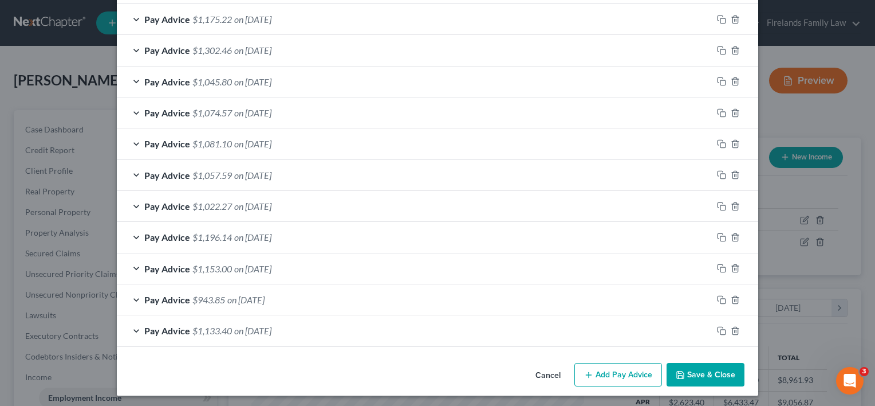
click at [624, 376] on button "Add Pay Advice" at bounding box center [618, 375] width 88 height 24
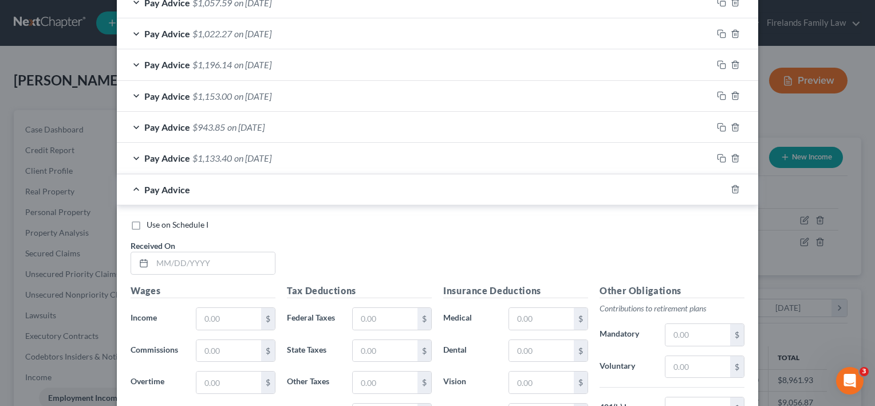
scroll to position [1100, 0]
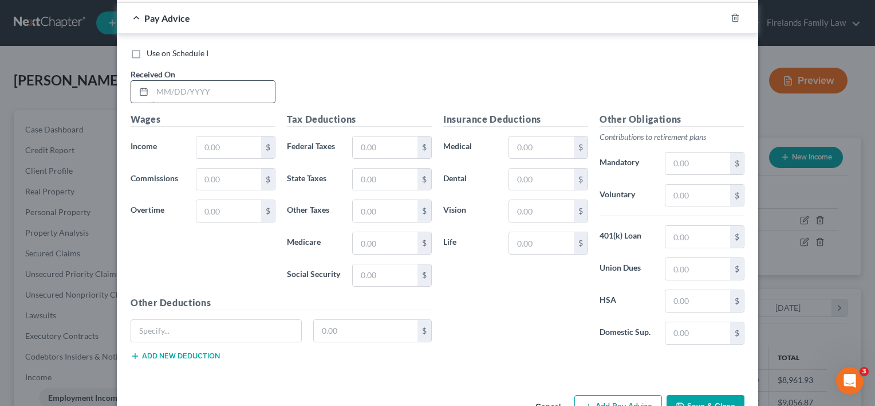
click at [218, 90] on input "text" at bounding box center [213, 92] width 123 height 22
click at [234, 143] on input "text" at bounding box center [228, 147] width 65 height 22
click at [381, 143] on input "text" at bounding box center [385, 147] width 65 height 22
click at [373, 168] on input "text" at bounding box center [385, 179] width 65 height 22
click at [365, 264] on input "text" at bounding box center [385, 275] width 65 height 22
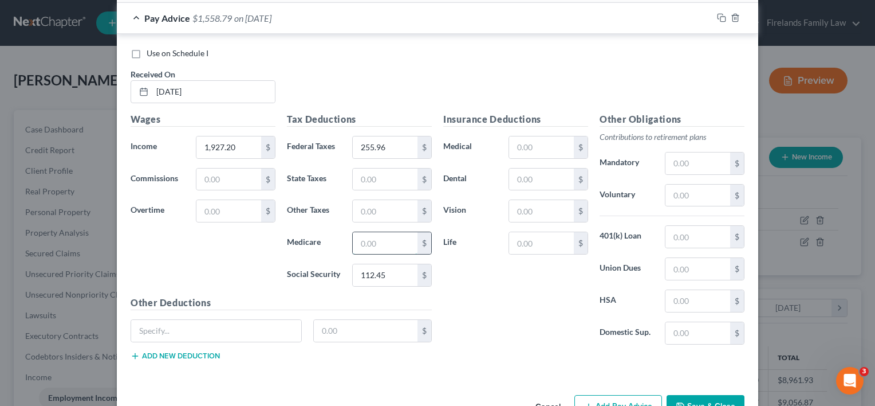
click at [353, 233] on input "text" at bounding box center [385, 243] width 65 height 22
click at [361, 181] on input "text" at bounding box center [385, 179] width 65 height 22
click at [369, 206] on input "text" at bounding box center [385, 211] width 65 height 22
click at [552, 140] on input "text" at bounding box center [541, 147] width 65 height 22
click at [551, 303] on div "Insurance Deductions Medical 113.14 $ Dental $ Vision $ Life $" at bounding box center [516, 232] width 156 height 241
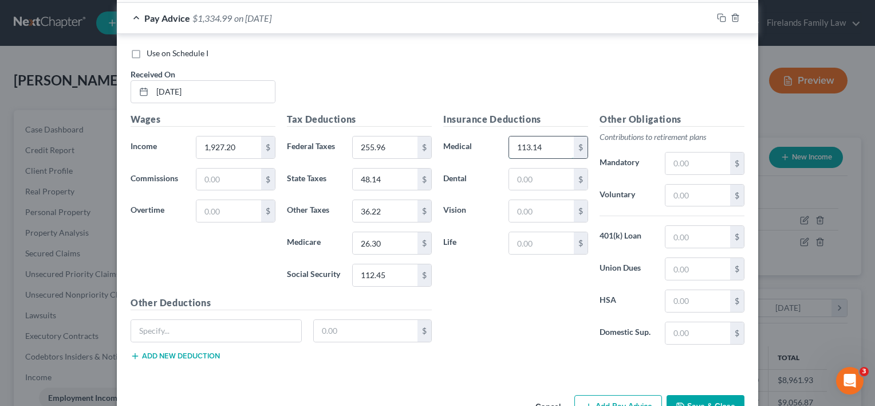
click at [545, 141] on input "113.14" at bounding box center [541, 147] width 65 height 22
click at [523, 282] on div "Insurance Deductions Medical 113.41 $ Dental $ Vision $ Life $" at bounding box center [516, 232] width 156 height 241
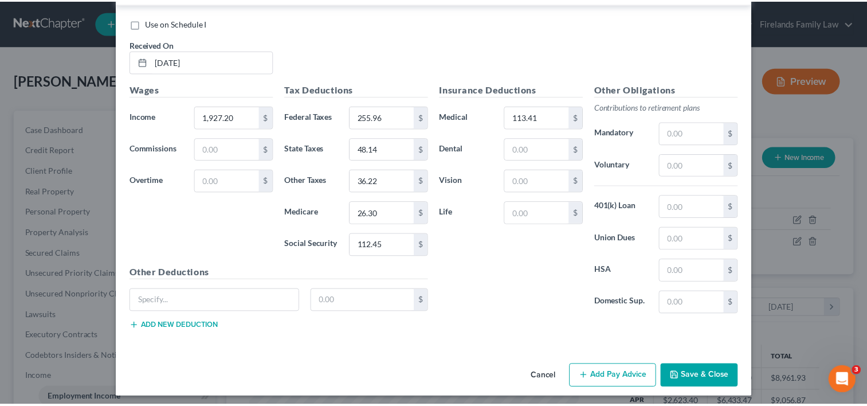
scroll to position [1131, 0]
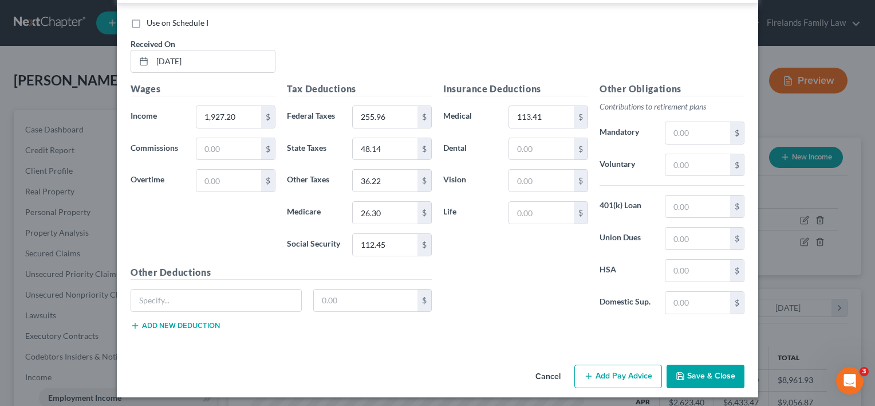
drag, startPoint x: 691, startPoint y: 366, endPoint x: 689, endPoint y: 359, distance: 7.6
click at [691, 367] on button "Save & Close" at bounding box center [706, 376] width 78 height 24
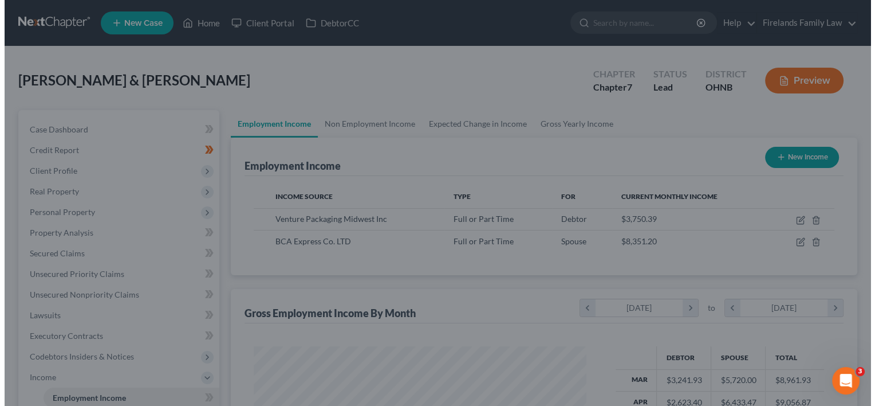
scroll to position [572572, 572424]
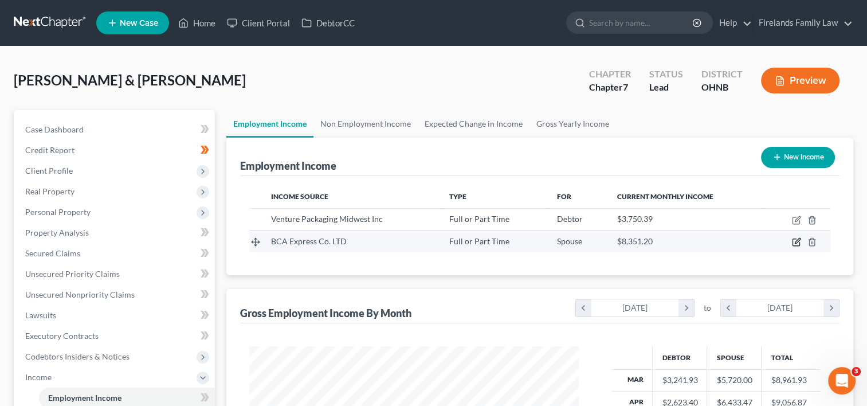
click at [796, 242] on icon "button" at bounding box center [796, 240] width 5 height 5
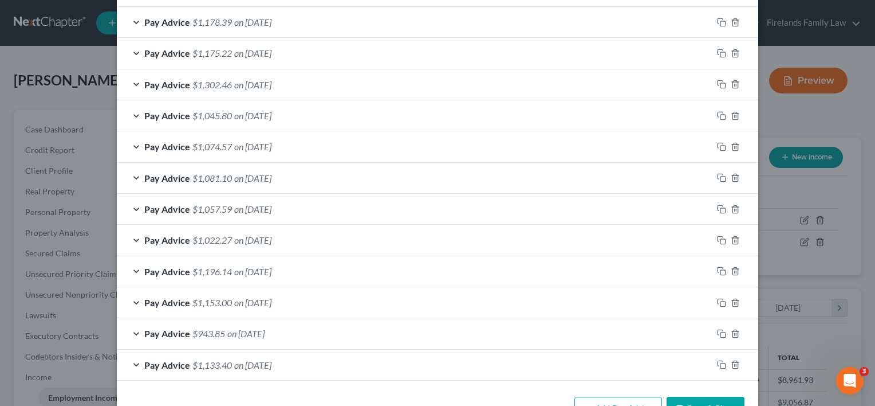
scroll to position [788, 0]
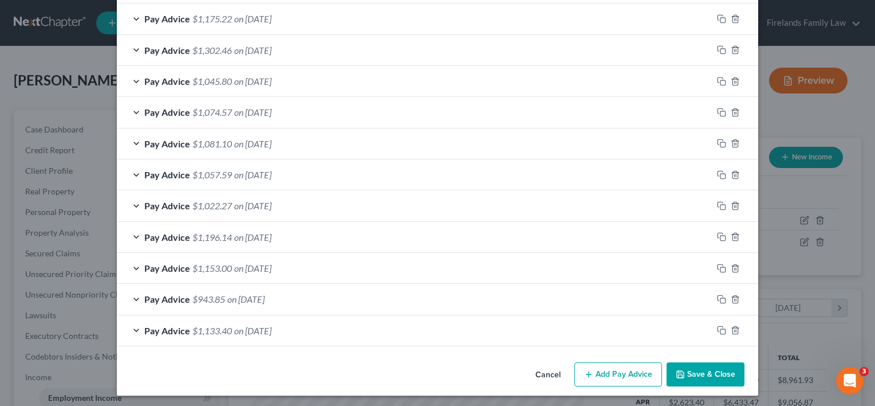
click at [646, 363] on button "Add Pay Advice" at bounding box center [618, 374] width 88 height 24
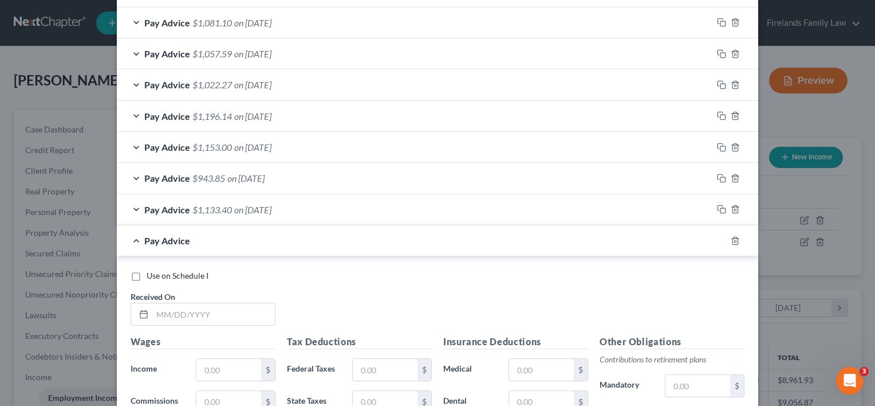
scroll to position [1132, 0]
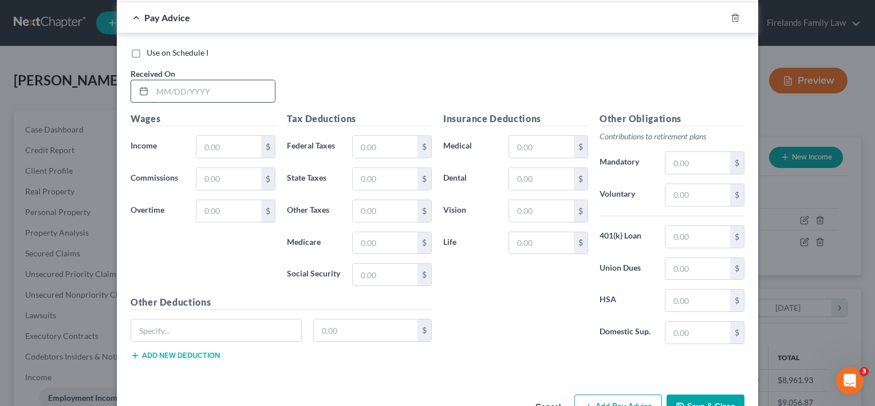
click at [192, 80] on input "text" at bounding box center [213, 91] width 123 height 22
click at [209, 145] on input "text" at bounding box center [228, 147] width 65 height 22
click at [358, 140] on input "text" at bounding box center [385, 147] width 65 height 22
click at [359, 266] on input "text" at bounding box center [385, 274] width 65 height 22
click at [355, 237] on input "text" at bounding box center [385, 243] width 65 height 22
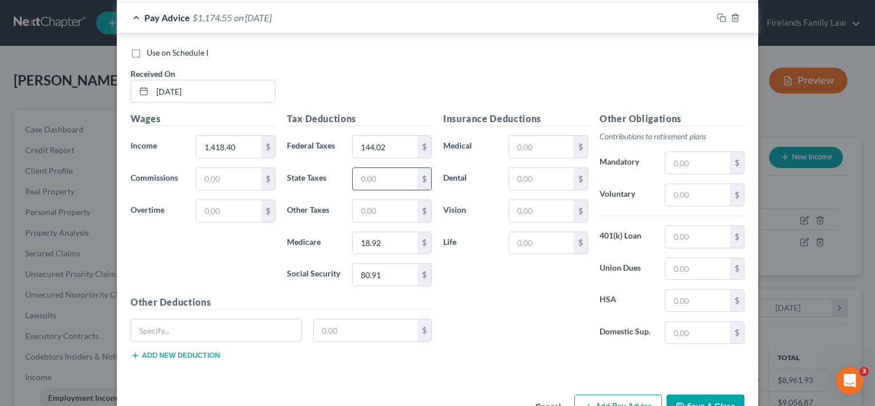
click at [355, 176] on input "text" at bounding box center [385, 179] width 65 height 22
click at [369, 200] on input "text" at bounding box center [385, 211] width 65 height 22
click at [537, 148] on input "text" at bounding box center [541, 147] width 65 height 22
click at [163, 328] on input "text" at bounding box center [216, 330] width 170 height 22
click at [342, 320] on input "text" at bounding box center [366, 330] width 104 height 22
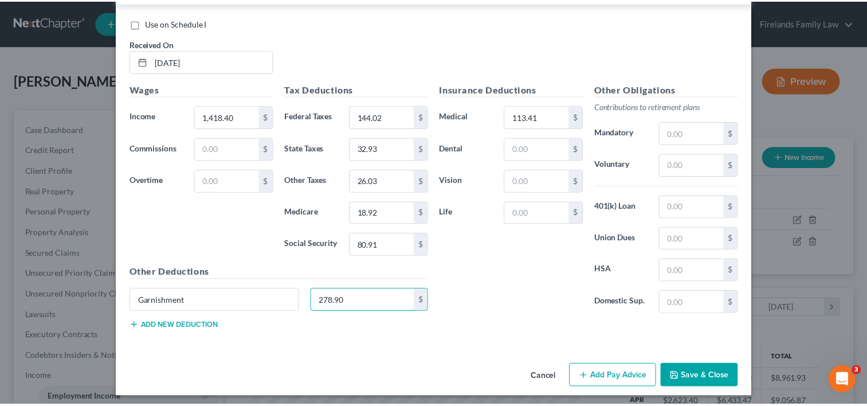
scroll to position [1162, 0]
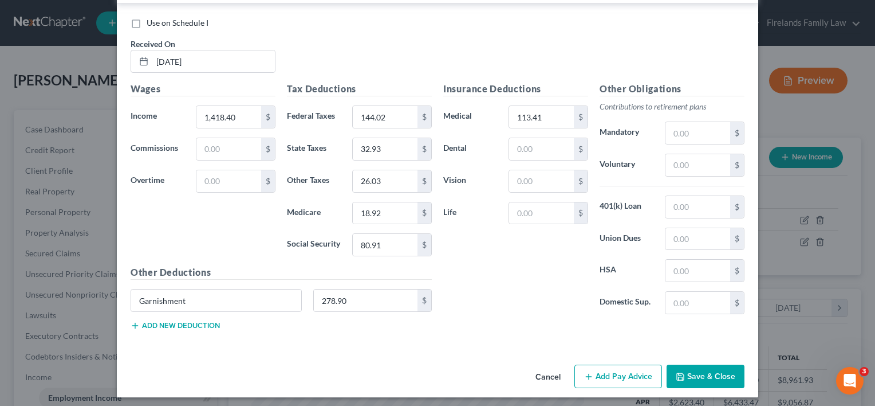
click at [692, 372] on button "Save & Close" at bounding box center [706, 376] width 78 height 24
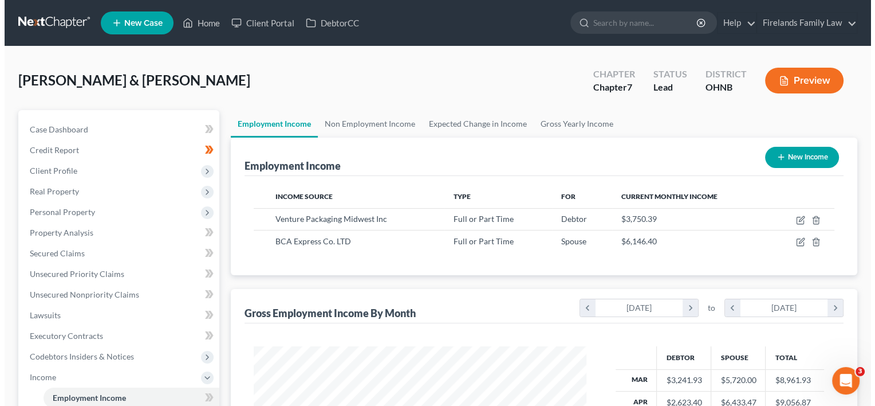
scroll to position [572572, 572424]
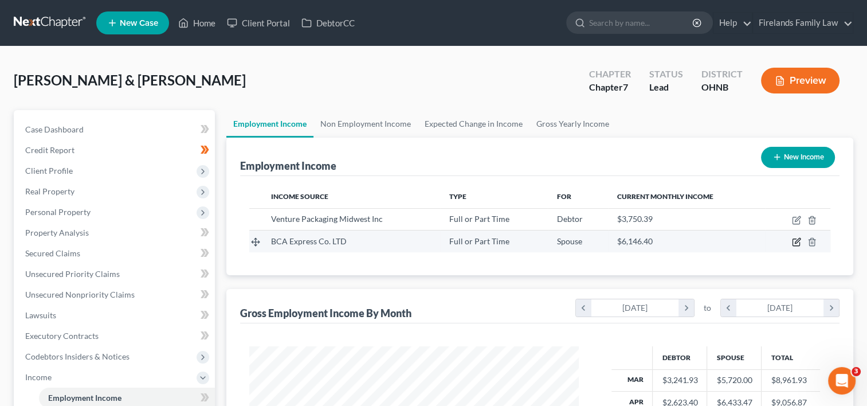
click at [798, 240] on icon "button" at bounding box center [796, 240] width 5 height 5
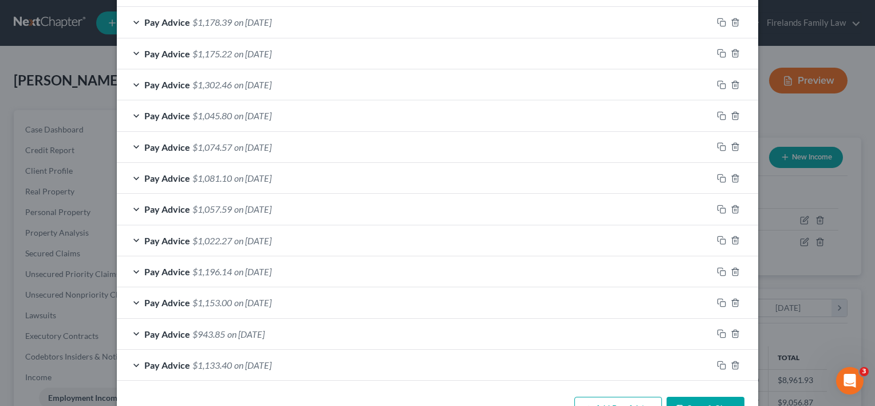
scroll to position [819, 0]
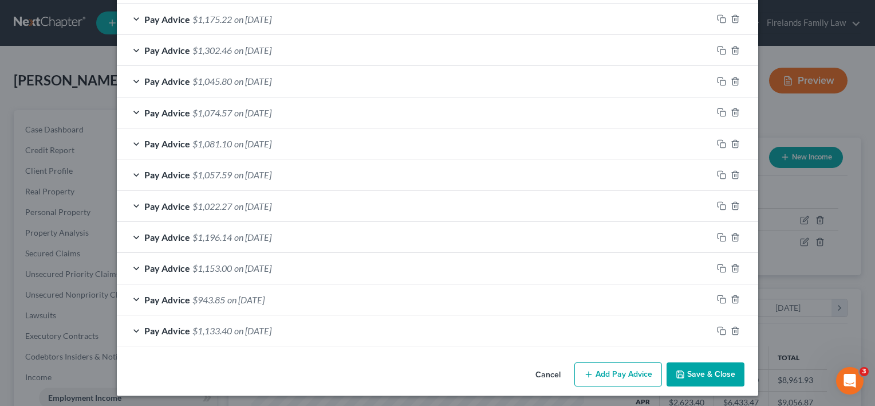
click at [628, 374] on button "Add Pay Advice" at bounding box center [618, 374] width 88 height 24
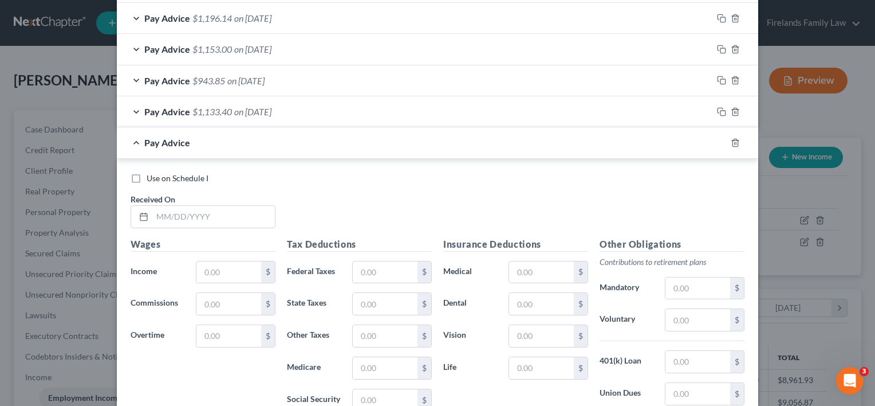
scroll to position [1048, 0]
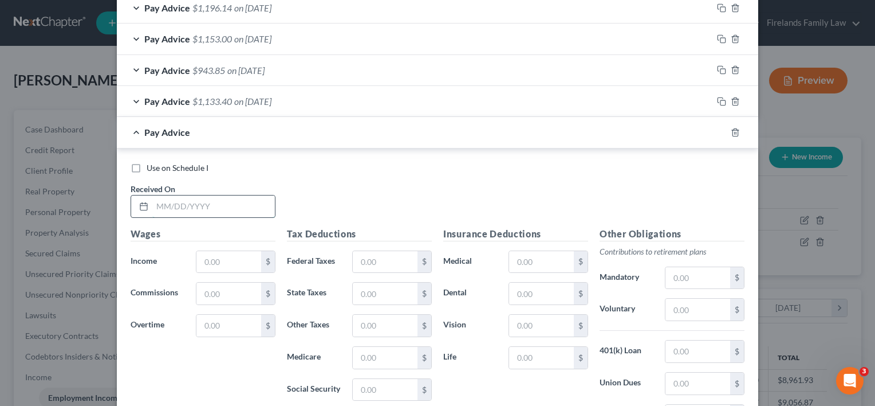
click at [208, 202] on input "text" at bounding box center [213, 206] width 123 height 22
click at [229, 251] on input "text" at bounding box center [228, 262] width 65 height 22
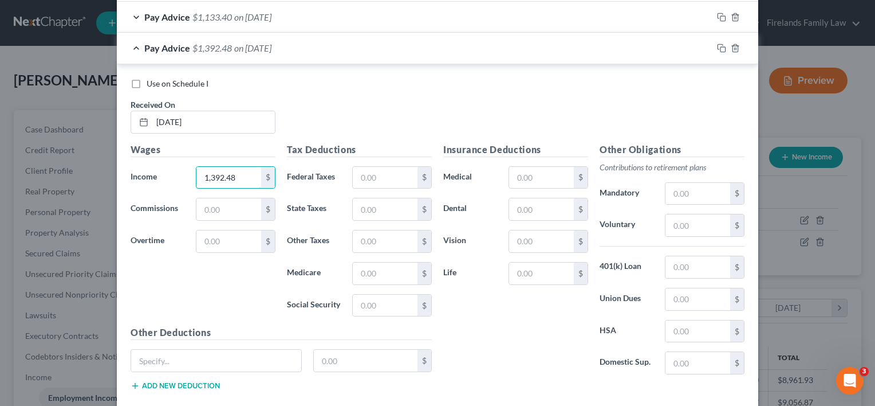
scroll to position [1163, 0]
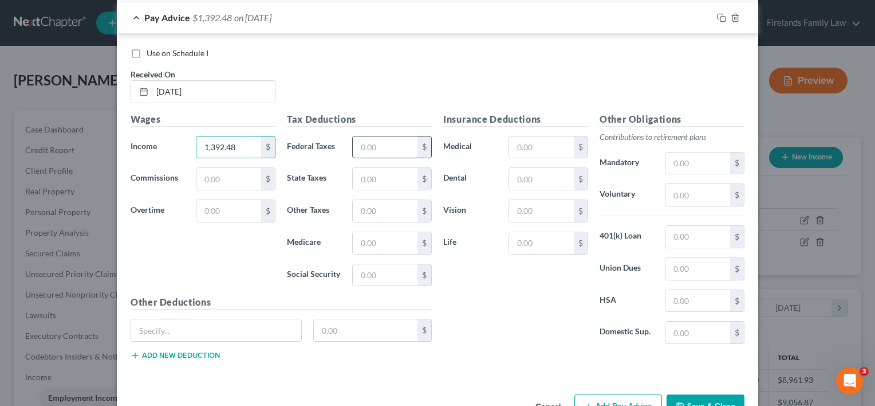
click at [385, 140] on input "text" at bounding box center [385, 147] width 65 height 22
click at [358, 267] on input "text" at bounding box center [385, 275] width 65 height 22
click at [373, 237] on input "text" at bounding box center [385, 243] width 65 height 22
click at [369, 175] on input "text" at bounding box center [385, 179] width 65 height 22
click at [365, 202] on input "text" at bounding box center [385, 211] width 65 height 22
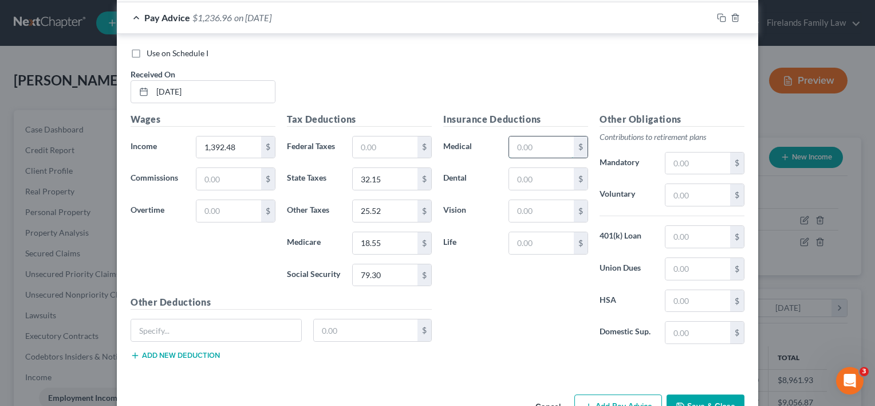
click at [532, 147] on input "text" at bounding box center [541, 147] width 65 height 22
click at [239, 328] on input "text" at bounding box center [216, 330] width 170 height 22
click at [332, 328] on input "text" at bounding box center [366, 330] width 104 height 22
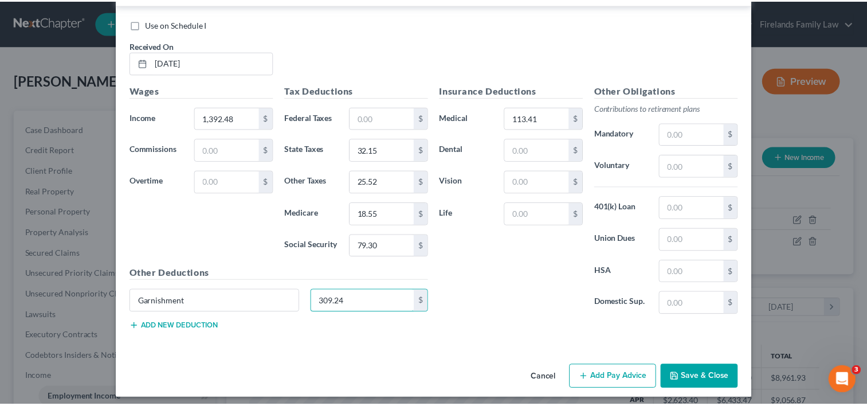
scroll to position [1193, 0]
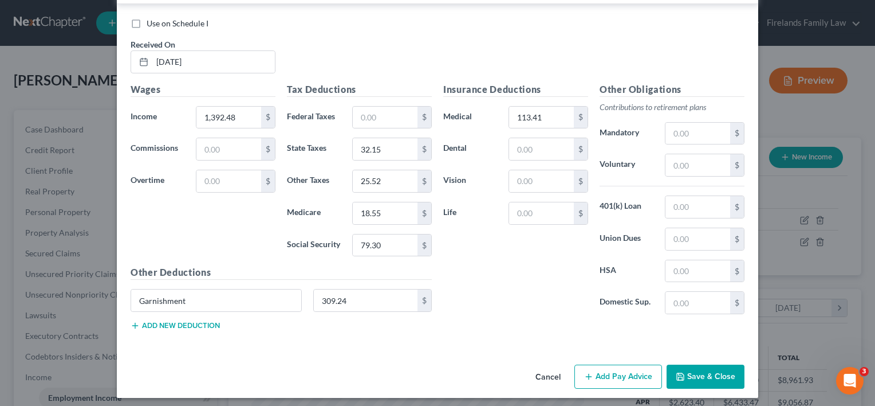
click at [526, 308] on div "Insurance Deductions Medical 113.41 $ Dental $ Vision $ Life $" at bounding box center [516, 202] width 156 height 241
click at [703, 365] on button "Save & Close" at bounding box center [706, 376] width 78 height 24
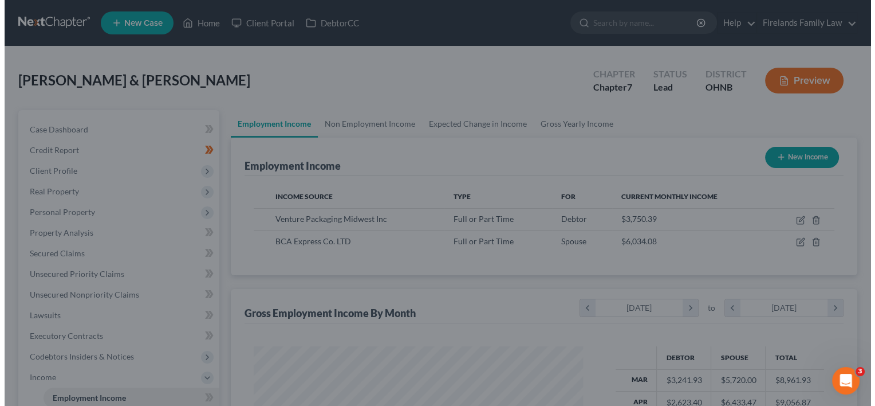
scroll to position [572572, 572424]
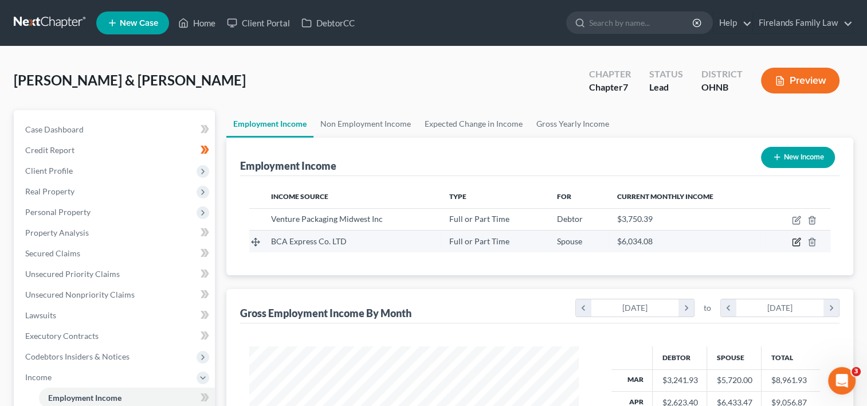
click at [796, 241] on icon "button" at bounding box center [796, 241] width 9 height 9
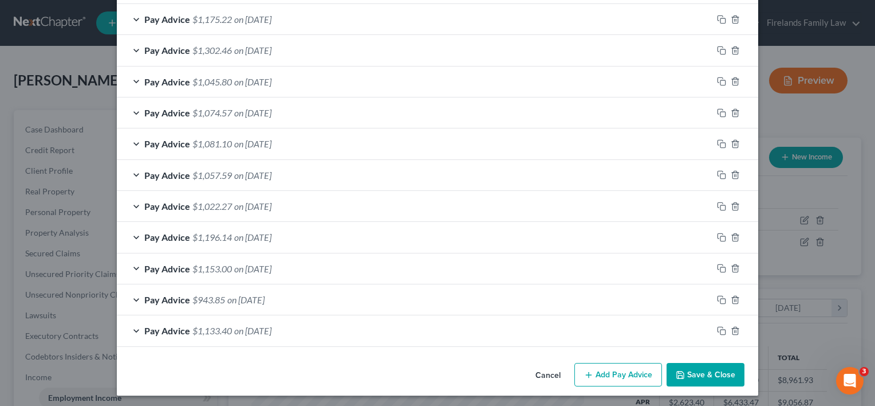
scroll to position [850, 0]
click at [628, 368] on button "Add Pay Advice" at bounding box center [618, 375] width 88 height 24
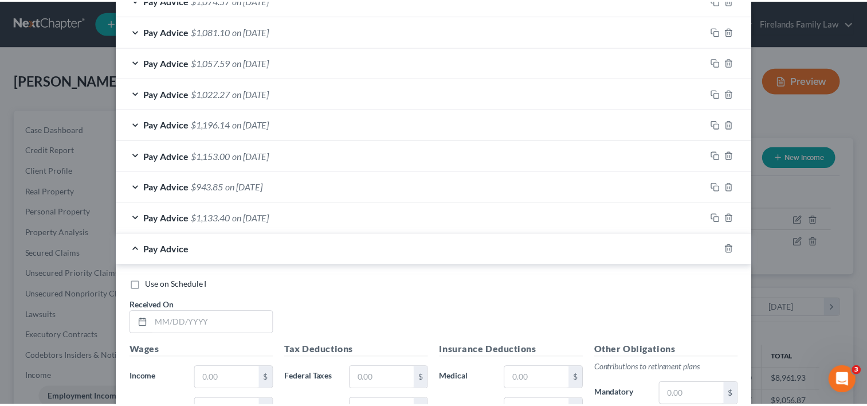
scroll to position [1223, 0]
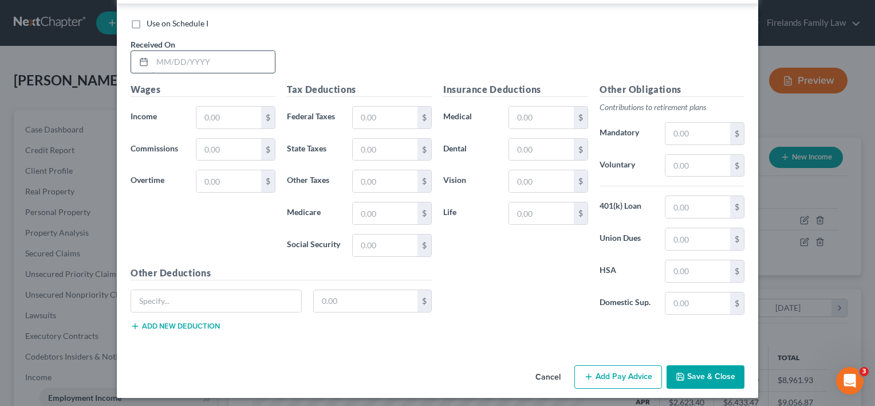
click at [231, 60] on input "text" at bounding box center [213, 62] width 123 height 22
click at [235, 109] on input "text" at bounding box center [228, 118] width 65 height 22
click at [363, 113] on input "text" at bounding box center [385, 118] width 65 height 22
click at [353, 241] on input "text" at bounding box center [385, 245] width 65 height 22
drag, startPoint x: 365, startPoint y: 210, endPoint x: 364, endPoint y: 202, distance: 8.7
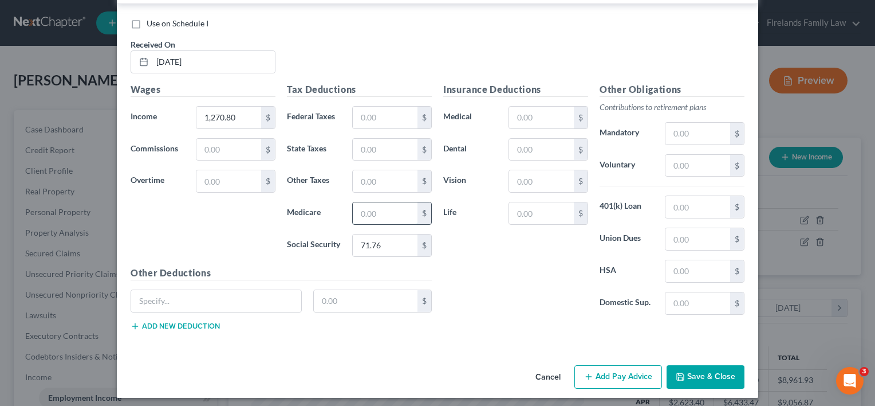
click at [365, 210] on input "text" at bounding box center [385, 213] width 65 height 22
click at [392, 148] on input "text" at bounding box center [385, 150] width 65 height 22
click at [388, 175] on input "text" at bounding box center [385, 181] width 65 height 22
click at [533, 109] on input "text" at bounding box center [541, 118] width 65 height 22
click at [253, 290] on input "text" at bounding box center [216, 301] width 170 height 22
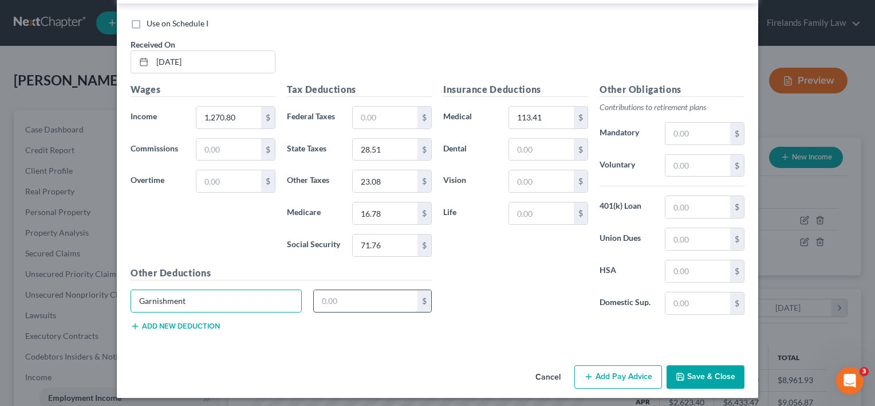
click at [336, 292] on input "text" at bounding box center [366, 301] width 104 height 22
click at [695, 369] on button "Save & Close" at bounding box center [706, 377] width 78 height 24
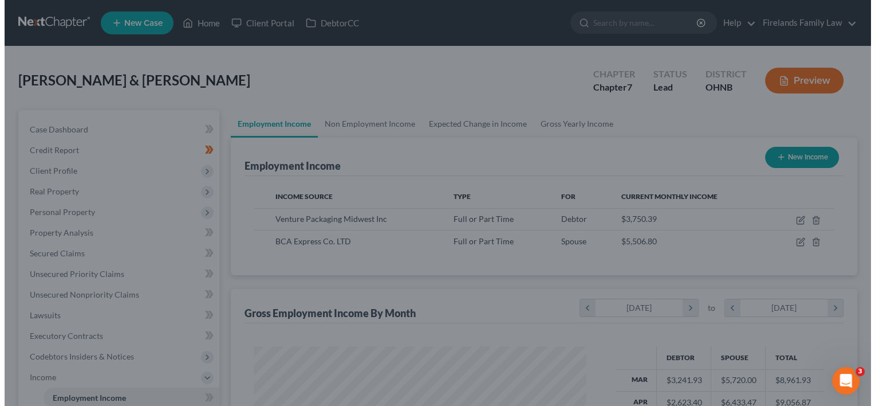
scroll to position [572572, 572424]
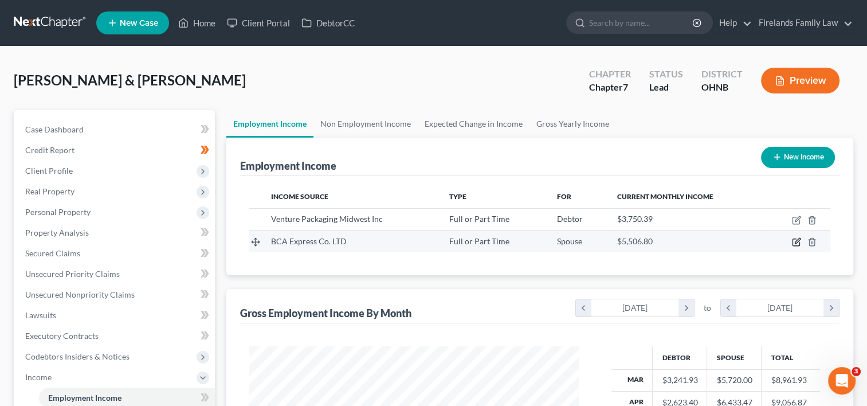
click at [797, 241] on icon "button" at bounding box center [796, 241] width 9 height 9
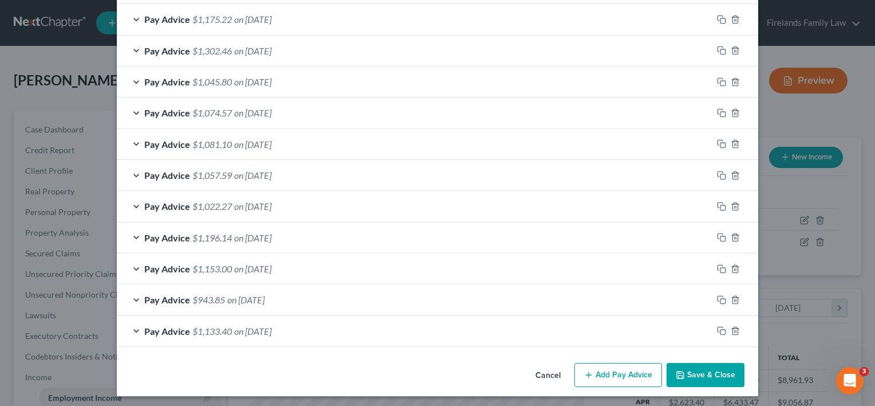
scroll to position [881, 0]
click at [635, 365] on button "Add Pay Advice" at bounding box center [618, 375] width 88 height 24
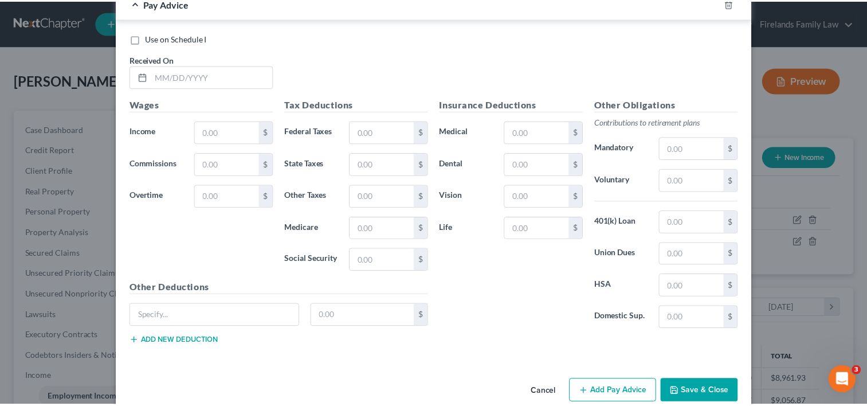
scroll to position [1255, 0]
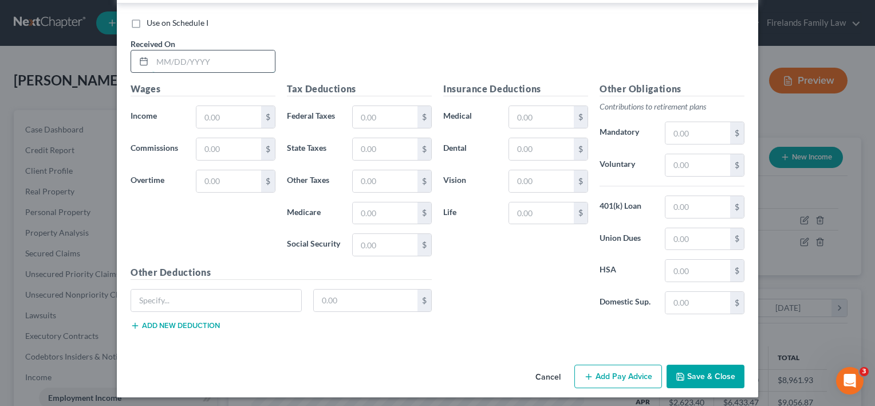
click at [176, 64] on input "text" at bounding box center [213, 61] width 123 height 22
click at [217, 111] on input "text" at bounding box center [228, 117] width 65 height 22
click at [368, 234] on input "text" at bounding box center [385, 245] width 65 height 22
click at [378, 210] on input "text" at bounding box center [385, 213] width 65 height 22
click at [370, 147] on input "text" at bounding box center [385, 149] width 65 height 22
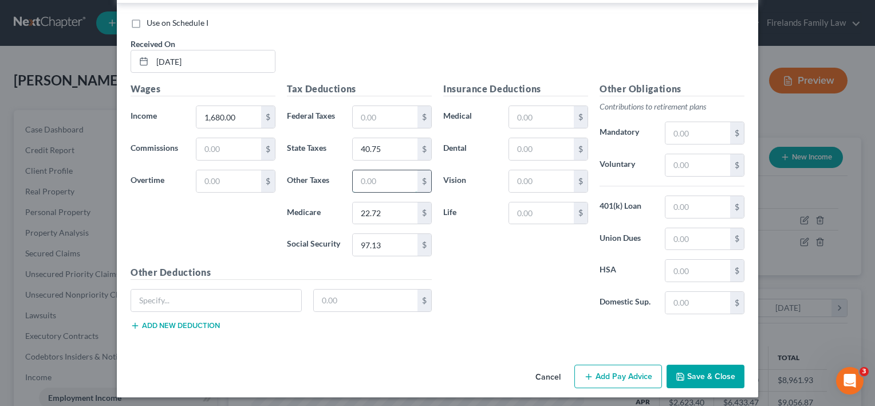
click at [375, 170] on input "text" at bounding box center [385, 181] width 65 height 22
click at [552, 108] on input "text" at bounding box center [541, 117] width 65 height 22
click at [147, 297] on input "text" at bounding box center [216, 300] width 170 height 22
drag, startPoint x: 326, startPoint y: 296, endPoint x: 306, endPoint y: 292, distance: 20.4
click at [326, 296] on input "text" at bounding box center [366, 300] width 104 height 22
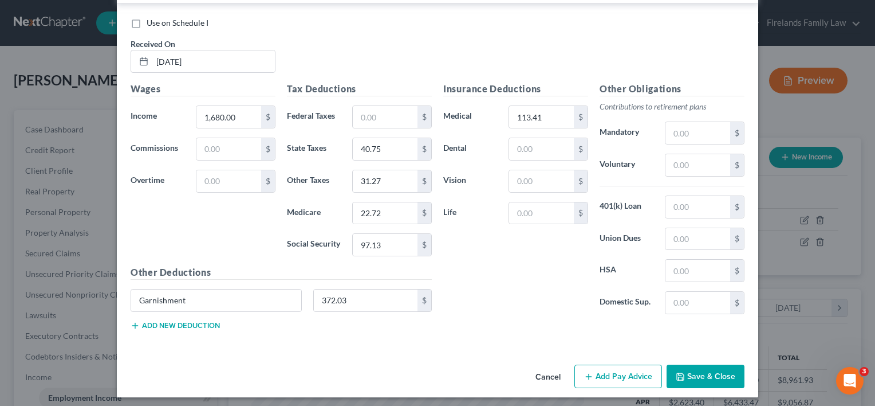
click at [554, 316] on div "Insurance Deductions Medical 113.41 $ Dental $ Vision $ Life $" at bounding box center [516, 202] width 156 height 241
click at [690, 369] on button "Save & Close" at bounding box center [706, 376] width 78 height 24
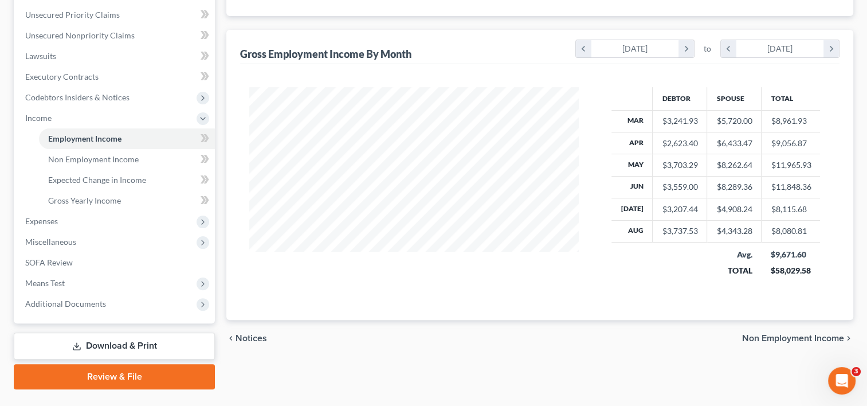
scroll to position [285, 0]
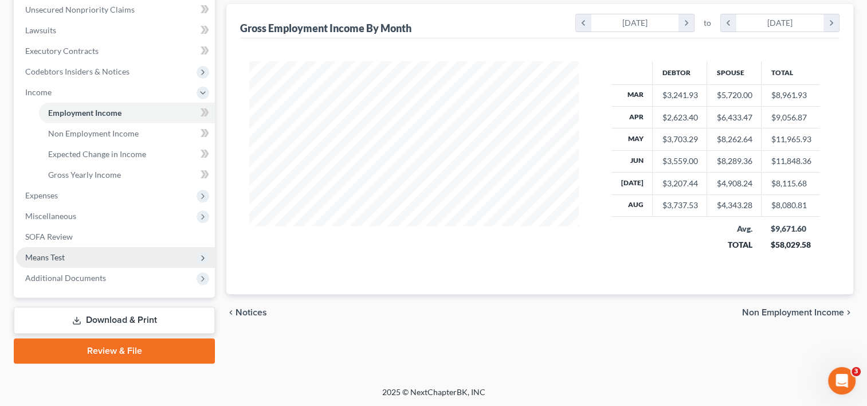
click at [92, 254] on span "Means Test" at bounding box center [115, 257] width 199 height 21
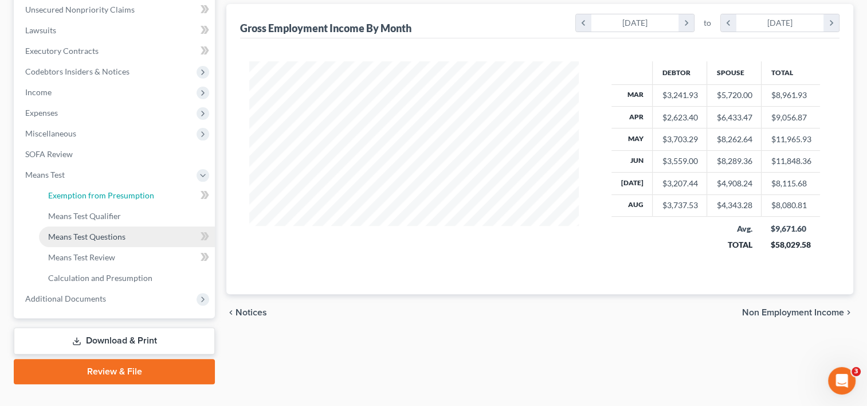
drag, startPoint x: 108, startPoint y: 197, endPoint x: 186, endPoint y: 229, distance: 84.2
click at [108, 197] on span "Exemption from Presumption" at bounding box center [101, 195] width 106 height 10
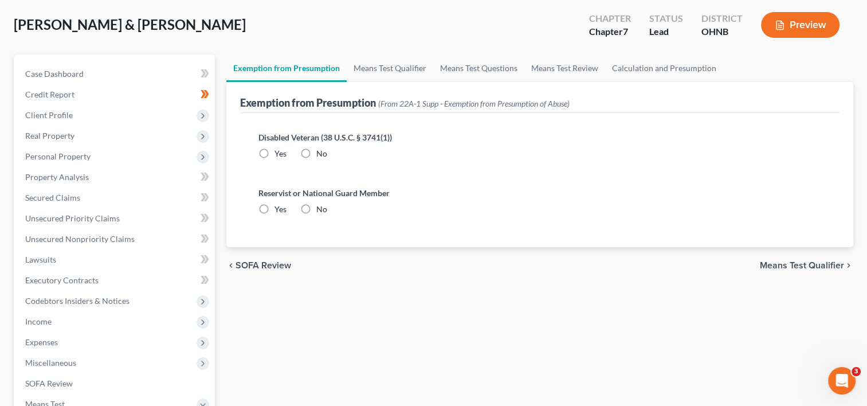
scroll to position [57, 0]
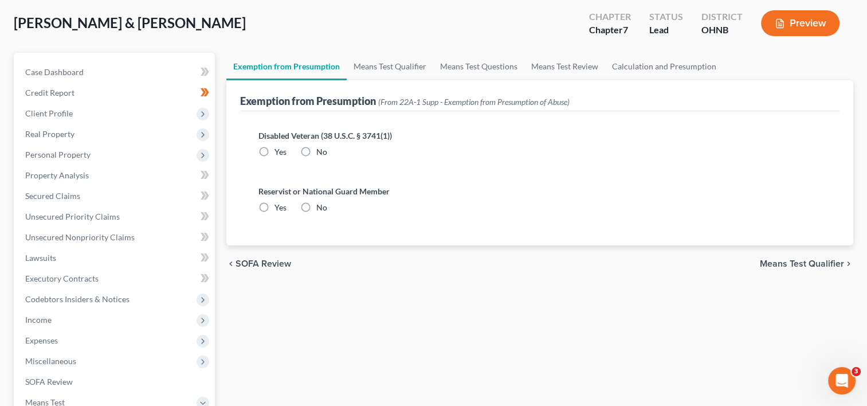
click at [316, 146] on label "No" at bounding box center [321, 151] width 11 height 11
click at [321, 146] on input "No" at bounding box center [324, 149] width 7 height 7
click at [316, 205] on label "No" at bounding box center [321, 207] width 11 height 11
click at [321, 205] on input "No" at bounding box center [324, 205] width 7 height 7
click at [808, 263] on span "Means Test Qualifier" at bounding box center [802, 263] width 84 height 9
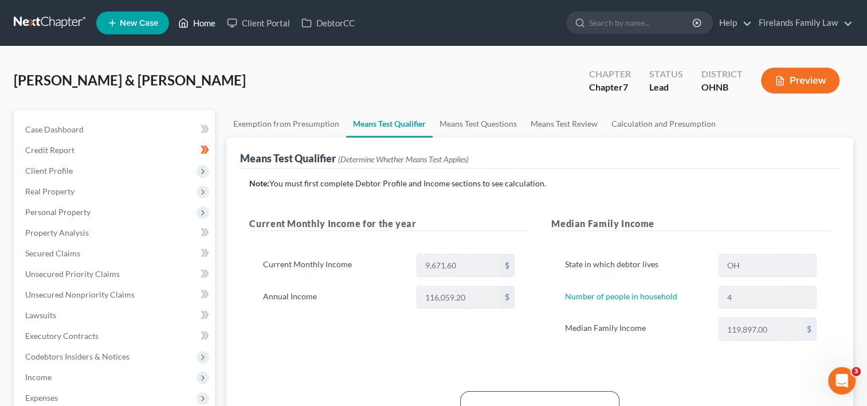
click at [207, 29] on link "Home" at bounding box center [196, 23] width 49 height 21
